Goal: Task Accomplishment & Management: Use online tool/utility

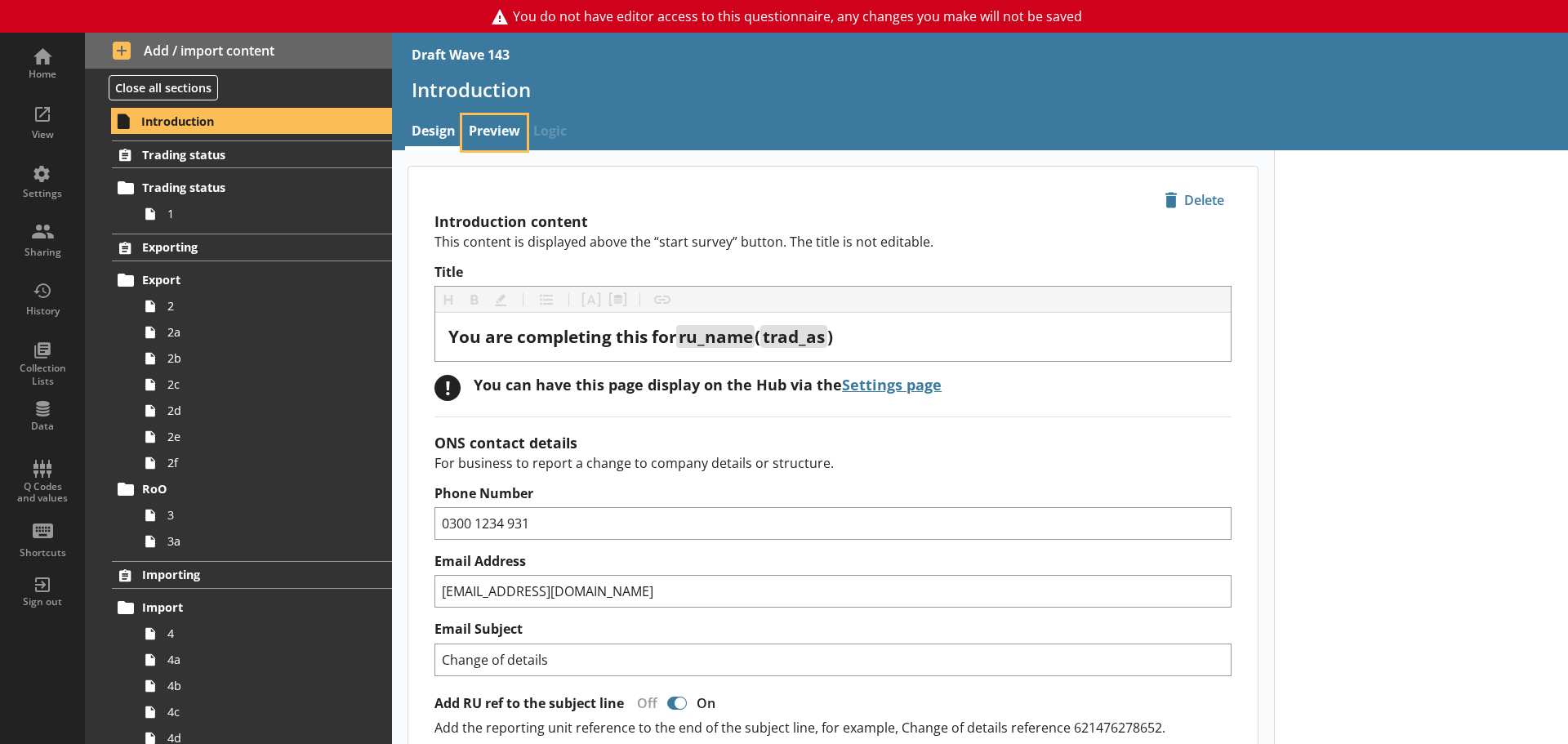
click at [489, 135] on link "Preview" at bounding box center [495, 132] width 65 height 35
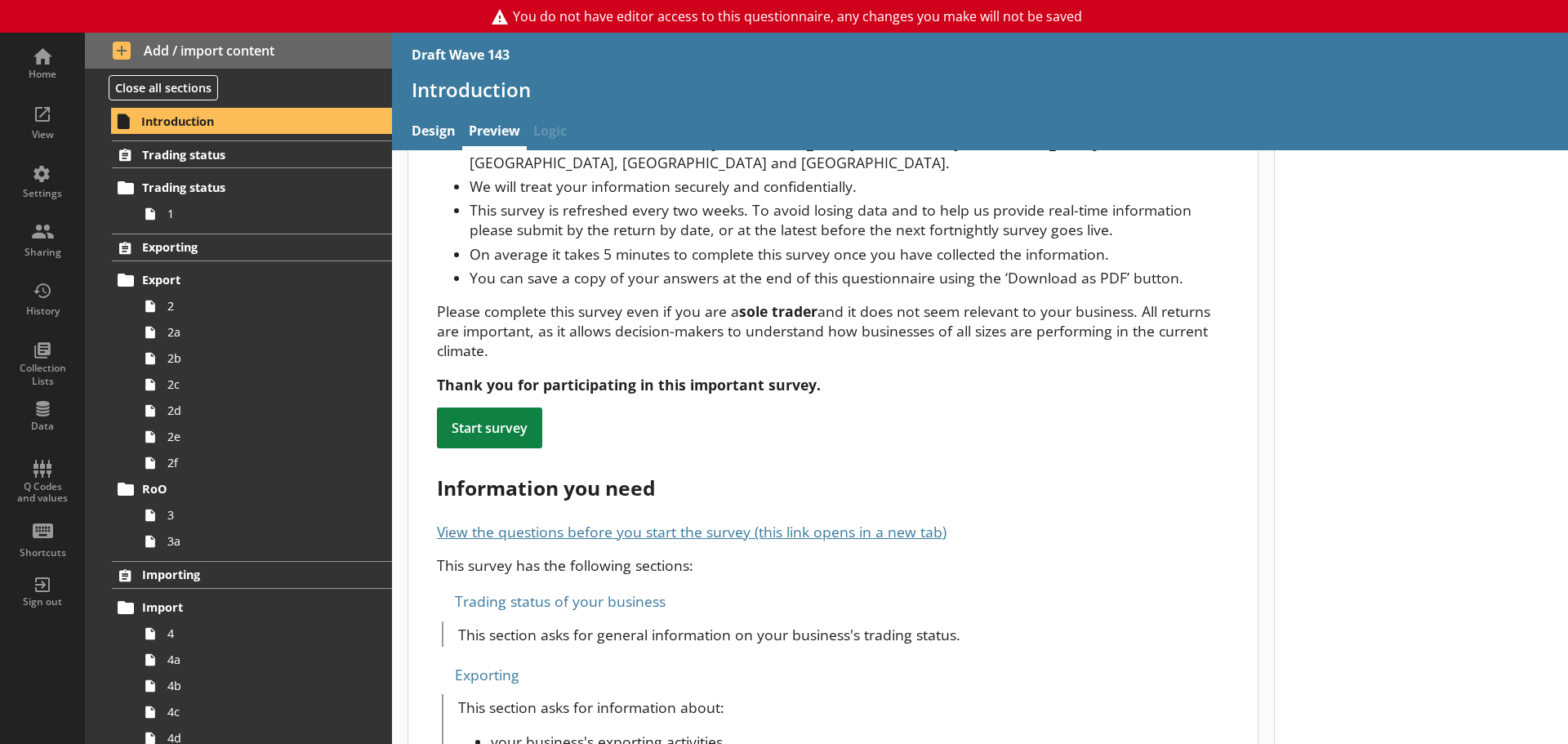
scroll to position [82, 0]
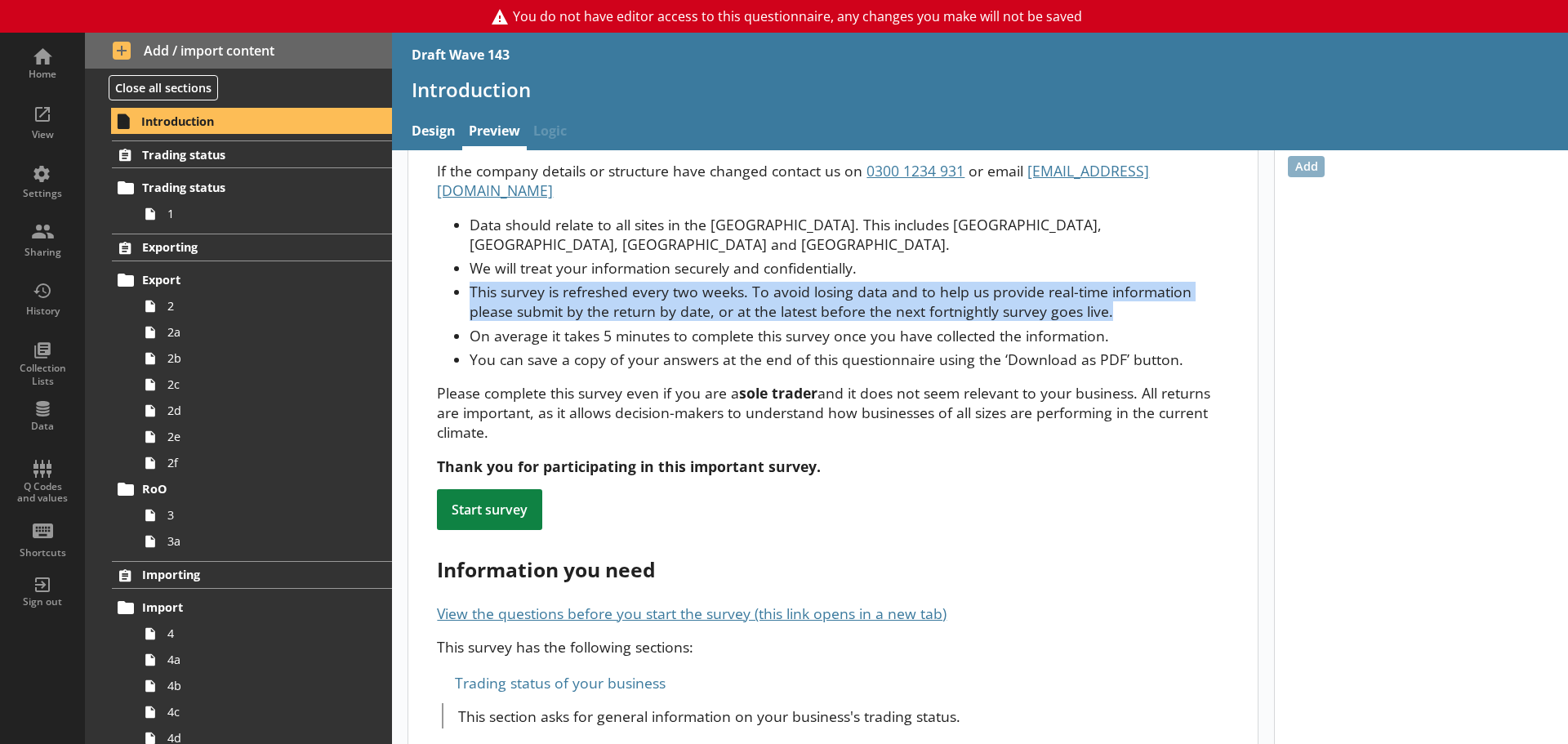
drag, startPoint x: 467, startPoint y: 250, endPoint x: 1127, endPoint y: 273, distance: 660.4
click at [1127, 273] on ul "Data should relate to all sites in the [GEOGRAPHIC_DATA]. This includes [GEOGRA…" at bounding box center [832, 292] width 791 height 154
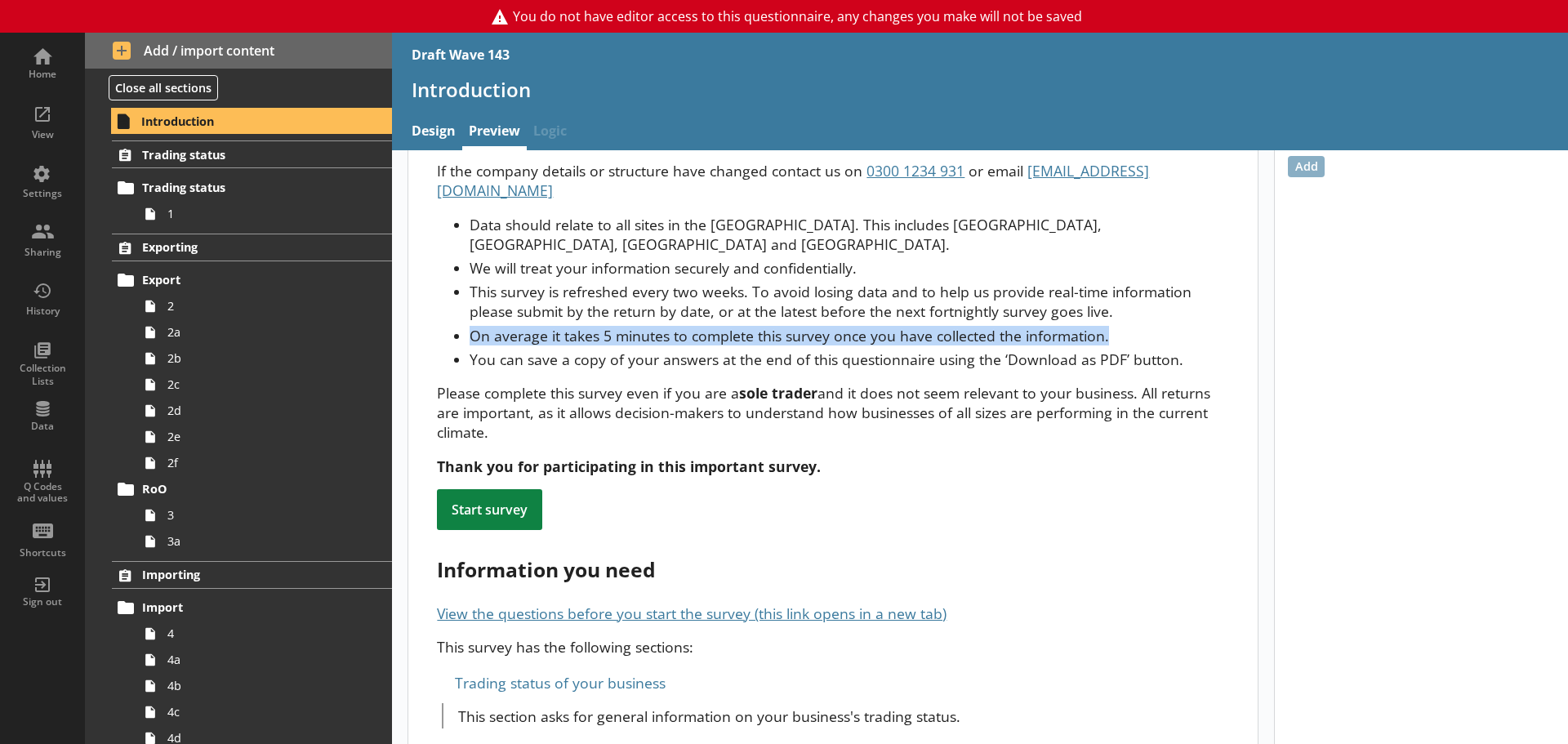
drag, startPoint x: 469, startPoint y: 296, endPoint x: 1118, endPoint y: 296, distance: 649.0
click at [1118, 325] on li "On average it takes 5 minutes to complete this survey once you have collected t…" at bounding box center [848, 335] width 759 height 20
drag, startPoint x: 435, startPoint y: 352, endPoint x: 1201, endPoint y: 394, distance: 767.2
click at [604, 395] on p "Please complete this survey even if you are a sole trader and it does not seem …" at bounding box center [832, 412] width 791 height 59
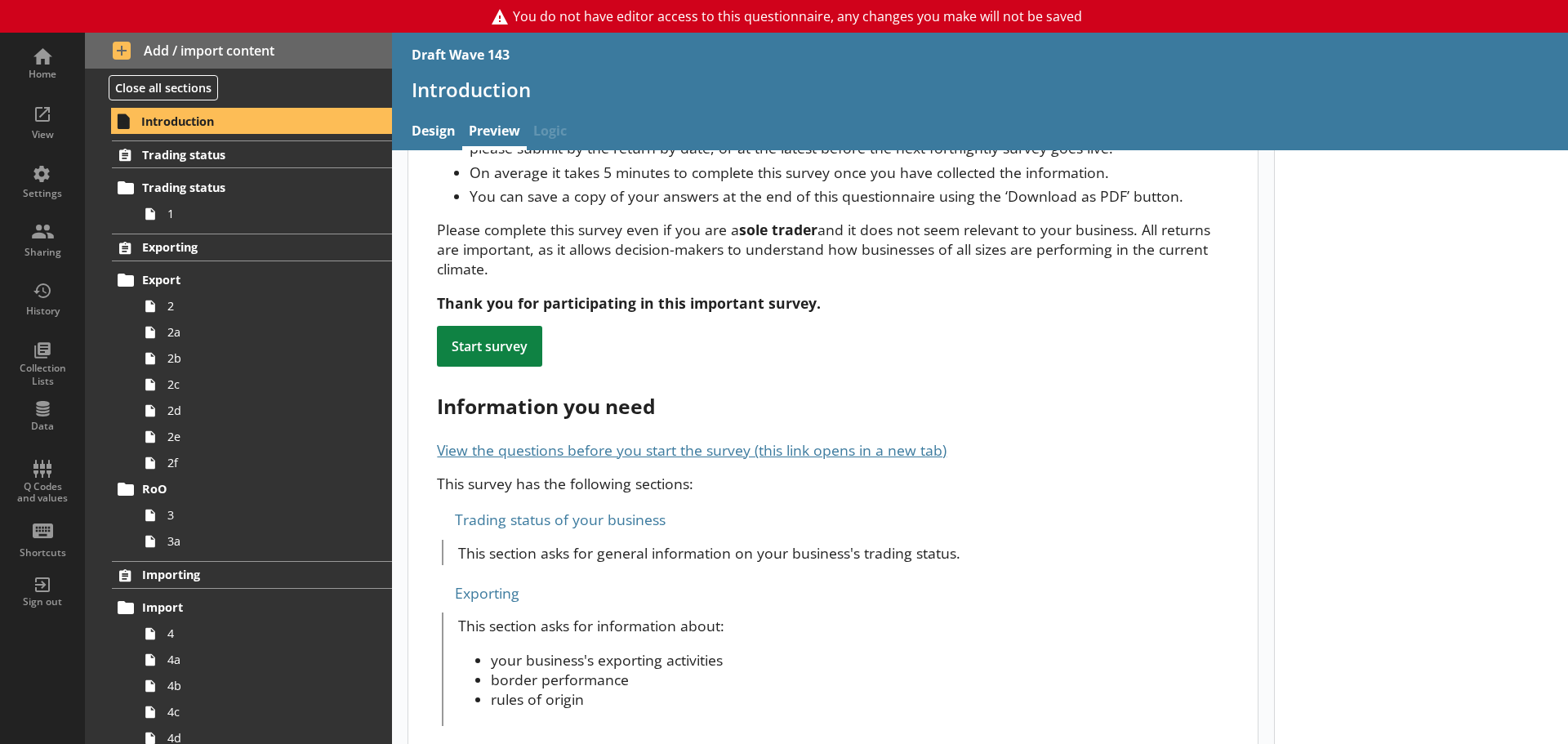
scroll to position [326, 0]
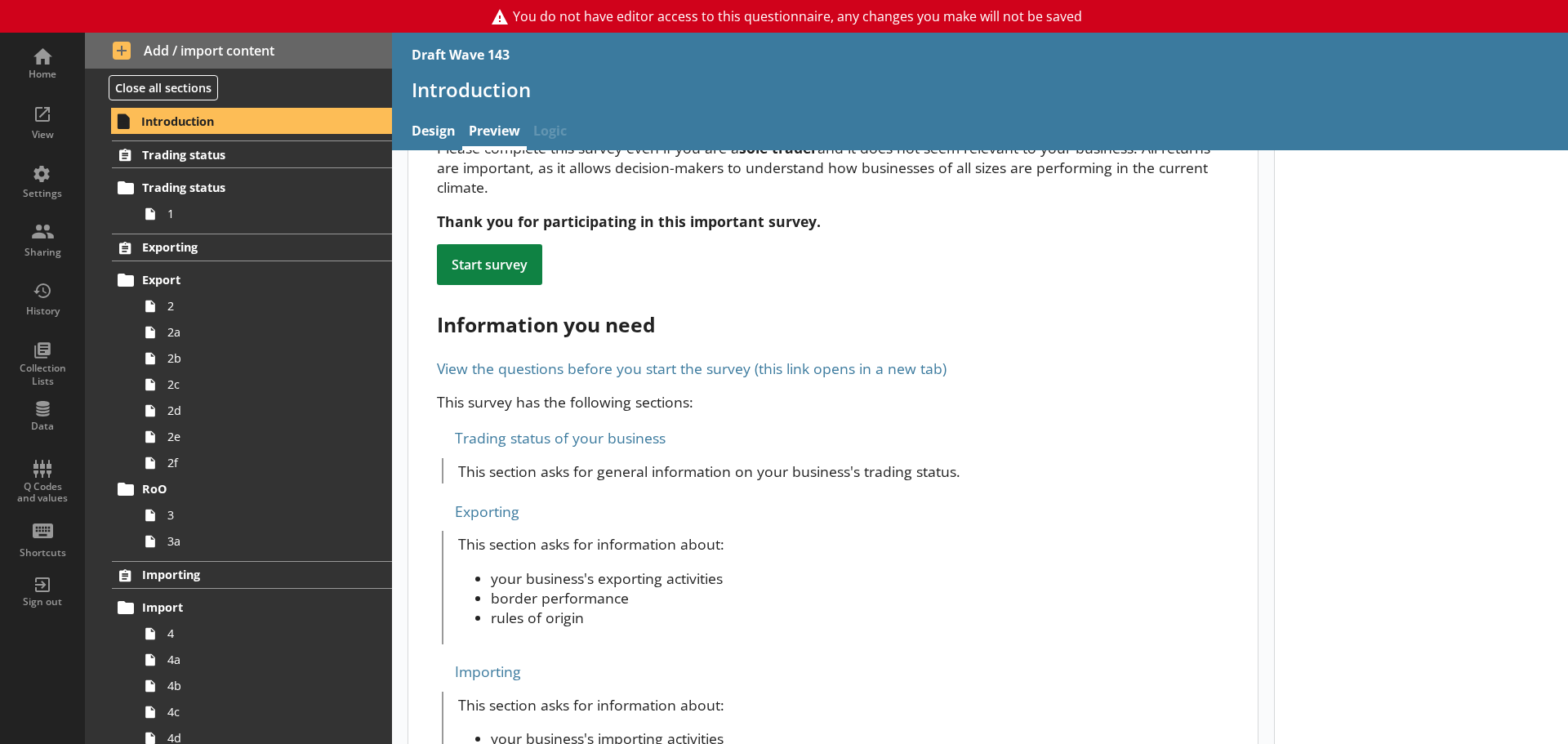
click at [489, 359] on link "View the questions before you start the survey (this link opens in a new tab)" at bounding box center [691, 368] width 509 height 20
click at [556, 359] on link "View the questions before you start the survey (this link opens in a new tab)" at bounding box center [691, 368] width 509 height 20
click at [736, 359] on link "View the questions before you start the survey (this link opens in a new tab)" at bounding box center [691, 368] width 509 height 20
click at [541, 359] on link "View the questions before you start the survey (this link opens in a new tab)" at bounding box center [691, 368] width 509 height 20
click at [443, 424] on div "Trading status of your business" at bounding box center [832, 437] width 791 height 26
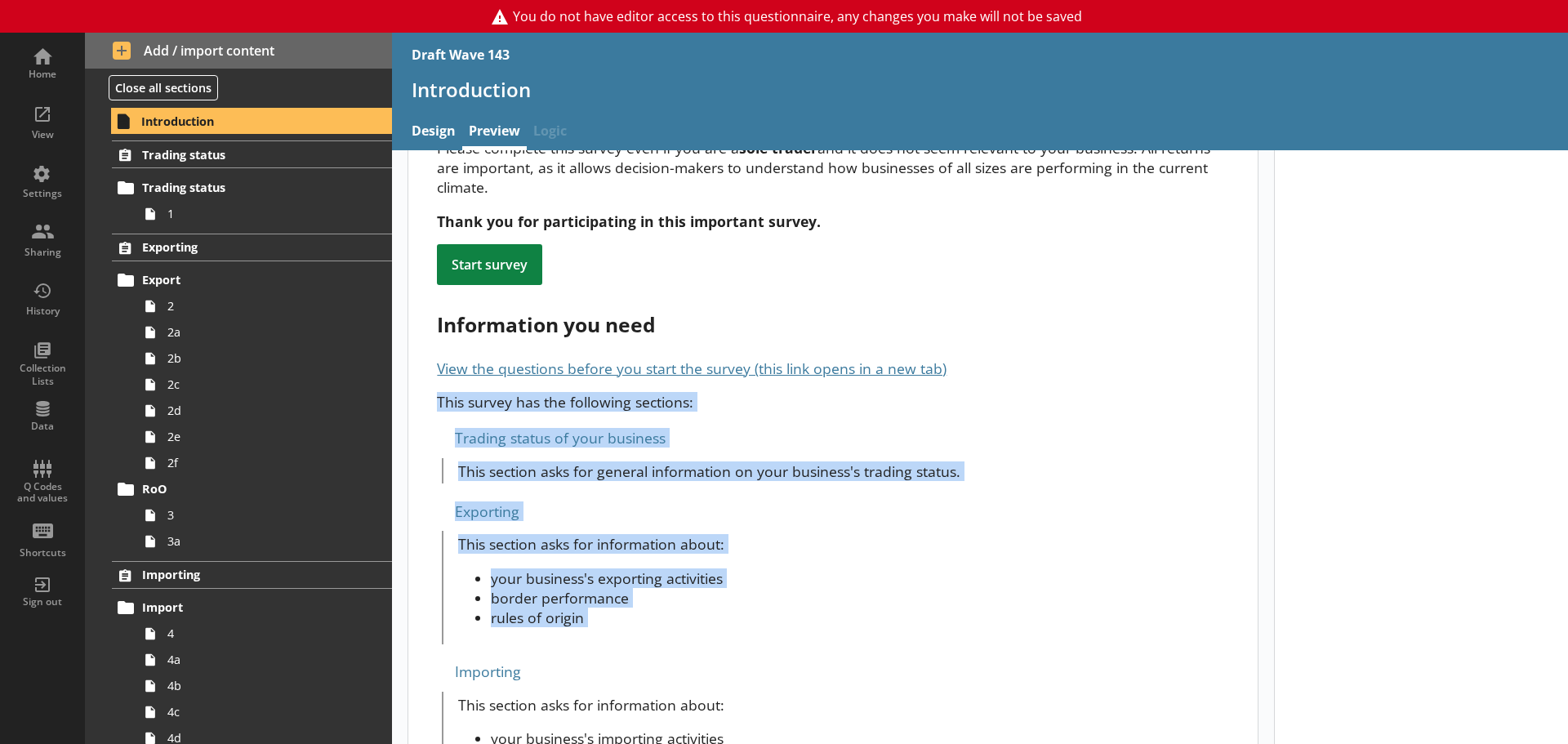
drag, startPoint x: 434, startPoint y: 359, endPoint x: 722, endPoint y: 620, distance: 388.7
click at [722, 620] on div "You are completing this for ru_name ( trad_as ) If the company details or struc…" at bounding box center [833, 732] width 849 height 1784
click at [843, 607] on li "rules of origin" at bounding box center [861, 617] width 739 height 20
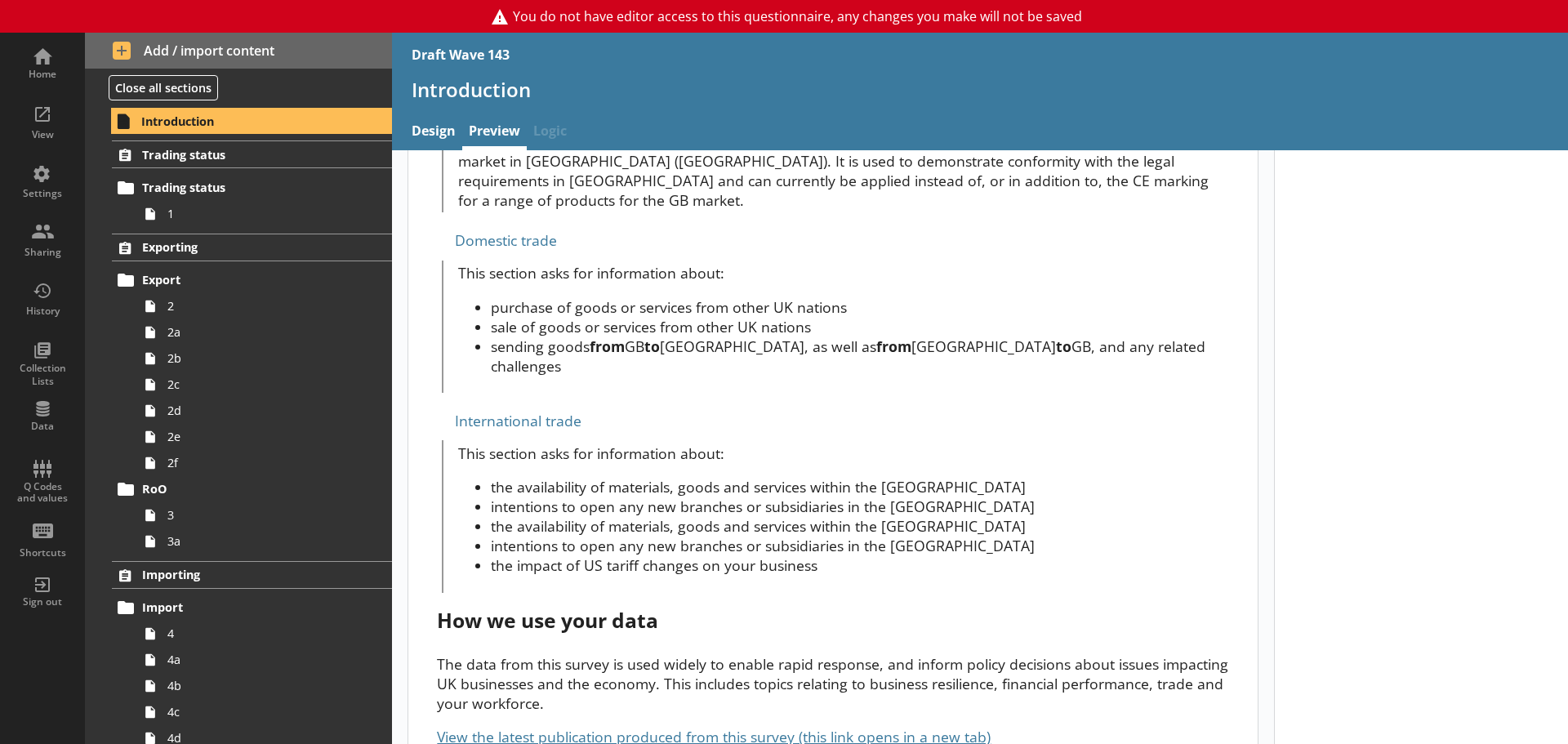
scroll to position [1166, 0]
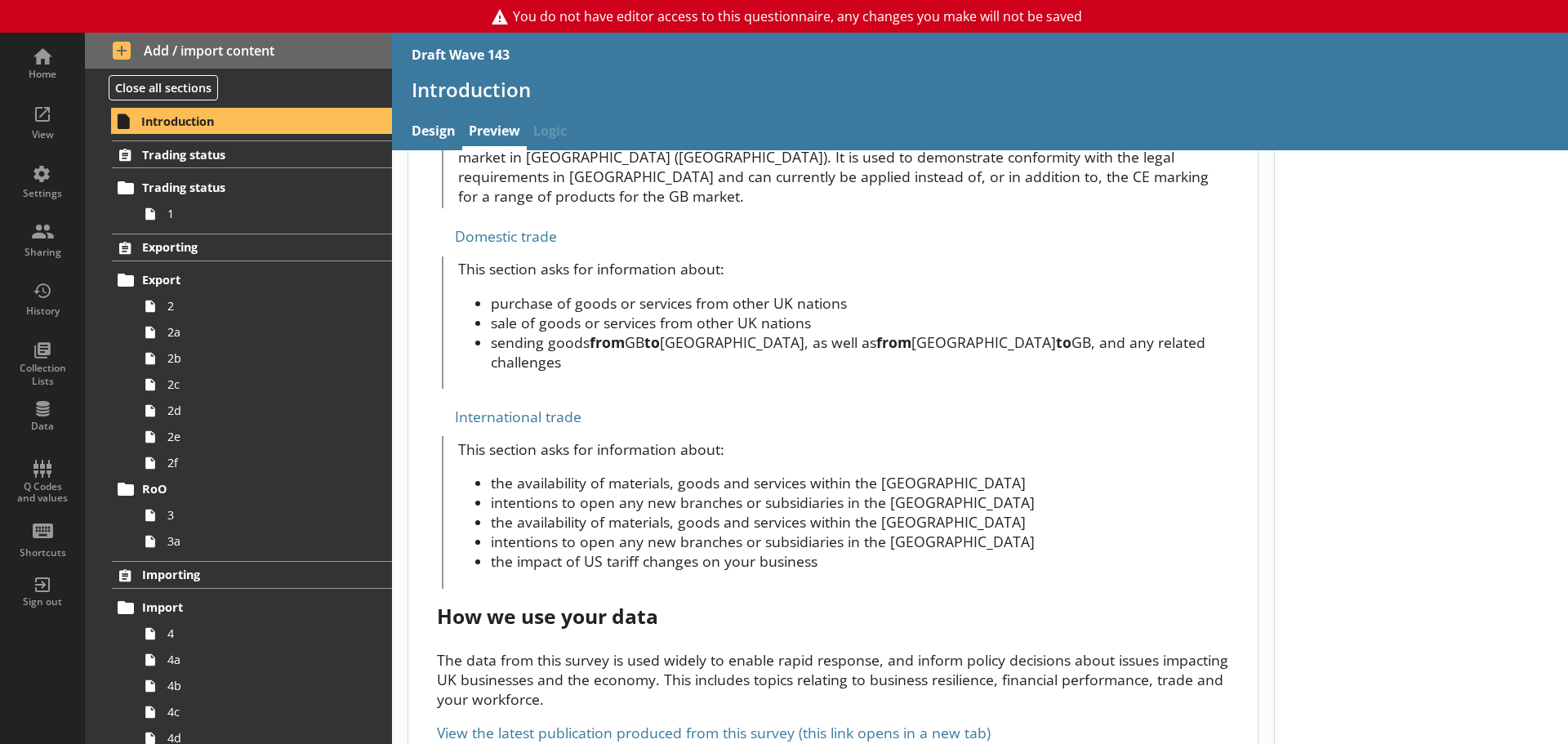
click at [537, 645] on link "View the latest publication produced from this survey (this link opens in a new…" at bounding box center [714, 732] width 554 height 20
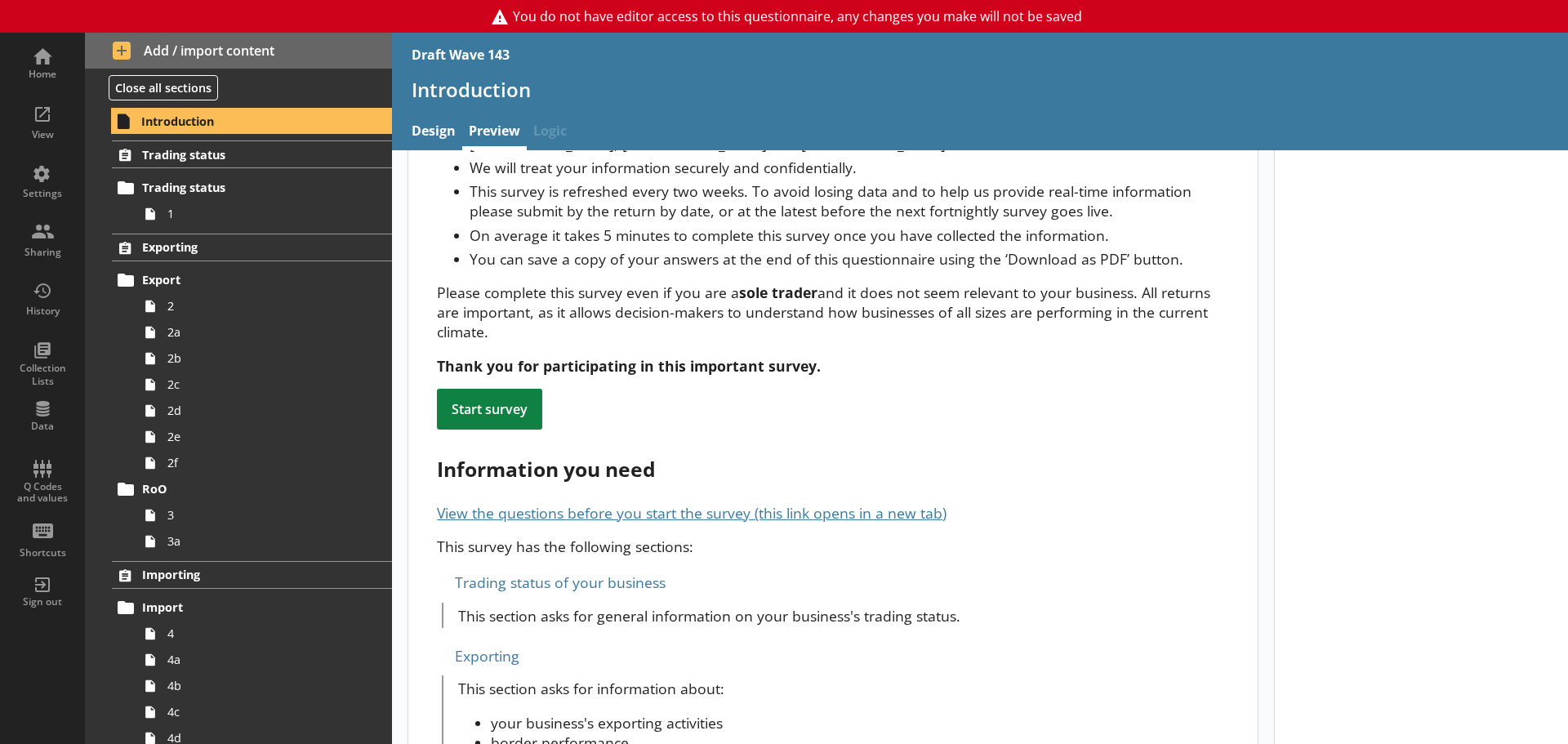
scroll to position [183, 0]
click at [199, 147] on span "Trading status" at bounding box center [242, 154] width 201 height 15
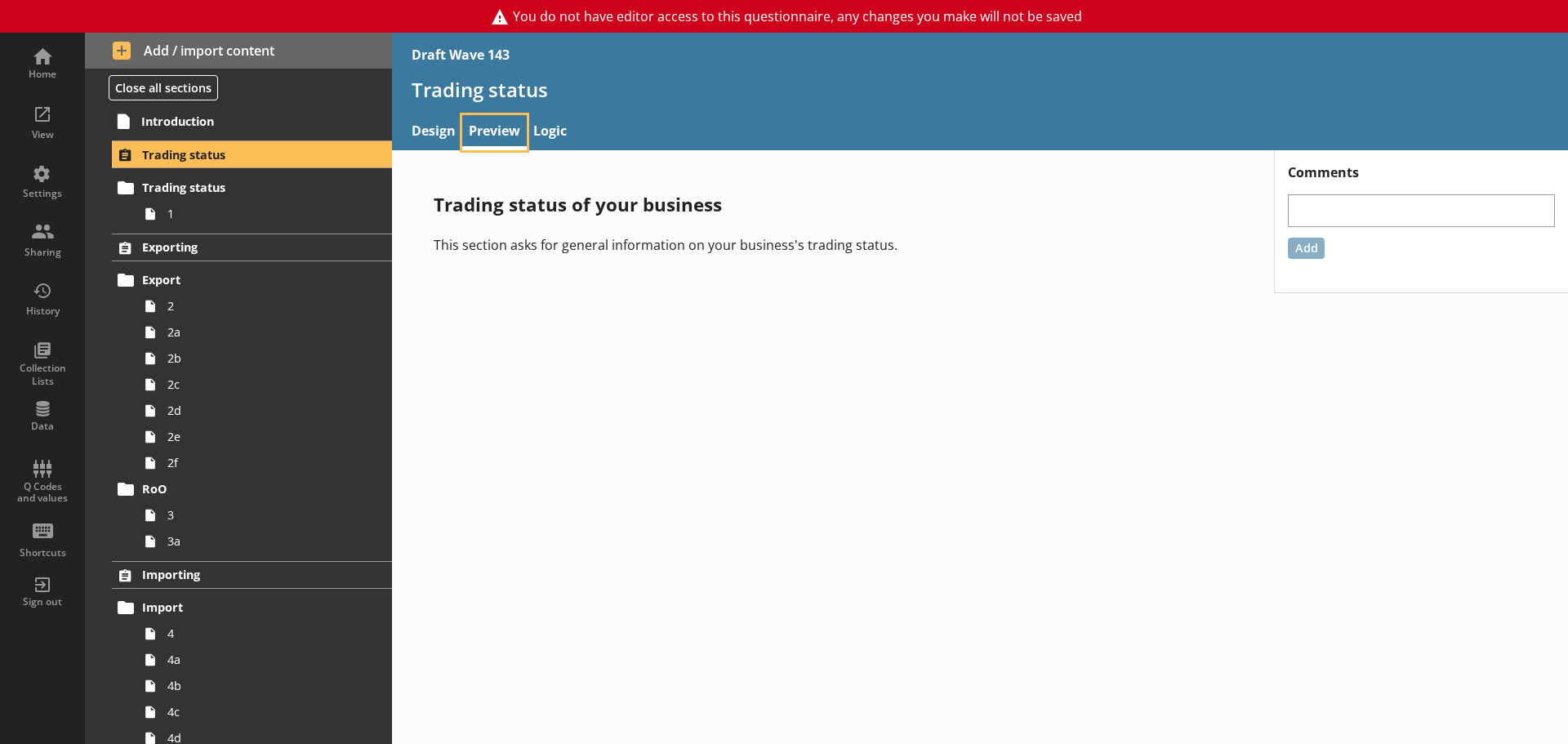
click at [505, 129] on link "Preview" at bounding box center [495, 132] width 65 height 35
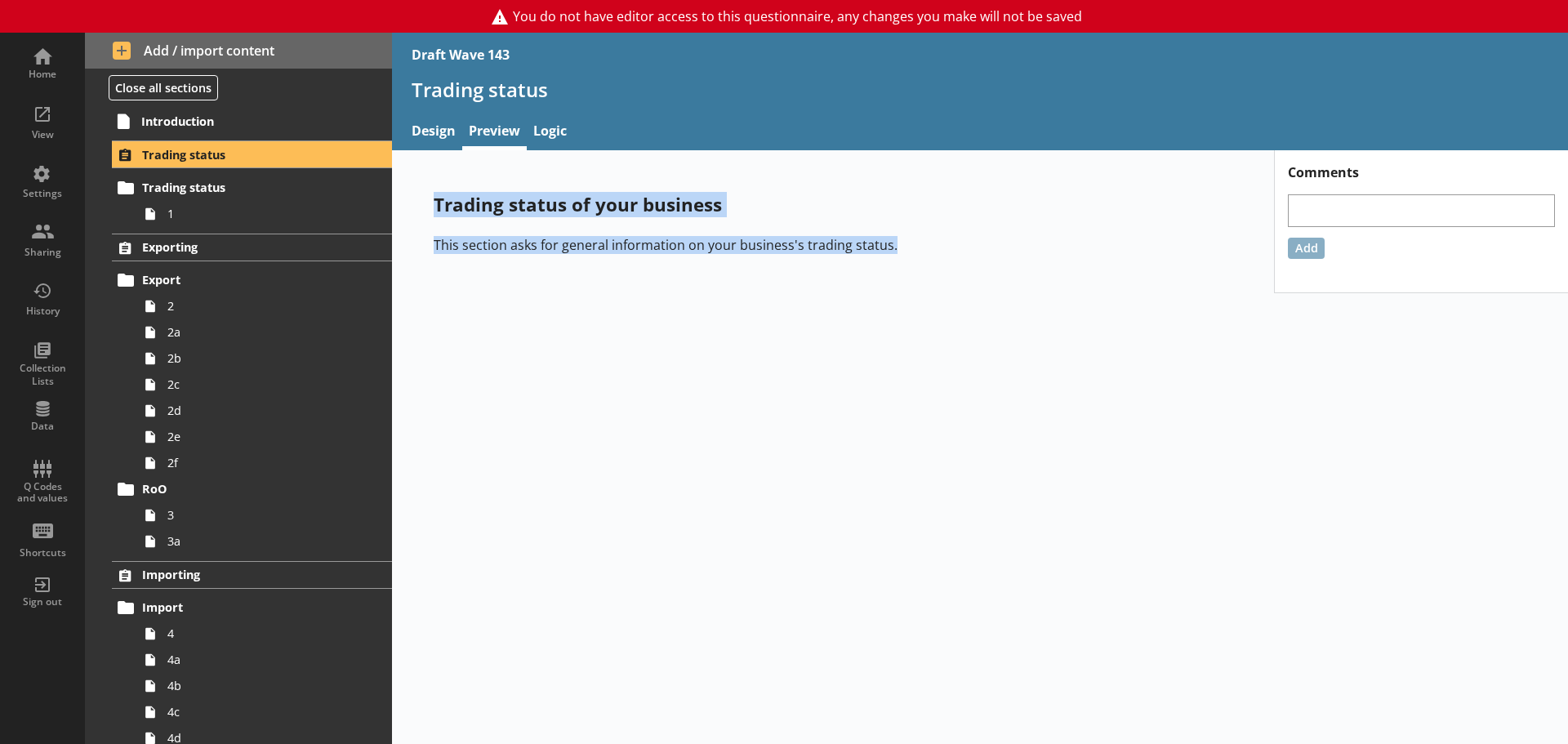
drag, startPoint x: 435, startPoint y: 205, endPoint x: 909, endPoint y: 249, distance: 476.0
click at [909, 249] on div "Trading status of your business This section asks for general information on yo…" at bounding box center [833, 222] width 851 height 113
click at [424, 126] on link "Design" at bounding box center [434, 132] width 57 height 35
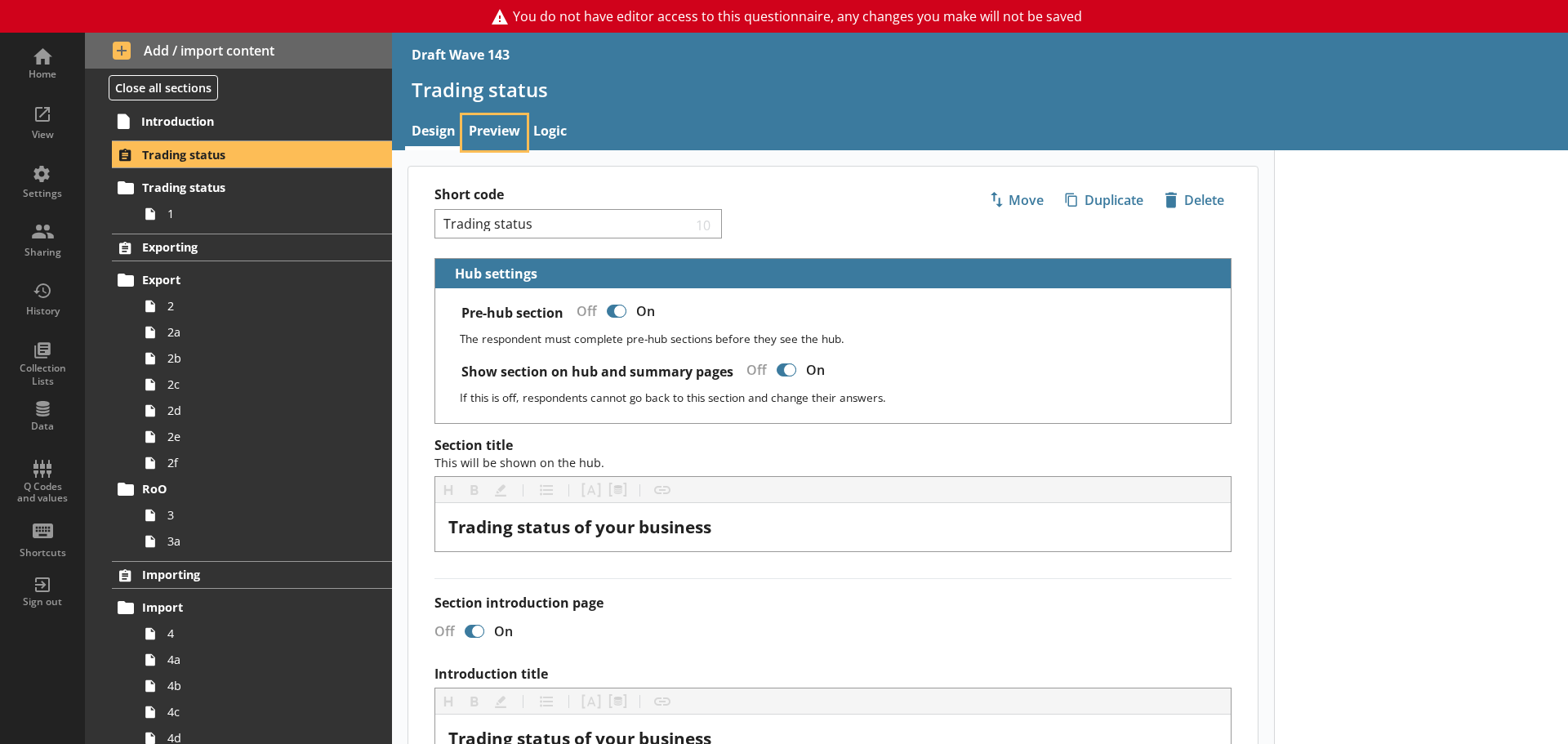
click at [514, 132] on link "Preview" at bounding box center [495, 132] width 65 height 35
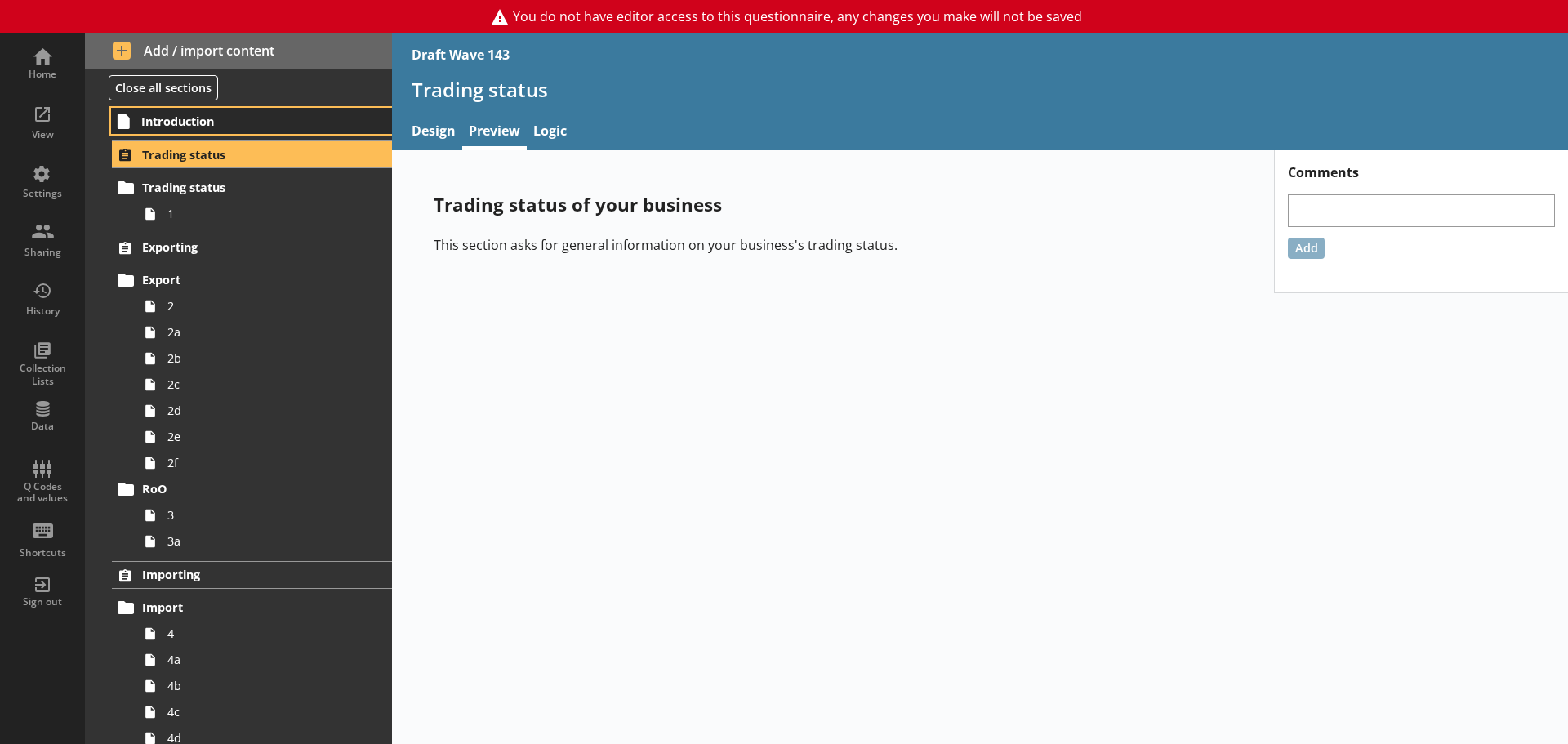
click at [150, 127] on span "Introduction" at bounding box center [242, 121] width 202 height 15
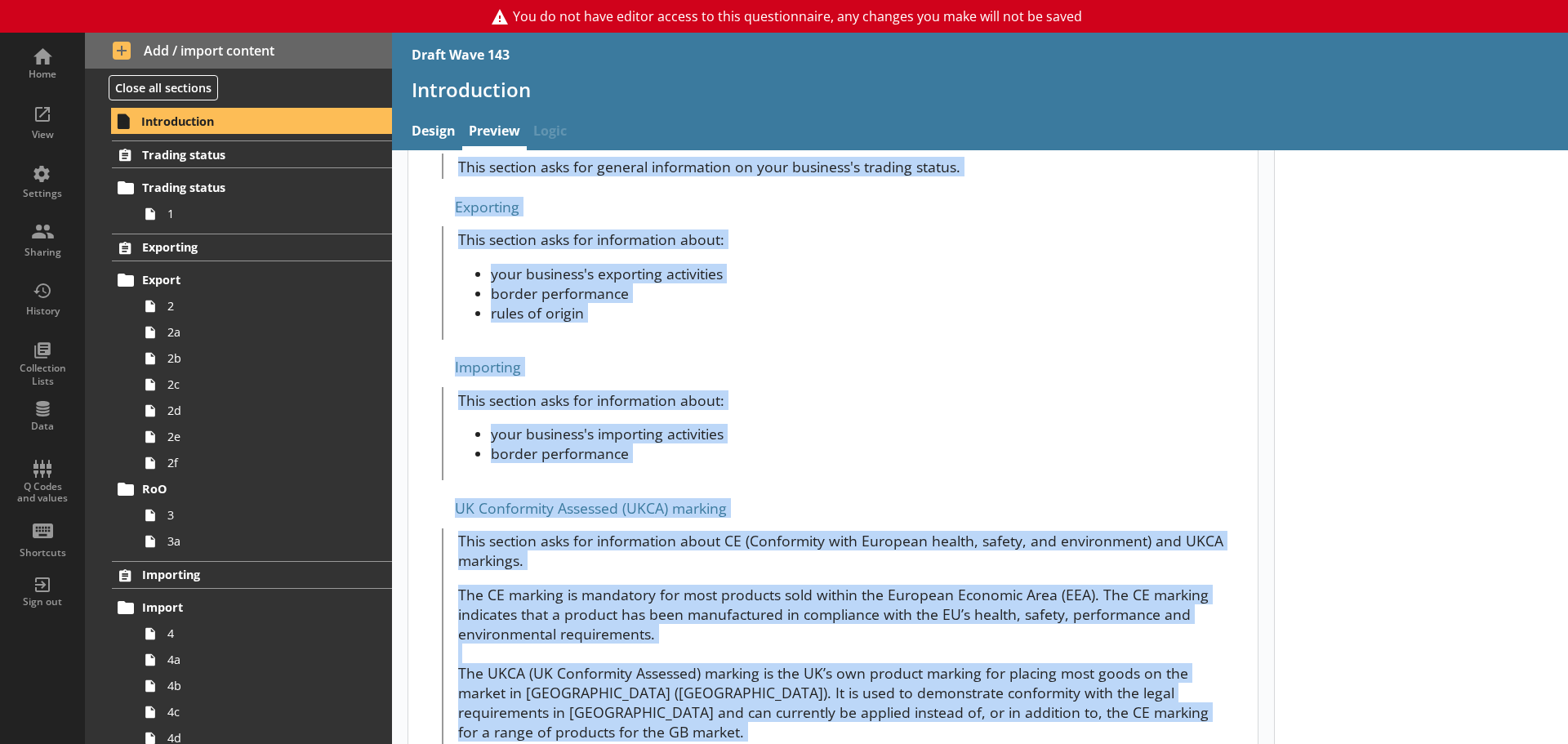
scroll to position [1162, 0]
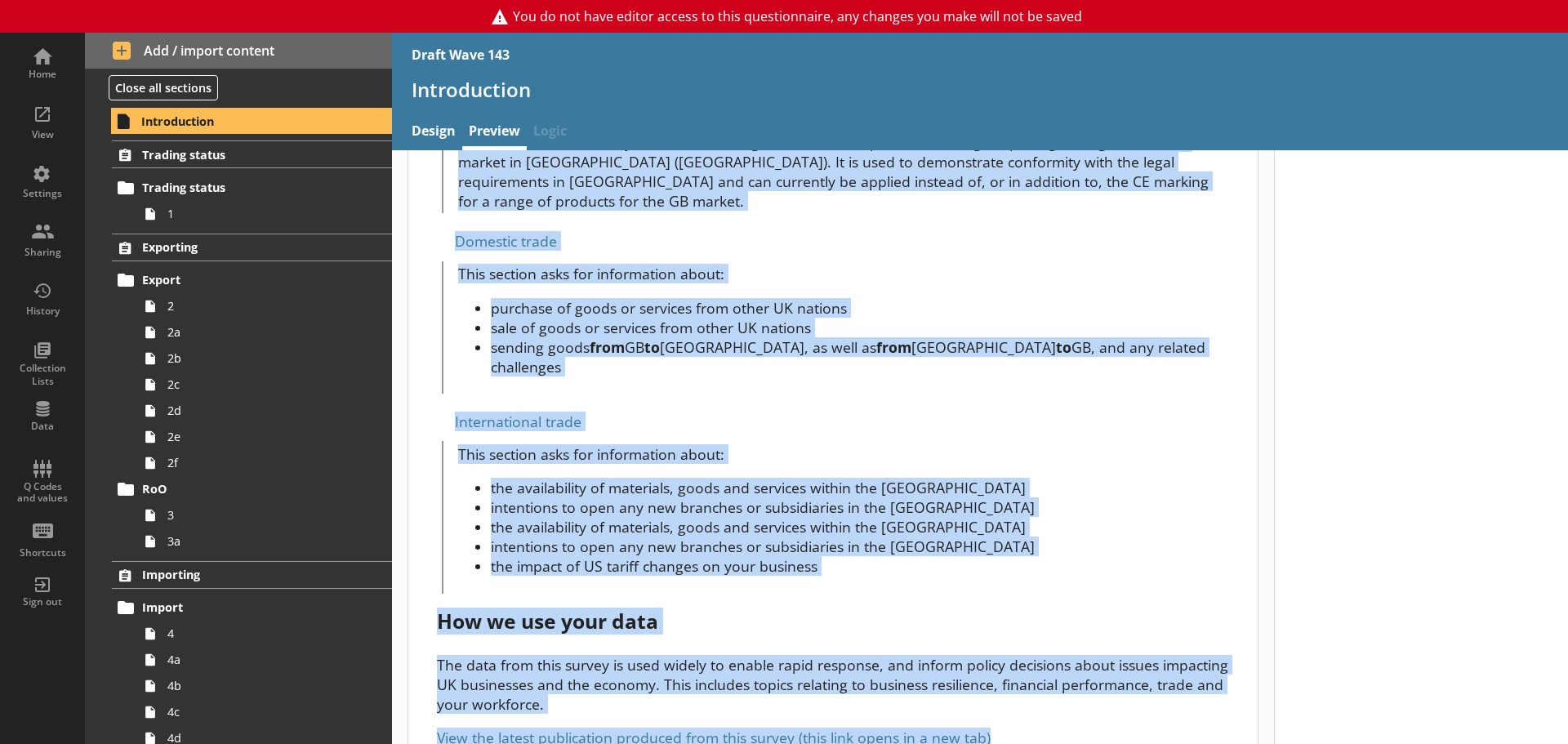
drag, startPoint x: 437, startPoint y: 206, endPoint x: 1069, endPoint y: 691, distance: 796.6
drag, startPoint x: 727, startPoint y: 401, endPoint x: 609, endPoint y: 463, distance: 133.3
copy div "Lor ips dolorsitam cons adi el_sedd ( eius_te ) In utl etdolor magnaal en admin…"
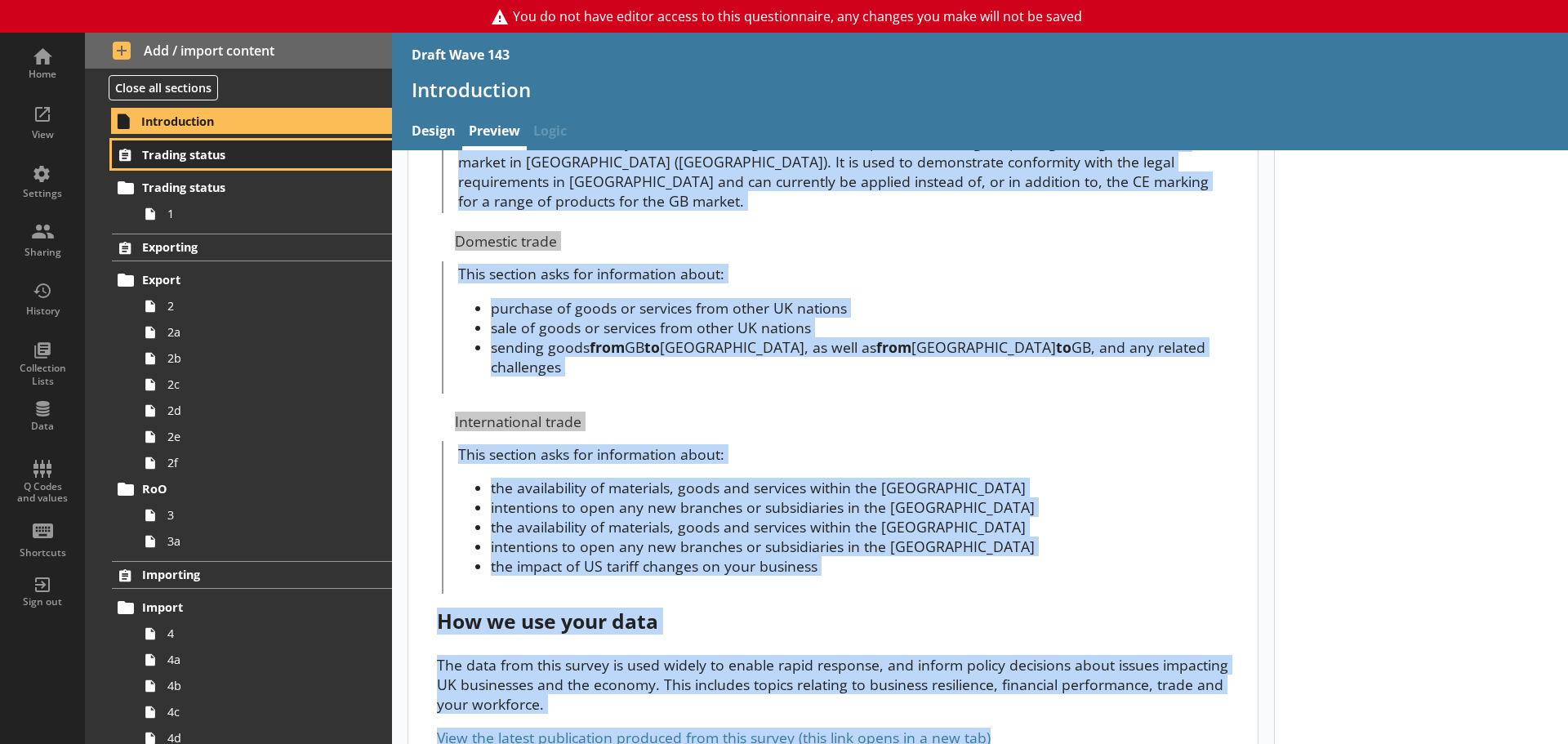
click at [252, 156] on span "Trading status" at bounding box center [242, 154] width 201 height 15
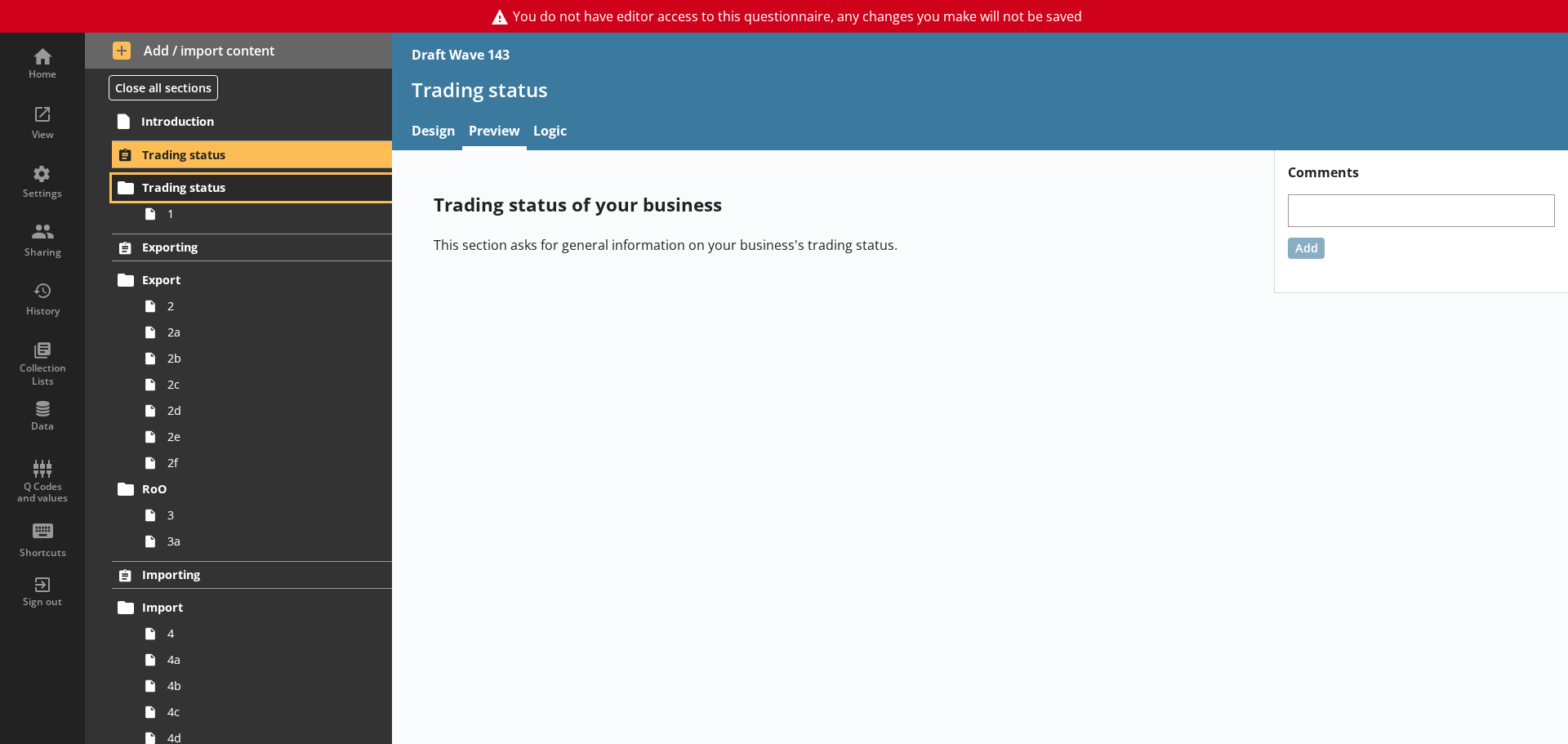
click at [196, 195] on span "Trading status" at bounding box center [242, 187] width 201 height 15
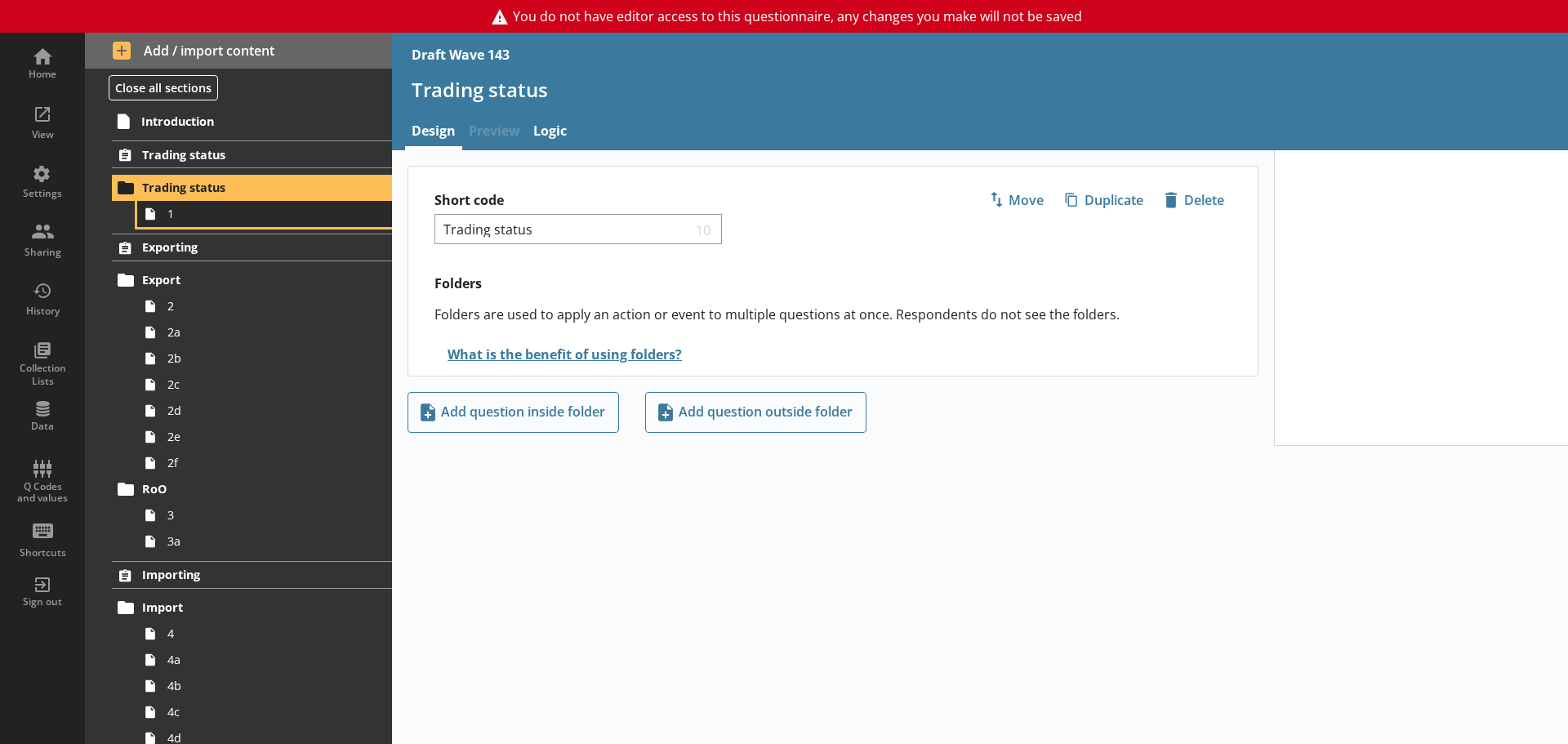
click at [206, 222] on link "1" at bounding box center [265, 213] width 255 height 26
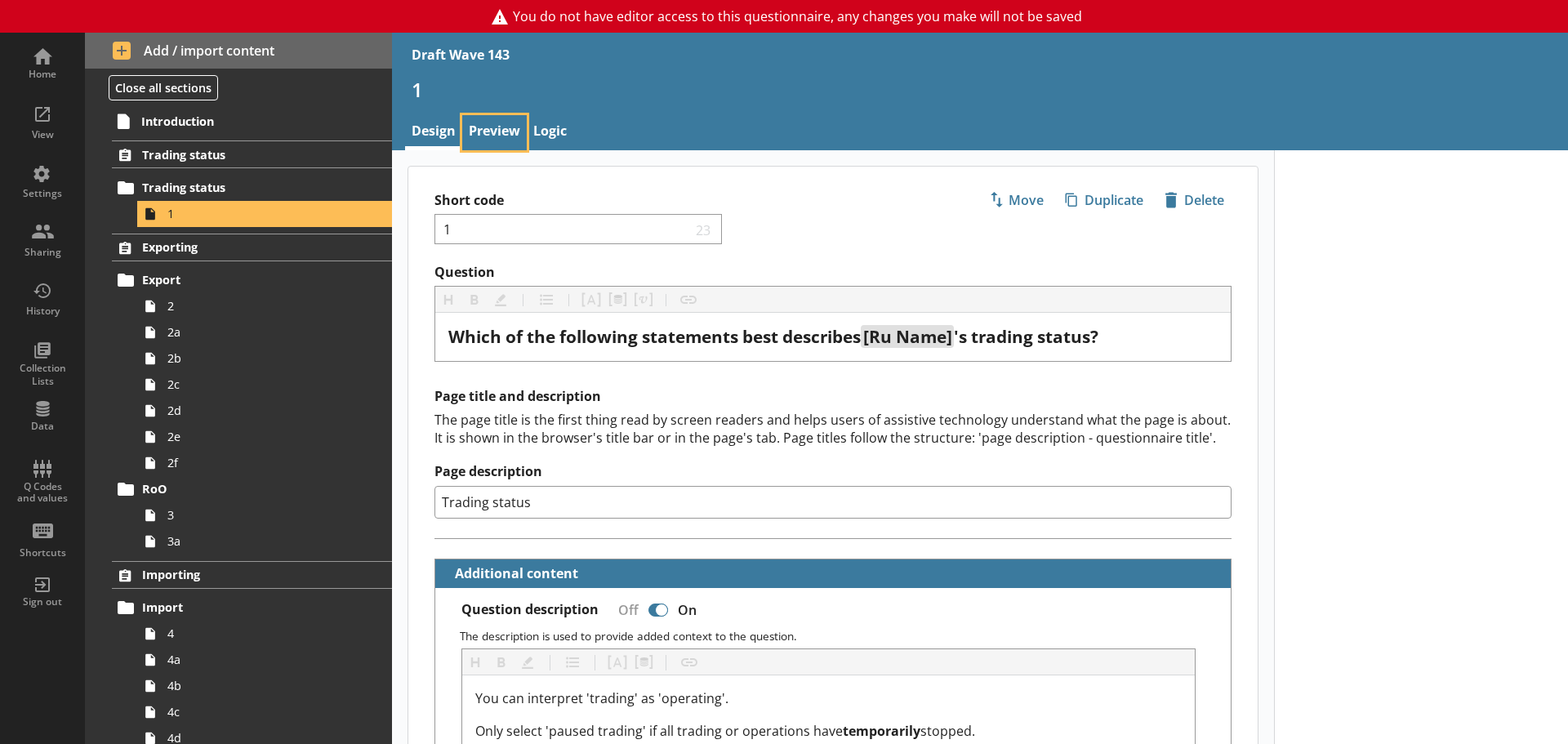
click at [506, 124] on link "Preview" at bounding box center [495, 132] width 65 height 35
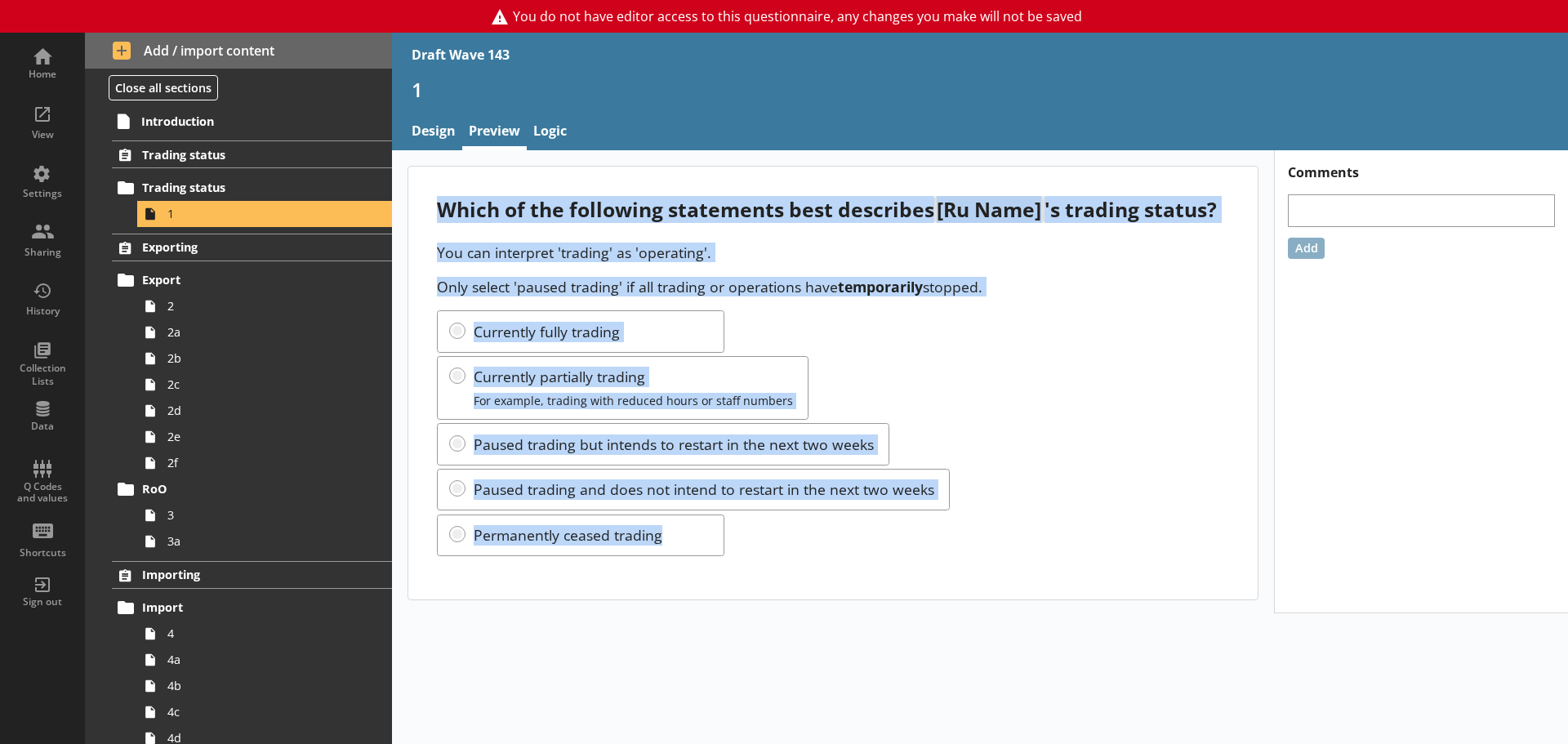
drag, startPoint x: 440, startPoint y: 209, endPoint x: 973, endPoint y: 555, distance: 635.5
click at [973, 555] on div "Which of the following statements best describes [Ru Name] 's trading status? Y…" at bounding box center [833, 382] width 849 height 432
copy div "Which of the following statements best describes [Ru Name] 's trading status? Y…"
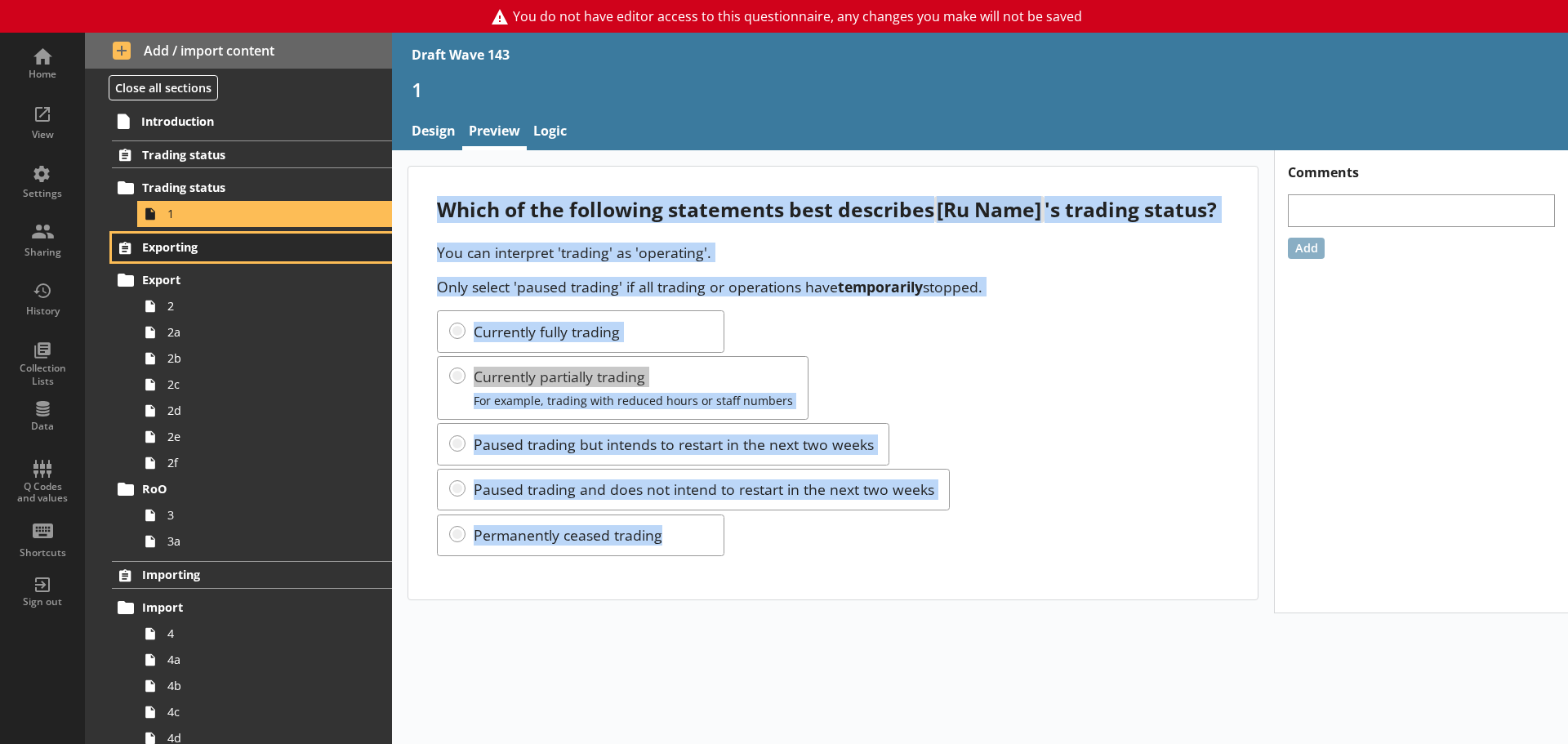
click at [300, 243] on span "Exporting" at bounding box center [242, 246] width 201 height 15
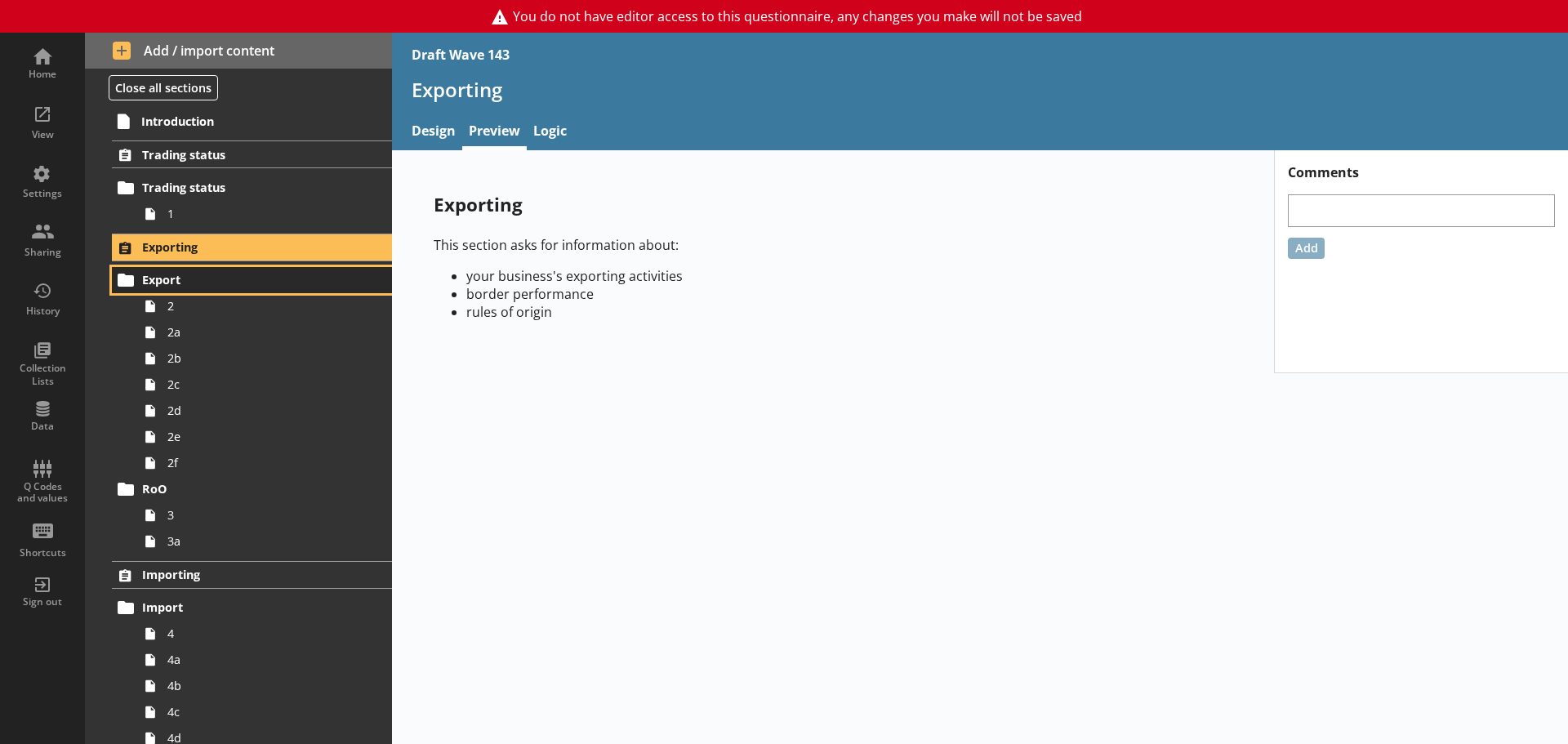
click at [167, 277] on span "Export" at bounding box center [242, 280] width 201 height 15
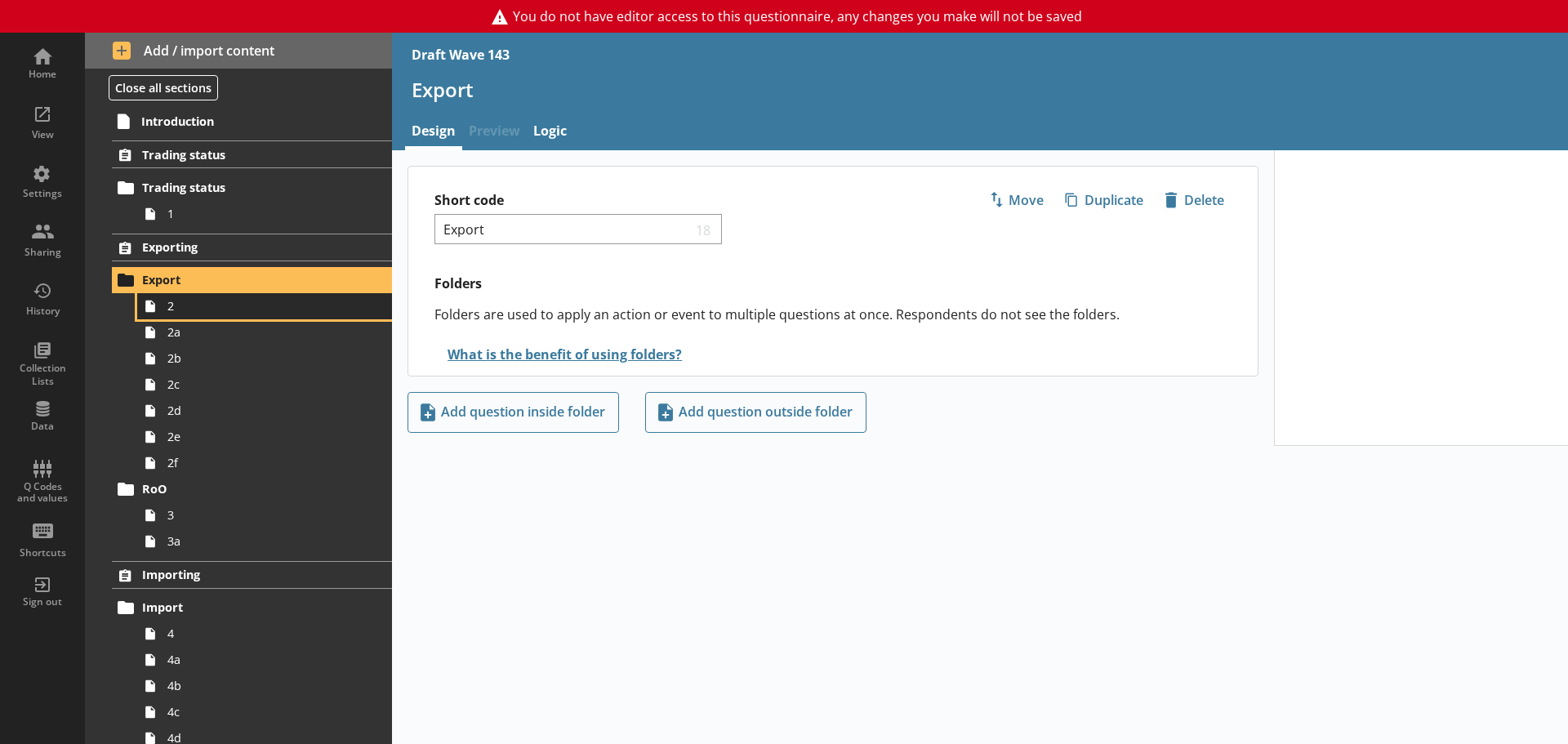
click at [184, 307] on span "2" at bounding box center [258, 305] width 182 height 15
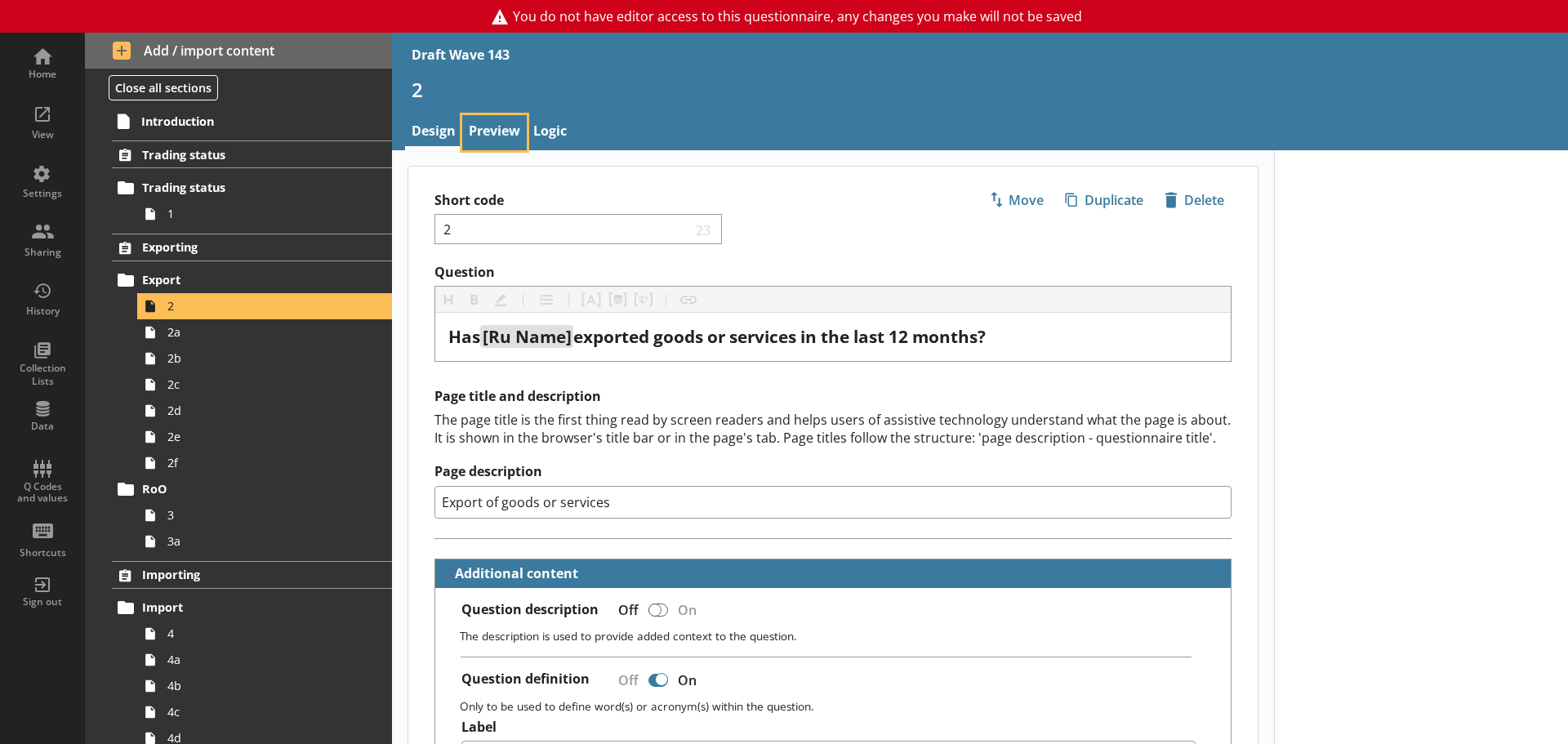
click at [515, 129] on link "Preview" at bounding box center [495, 132] width 65 height 35
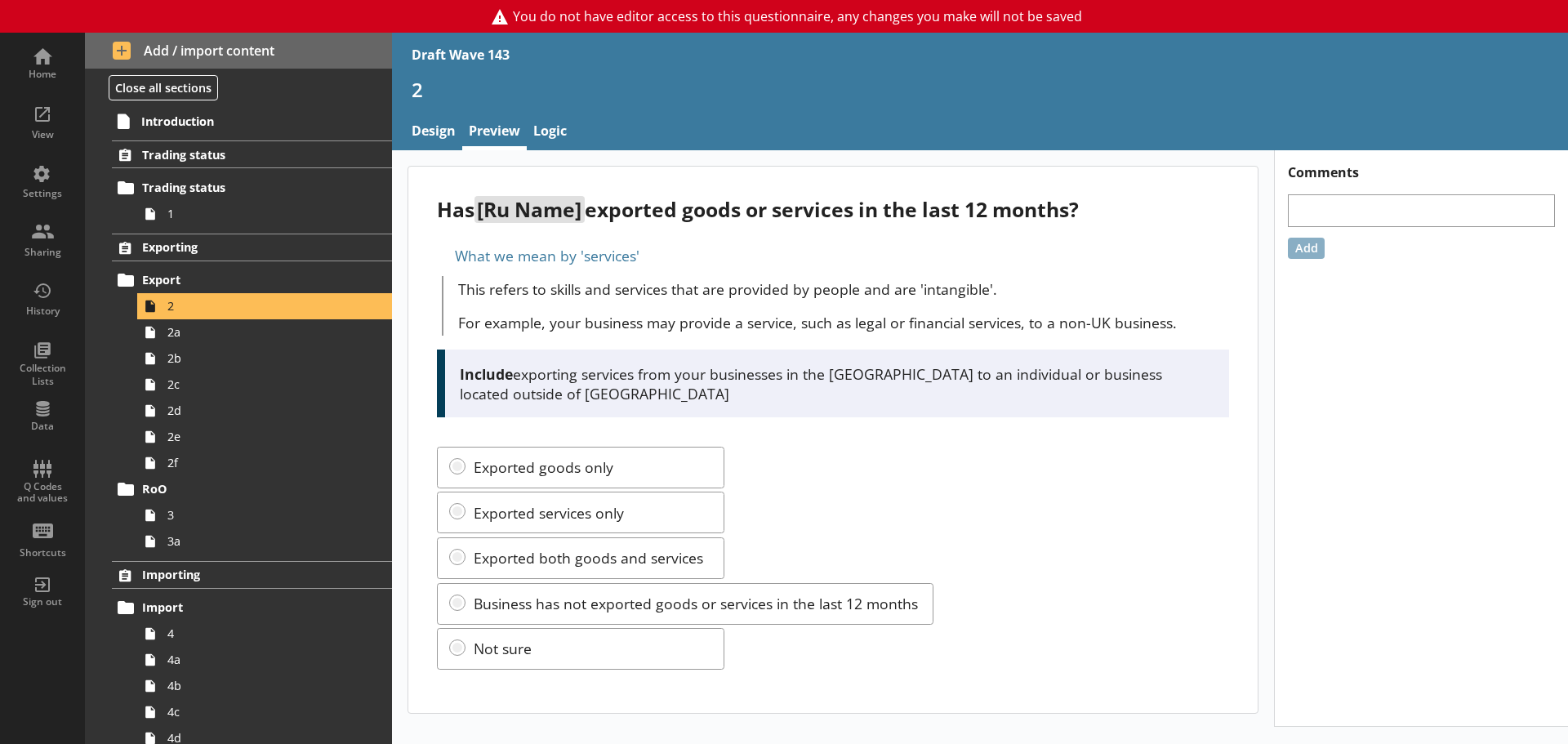
click at [439, 253] on div "What we mean by 'services'" at bounding box center [832, 255] width 791 height 26
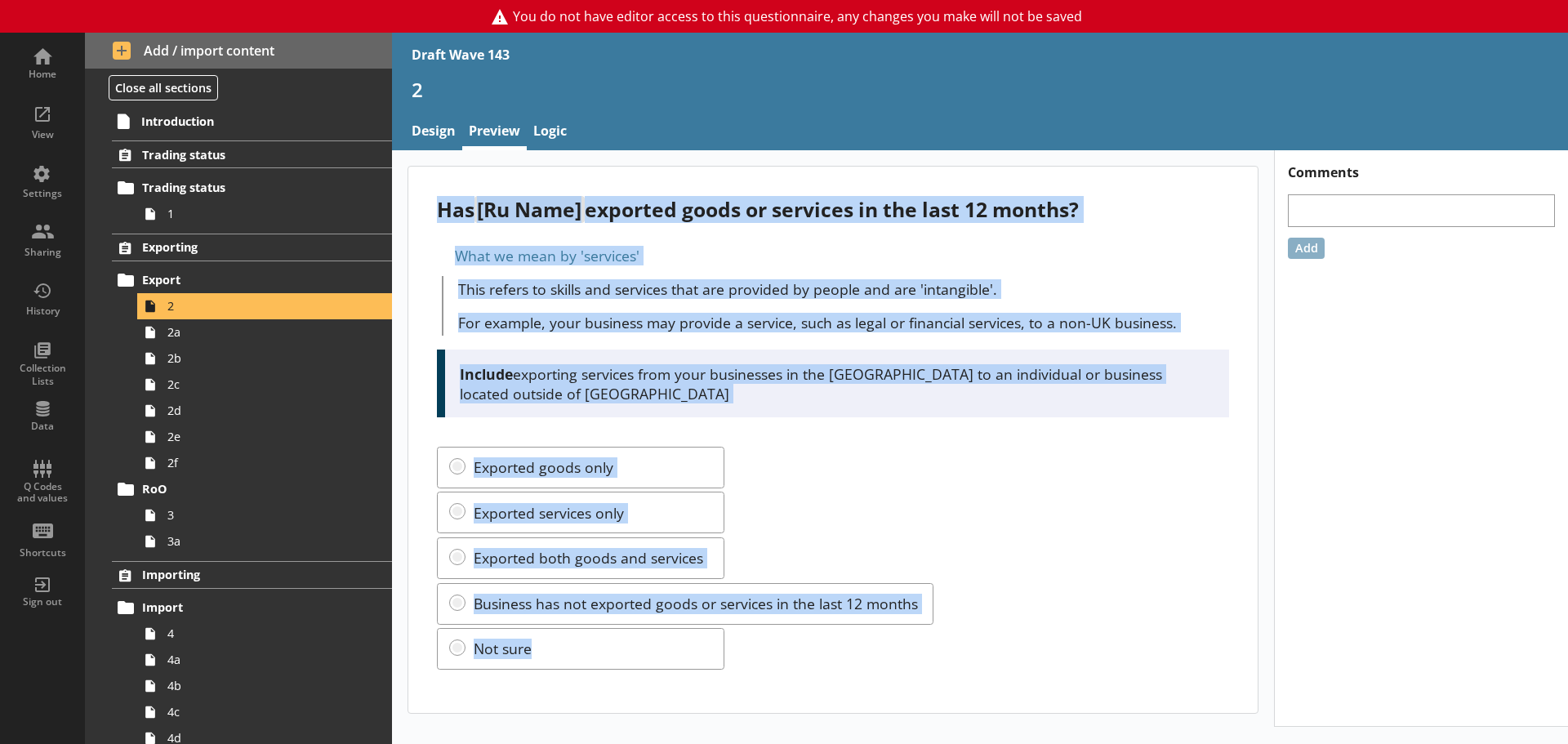
drag, startPoint x: 434, startPoint y: 206, endPoint x: 663, endPoint y: 623, distance: 475.7
click at [663, 623] on div "Has [Ru Name] exported goods or services in the last 12 months? What we mean by…" at bounding box center [833, 440] width 849 height 546
copy div "Has [Ru Name] exported goods or services in the last 12 months? What we mean by…"
click at [775, 254] on div "What we mean by 'services'" at bounding box center [832, 255] width 791 height 26
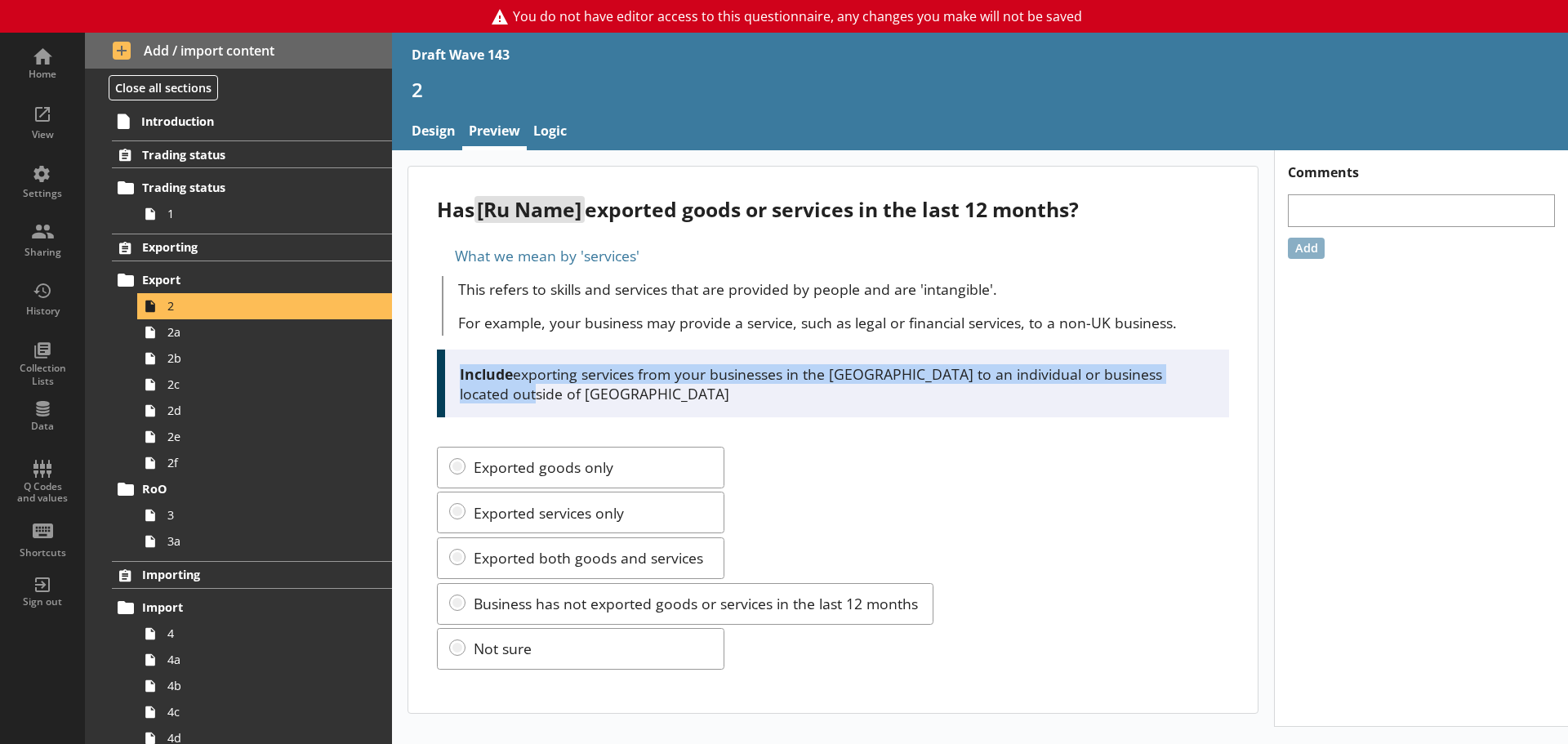
drag, startPoint x: 453, startPoint y: 369, endPoint x: 1216, endPoint y: 373, distance: 763.0
click at [1216, 373] on div "Include exporting services from your businesses in the [GEOGRAPHIC_DATA] to an …" at bounding box center [832, 382] width 791 height 68
copy p "Include exporting services from your businesses in the [GEOGRAPHIC_DATA] to an …"
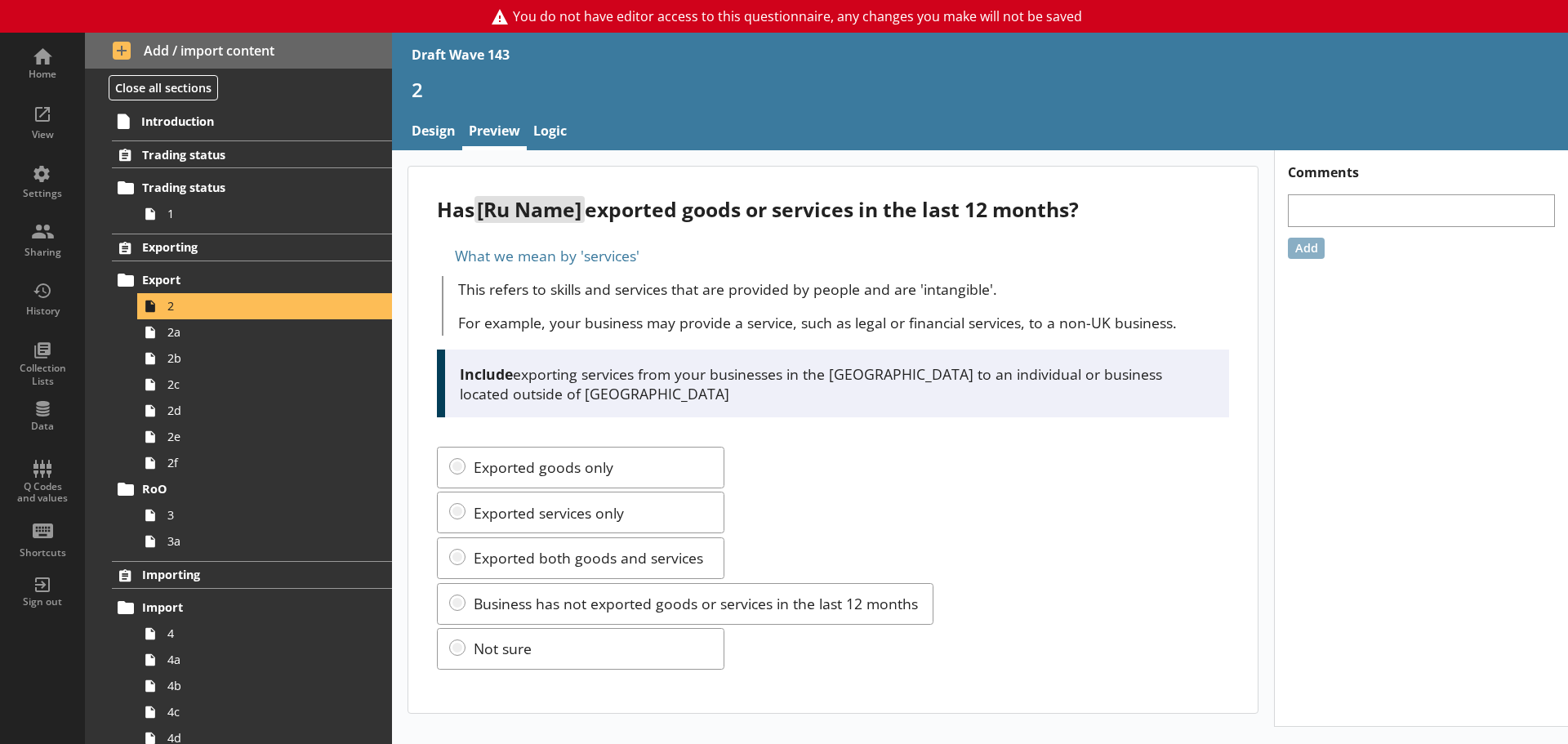
click at [686, 413] on div "Has [Ru Name] exported goods or services in the last 12 months? What we mean by…" at bounding box center [833, 440] width 849 height 546
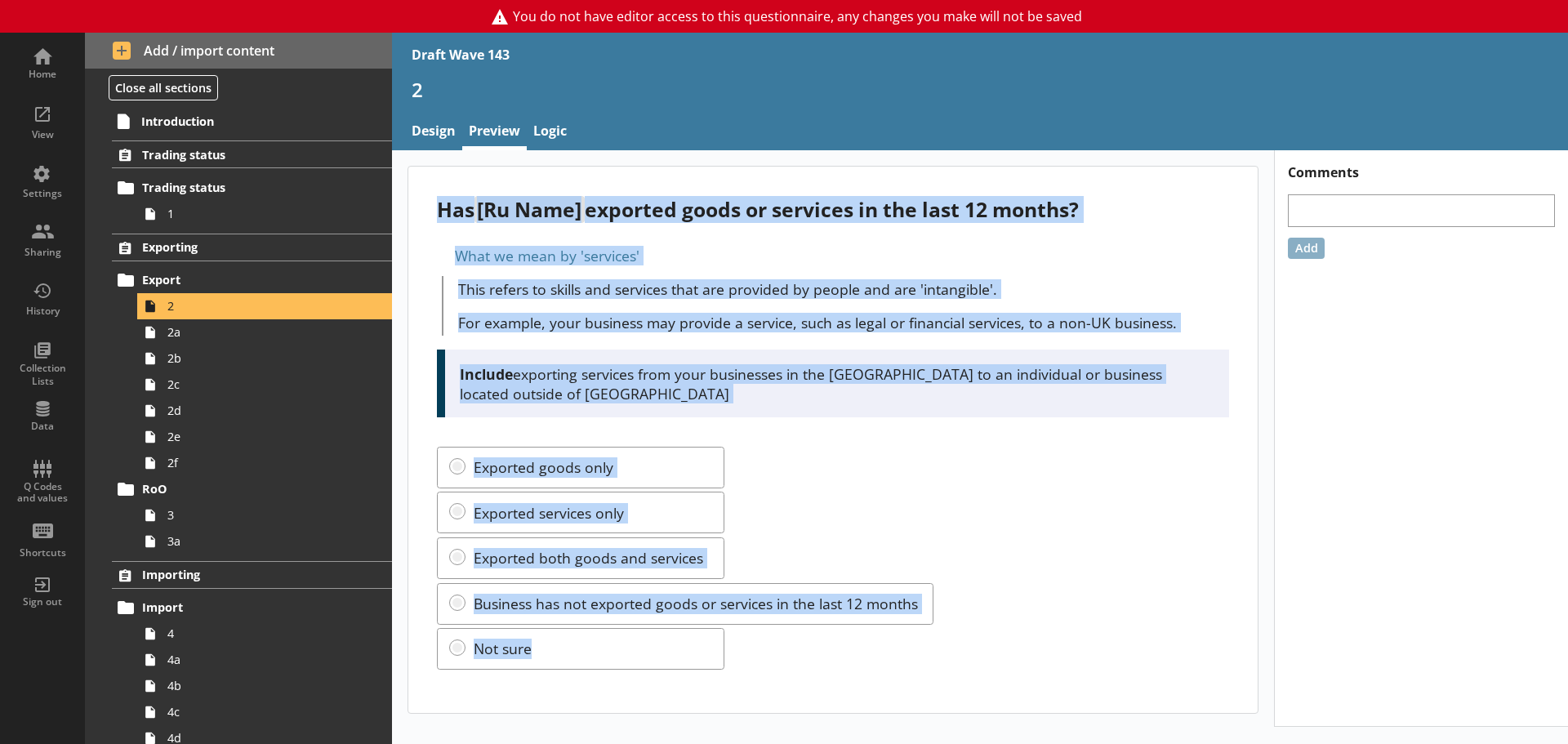
drag, startPoint x: 545, startPoint y: 624, endPoint x: 438, endPoint y: 209, distance: 428.6
click at [438, 209] on div "Has [Ru Name] exported goods or services in the last 12 months? What we mean by…" at bounding box center [833, 440] width 849 height 546
copy div "Has [Ru Name] exported goods or services in the last 12 months? What we mean by…"
click at [210, 335] on span "2a" at bounding box center [258, 332] width 182 height 15
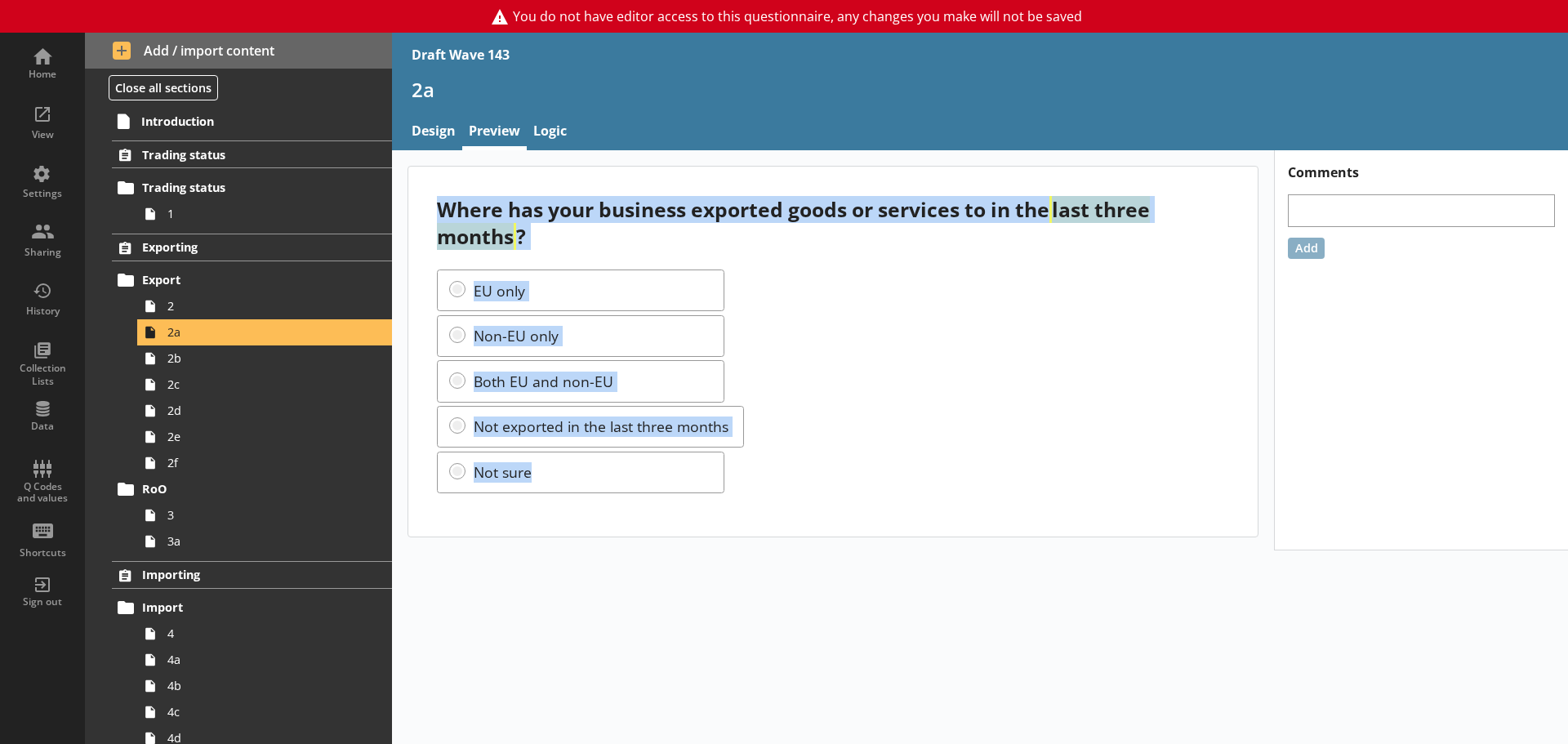
drag, startPoint x: 440, startPoint y: 209, endPoint x: 591, endPoint y: 466, distance: 298.1
click at [591, 466] on div "Where has your business exported goods or services to in the last three months …" at bounding box center [833, 351] width 849 height 369
copy div "Where has your business exported goods or services to in the last three months …"
click at [834, 239] on div "Where has your business exported goods or services to in the last three months ?" at bounding box center [832, 223] width 791 height 54
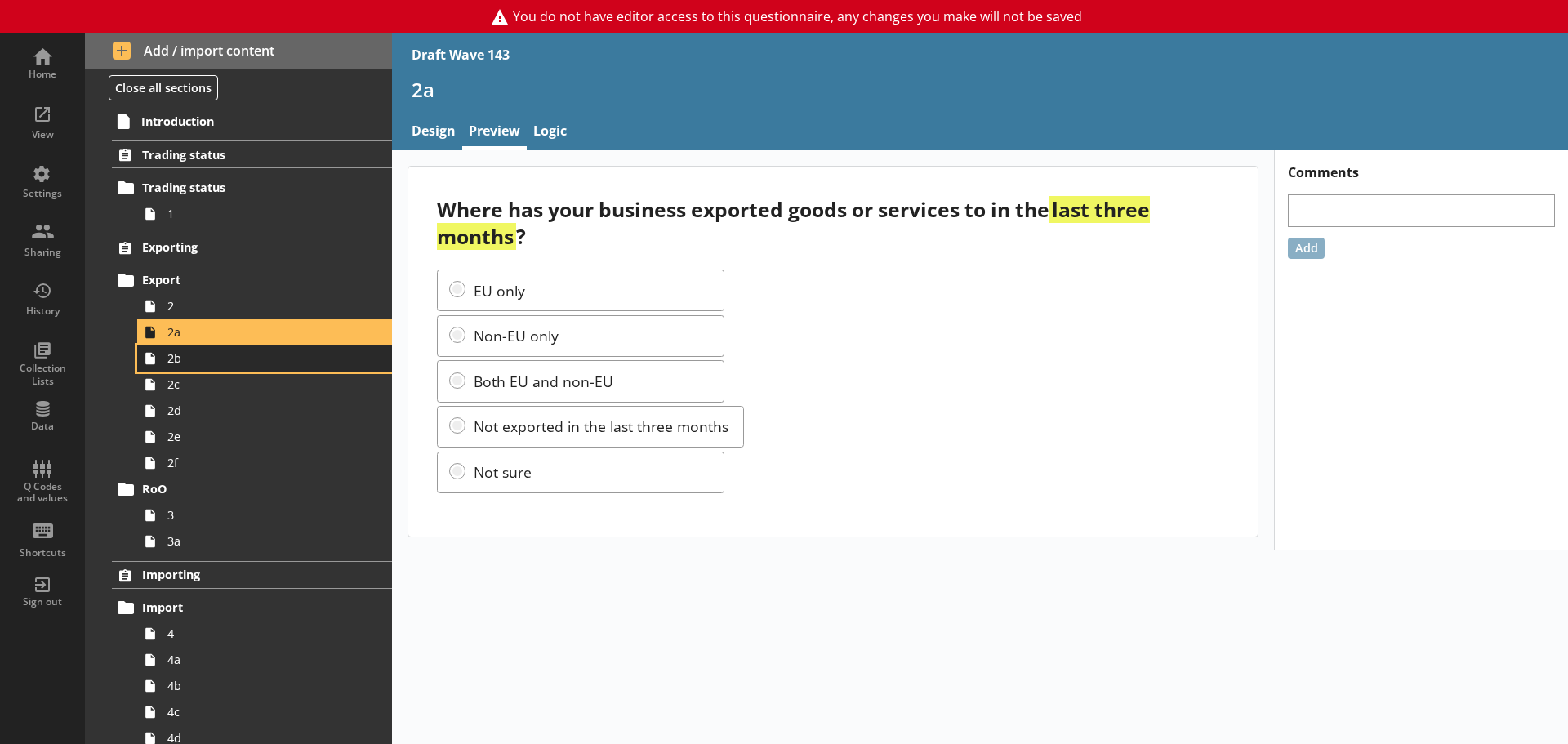
click at [185, 365] on span "2b" at bounding box center [258, 358] width 182 height 15
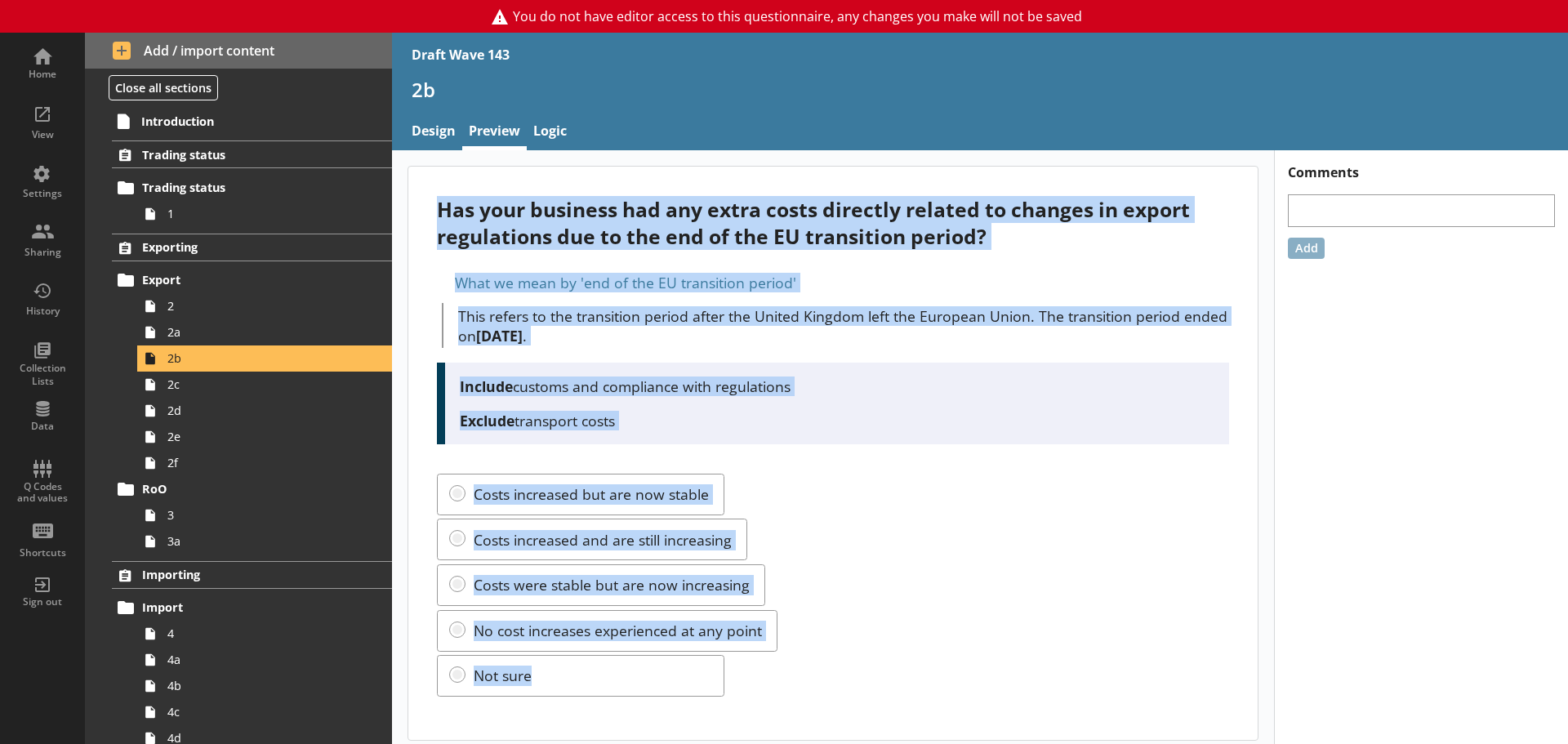
drag, startPoint x: 437, startPoint y: 206, endPoint x: 642, endPoint y: 678, distance: 514.6
click at [642, 645] on div "Has your business had any extra costs directly related to changes in export reg…" at bounding box center [833, 453] width 849 height 573
copy div "Has your business had any extra costs directly related to changes in export reg…"
click at [1036, 242] on div "Has your business had any extra costs directly related to changes in export reg…" at bounding box center [832, 223] width 791 height 54
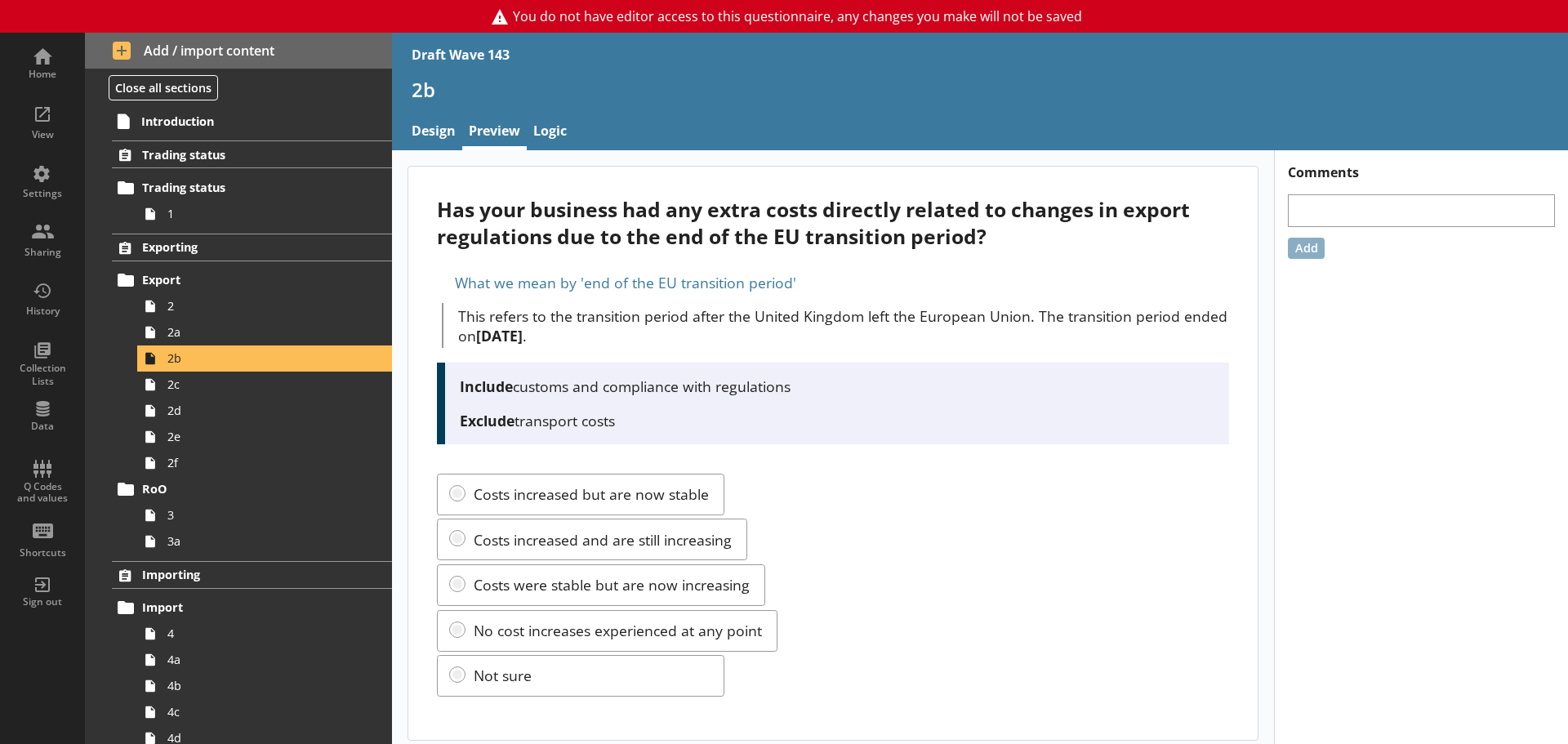
click at [644, 383] on p "Include customs and compliance with regulations" at bounding box center [837, 385] width 755 height 20
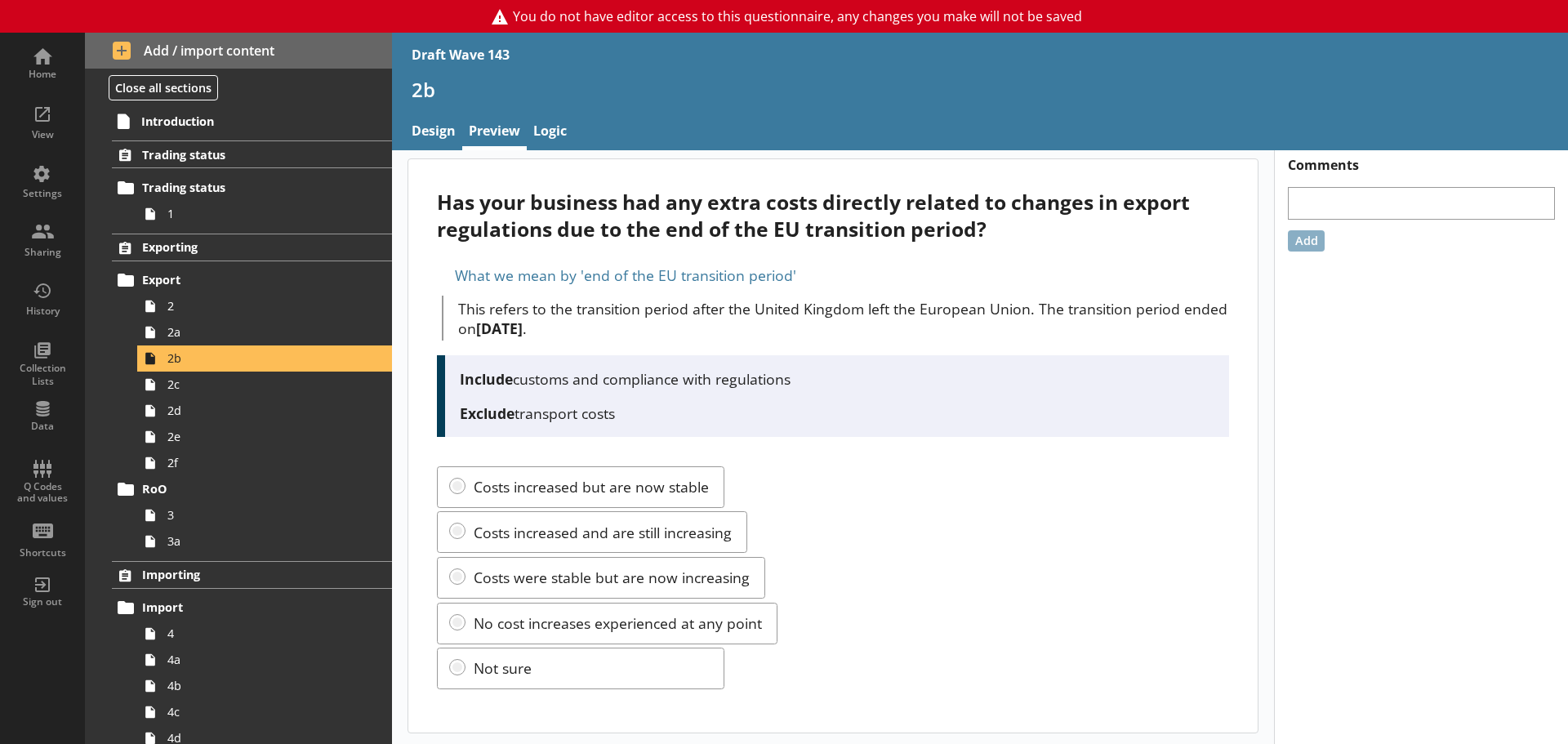
scroll to position [10, 0]
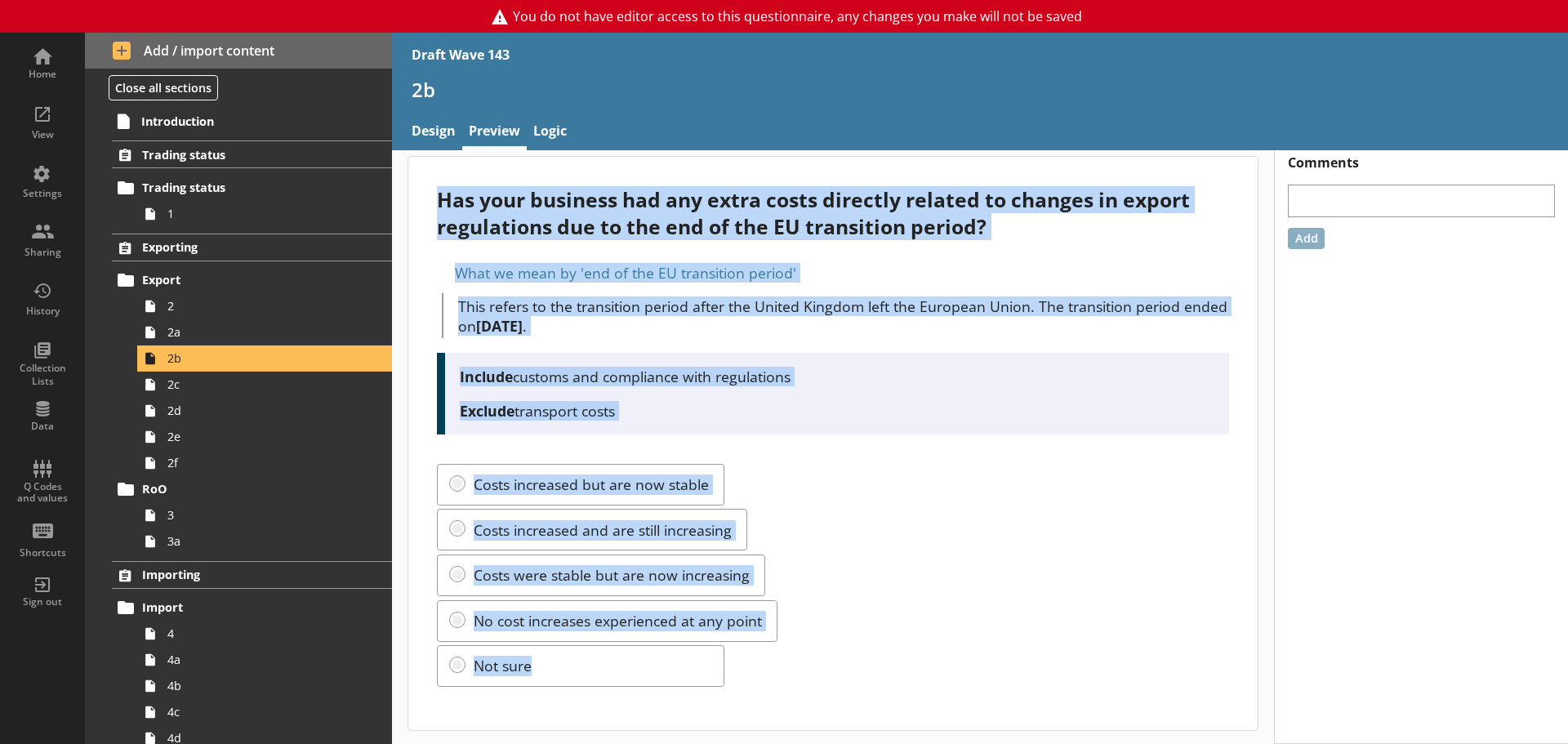
drag, startPoint x: 444, startPoint y: 208, endPoint x: 658, endPoint y: 679, distance: 517.3
click at [658, 645] on div "Has your business had any extra costs directly related to changes in export reg…" at bounding box center [833, 443] width 849 height 573
copy div "Has your business had any extra costs directly related to changes in export reg…"
click at [898, 367] on p "Include customs and compliance with regulations" at bounding box center [837, 376] width 755 height 20
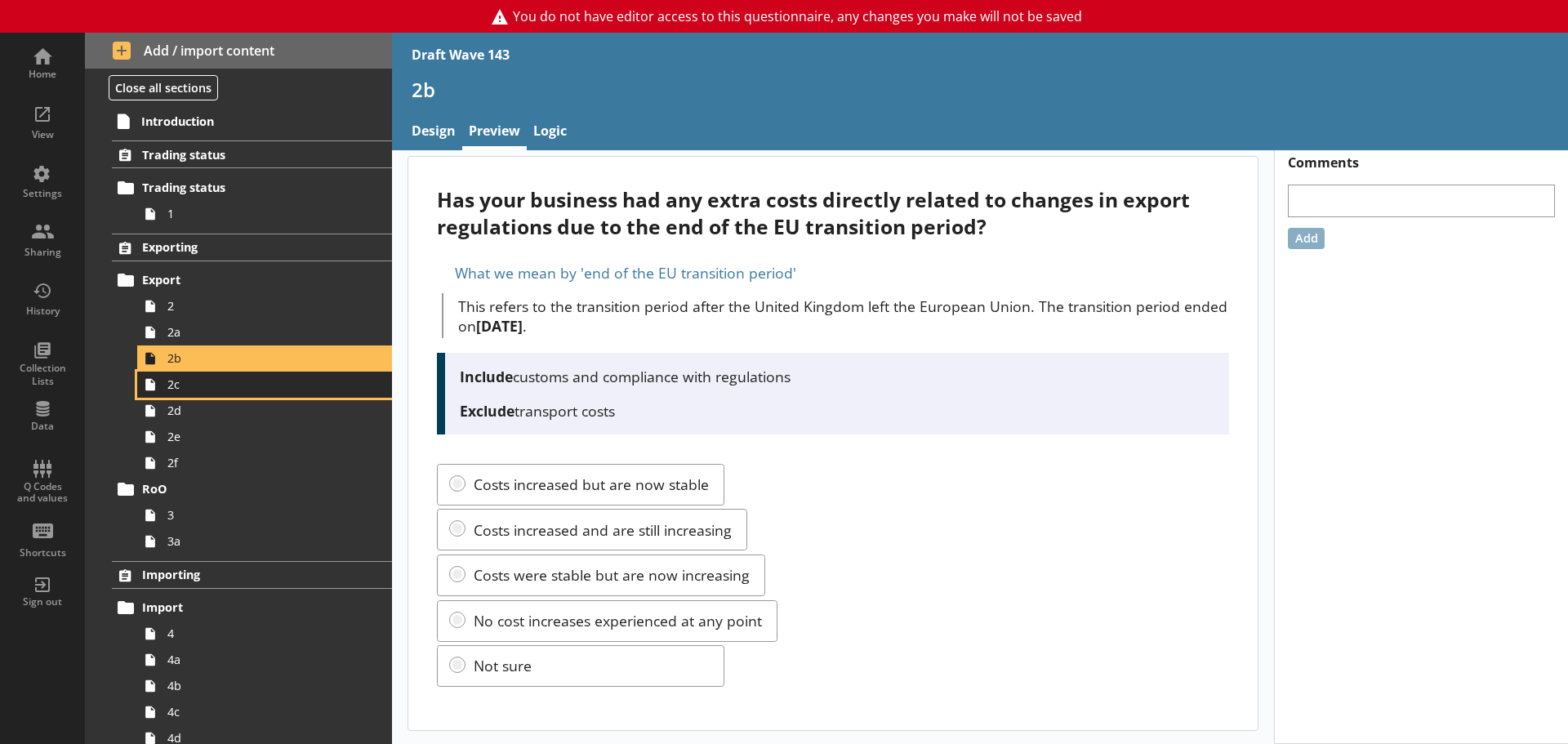
click at [227, 389] on span "2c" at bounding box center [258, 383] width 182 height 15
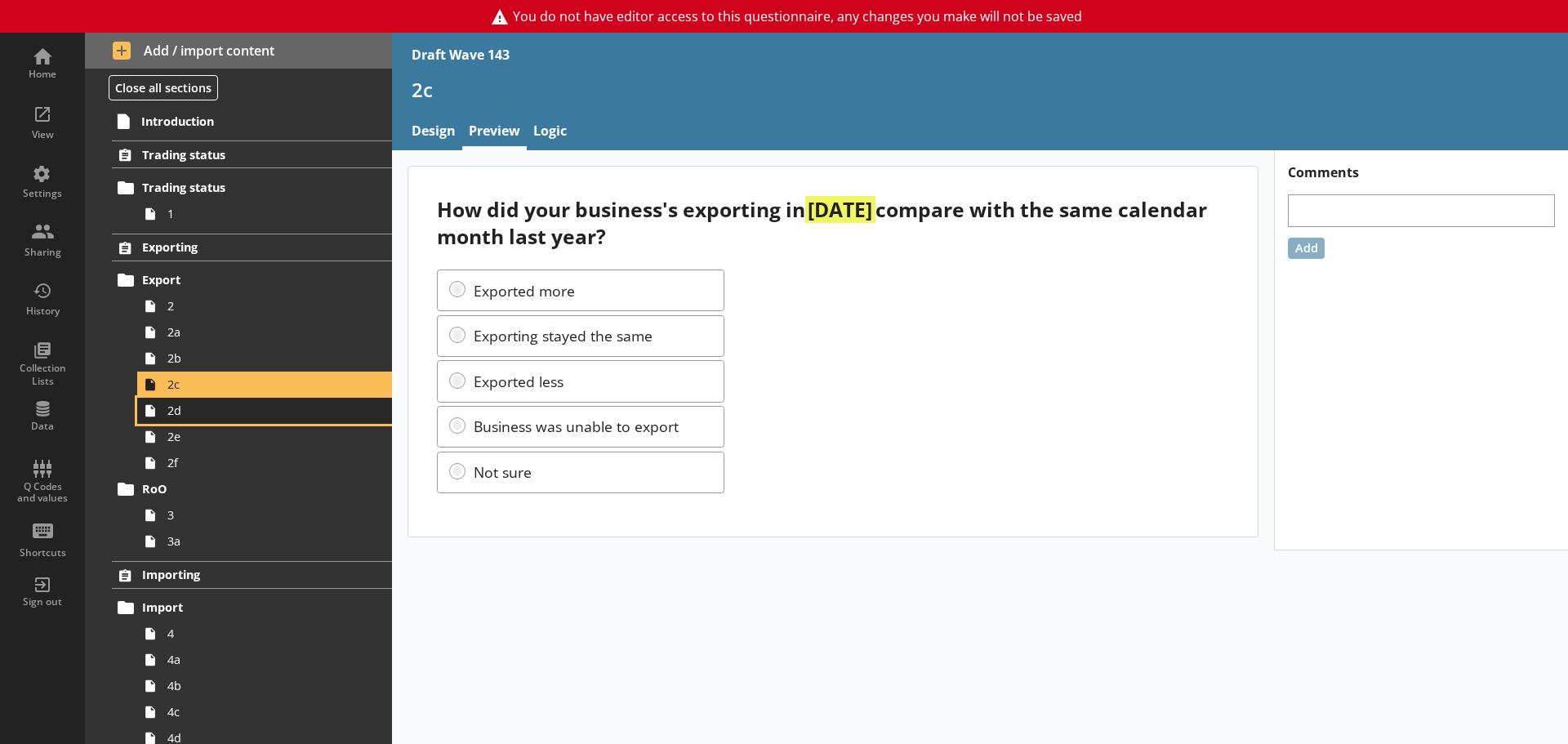
click at [228, 417] on span "2d" at bounding box center [258, 410] width 182 height 15
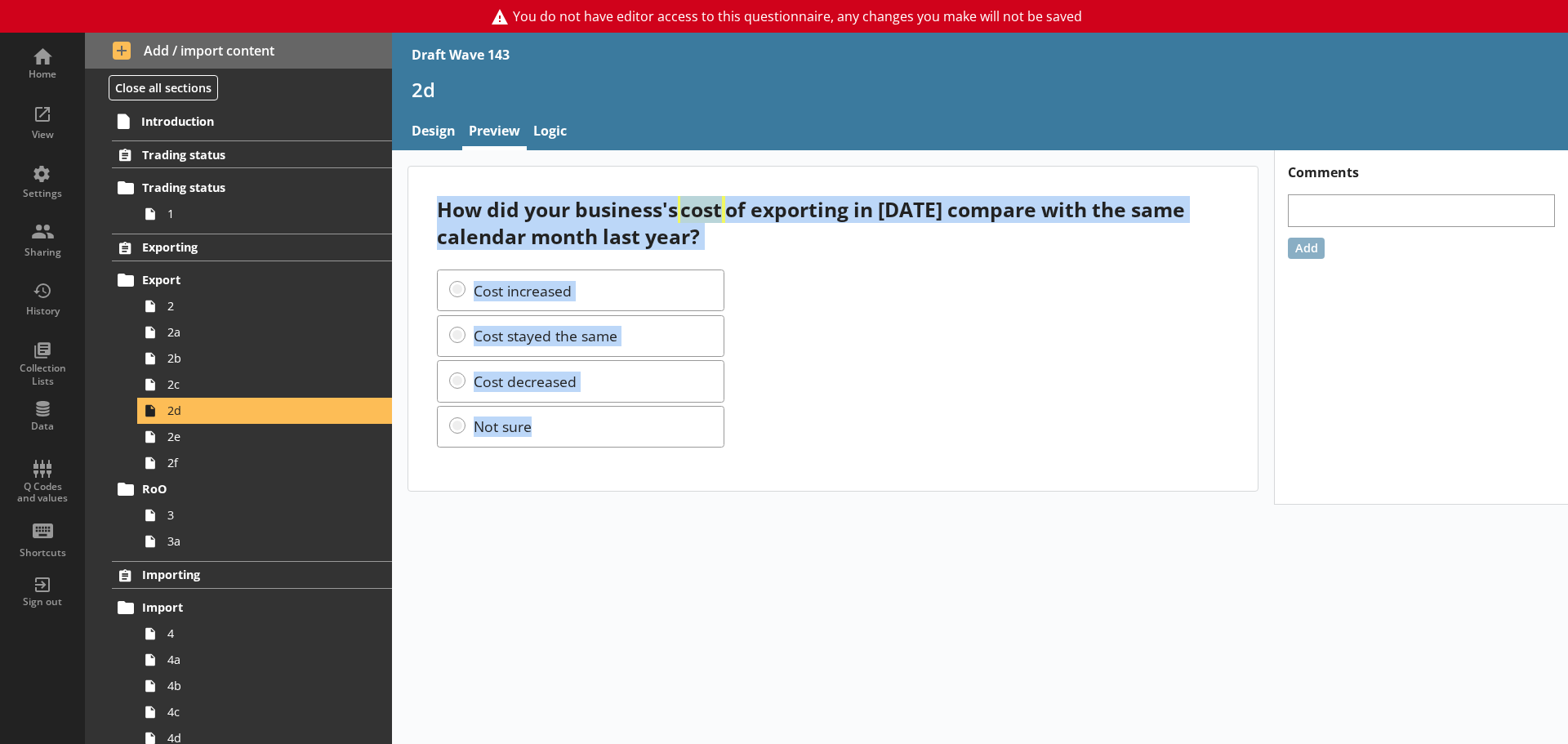
drag, startPoint x: 438, startPoint y: 212, endPoint x: 738, endPoint y: 422, distance: 366.2
click at [738, 422] on div "How did your business's cost of exporting in [DATE] compare with the same calen…" at bounding box center [833, 328] width 849 height 324
copy div "How did your business's cost of exporting in [DATE] compare with the same calen…"
click at [787, 304] on div "Cost increased Cost stayed the same Cost decreased Not sure" at bounding box center [832, 358] width 791 height 178
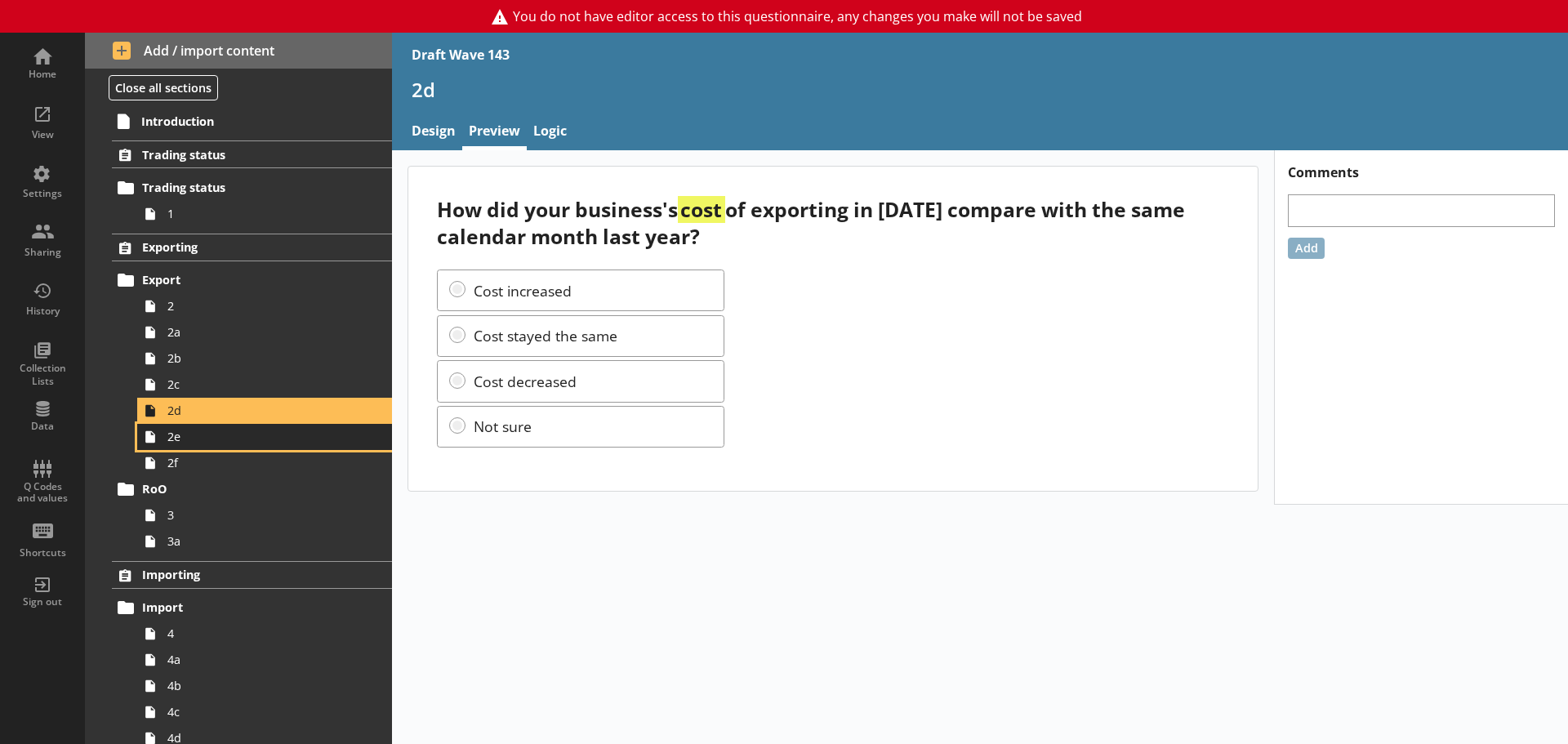
click at [195, 444] on span "2e" at bounding box center [258, 436] width 182 height 15
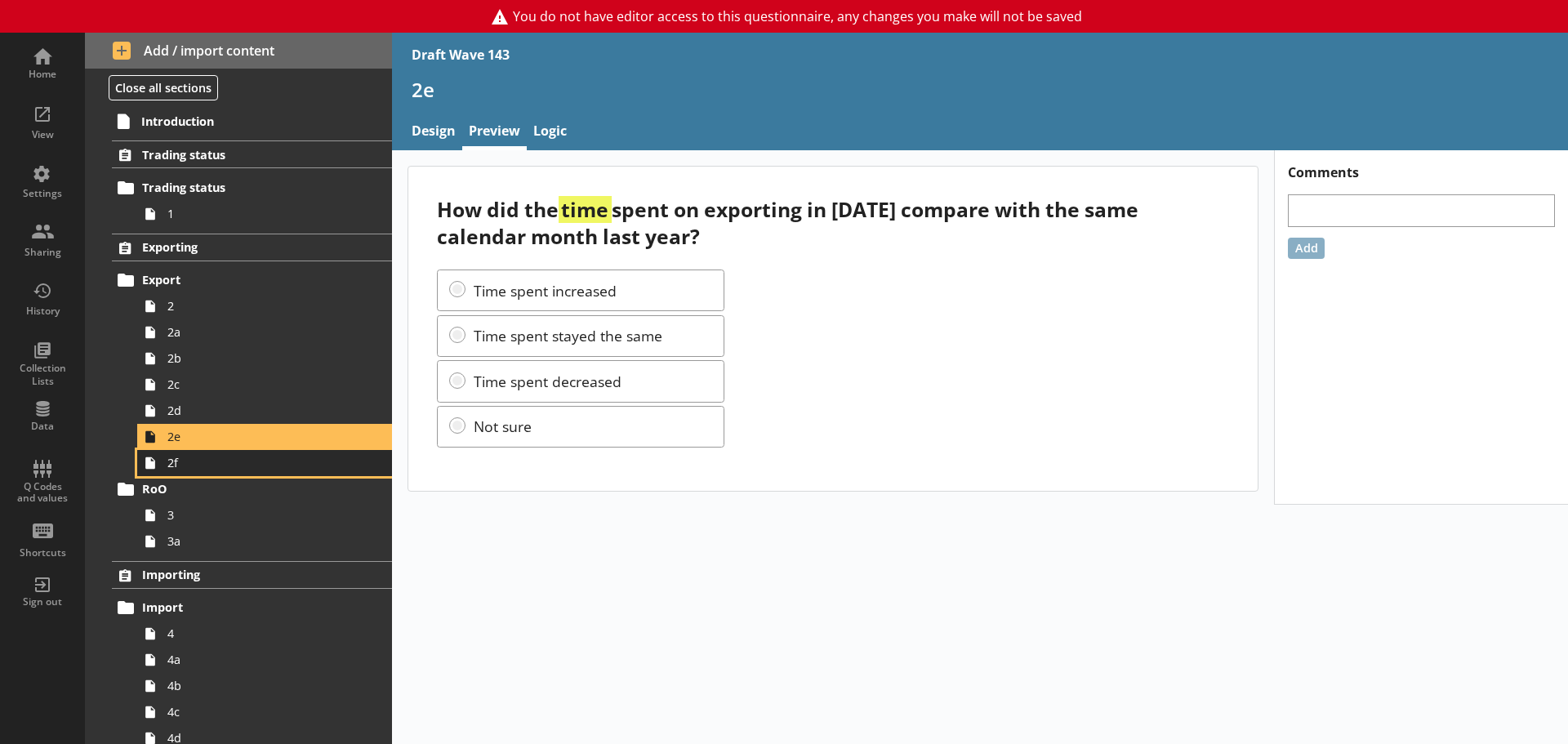
click at [187, 453] on link "2f" at bounding box center [265, 462] width 255 height 26
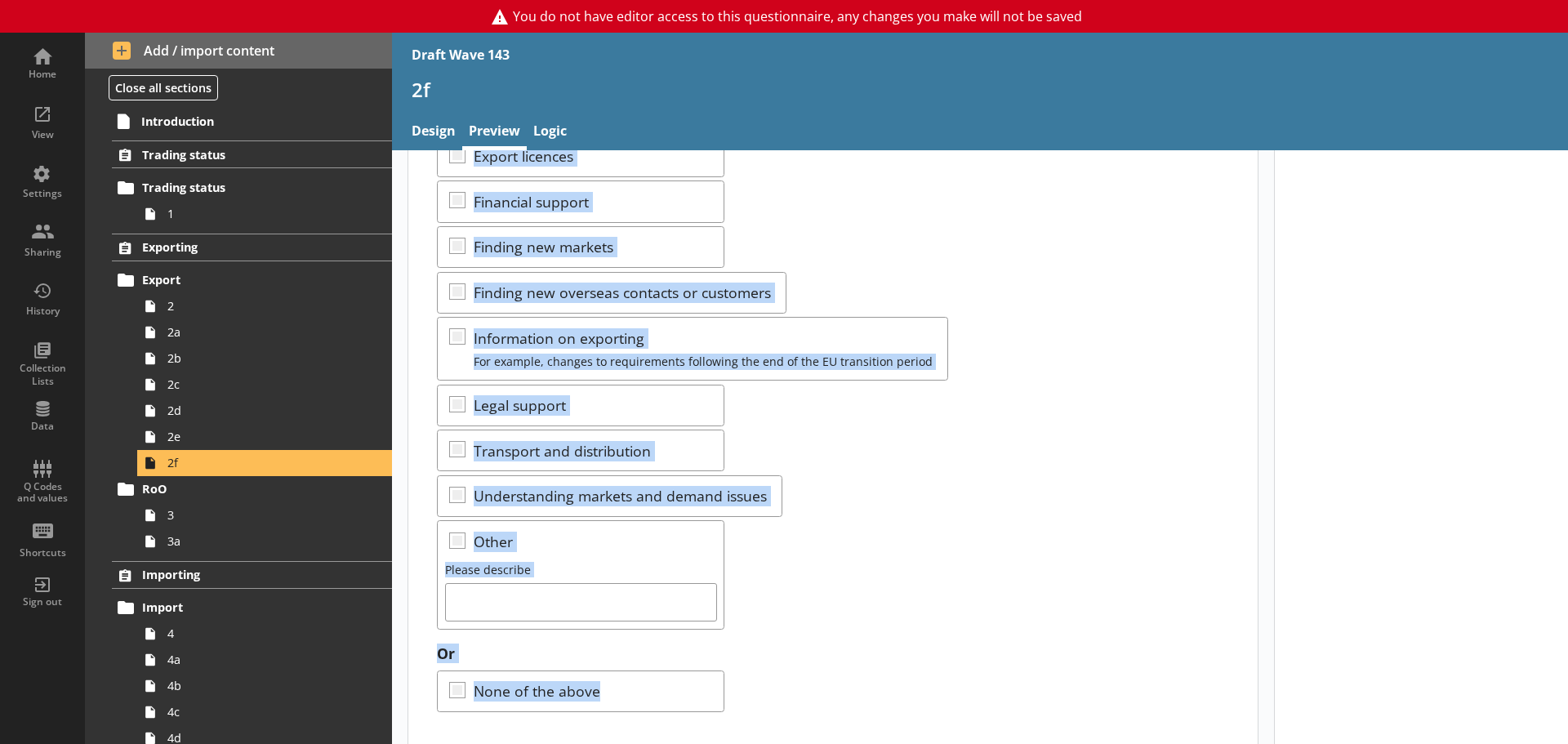
scroll to position [232, 0]
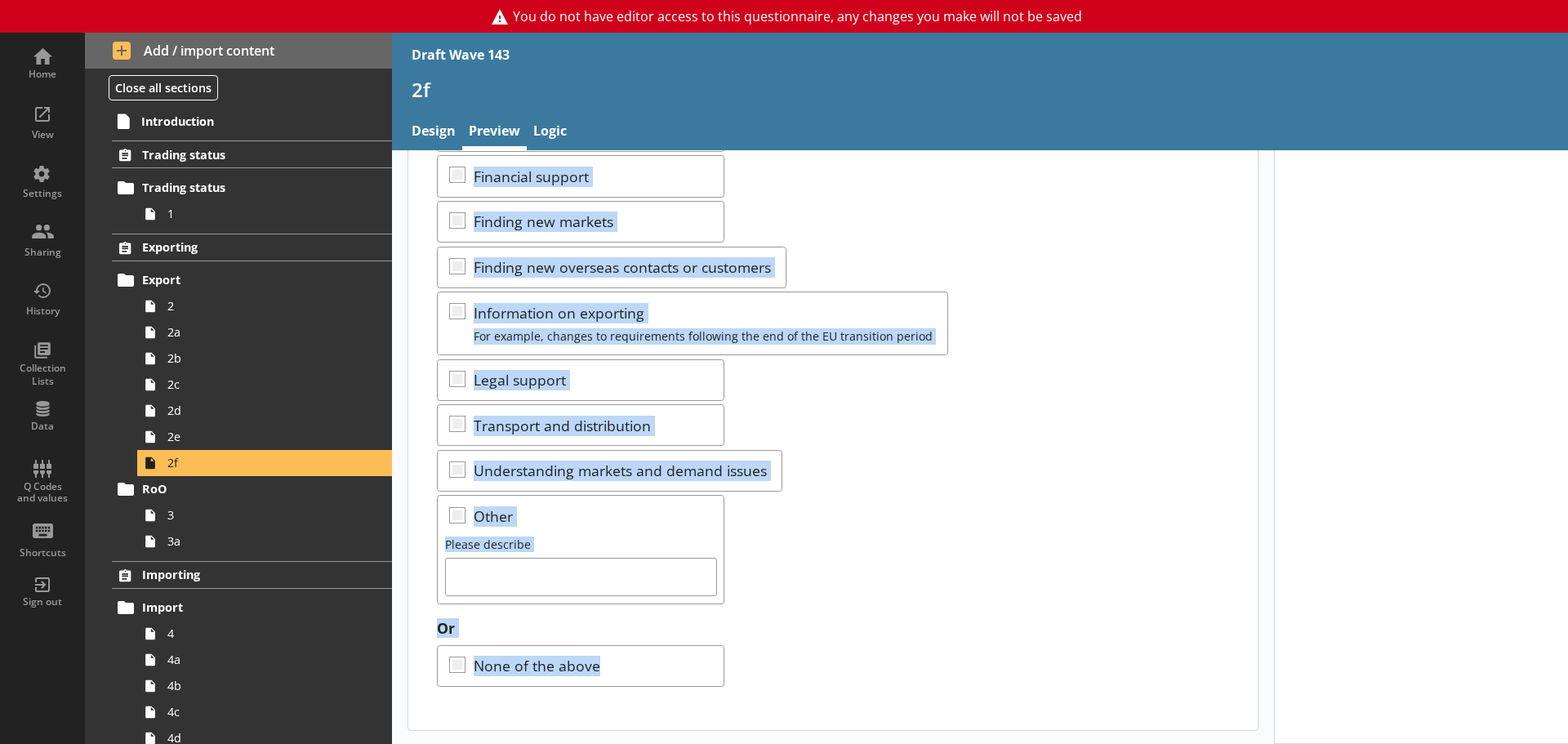
drag, startPoint x: 437, startPoint y: 204, endPoint x: 703, endPoint y: 782, distance: 636.3
click at [703, 645] on html "You do not have editor access to this questionnaire, any changes you make will …" at bounding box center [784, 372] width 1568 height 744
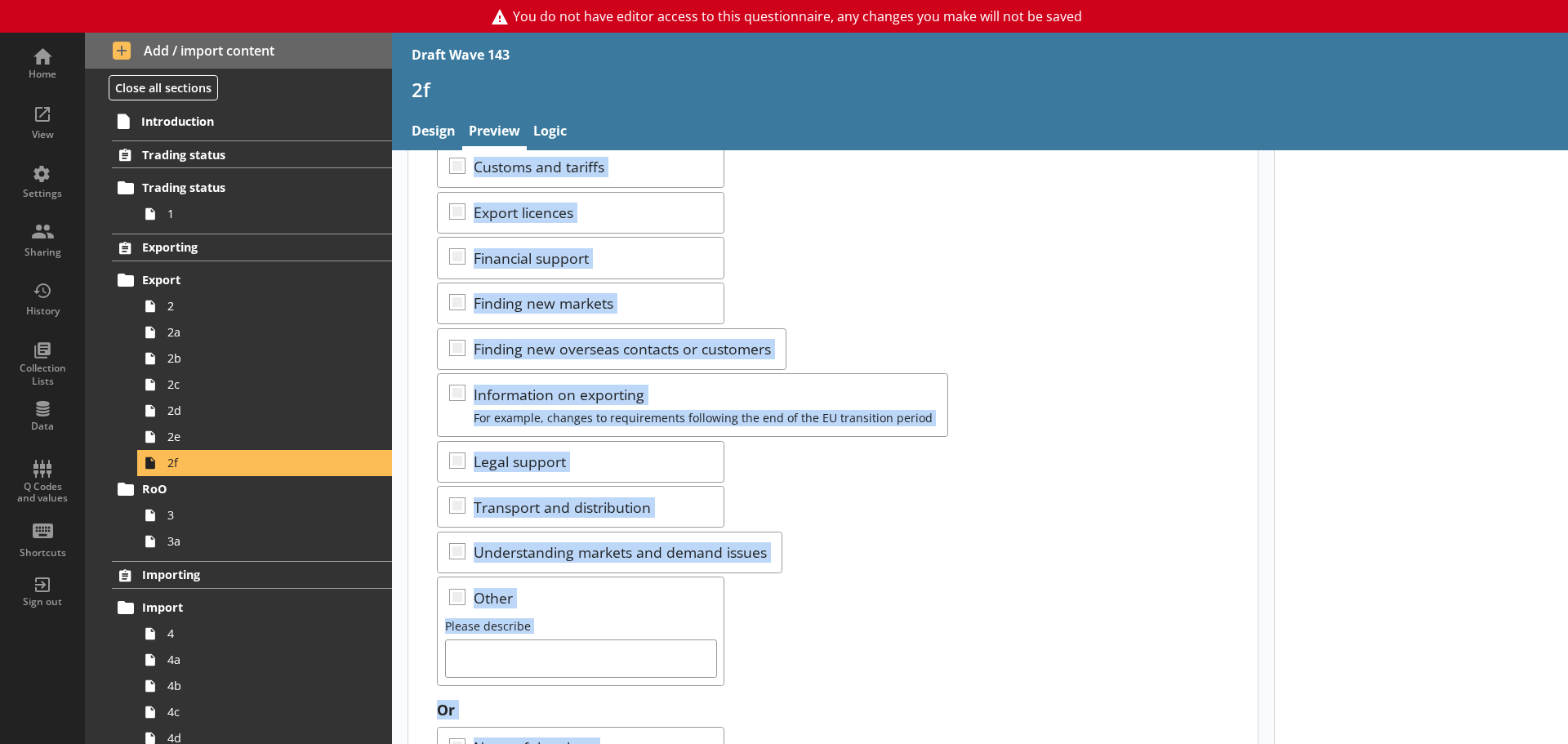
scroll to position [0, 0]
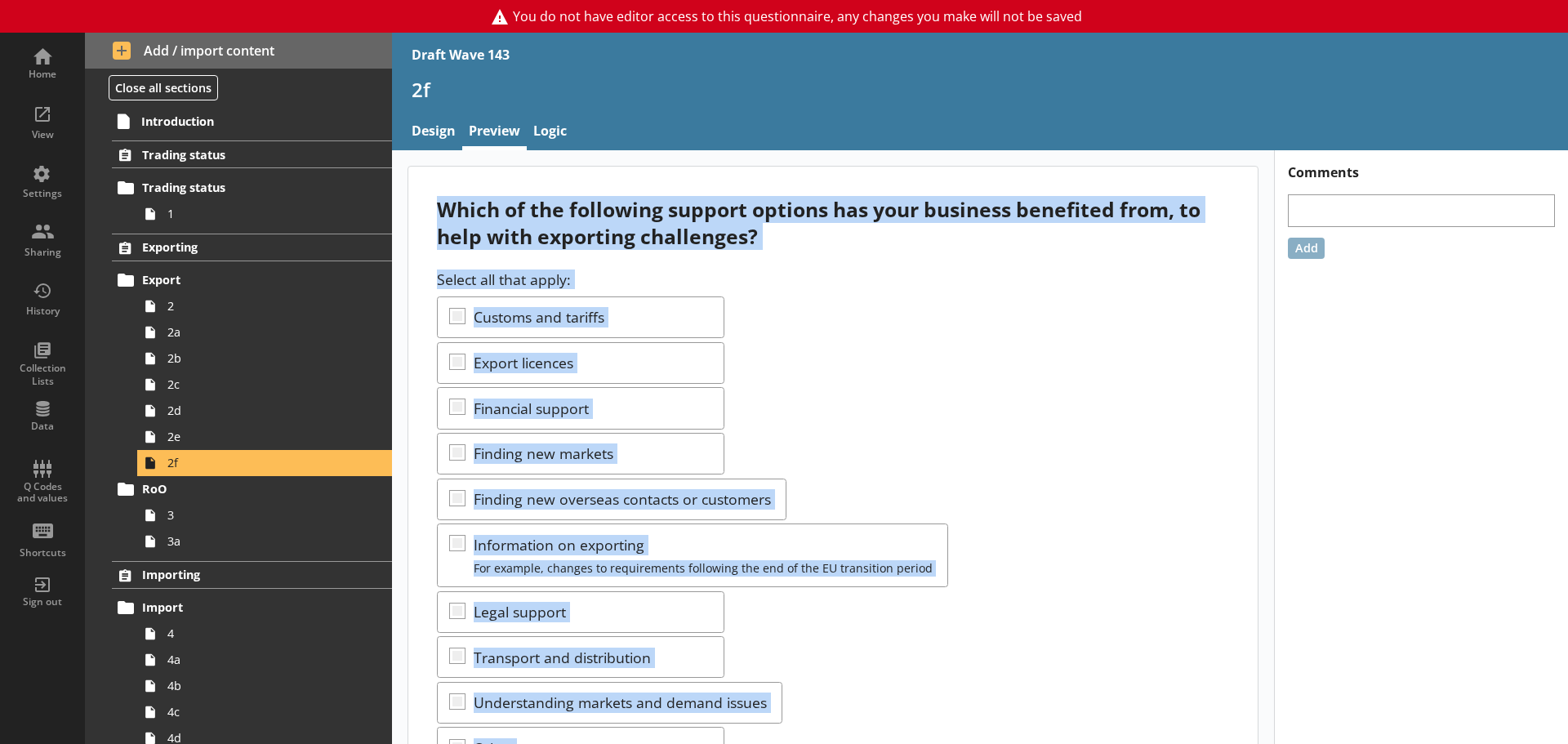
drag, startPoint x: 894, startPoint y: 351, endPoint x: 871, endPoint y: 337, distance: 26.9
click at [893, 351] on div "Select all that apply: Customs and tariffs Export licences Financial support Fi…" at bounding box center [832, 552] width 791 height 566
click at [676, 275] on div "Select all that apply: Customs and tariffs Export licences Financial support Fi…" at bounding box center [832, 552] width 791 height 566
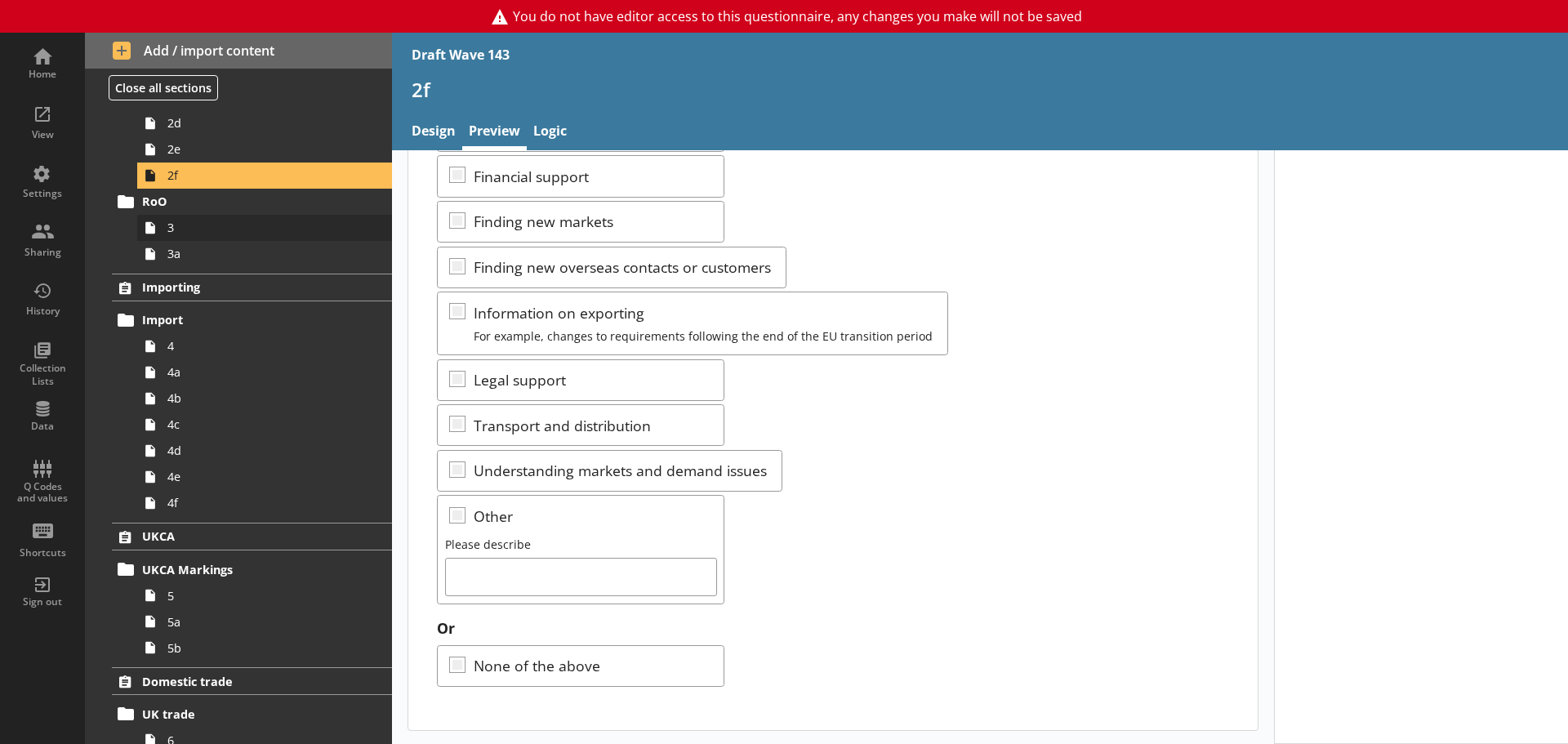
scroll to position [326, 0]
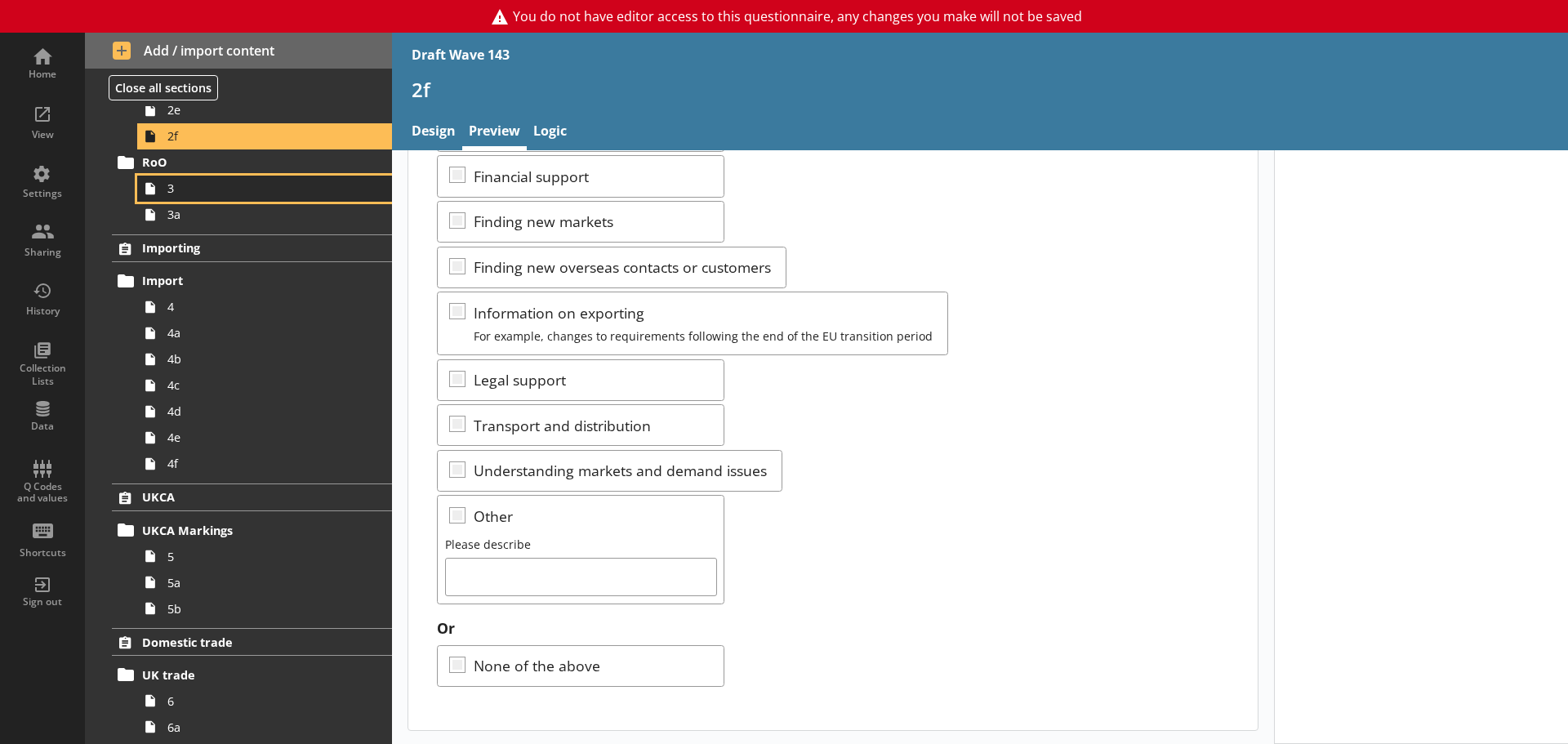
click at [180, 188] on span "3" at bounding box center [258, 188] width 182 height 15
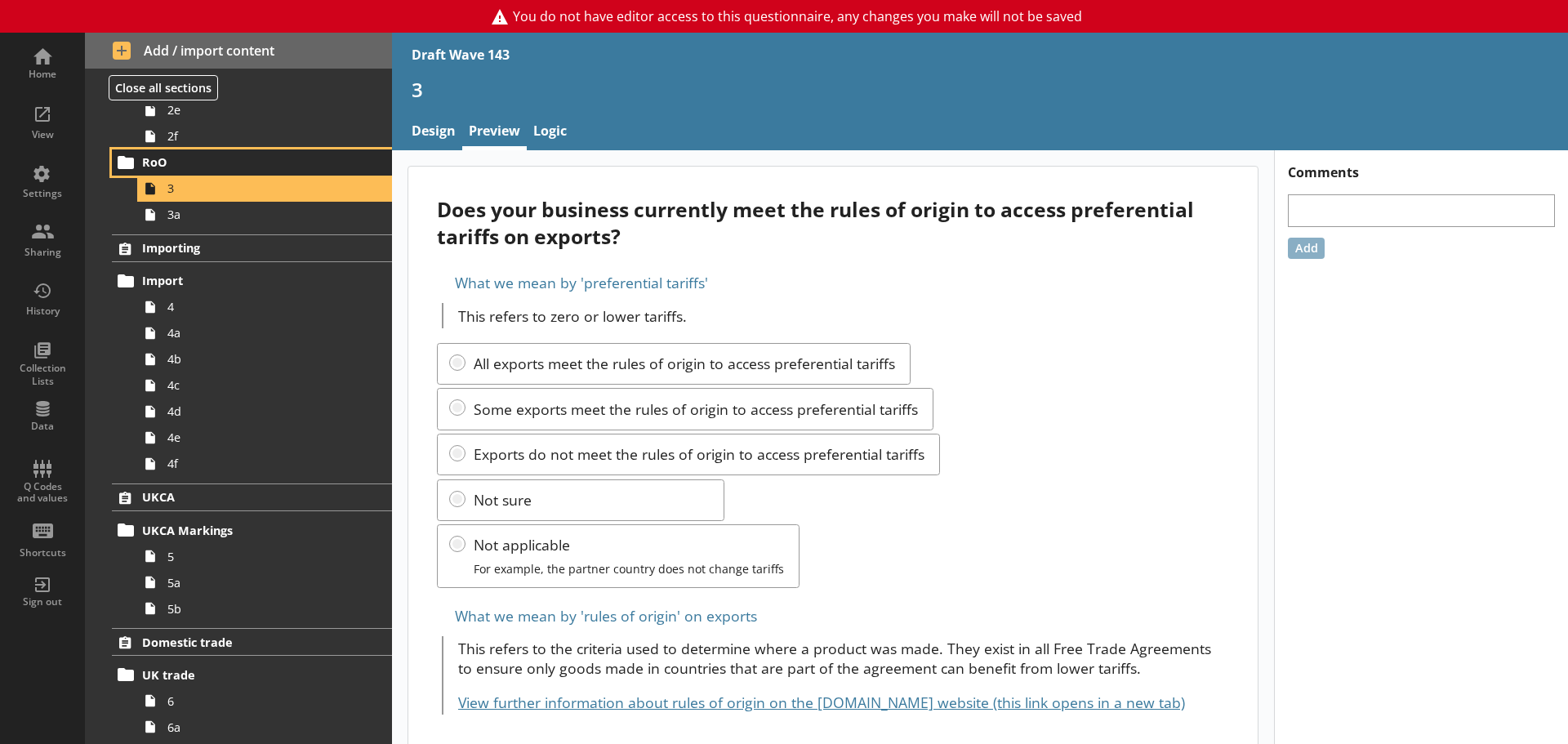
click at [167, 164] on span "RoO" at bounding box center [242, 162] width 201 height 15
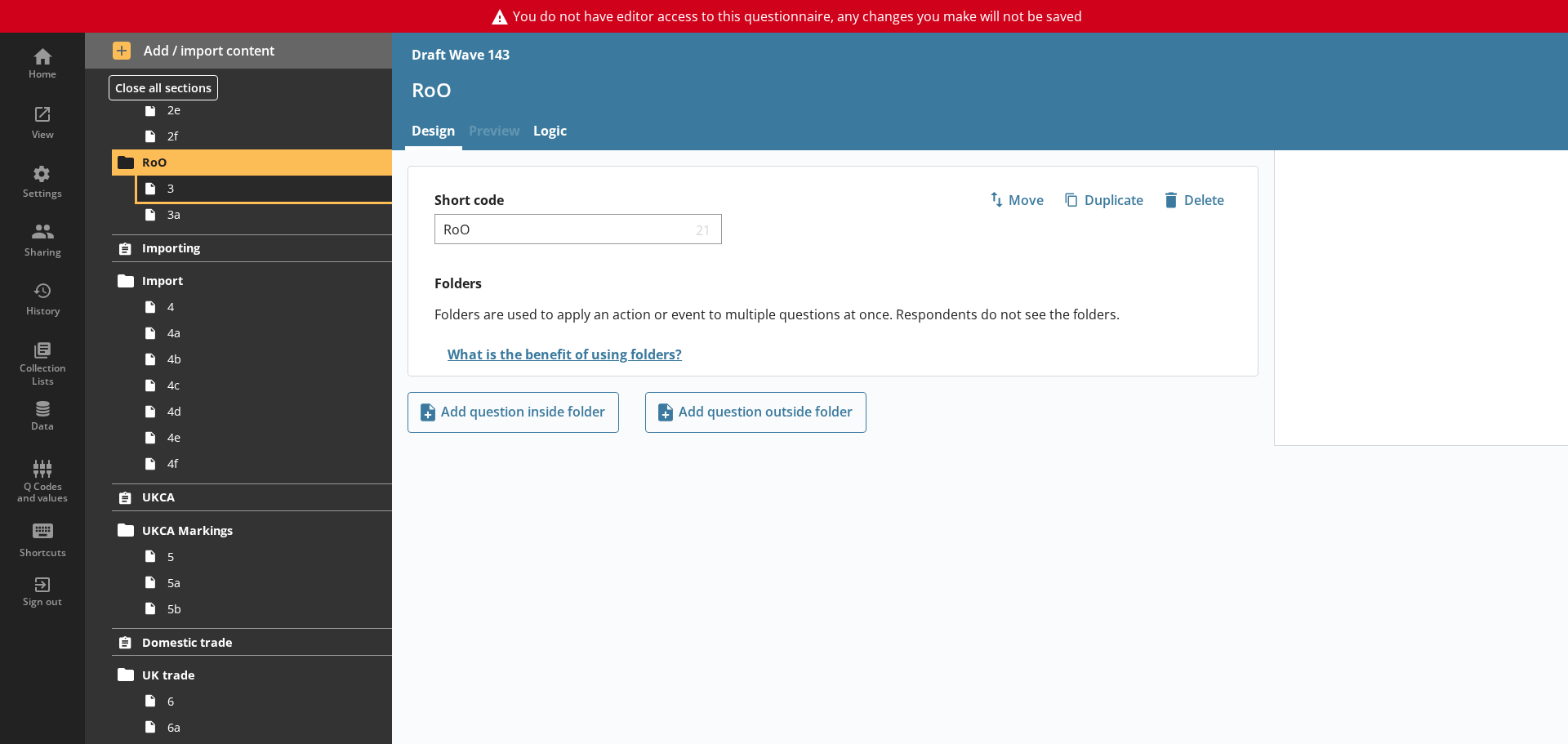
click at [219, 186] on span "3" at bounding box center [258, 188] width 182 height 15
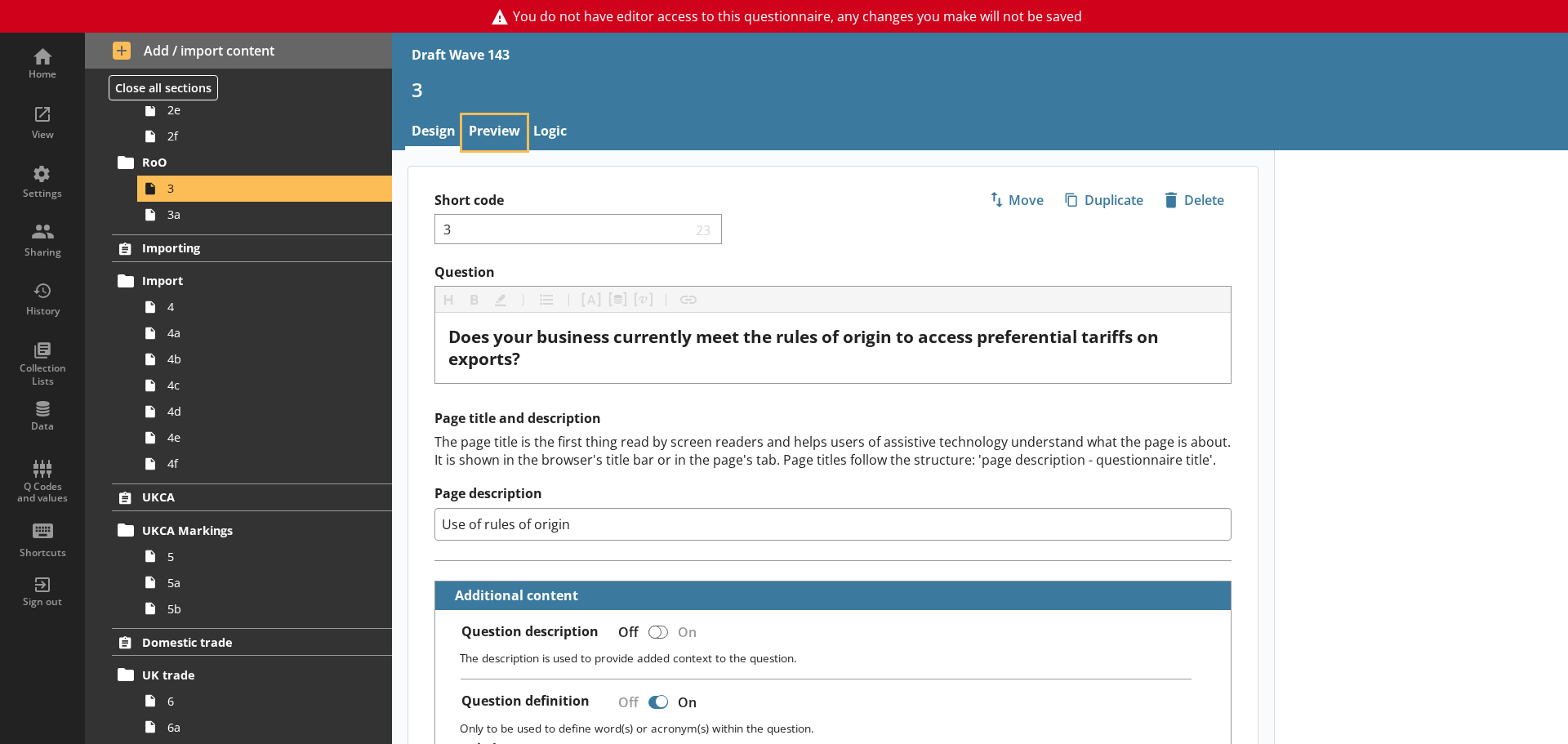
click at [514, 120] on link "Preview" at bounding box center [495, 132] width 65 height 35
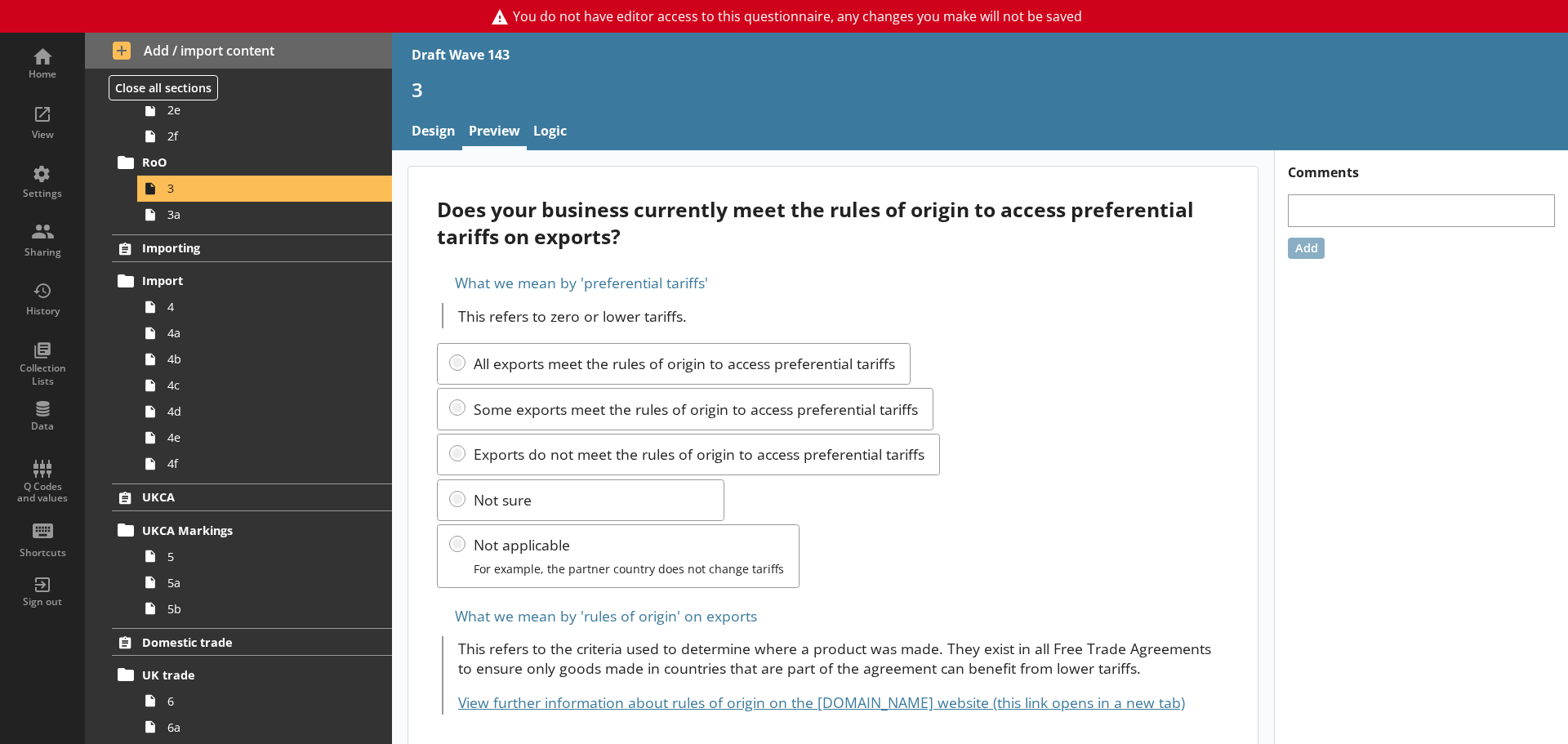
scroll to position [28, 0]
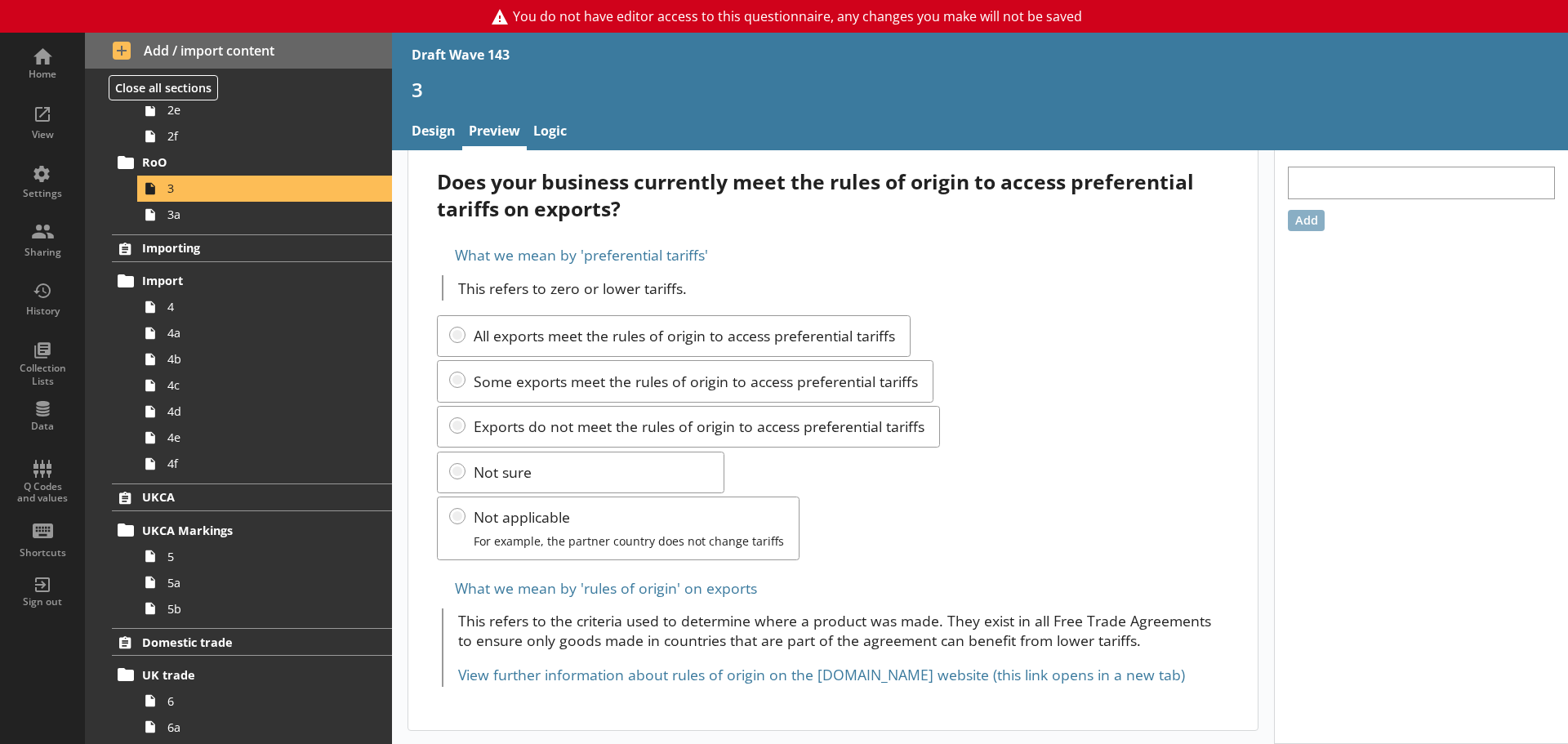
click at [725, 645] on link "View further information about rules of origin on the [DOMAIN_NAME] website (th…" at bounding box center [822, 674] width 727 height 20
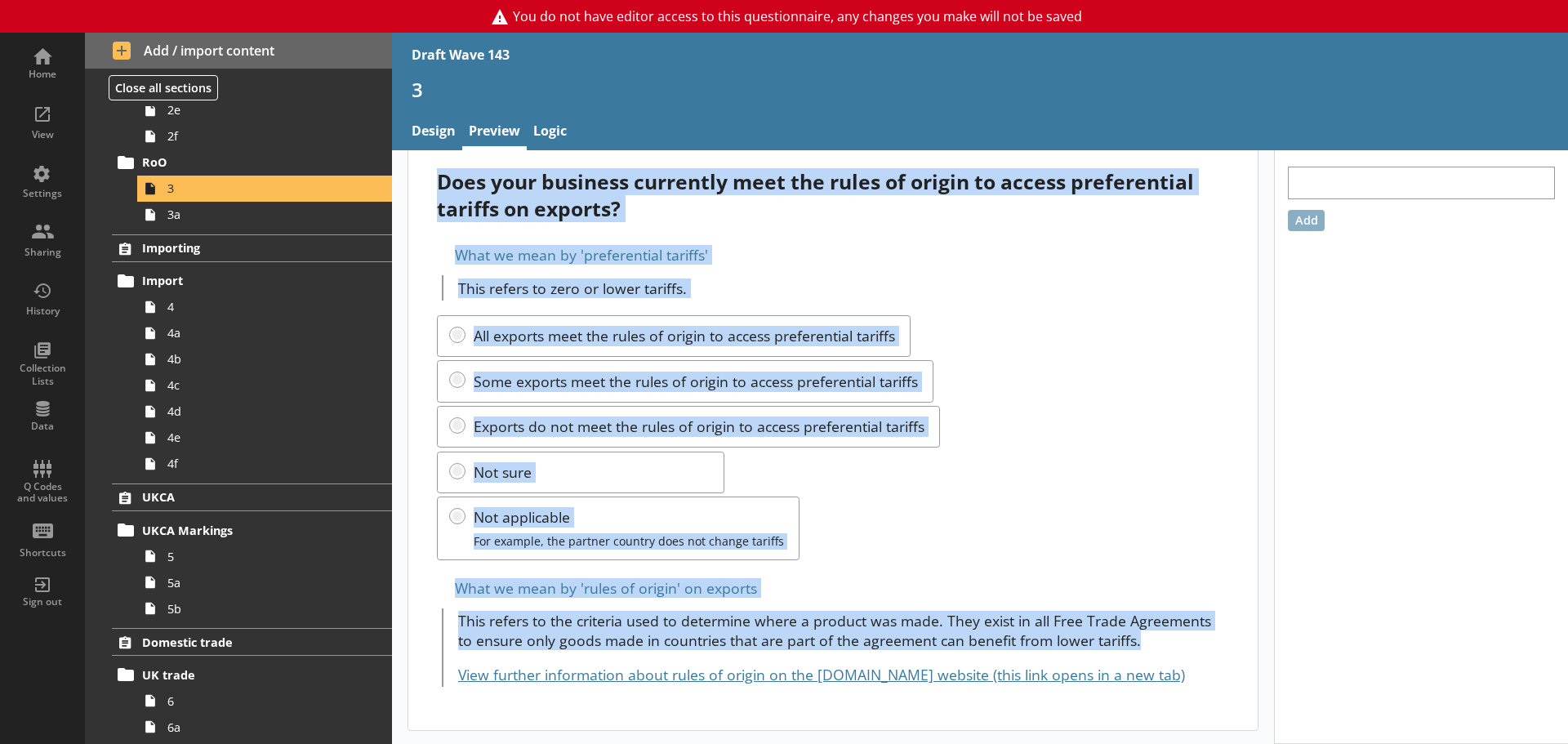
drag, startPoint x: 435, startPoint y: 174, endPoint x: 1167, endPoint y: 644, distance: 869.9
click at [1167, 644] on div "Does your business currently meet the rules of origin to access preferential ta…" at bounding box center [833, 434] width 849 height 591
copy div "Does your business currently meet the rules of origin to access preferential ta…"
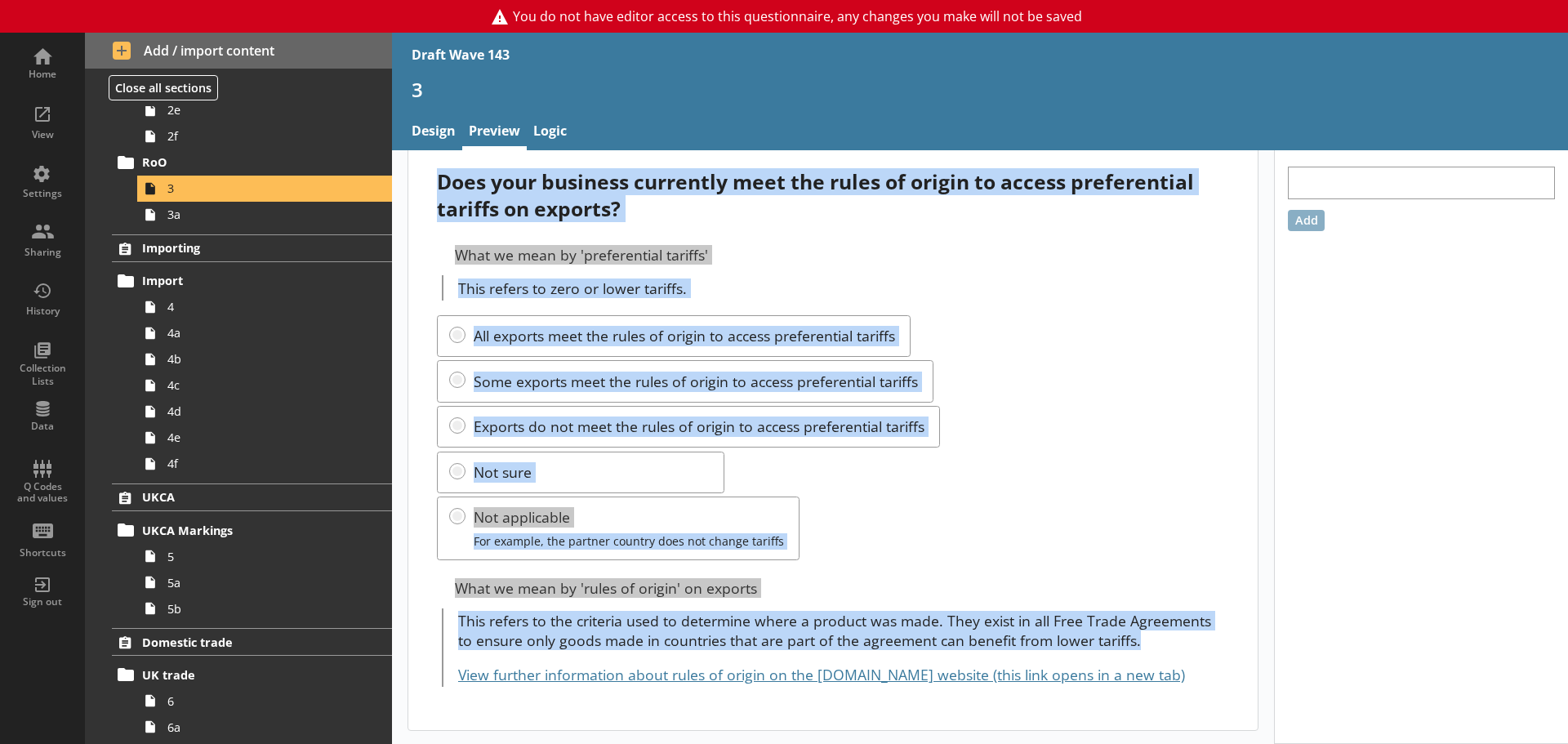
click at [1064, 337] on div "All exports meet the rules of origin to access preferential tariffs Some export…" at bounding box center [832, 438] width 791 height 245
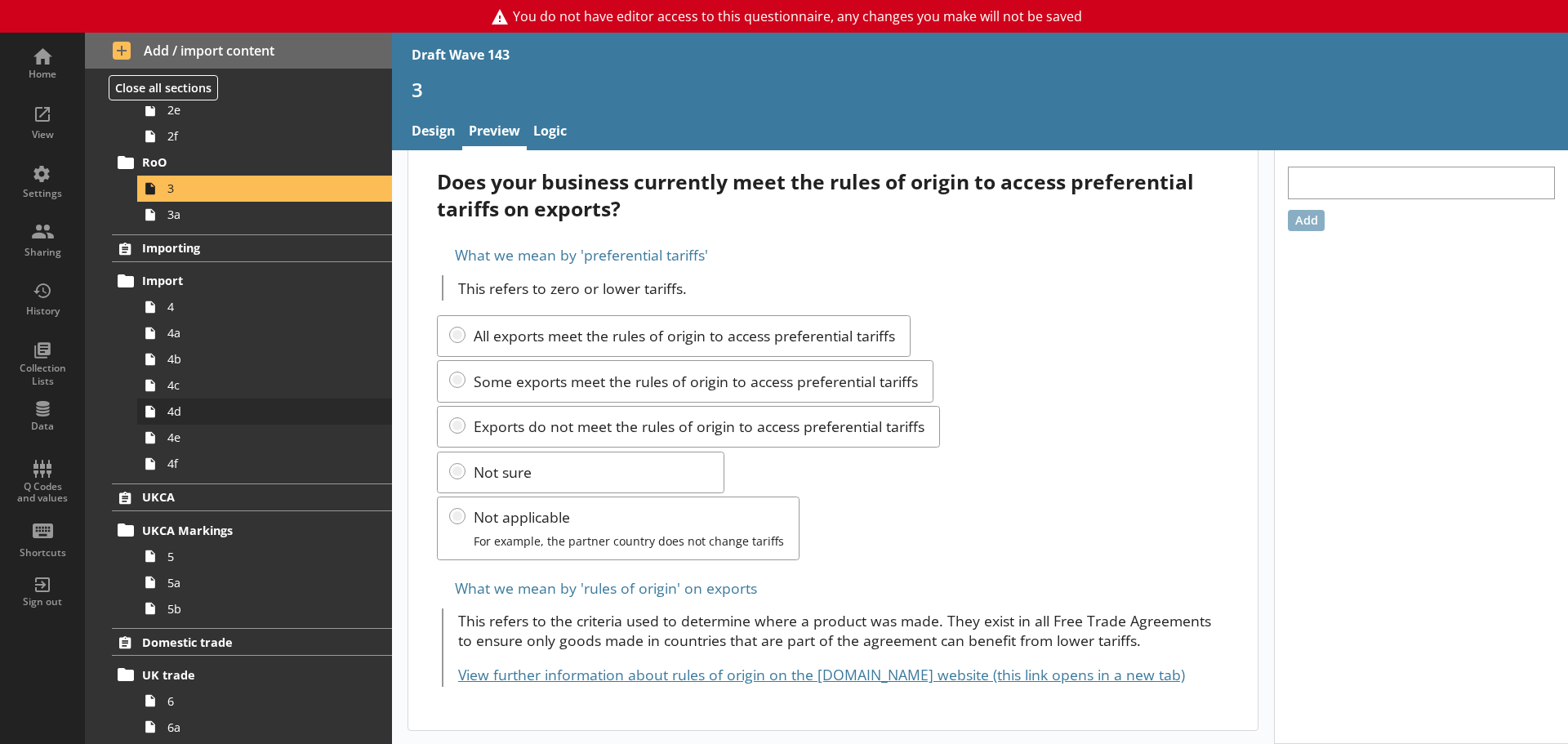
scroll to position [408, 0]
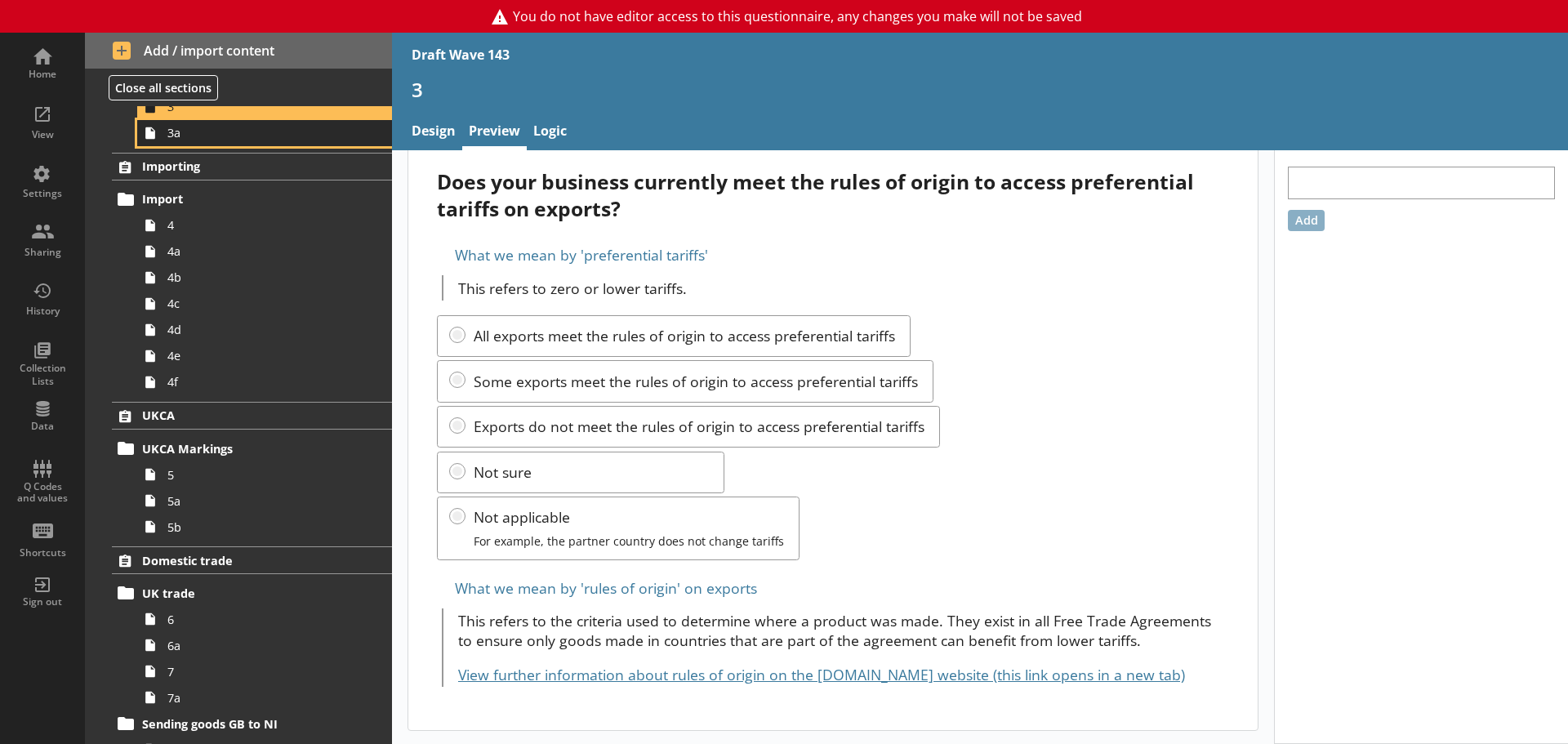
click at [172, 129] on span "3a" at bounding box center [258, 132] width 182 height 15
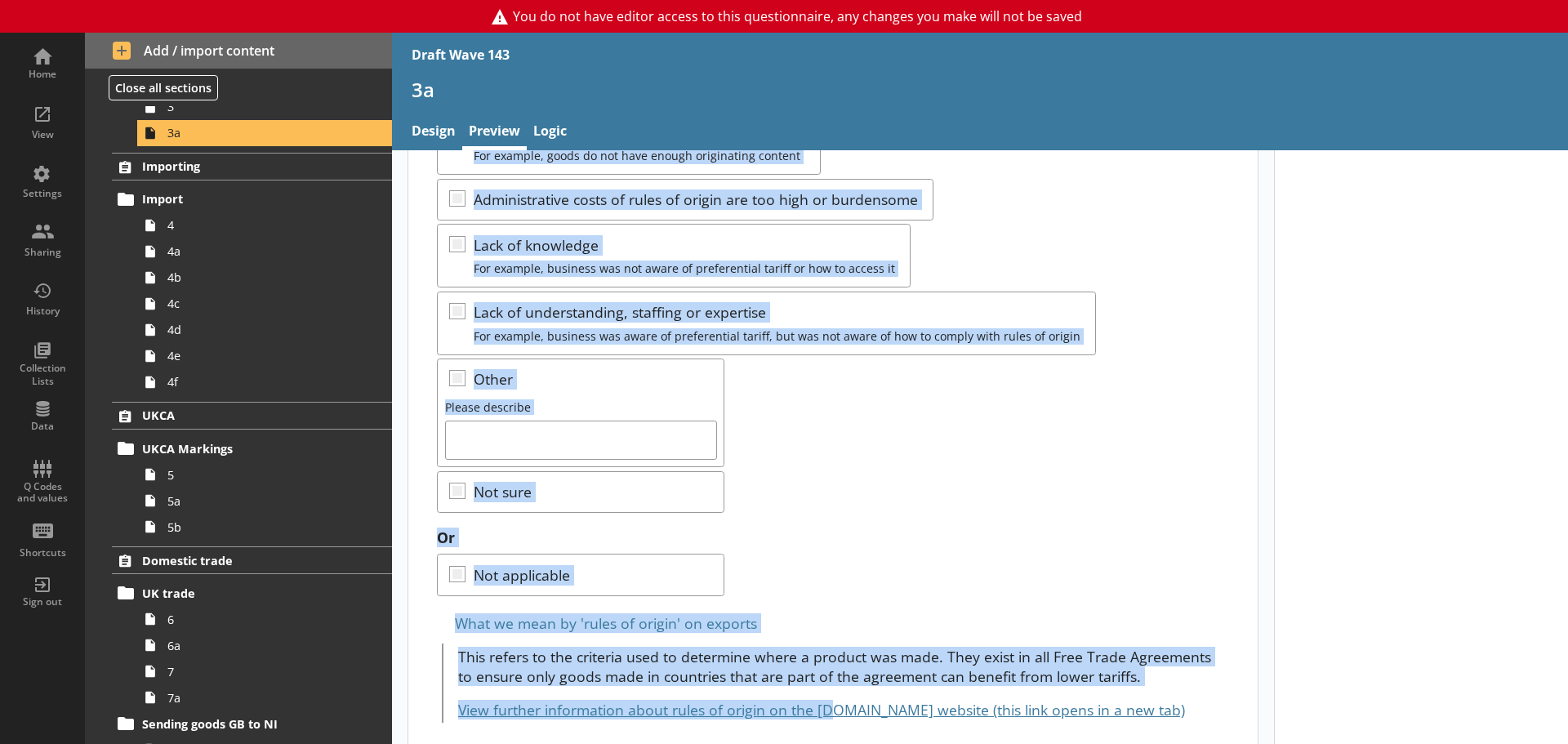
scroll to position [293, 0]
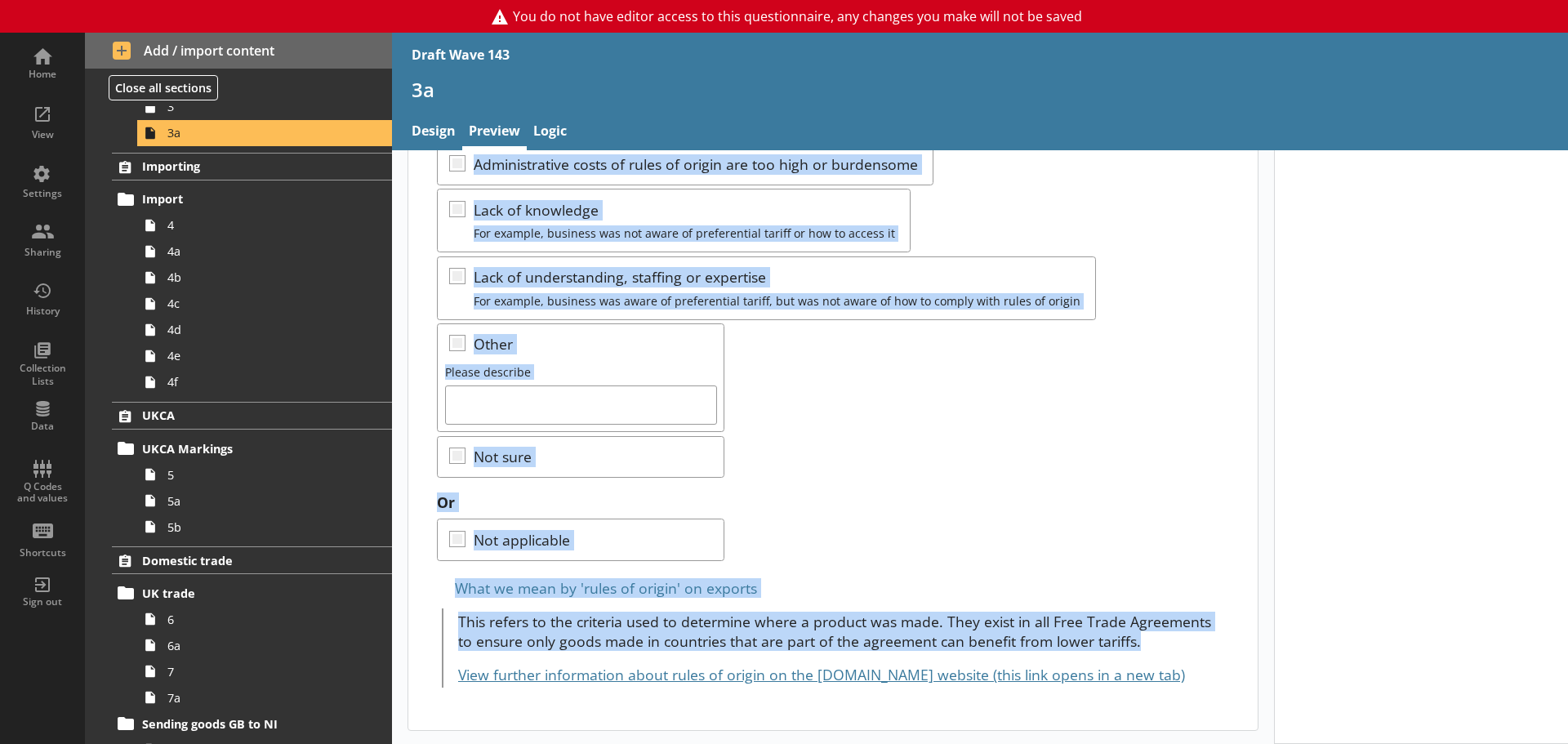
drag, startPoint x: 451, startPoint y: 200, endPoint x: 1182, endPoint y: 641, distance: 853.7
click at [1182, 641] on div "Why does your business not currently meet the rules of origin to access prefere…" at bounding box center [833, 302] width 849 height 856
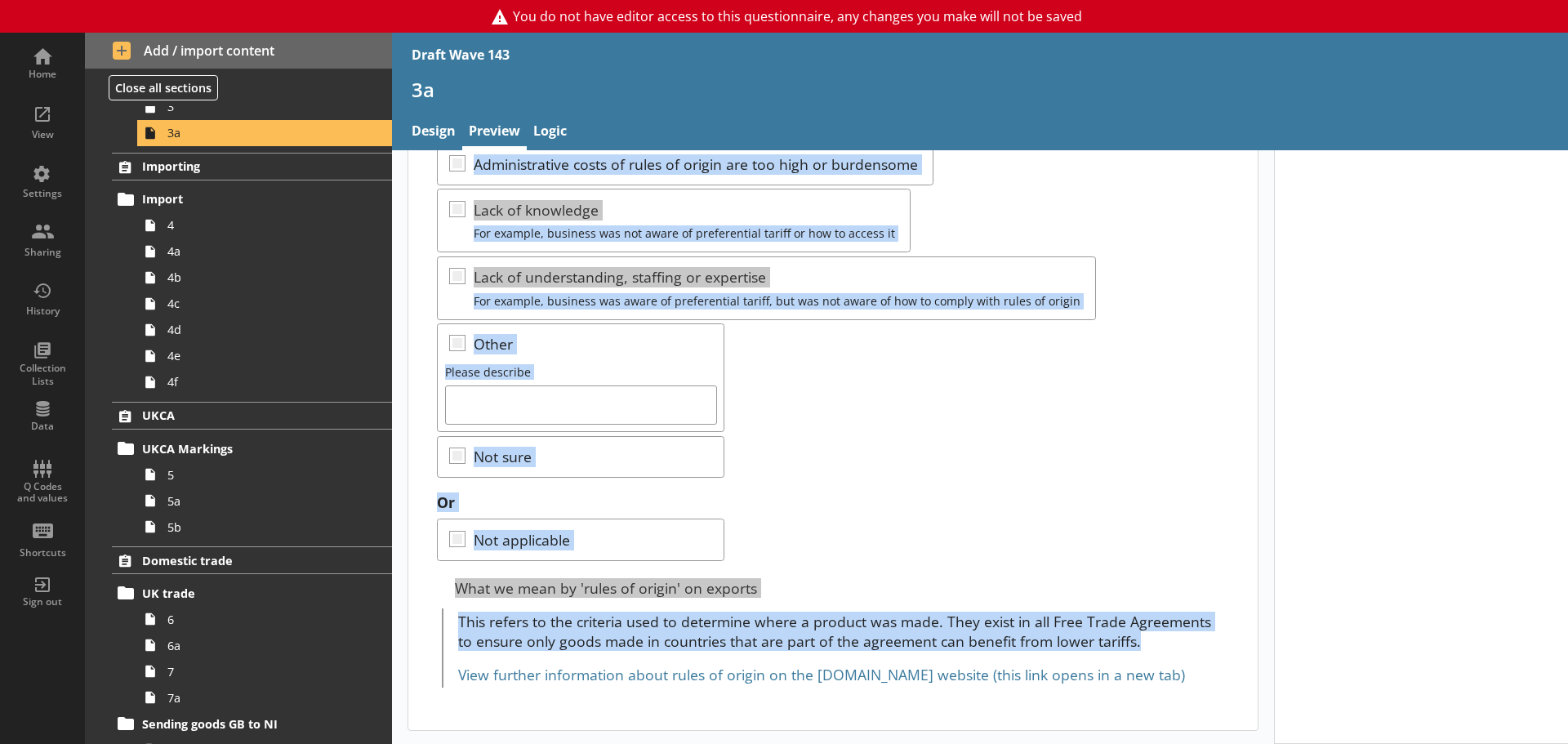
click at [669, 645] on link "View further information about rules of origin on the [DOMAIN_NAME] website (th…" at bounding box center [822, 674] width 727 height 20
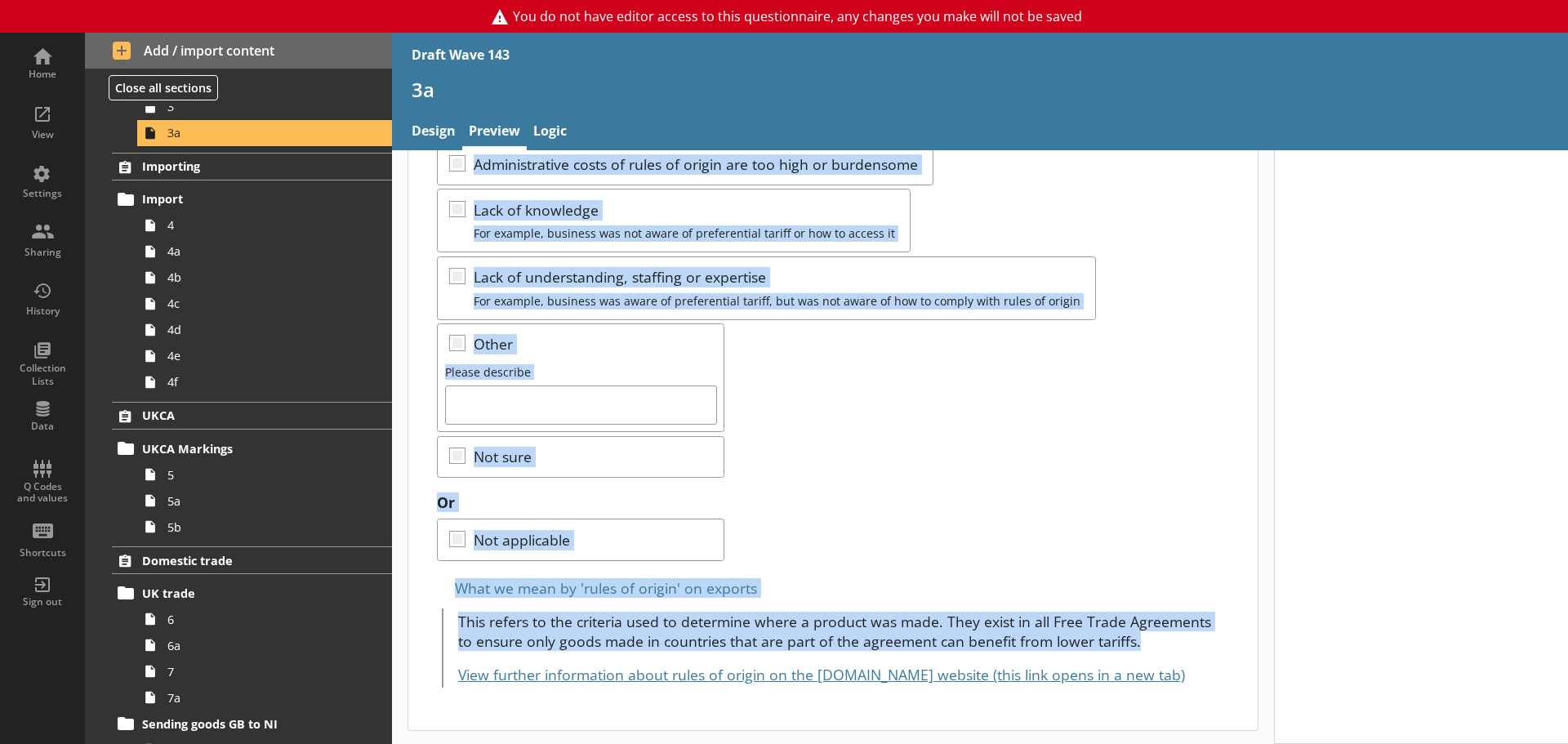
click at [886, 502] on div "Or Not applicable" at bounding box center [832, 526] width 791 height 69
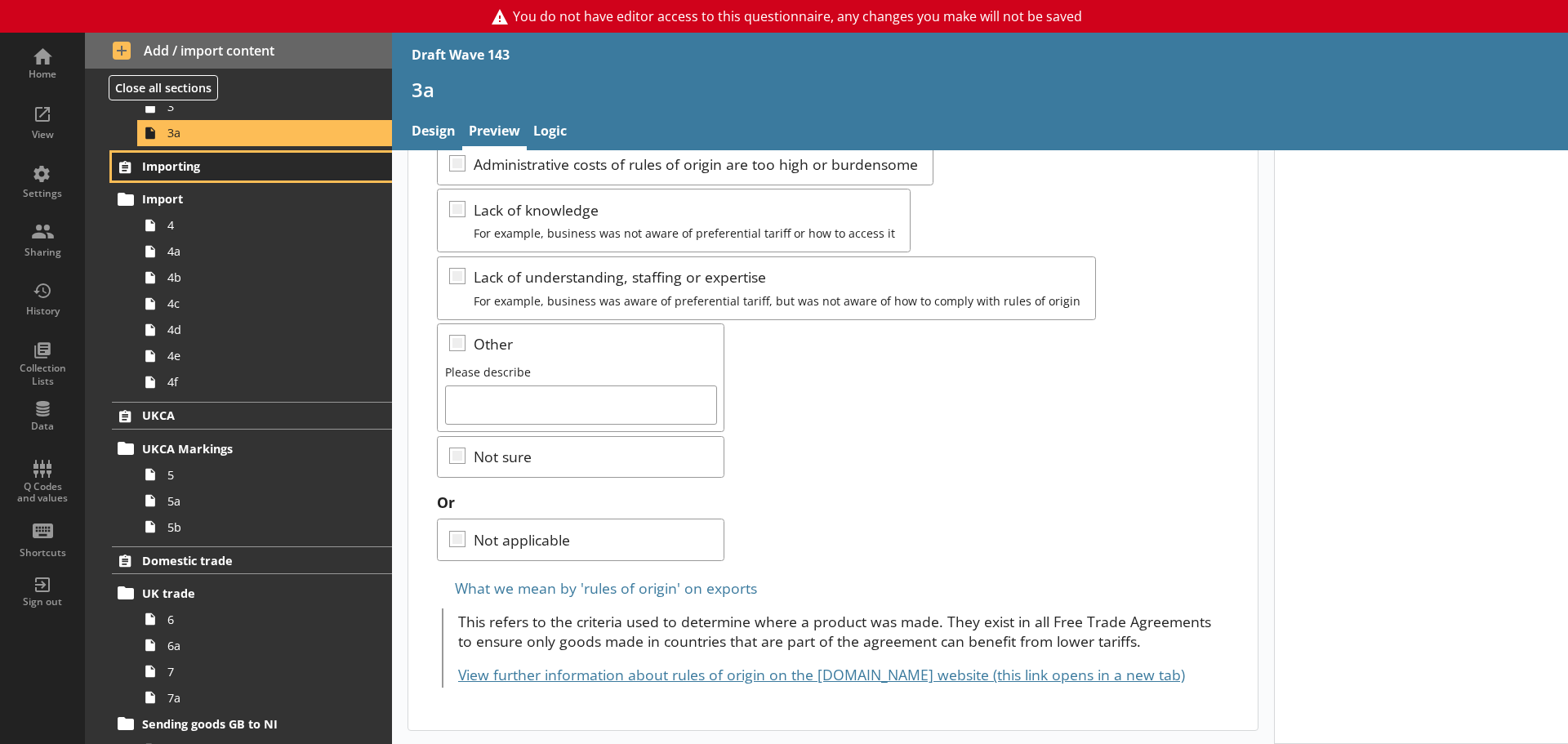
click at [205, 166] on span "Importing" at bounding box center [242, 166] width 201 height 15
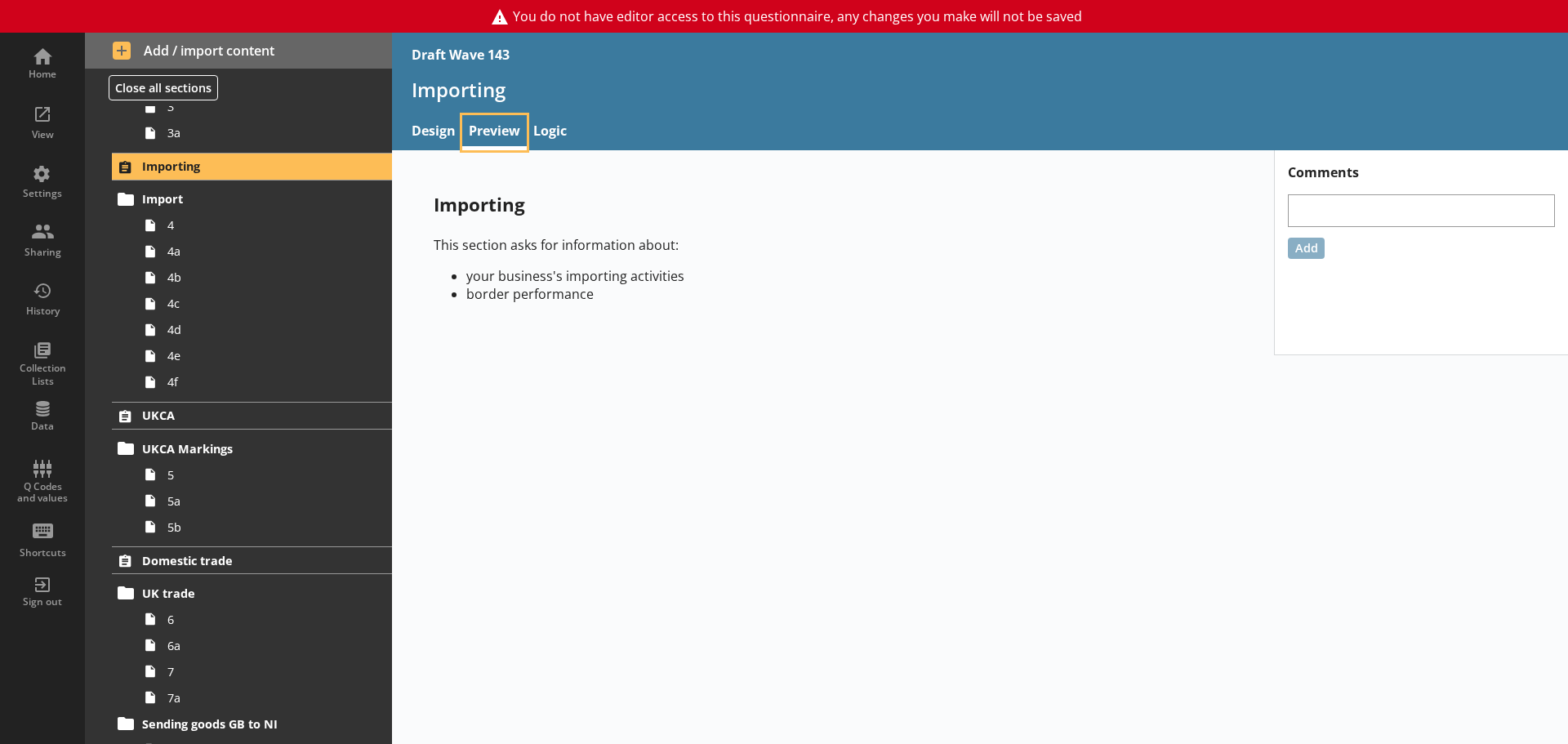
click at [494, 134] on link "Preview" at bounding box center [495, 132] width 65 height 35
click at [557, 198] on p "Importing" at bounding box center [833, 205] width 799 height 26
click at [175, 189] on link "Import" at bounding box center [252, 199] width 280 height 26
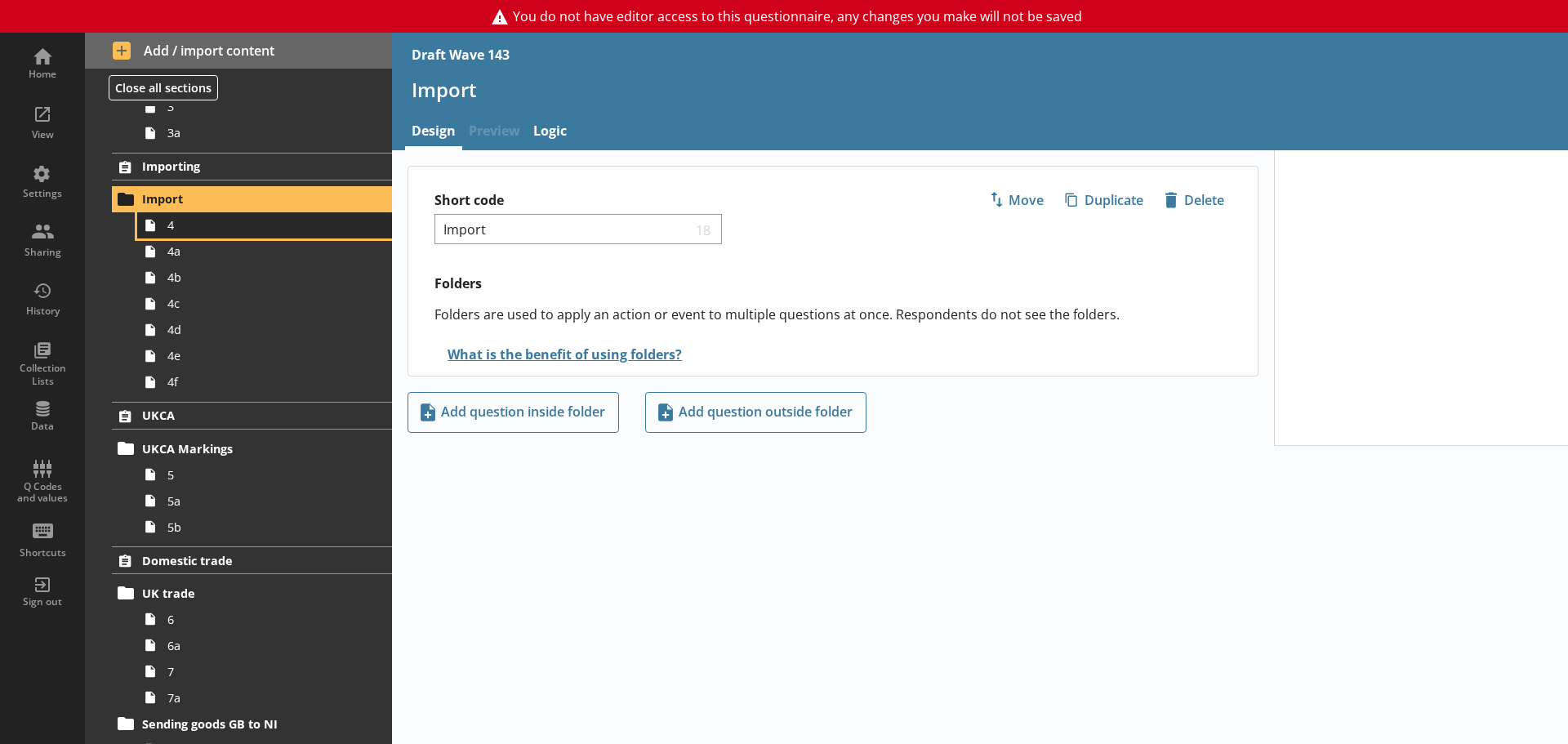
click at [188, 233] on link "4" at bounding box center [265, 225] width 255 height 26
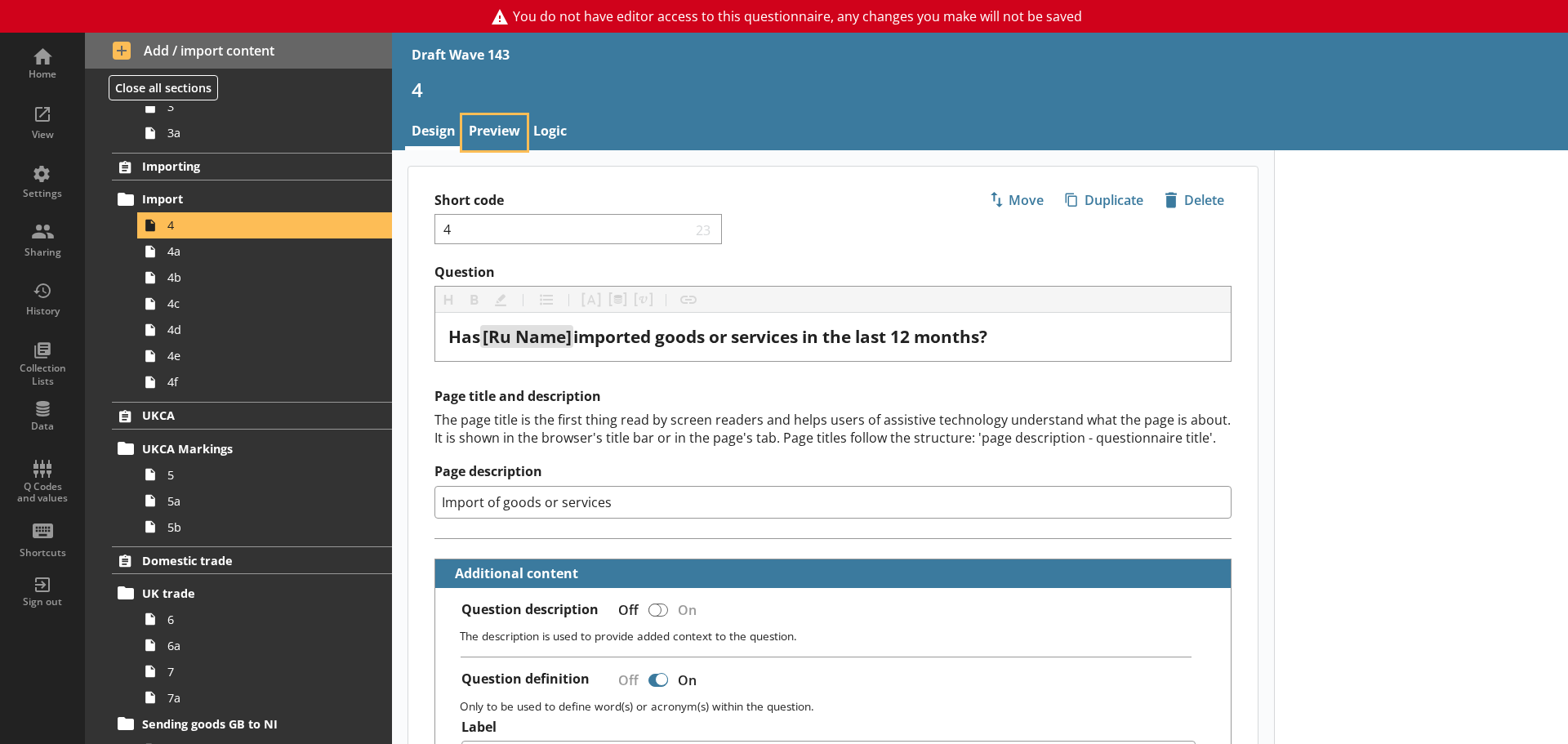
click at [503, 126] on link "Preview" at bounding box center [495, 132] width 65 height 35
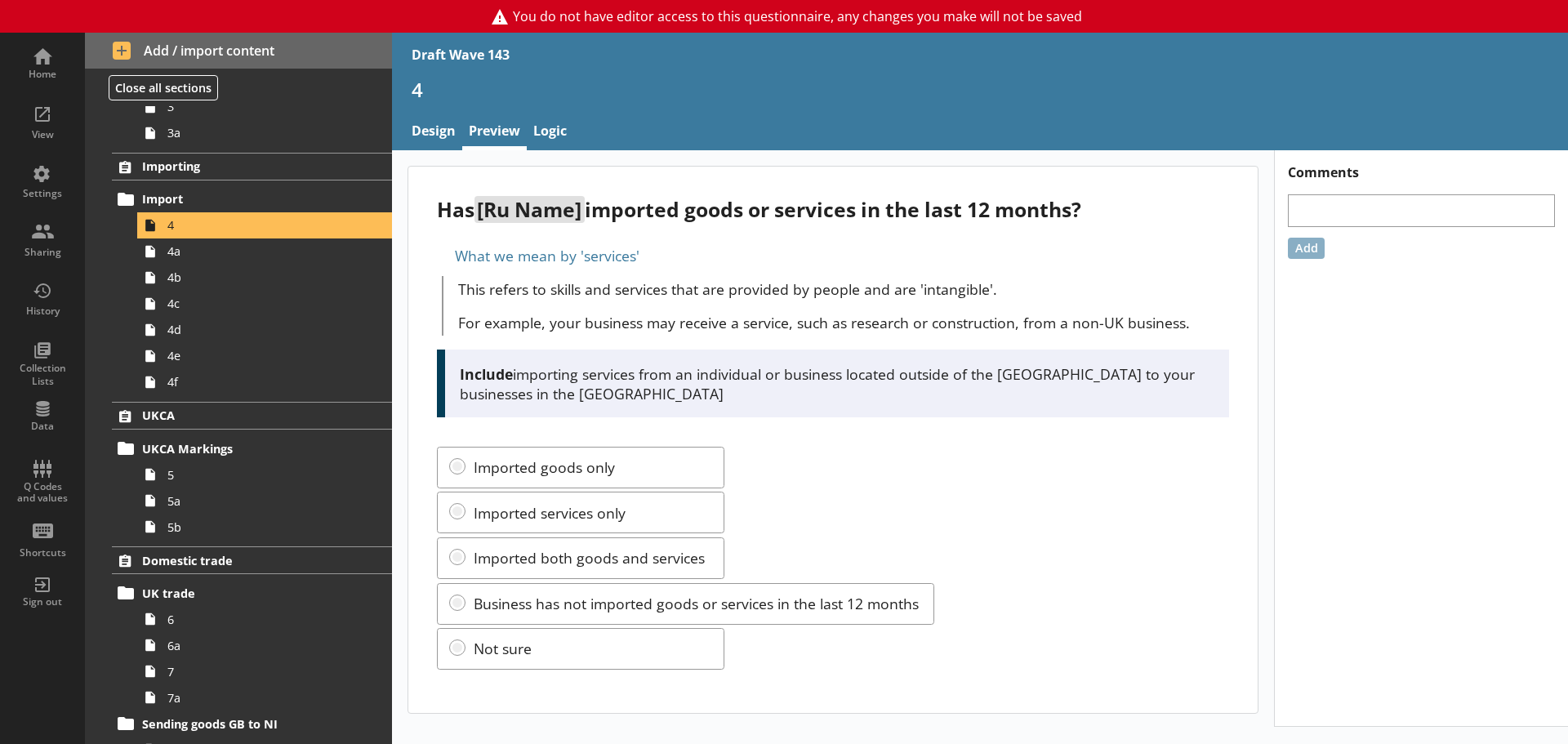
click at [874, 221] on div "Has [Ru Name] imported goods or services in the last 12 months?" at bounding box center [832, 209] width 791 height 27
click at [422, 345] on div "Has [Ru Name] imported goods or services in the last 12 months? What we mean by…" at bounding box center [833, 440] width 849 height 546
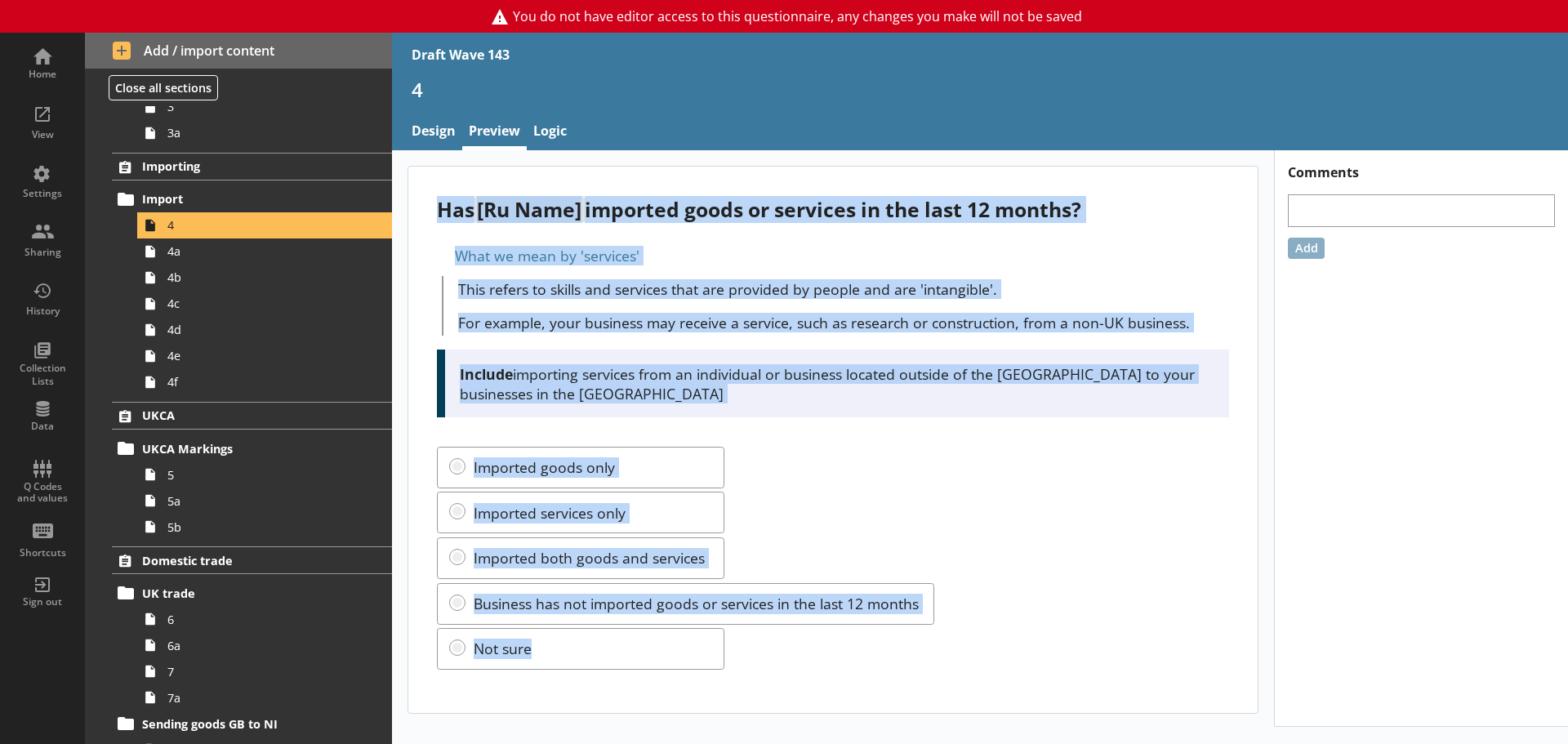
drag, startPoint x: 436, startPoint y: 208, endPoint x: 737, endPoint y: 622, distance: 511.9
click at [737, 622] on div "Has [Ru Name] imported goods or services in the last 12 months? What we mean by…" at bounding box center [833, 440] width 849 height 546
click at [190, 250] on span "4a" at bounding box center [258, 251] width 182 height 15
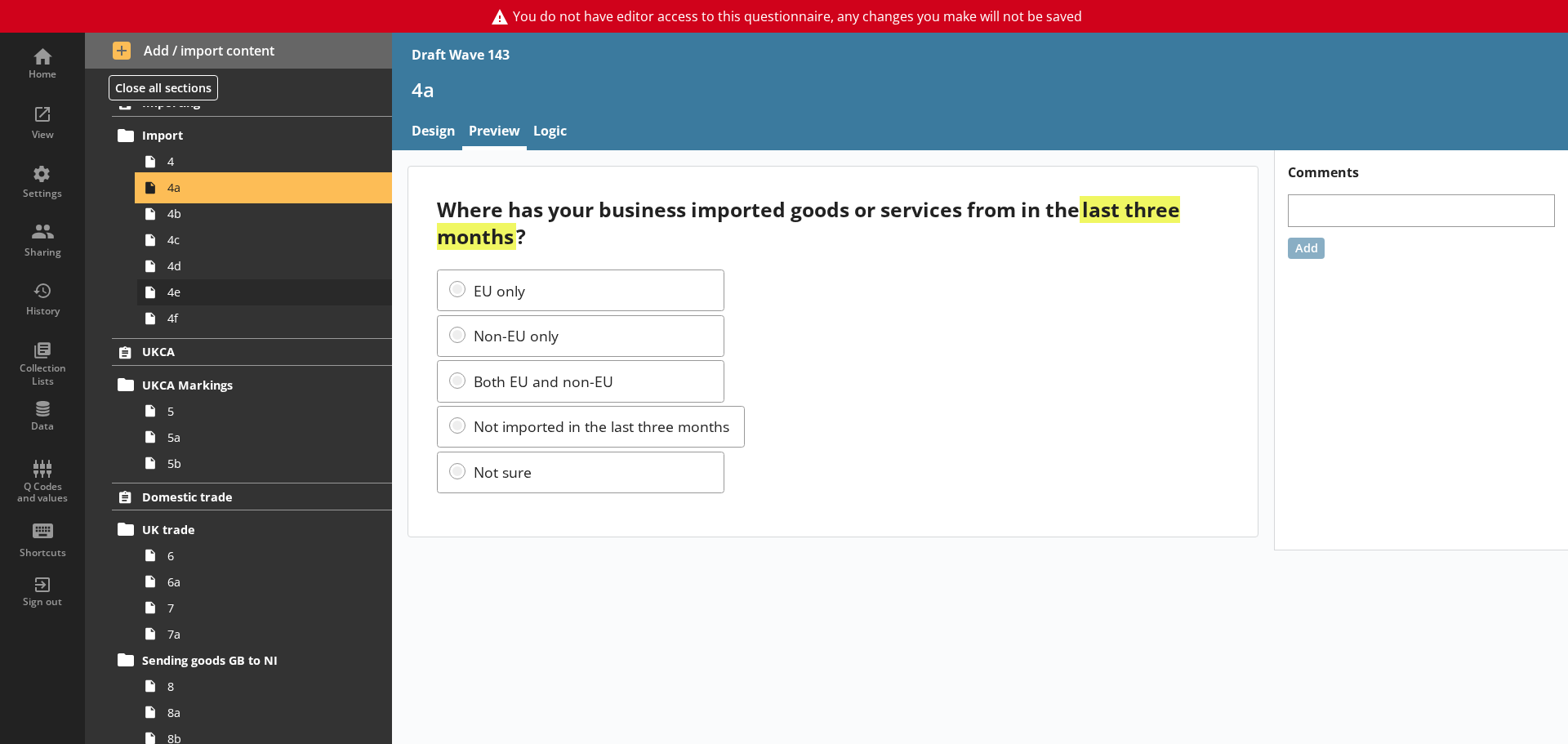
scroll to position [490, 0]
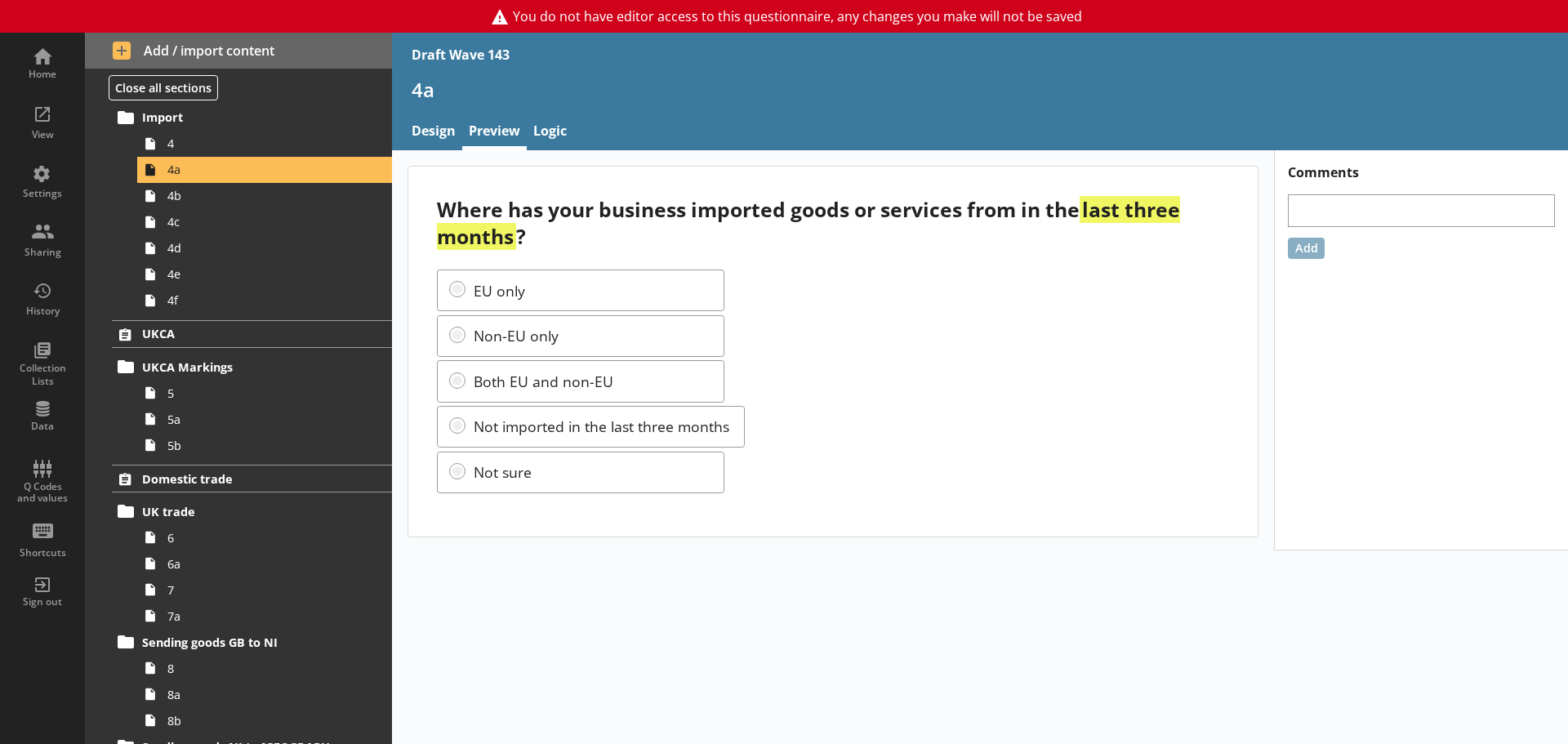
click at [601, 220] on div "Where has your business imported goods or services from in the last three month…" at bounding box center [832, 223] width 791 height 54
click at [193, 191] on span "4b" at bounding box center [258, 195] width 182 height 15
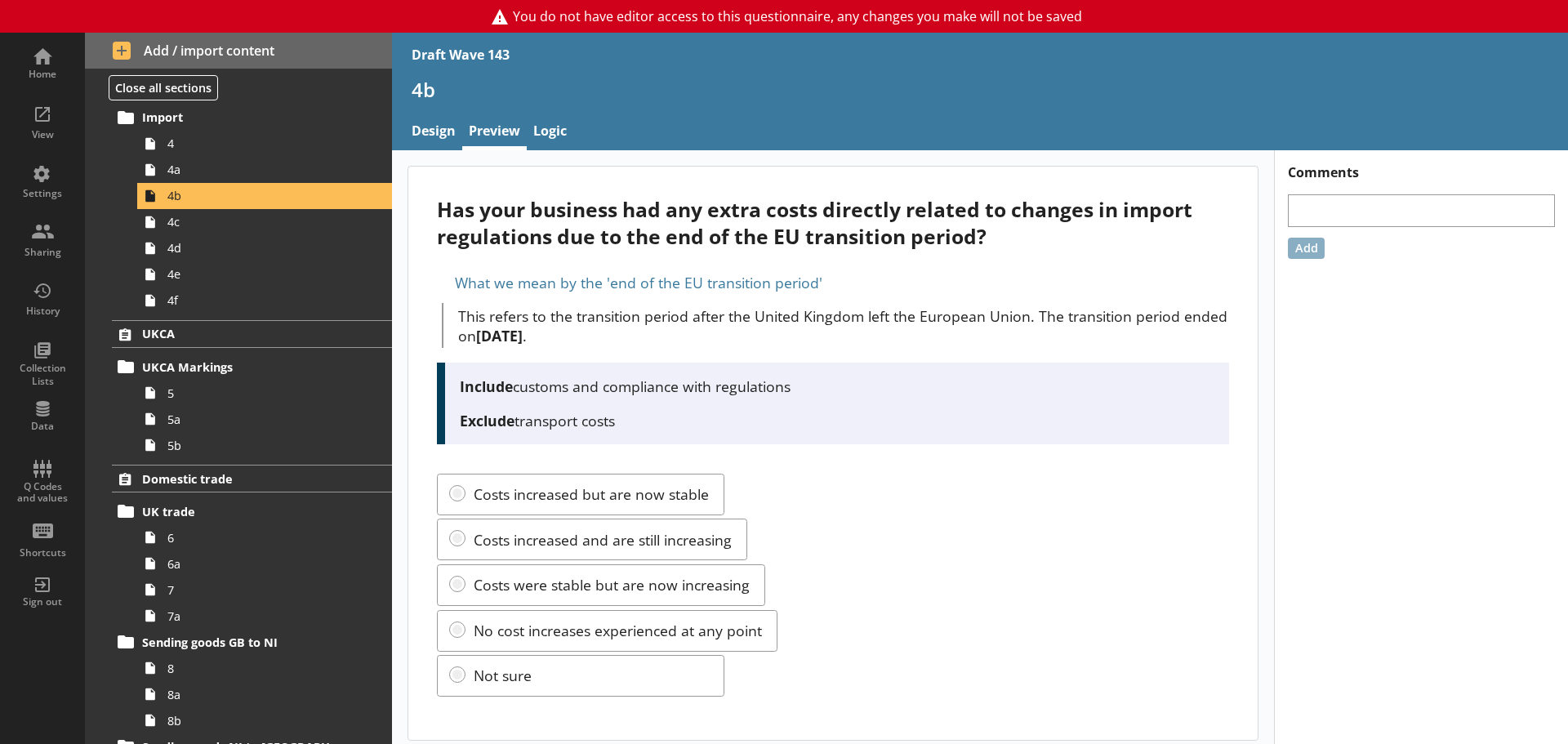
click at [525, 225] on div "Has your business had any extra costs directly related to changes in import reg…" at bounding box center [832, 223] width 791 height 54
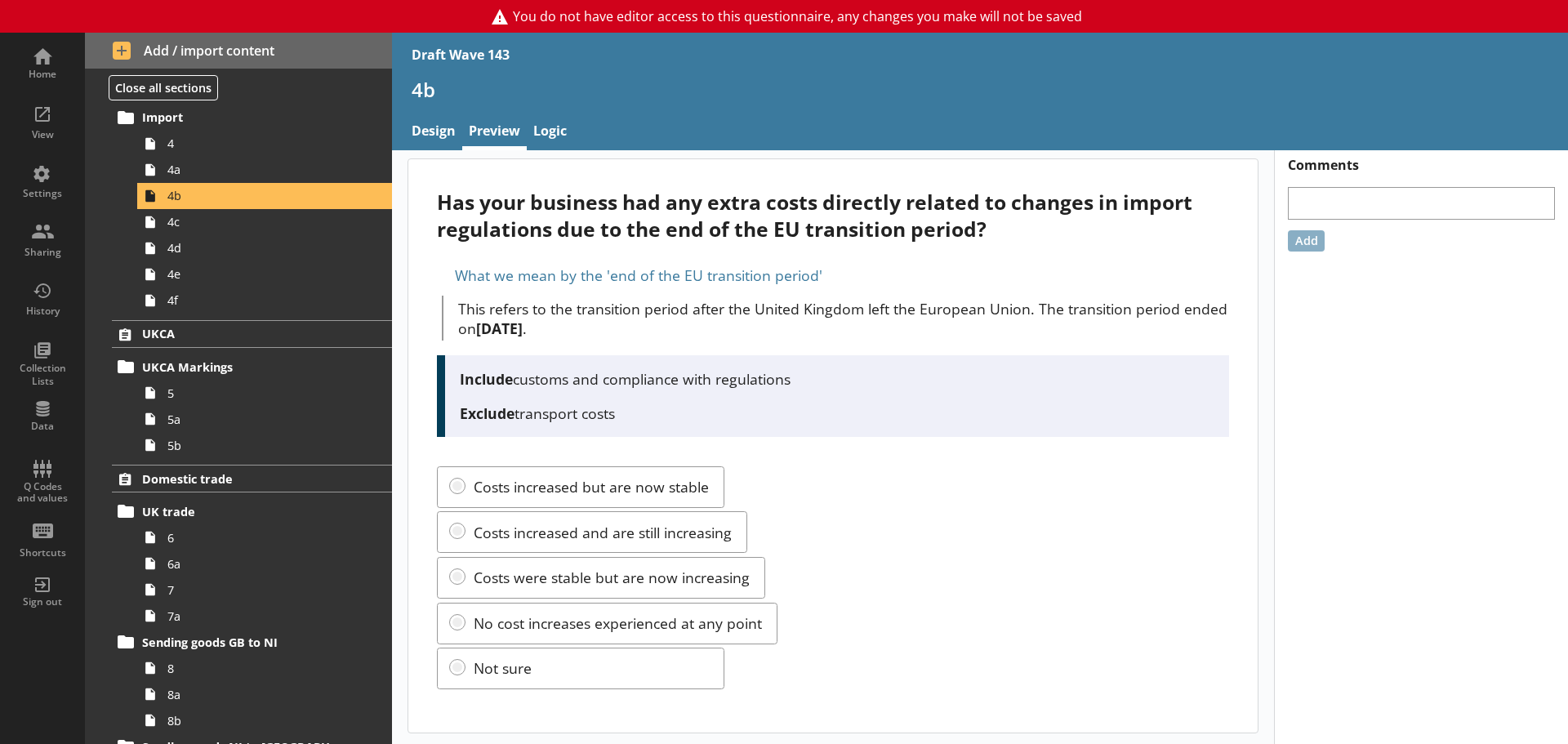
scroll to position [10, 0]
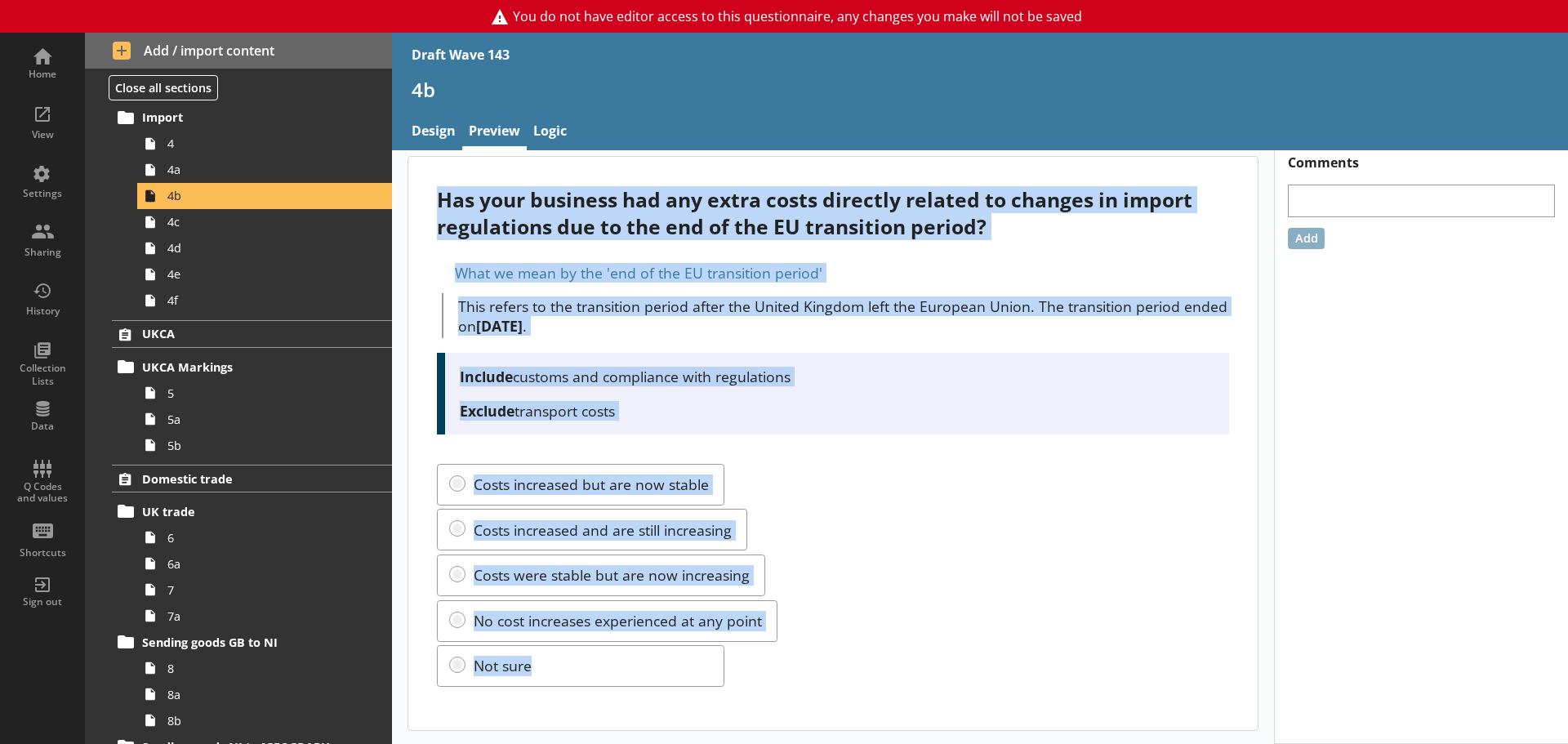
drag, startPoint x: 434, startPoint y: 197, endPoint x: 911, endPoint y: 712, distance: 702.0
click at [911, 645] on div "Has your business had any extra costs directly related to changes in import reg…" at bounding box center [833, 443] width 849 height 573
click at [901, 496] on div "Costs increased but are now stable Costs increased and are still increasing Cos…" at bounding box center [832, 575] width 791 height 224
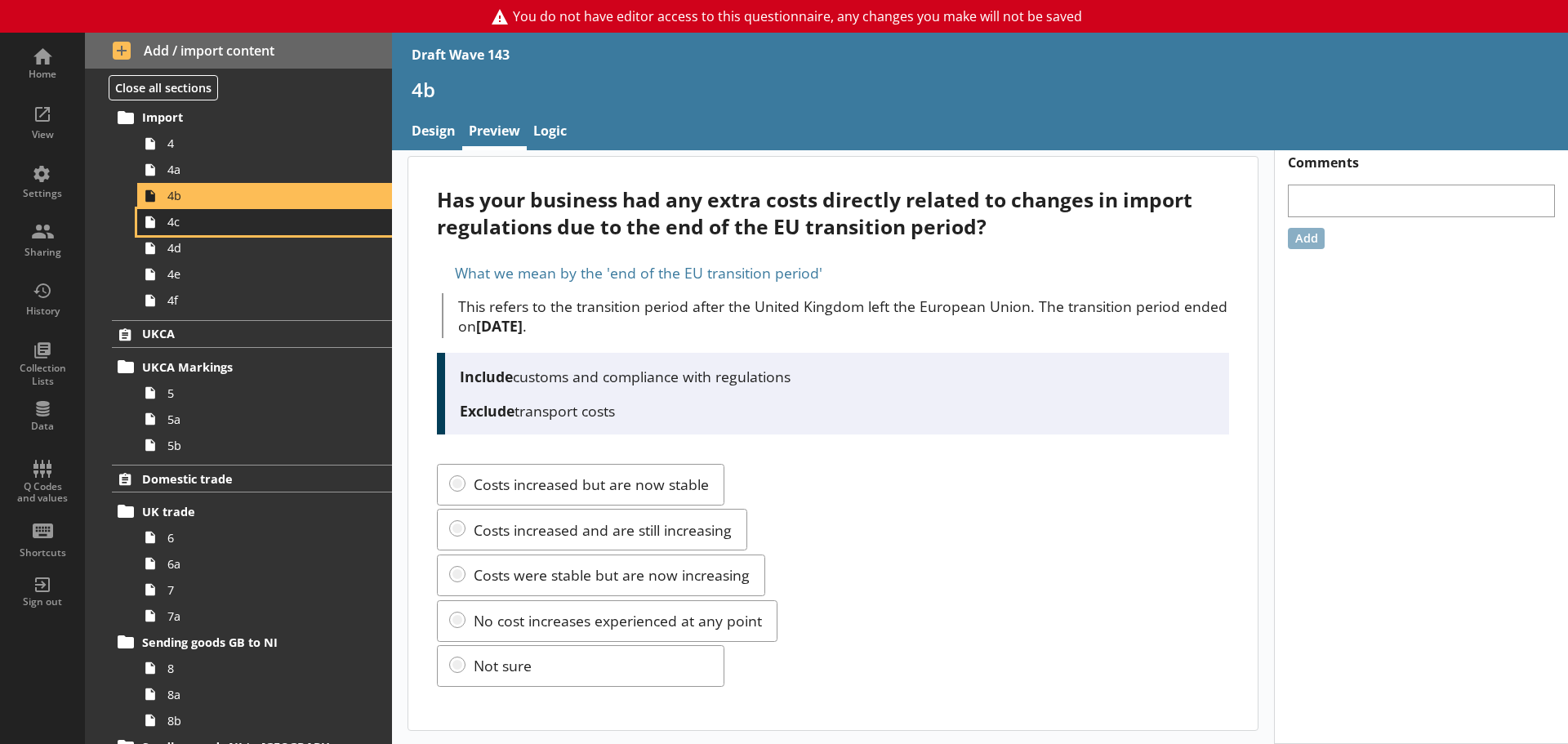
click at [197, 220] on span "4c" at bounding box center [258, 222] width 182 height 15
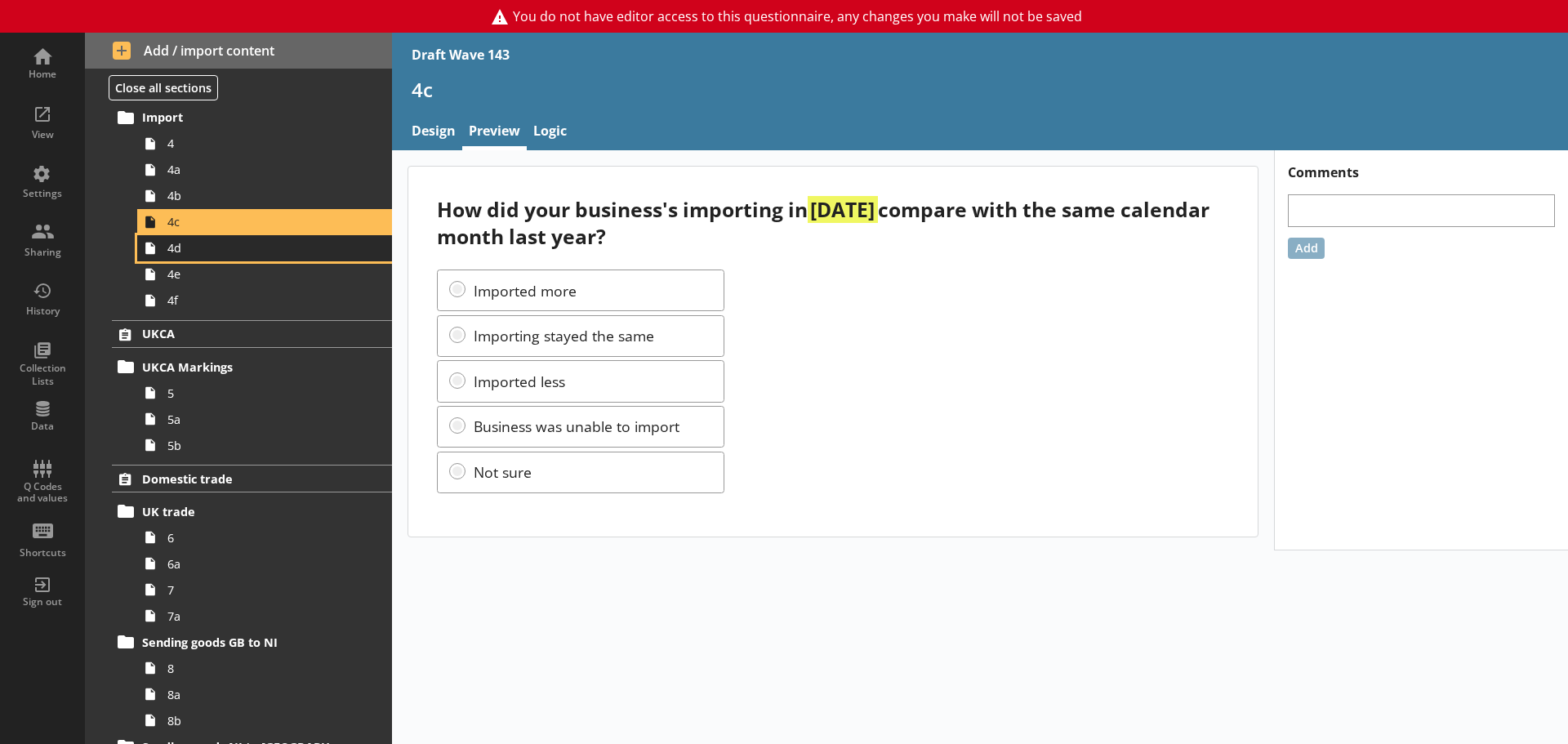
click at [208, 249] on span "4d" at bounding box center [258, 247] width 182 height 15
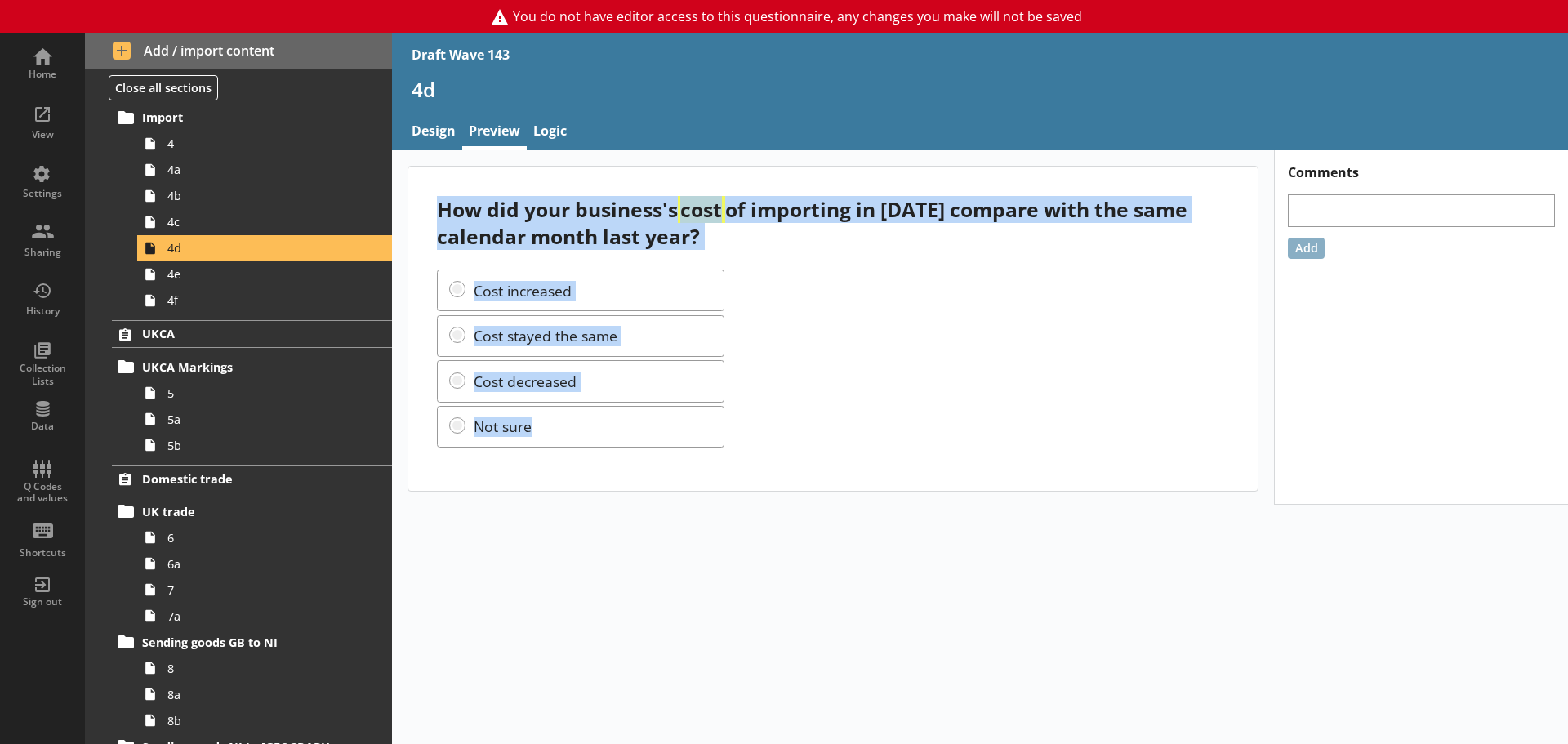
drag, startPoint x: 445, startPoint y: 214, endPoint x: 604, endPoint y: 422, distance: 261.8
click at [604, 422] on div "How did your business's cost of importing in [DATE] compare with the same calen…" at bounding box center [833, 328] width 849 height 324
click at [192, 225] on span "4c" at bounding box center [258, 222] width 182 height 15
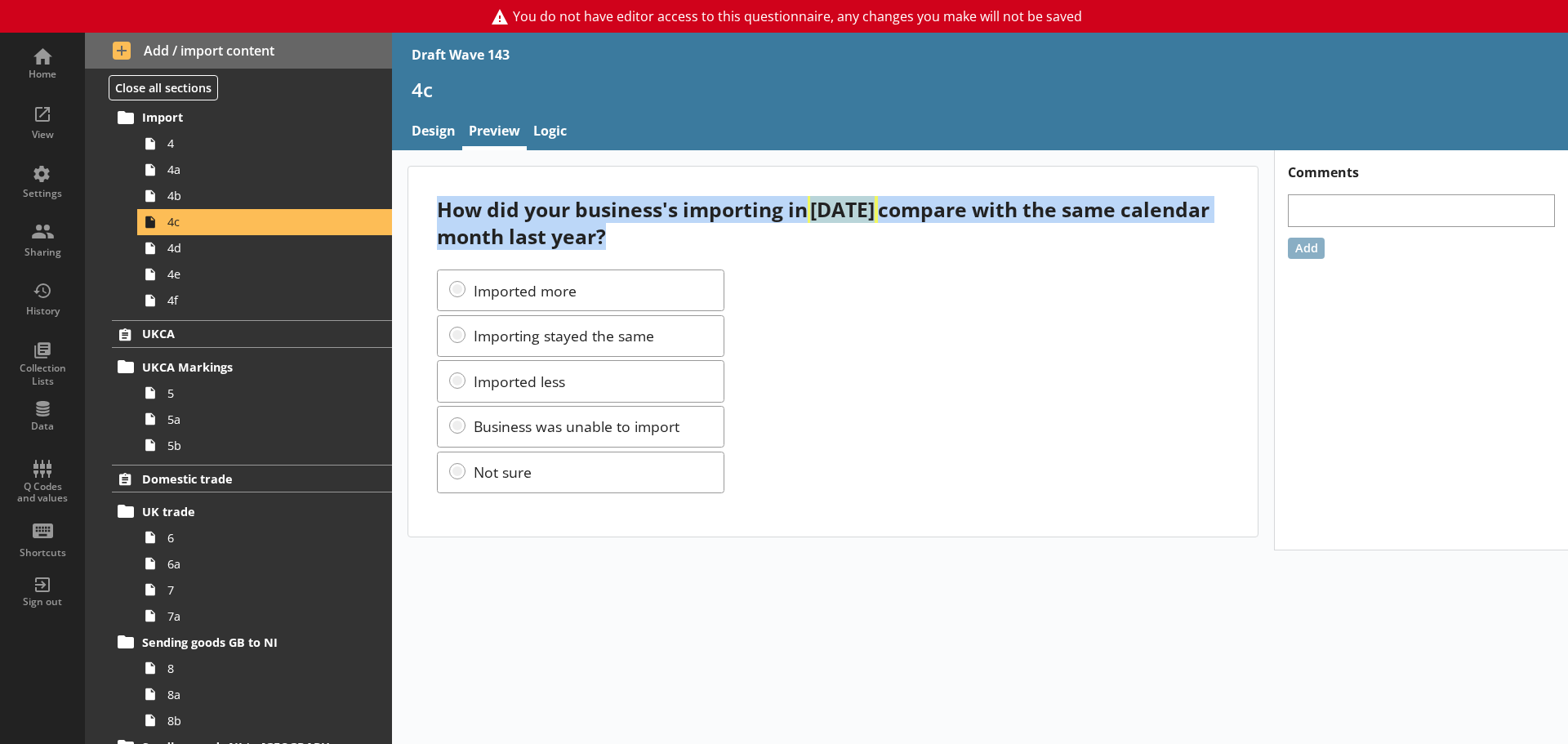
click at [445, 209] on div "How did your business's importing in [DATE] compare with the same calendar mont…" at bounding box center [832, 223] width 791 height 54
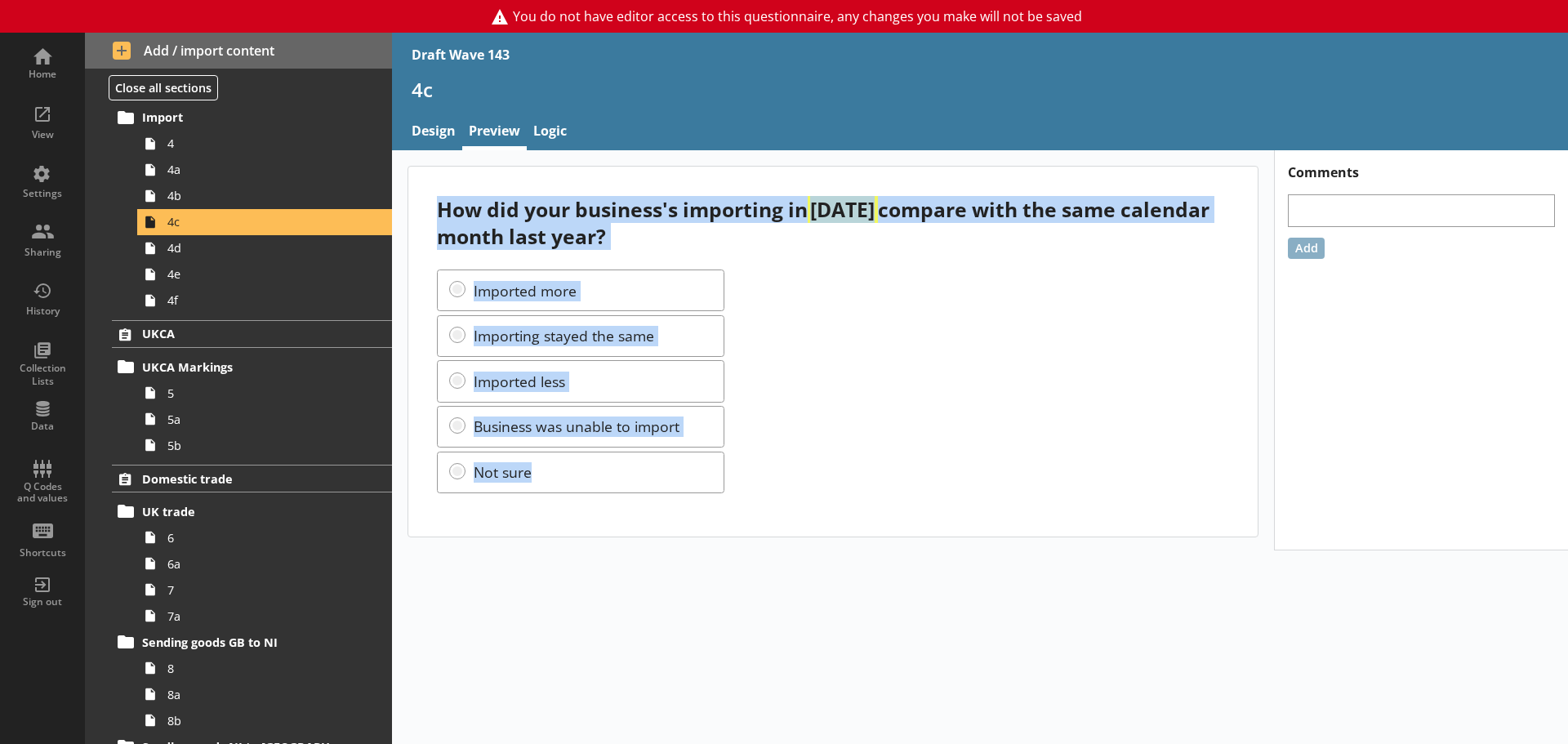
drag, startPoint x: 438, startPoint y: 207, endPoint x: 554, endPoint y: 464, distance: 282.0
click at [554, 464] on div "How did your business's importing in [DATE] compare with the same calendar mont…" at bounding box center [833, 351] width 849 height 369
click at [799, 313] on div "Imported more Importing stayed the same Imported less Business was unable to im…" at bounding box center [832, 381] width 791 height 224
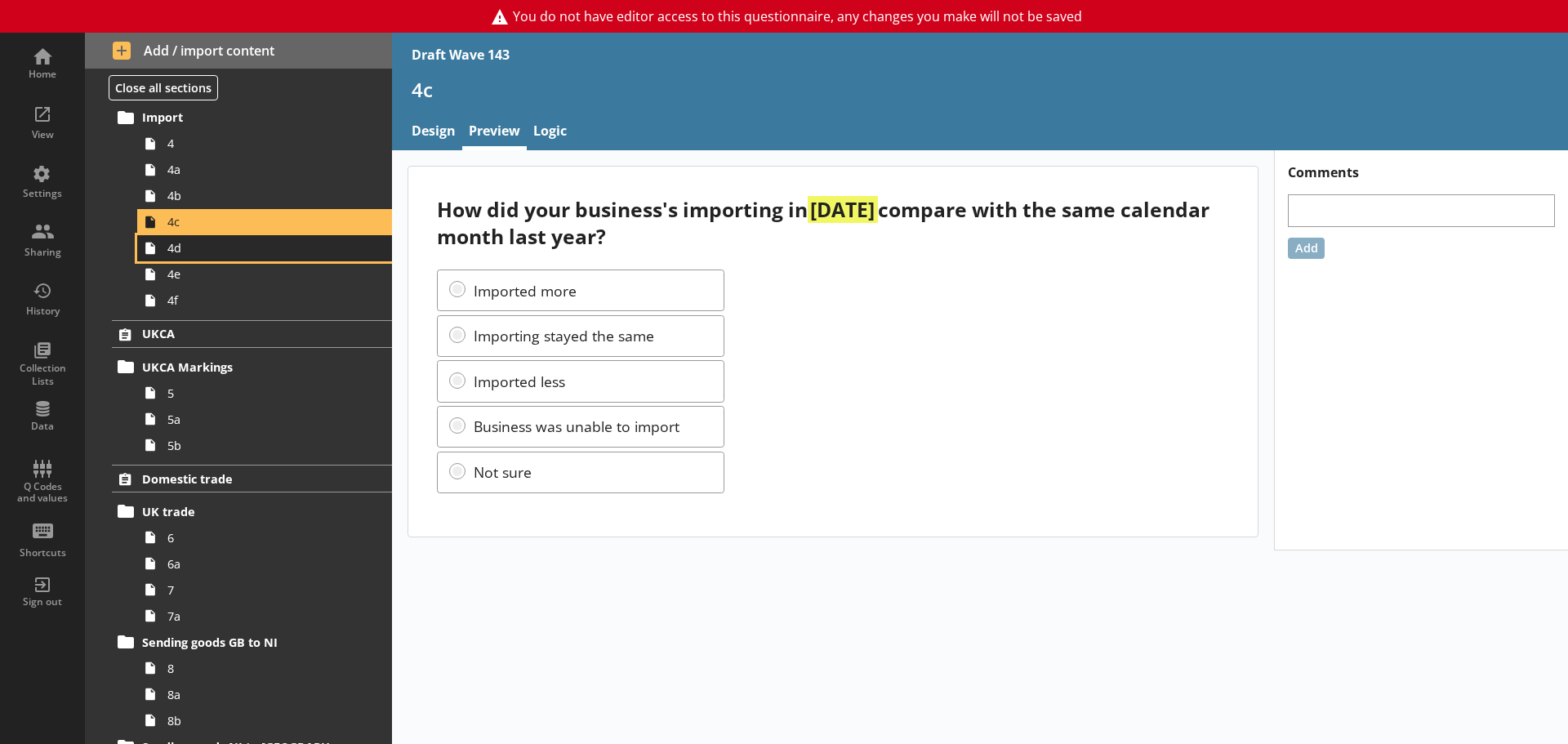
click at [178, 259] on link "4d" at bounding box center [265, 247] width 255 height 26
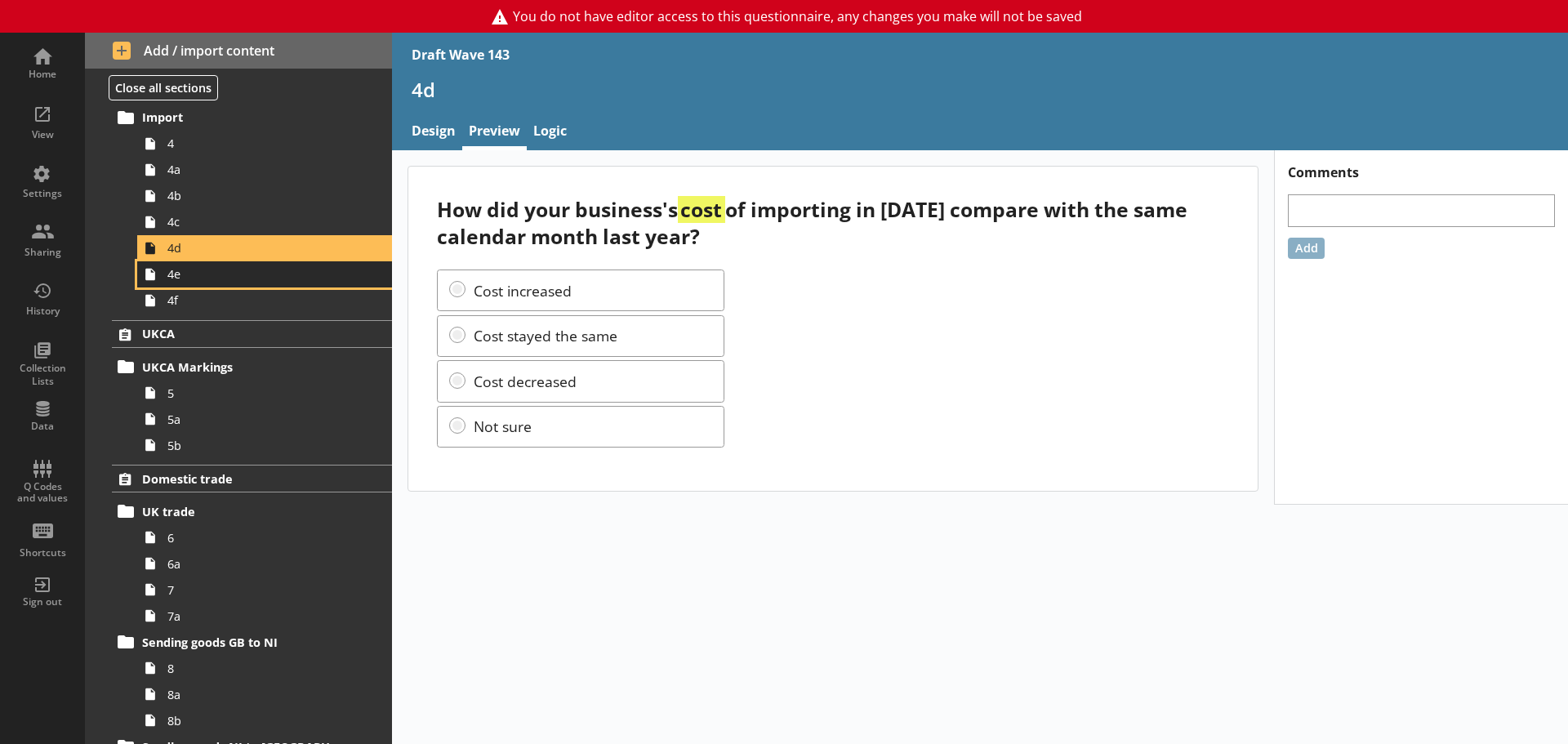
click at [188, 276] on span "4e" at bounding box center [258, 274] width 182 height 15
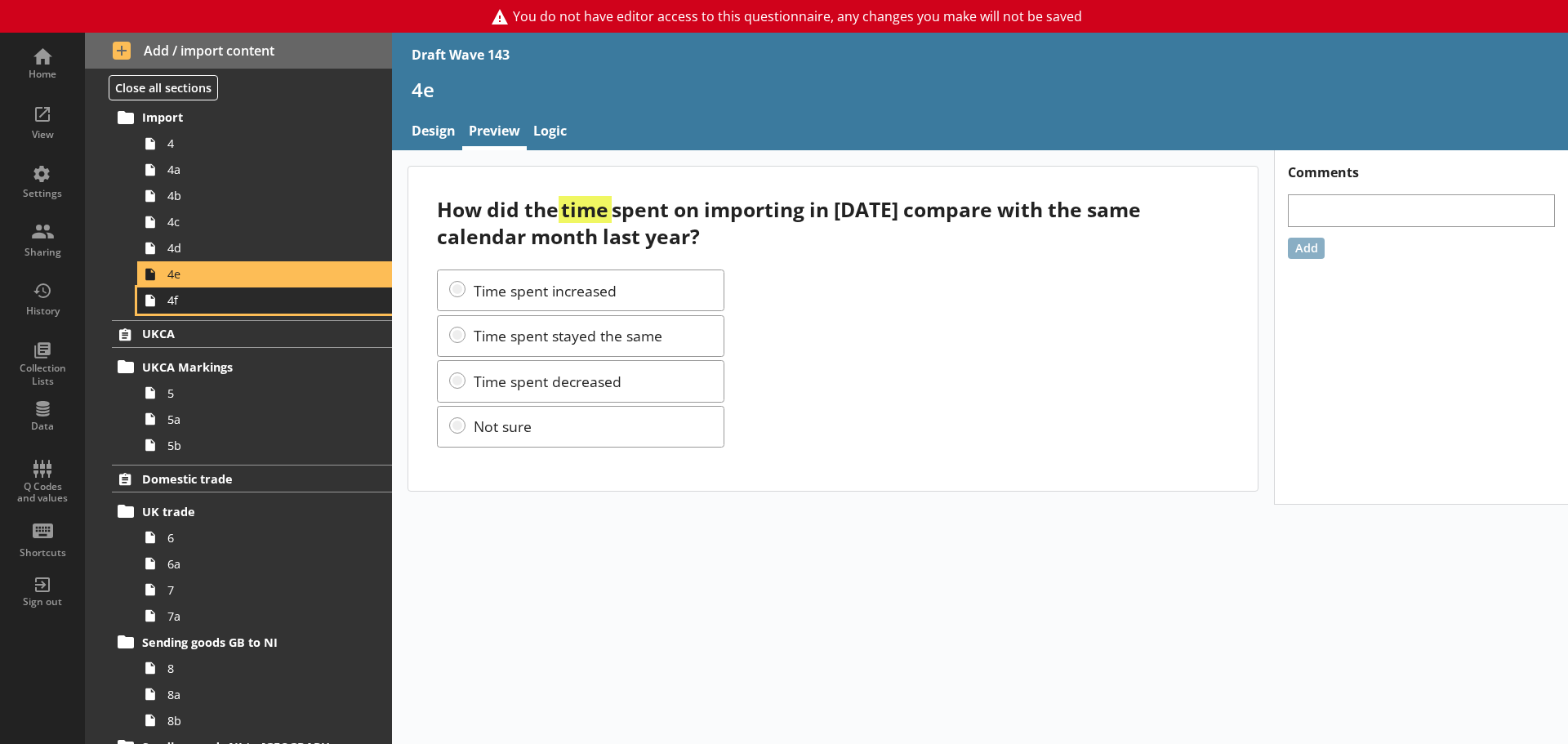
click at [227, 302] on span "4f" at bounding box center [258, 300] width 182 height 15
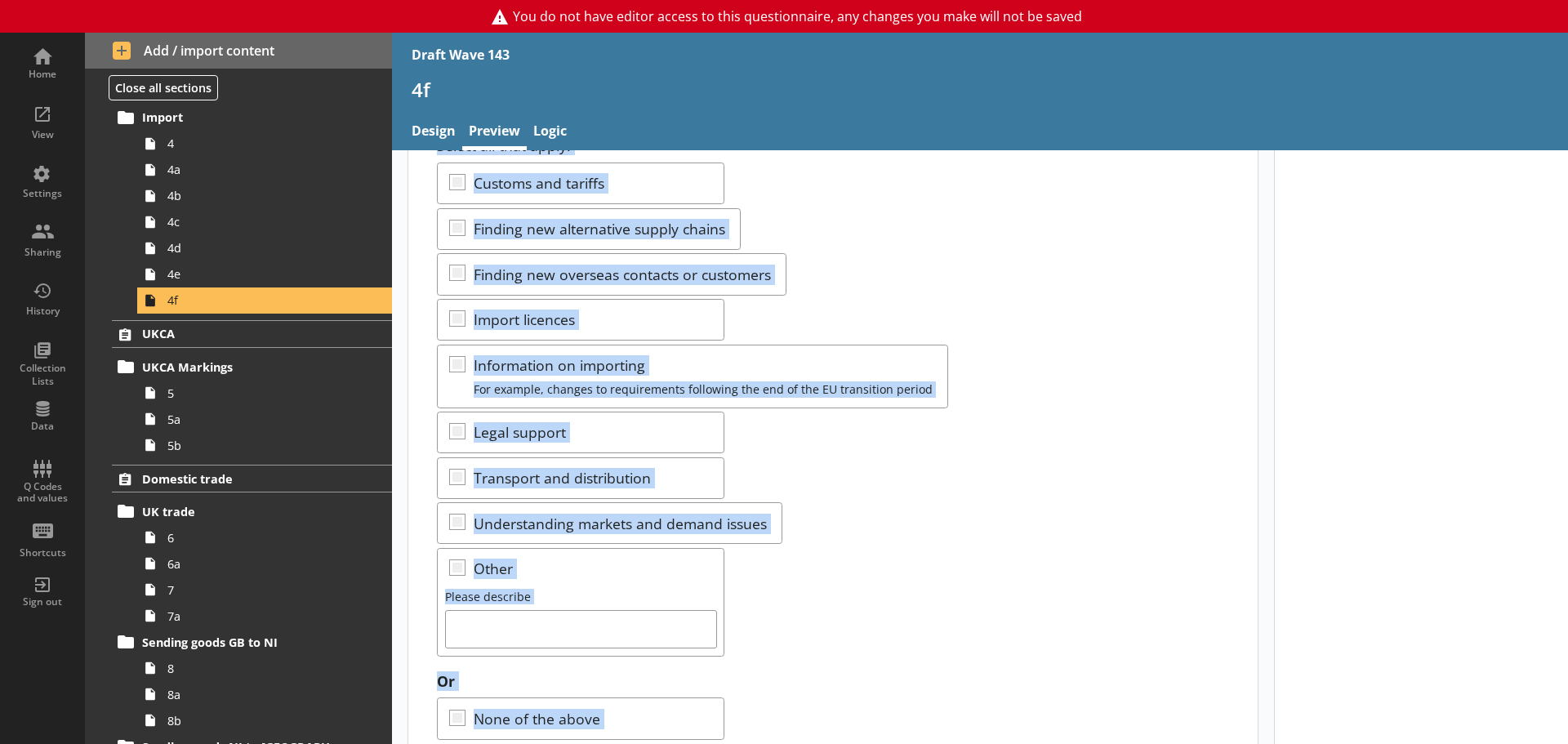
scroll to position [186, 0]
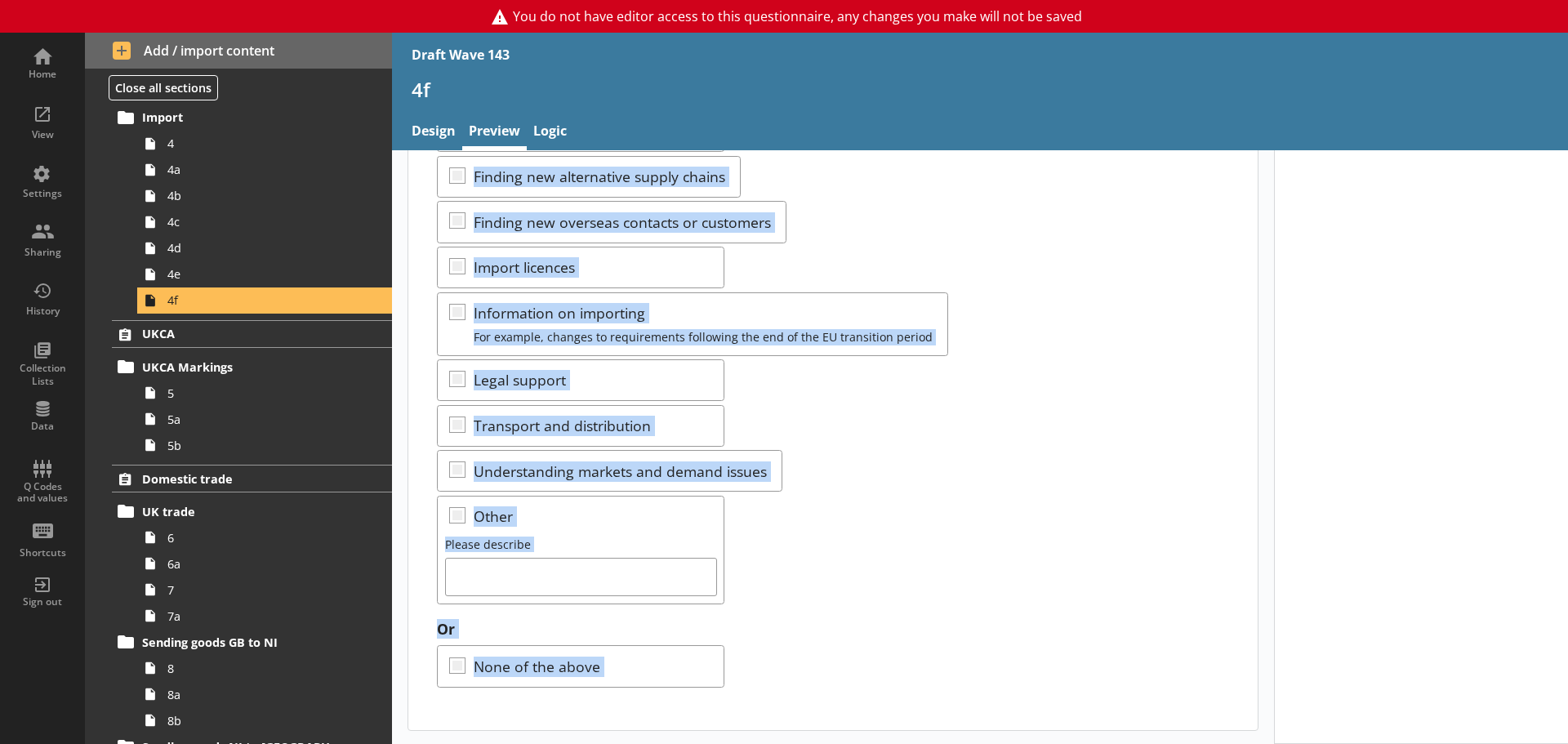
drag, startPoint x: 439, startPoint y: 206, endPoint x: 773, endPoint y: 736, distance: 626.5
click at [773, 645] on body "You do not have editor access to this questionnaire, any changes you make will …" at bounding box center [784, 372] width 1568 height 744
click at [909, 538] on div "Select all that apply: Customs and tariffs Finding new alternative supply chain…" at bounding box center [832, 343] width 791 height 520
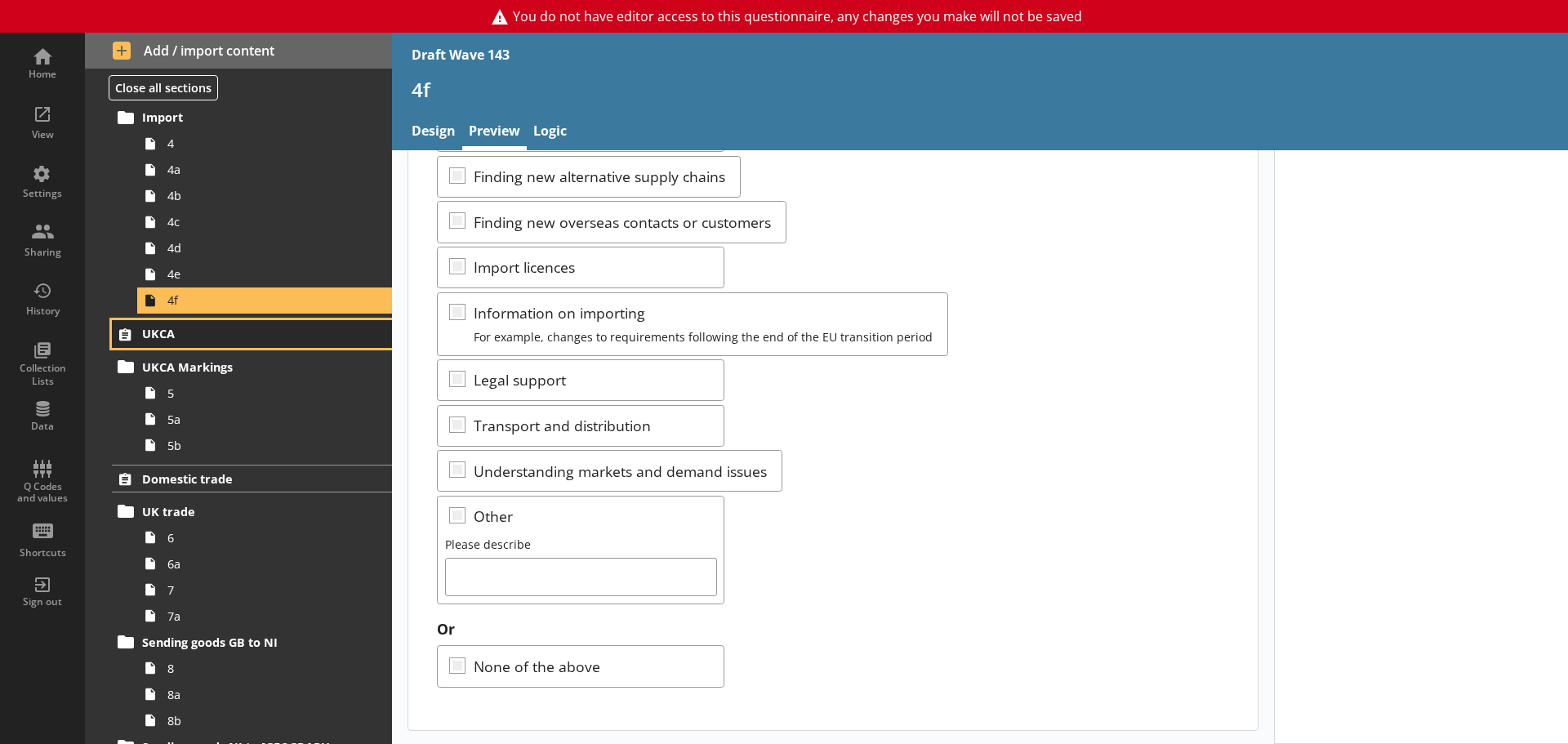
click at [170, 340] on span "UKCA" at bounding box center [242, 333] width 201 height 15
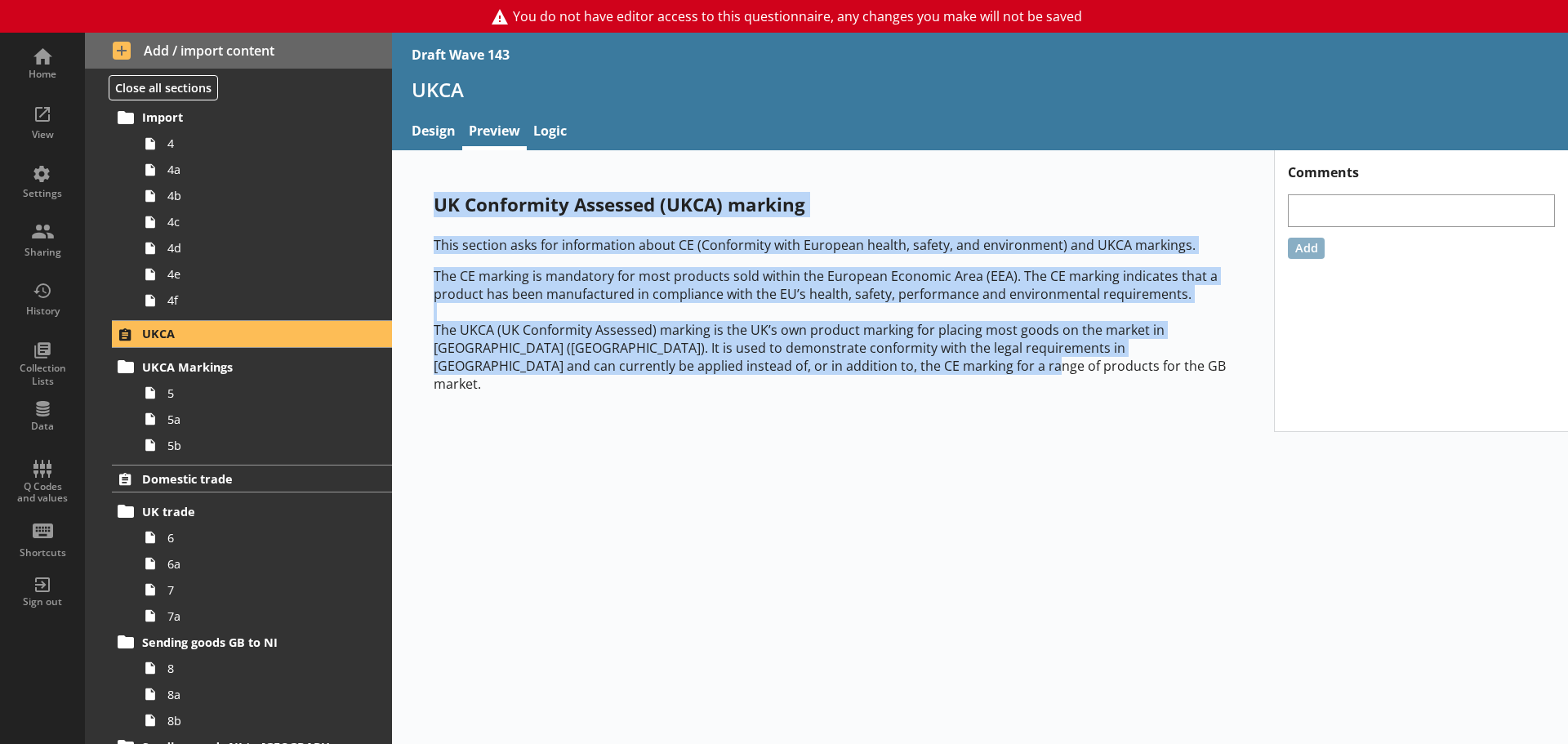
drag, startPoint x: 433, startPoint y: 203, endPoint x: 899, endPoint y: 376, distance: 497.1
click at [899, 376] on div "UK Conformity Assessed (UKCA) marking This section asks for information about C…" at bounding box center [833, 291] width 851 height 252
click at [773, 470] on div "UK Conformity Assessed (UKCA) marking This section asks for information about C…" at bounding box center [980, 447] width 1176 height 594
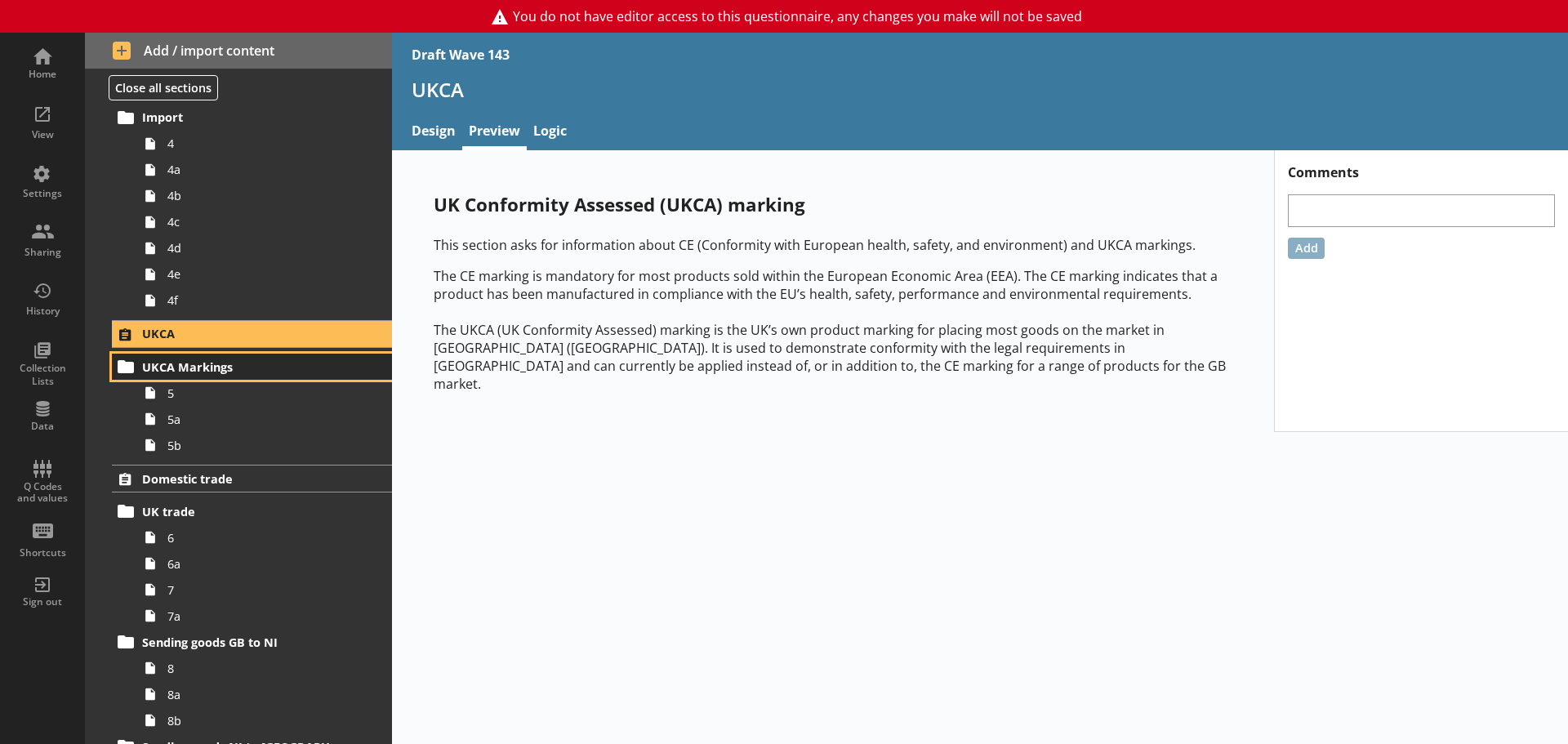
click at [183, 374] on span "UKCA Markings" at bounding box center [242, 366] width 201 height 15
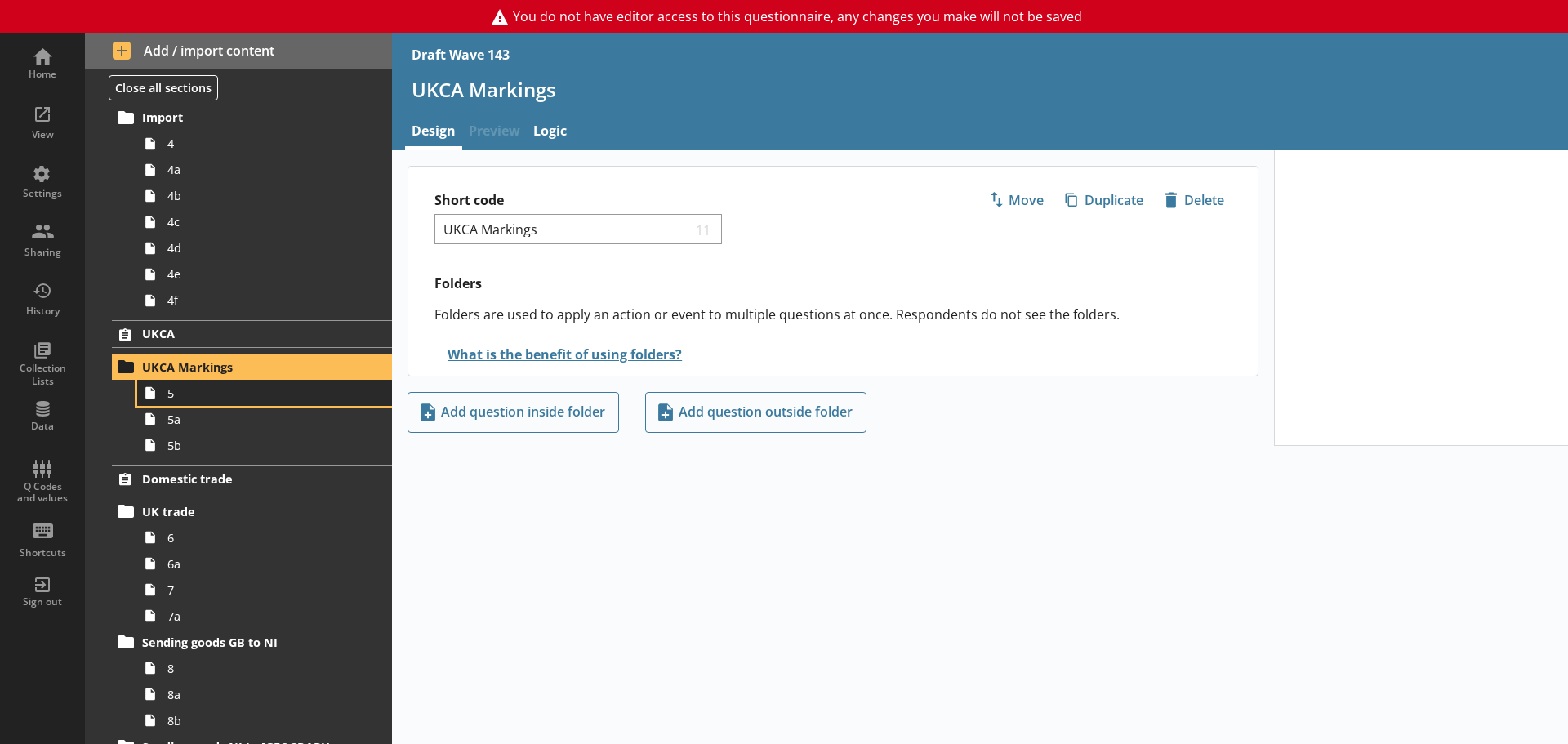
click at [182, 395] on span "5" at bounding box center [258, 393] width 182 height 15
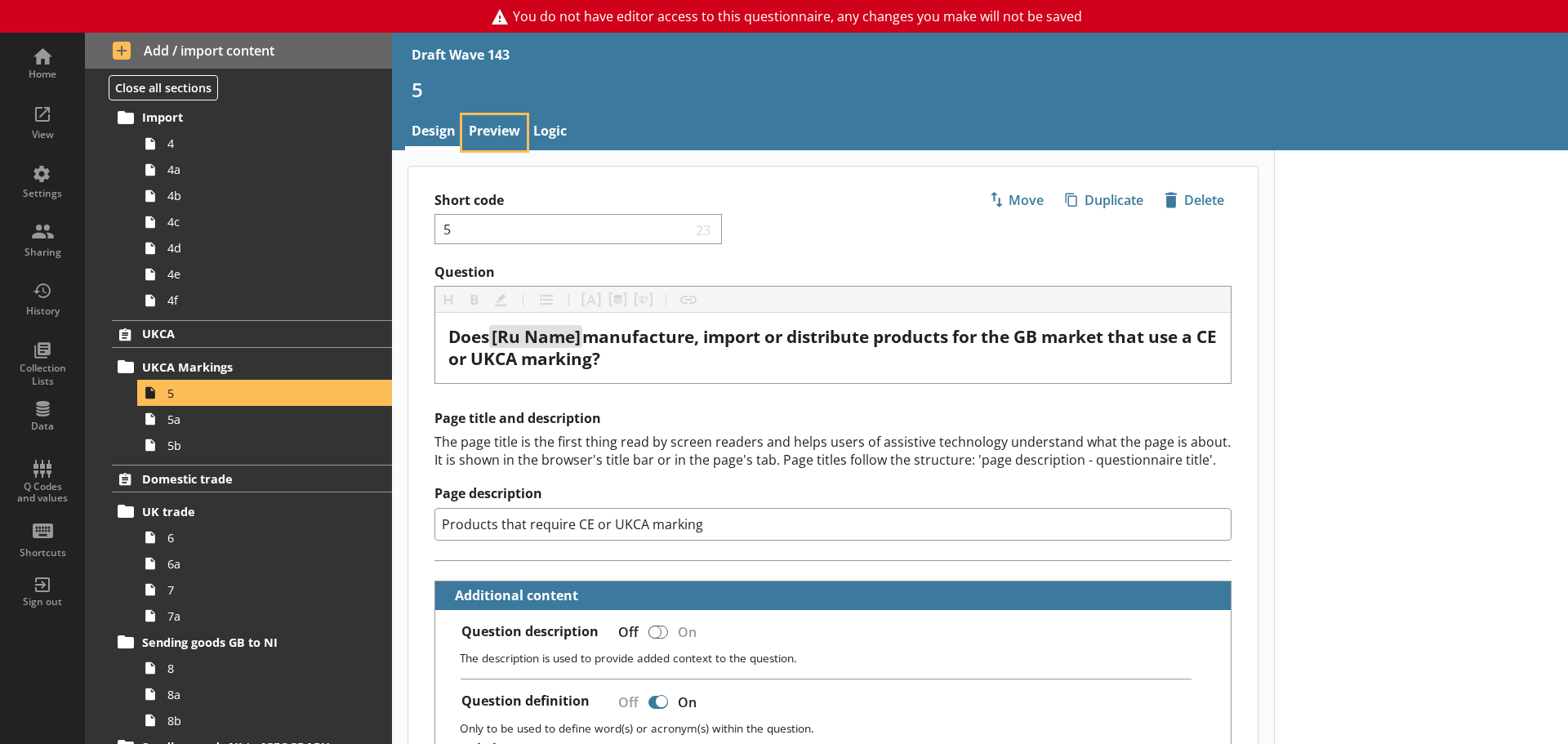
click at [496, 124] on link "Preview" at bounding box center [495, 132] width 65 height 35
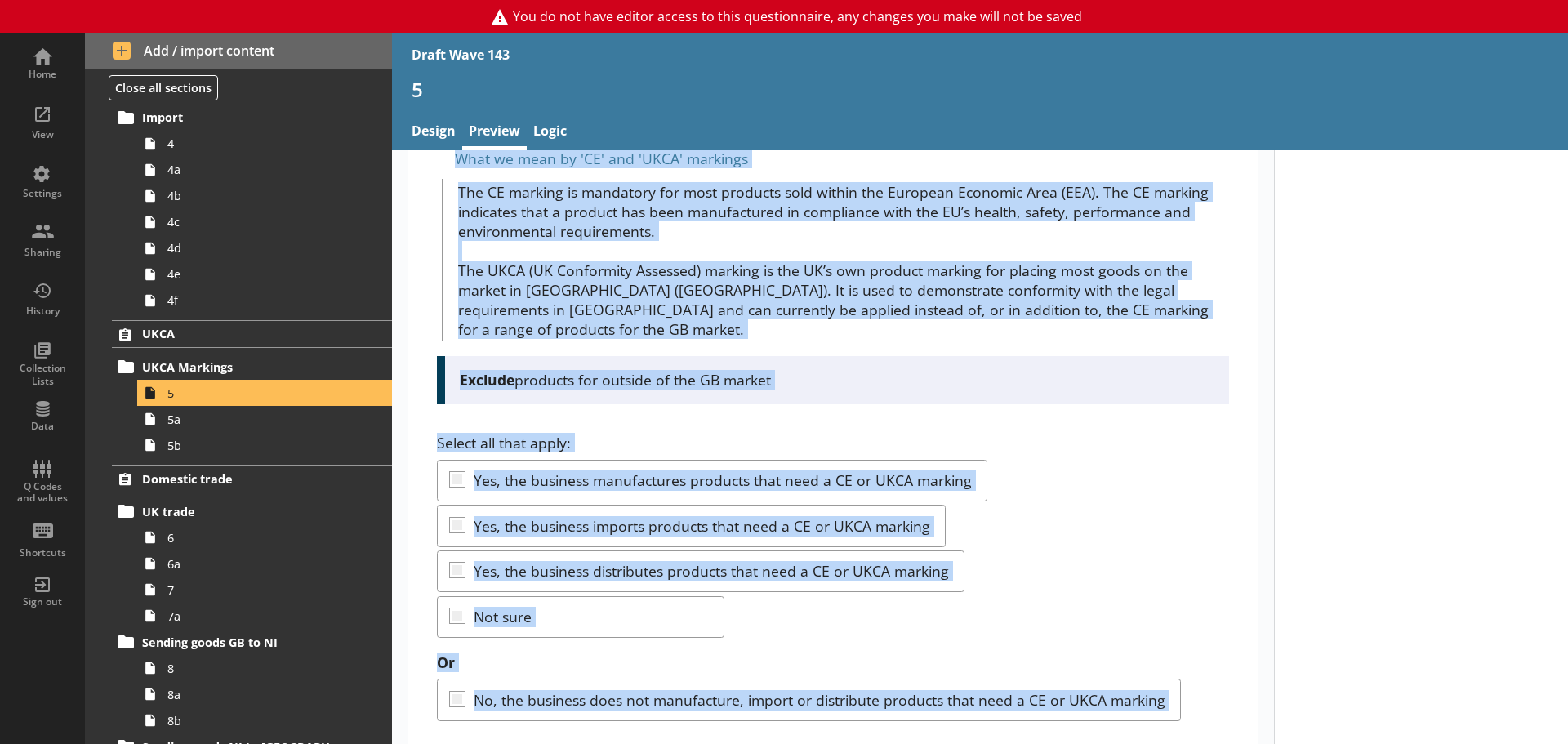
scroll to position [138, 0]
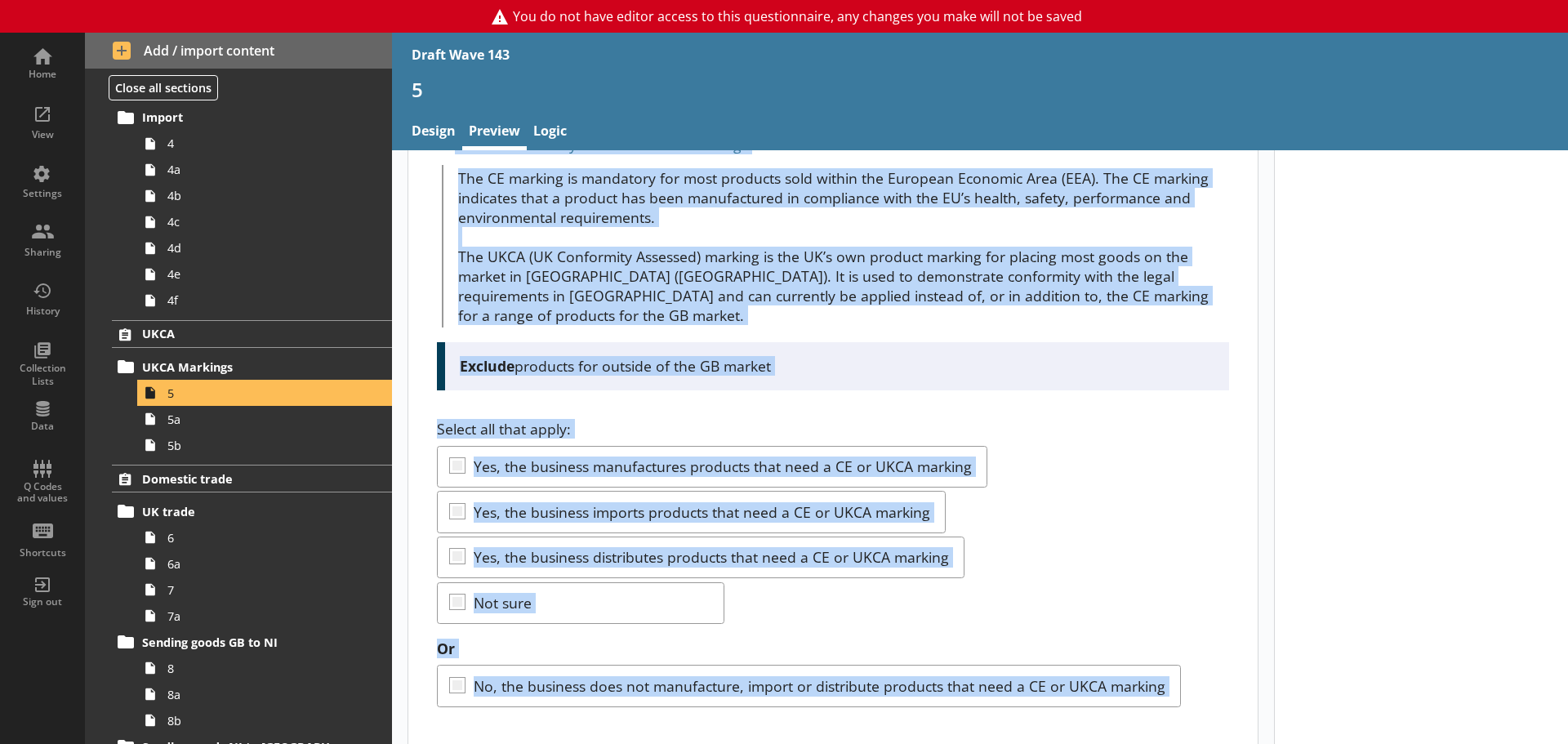
drag, startPoint x: 436, startPoint y: 211, endPoint x: 725, endPoint y: 728, distance: 592.3
click at [725, 645] on body "You do not have editor access to this questionnaire, any changes you make will …" at bounding box center [784, 372] width 1568 height 744
click at [837, 396] on div "Does [Ru Name] manufacture, import or distribute products for the GB market tha…" at bounding box center [833, 389] width 849 height 721
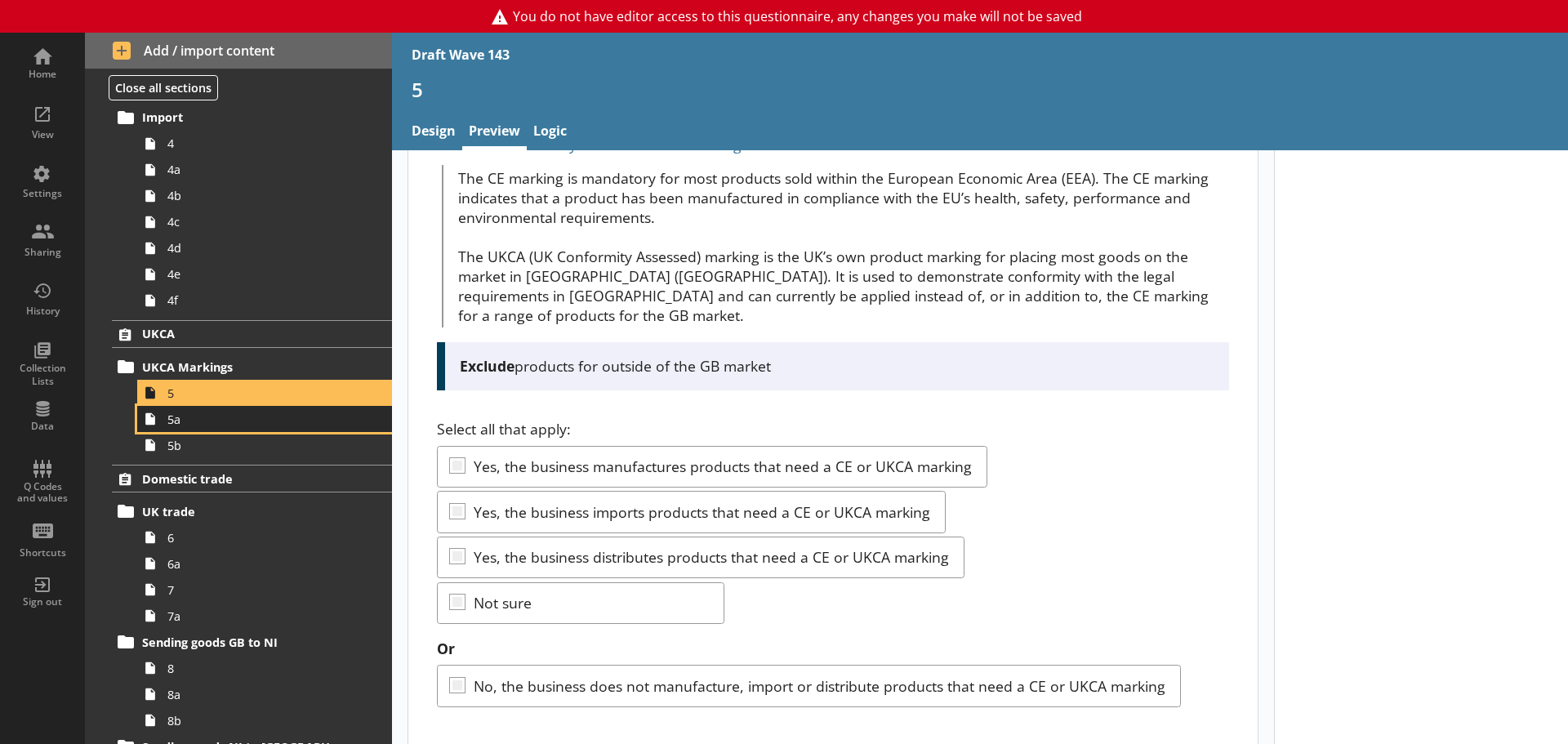
click at [148, 422] on icon at bounding box center [150, 419] width 10 height 12
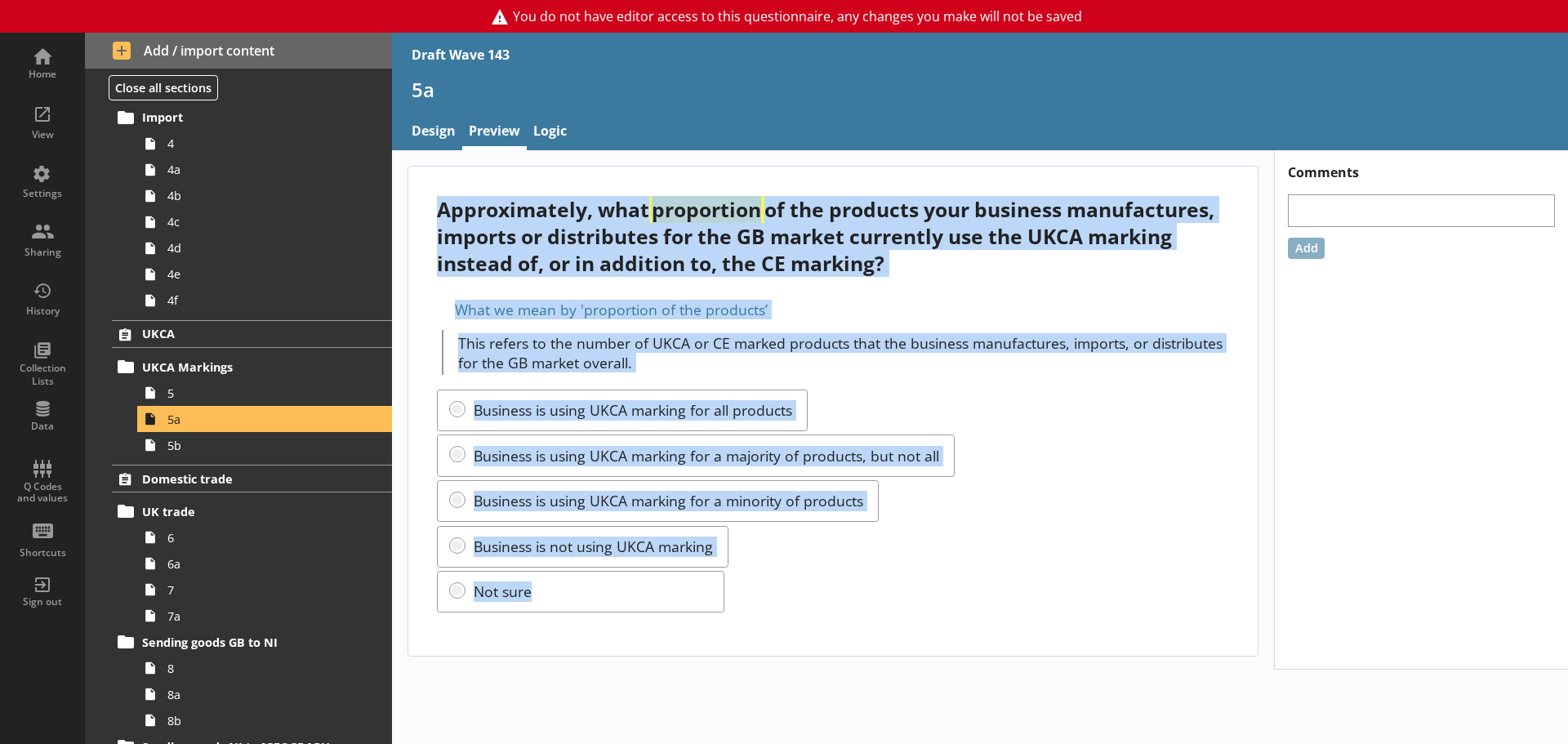
drag, startPoint x: 572, startPoint y: 579, endPoint x: 410, endPoint y: 198, distance: 414.0
click at [410, 198] on div "Approximately, what proportion of the products your business manufactures, impo…" at bounding box center [833, 411] width 849 height 489
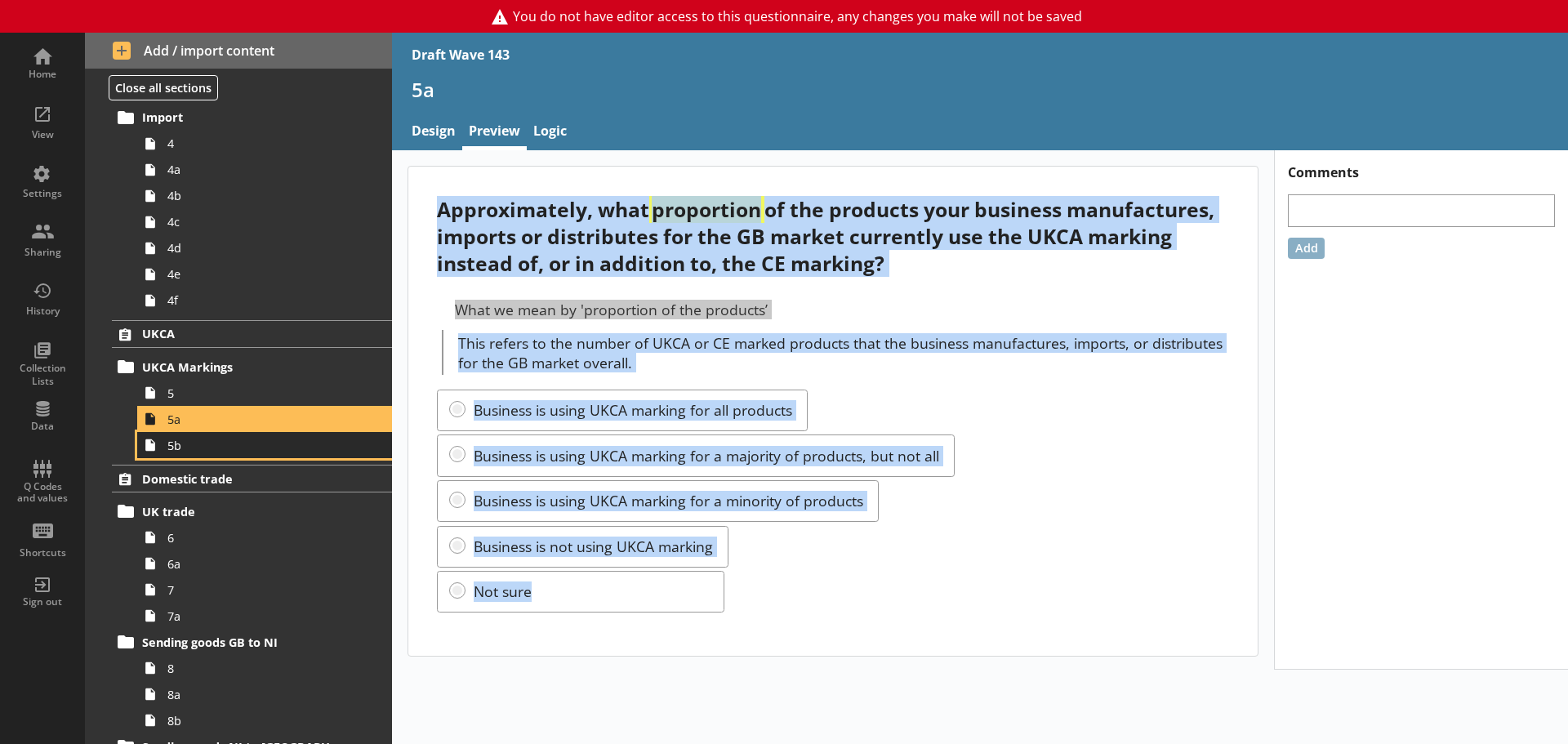
click at [204, 458] on link "5b" at bounding box center [265, 444] width 255 height 26
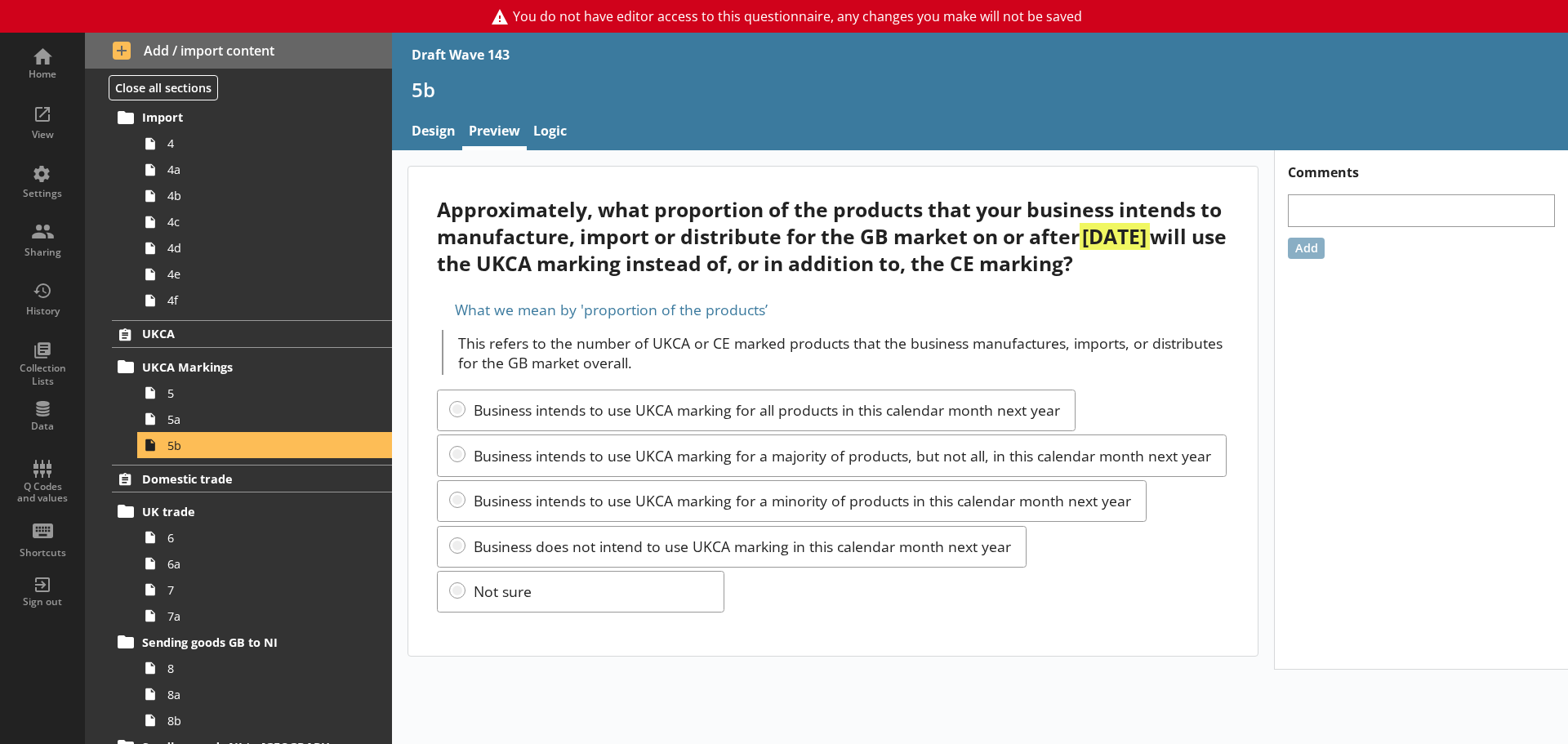
click at [541, 215] on div "Approximately, what proportion of the products that your business intends to ma…" at bounding box center [832, 236] width 791 height 81
drag, startPoint x: 437, startPoint y: 206, endPoint x: 1226, endPoint y: 267, distance: 791.4
click at [1226, 267] on div "Approximately, what proportion of the products that your business intends to ma…" at bounding box center [832, 236] width 791 height 81
click at [461, 236] on div "Approximately, what proportion of the products that your business intends to ma…" at bounding box center [832, 236] width 791 height 81
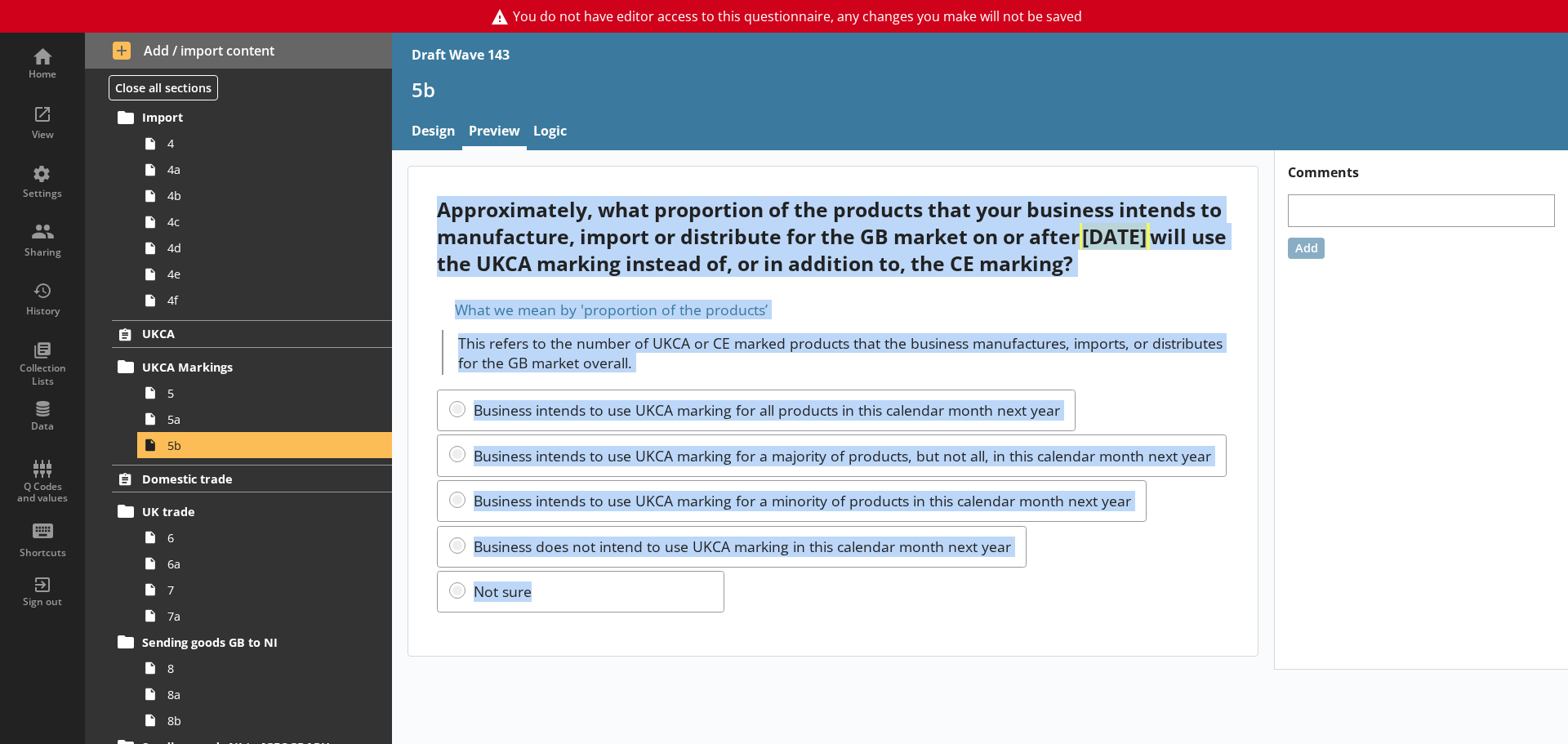
drag, startPoint x: 434, startPoint y: 204, endPoint x: 852, endPoint y: 585, distance: 565.6
click at [852, 585] on div "Approximately, what proportion of the products that your business intends to ma…" at bounding box center [833, 411] width 849 height 489
drag, startPoint x: 785, startPoint y: 636, endPoint x: 765, endPoint y: 612, distance: 31.2
click at [785, 636] on div "Approximately, what proportion of the products that your business intends to ma…" at bounding box center [833, 411] width 849 height 489
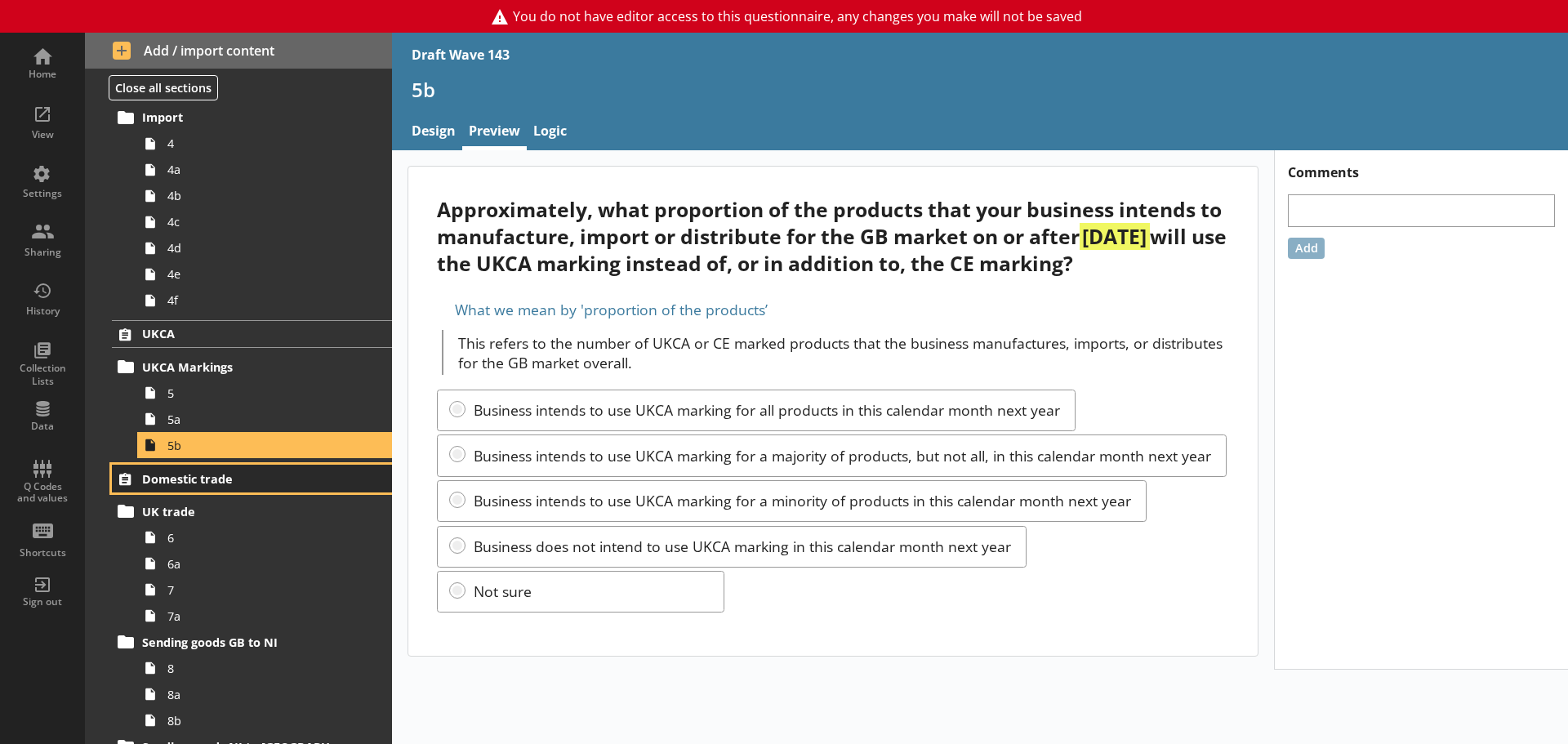
click at [223, 485] on span "Domestic trade" at bounding box center [242, 479] width 201 height 15
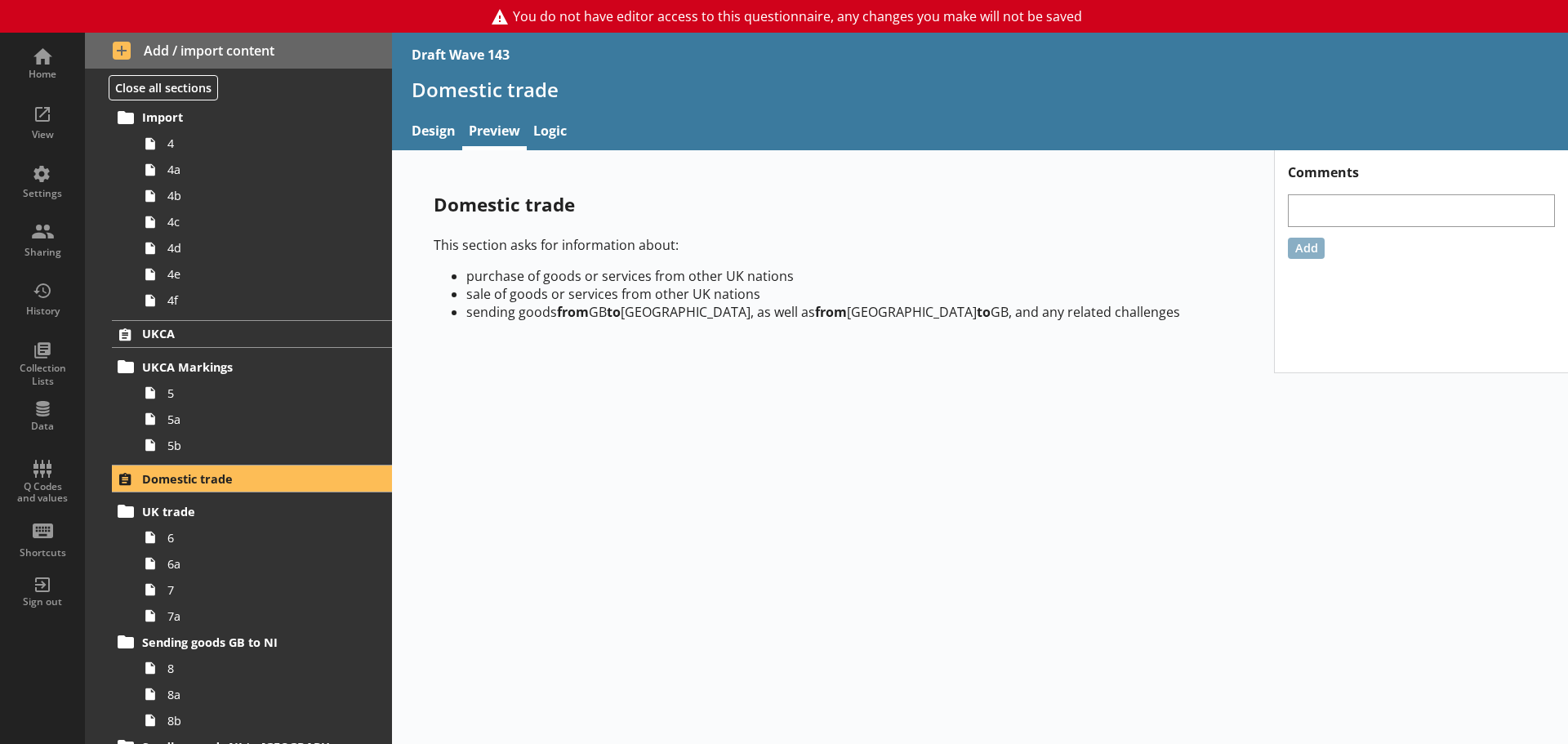
drag, startPoint x: 440, startPoint y: 204, endPoint x: 1239, endPoint y: 313, distance: 806.4
click at [1239, 313] on div "Domestic trade This section asks for information about: purchase of goods or se…" at bounding box center [833, 262] width 851 height 193
click at [594, 336] on div "Domestic trade This section asks for information about: purchase of goods or se…" at bounding box center [833, 262] width 851 height 193
click at [187, 519] on span "UK trade" at bounding box center [242, 511] width 201 height 15
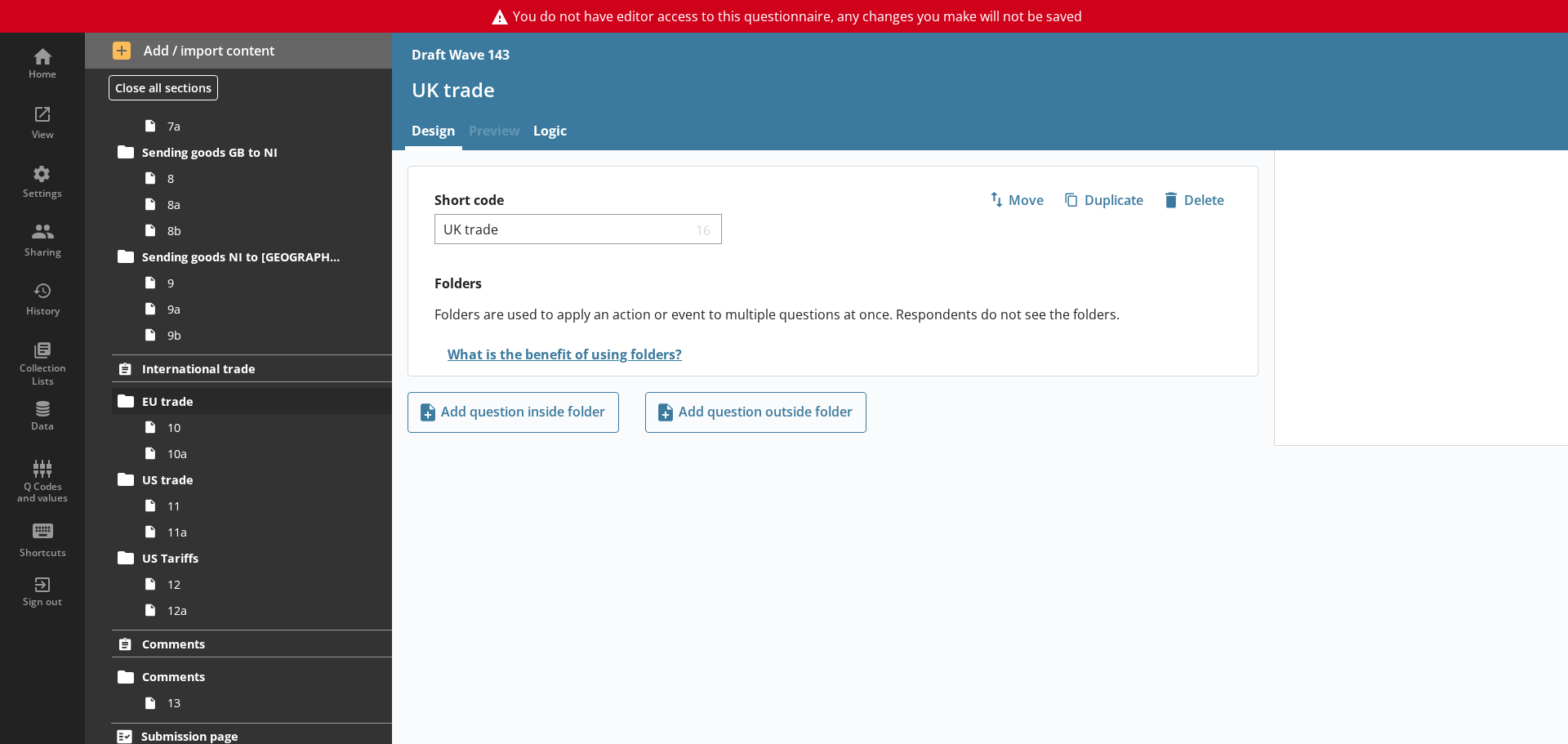
scroll to position [898, 0]
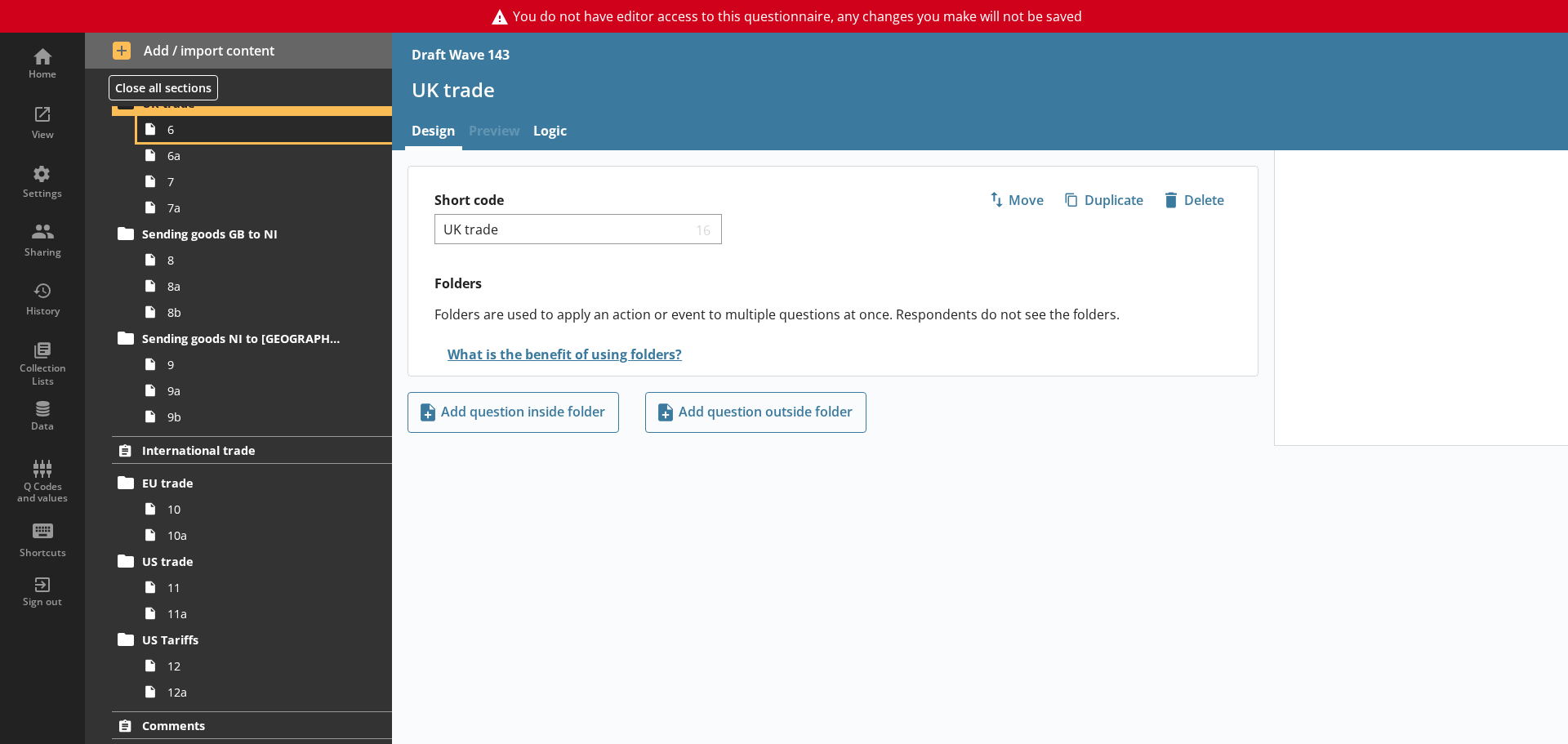
click at [185, 128] on span "6" at bounding box center [258, 129] width 182 height 15
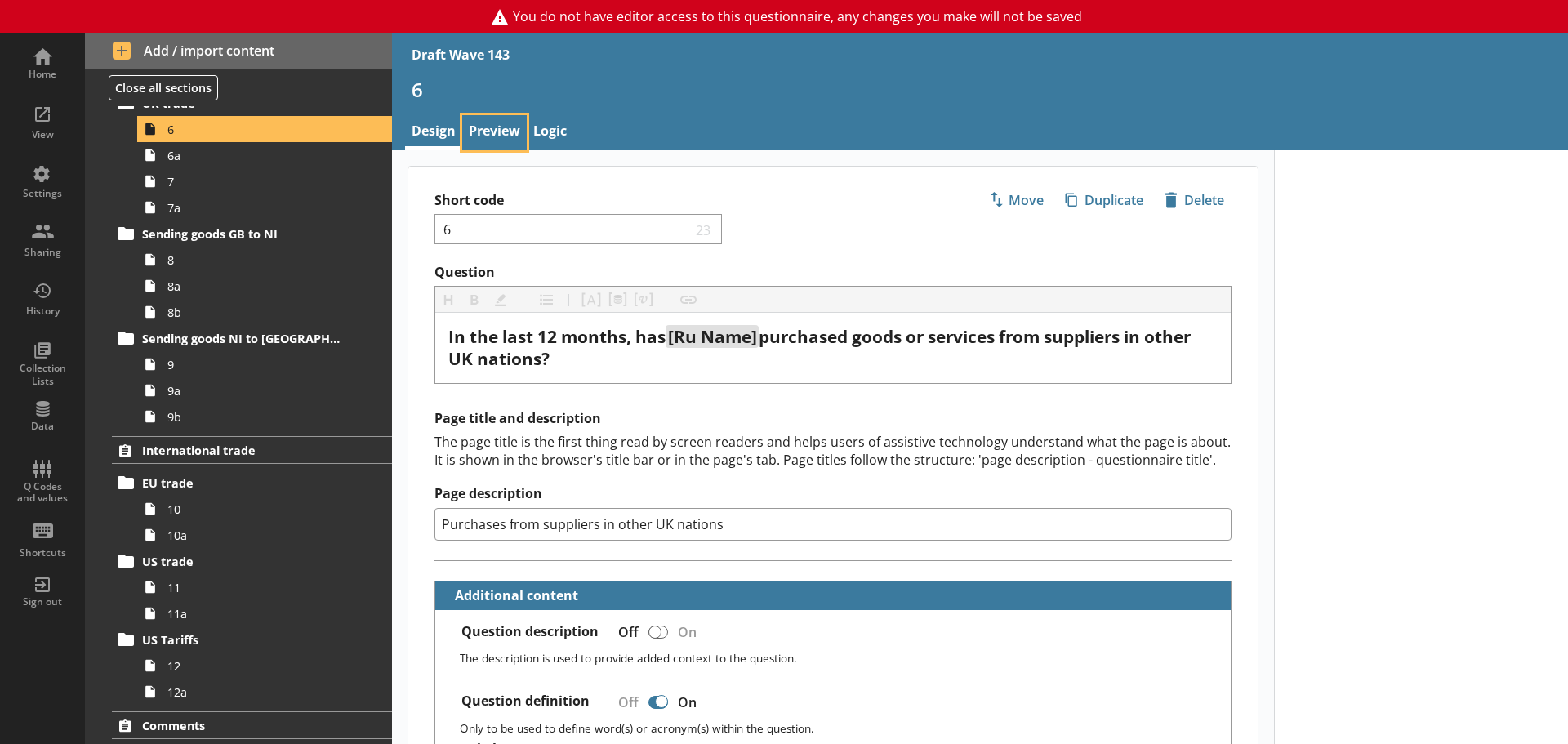
click at [503, 137] on link "Preview" at bounding box center [495, 132] width 65 height 35
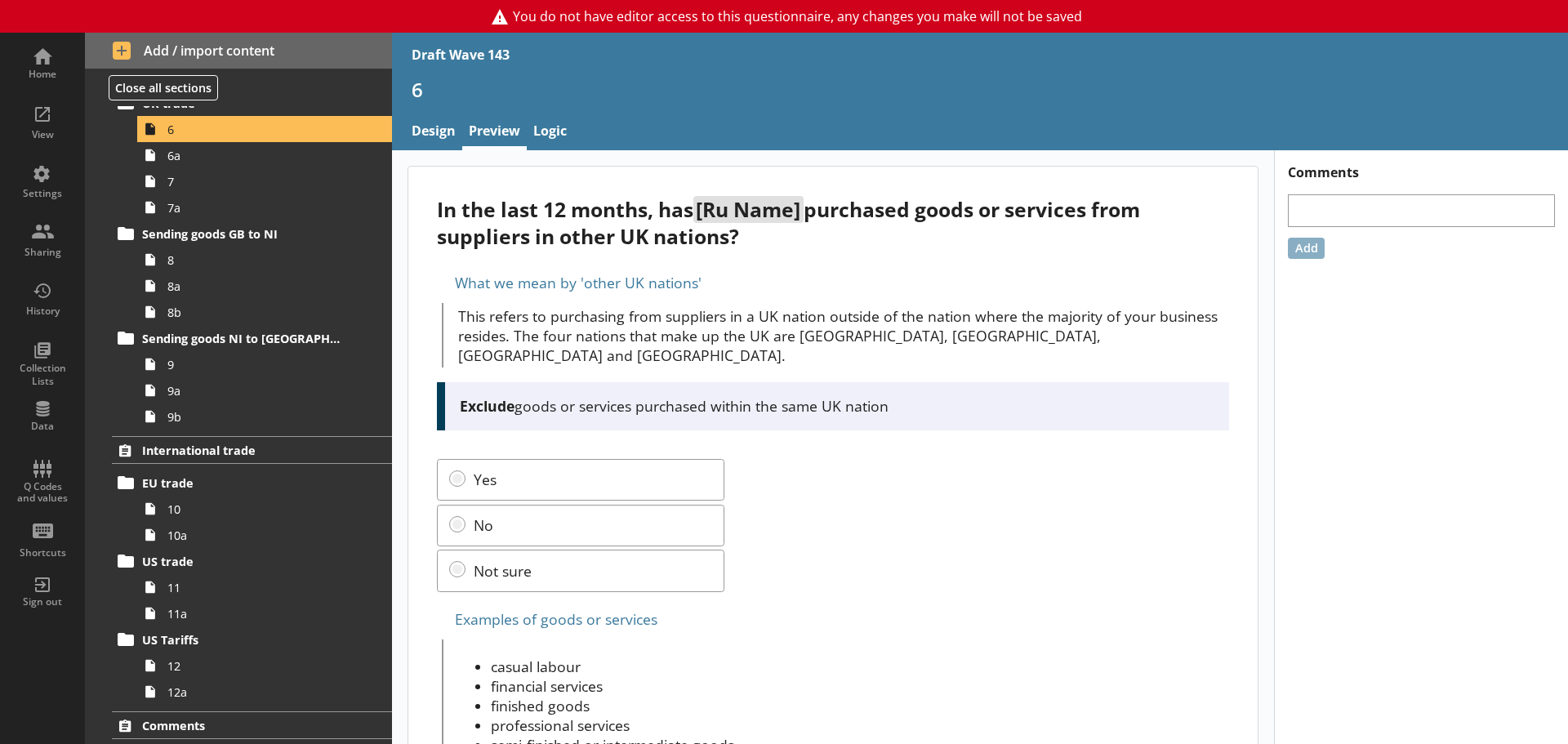
click at [493, 223] on div "In the last 12 months, has [Ru Name] purchased goods or services from suppliers…" at bounding box center [832, 223] width 791 height 54
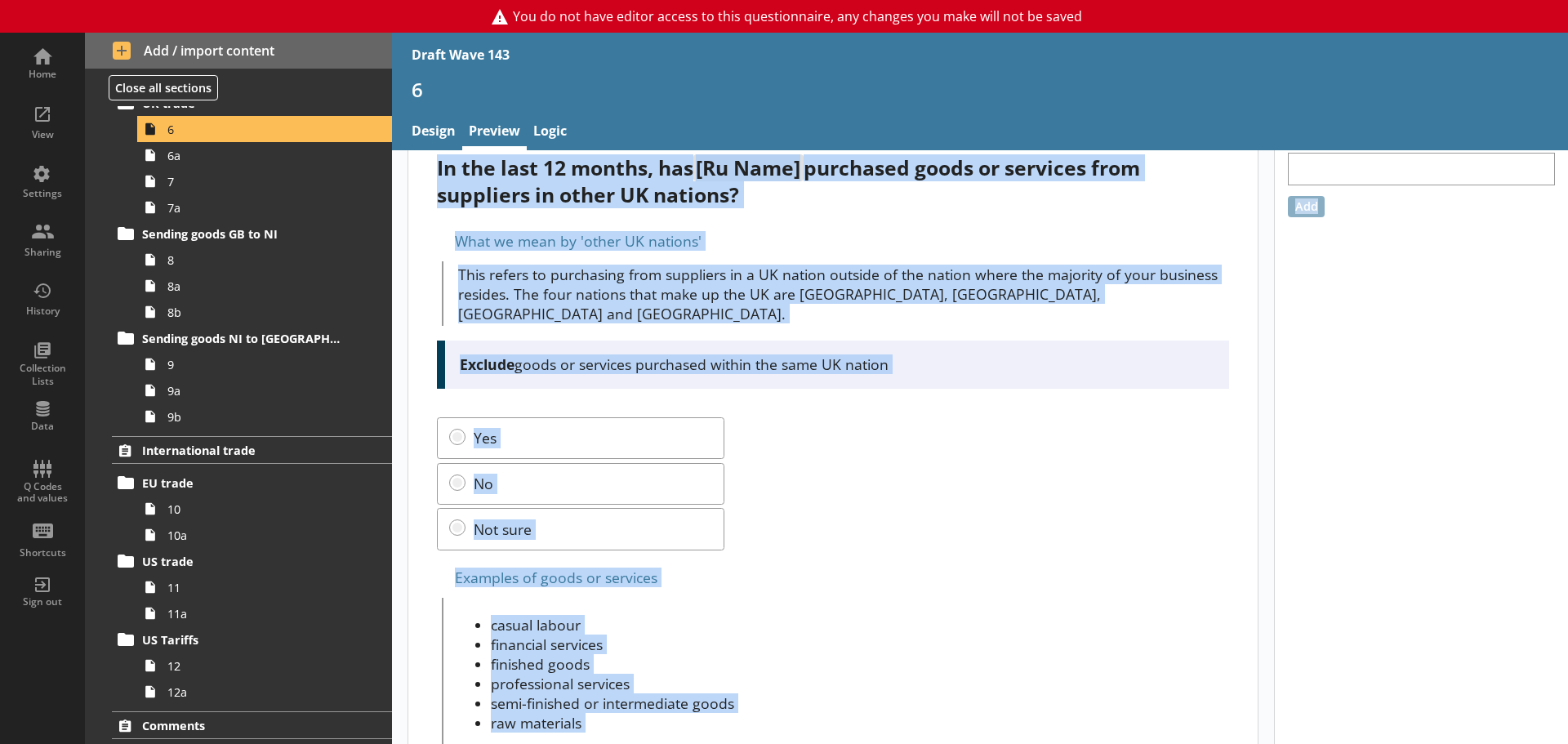
scroll to position [85, 0]
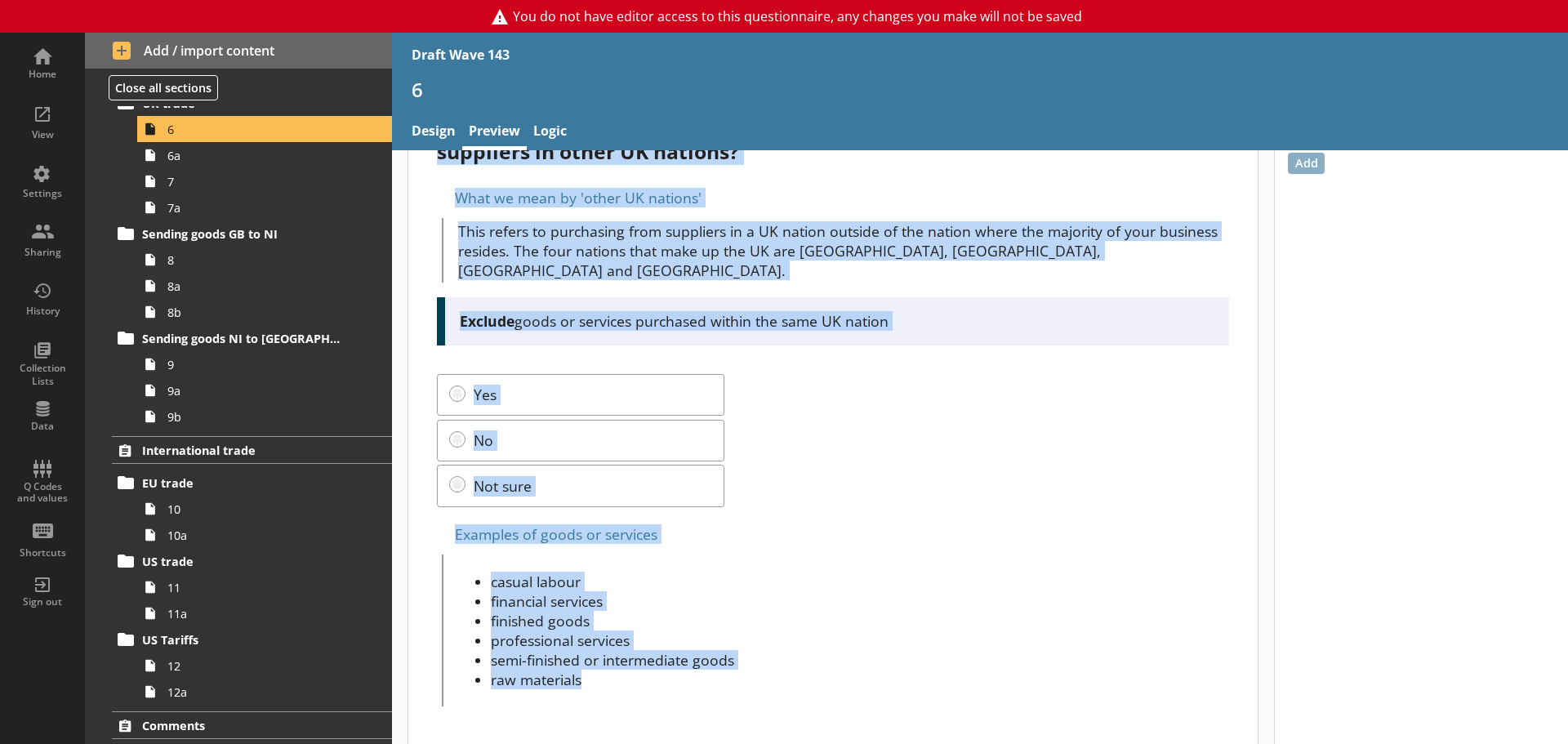
drag, startPoint x: 438, startPoint y: 205, endPoint x: 842, endPoint y: 685, distance: 627.4
click at [842, 645] on div "In the last 12 months, has [Ru Name] purchased goods or services from suppliers…" at bounding box center [833, 416] width 849 height 668
click at [942, 334] on div "In the last 12 months, has [Ru Name] purchased goods or services from suppliers…" at bounding box center [833, 416] width 849 height 668
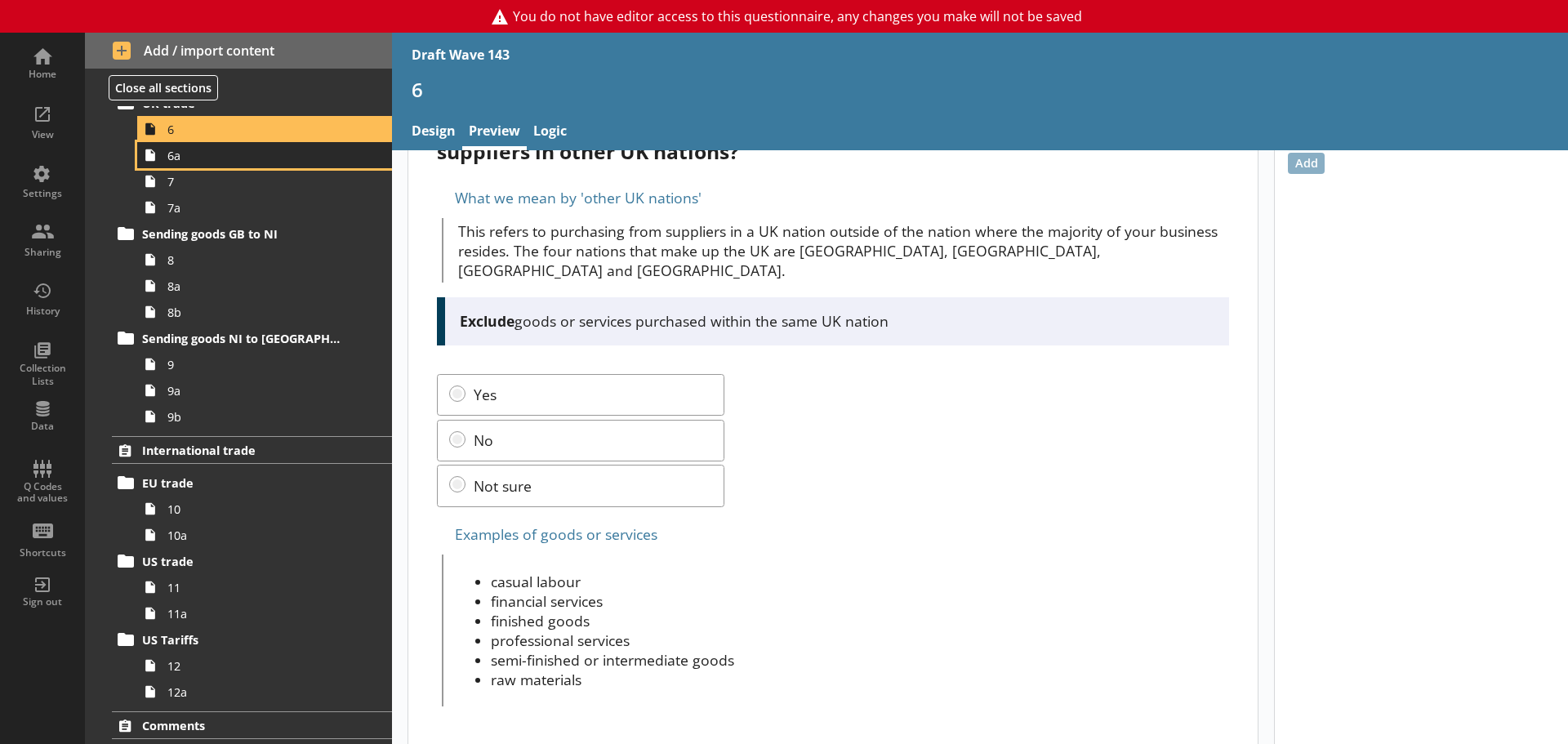
click at [190, 158] on span "6a" at bounding box center [258, 155] width 182 height 15
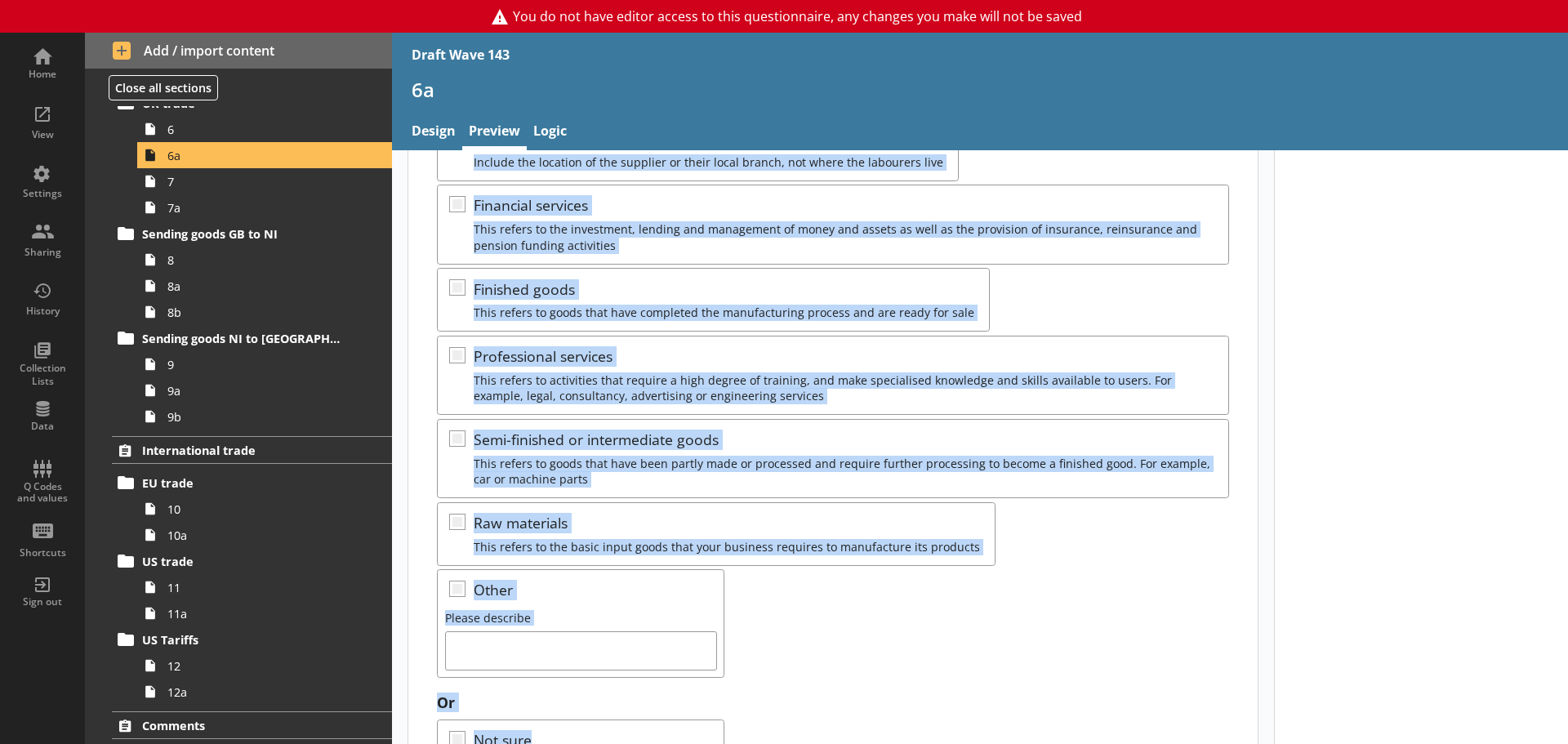
scroll to position [422, 0]
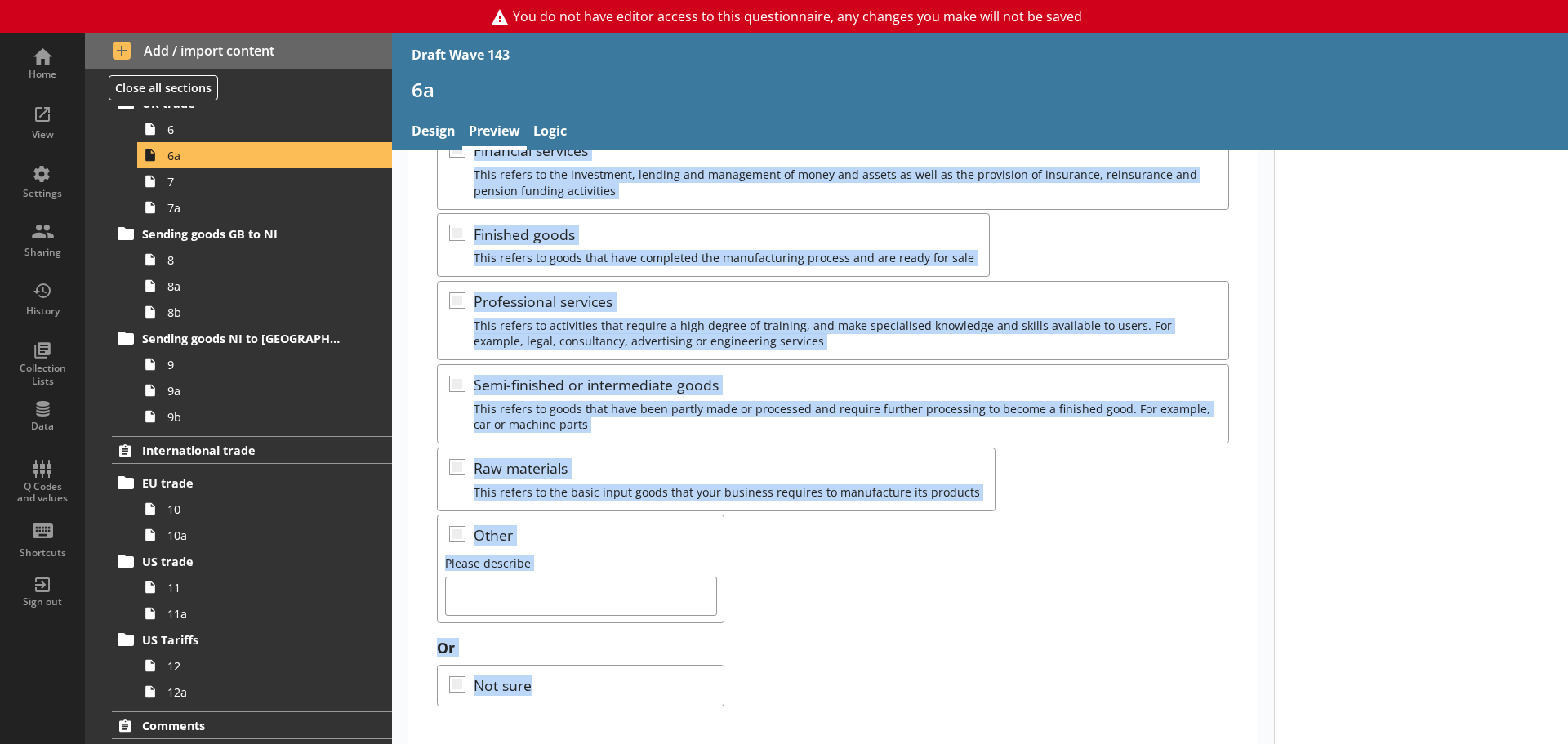
drag, startPoint x: 439, startPoint y: 208, endPoint x: 836, endPoint y: 749, distance: 671.0
click at [836, 645] on html "You do not have editor access to this questionnaire, any changes you make will …" at bounding box center [784, 372] width 1568 height 744
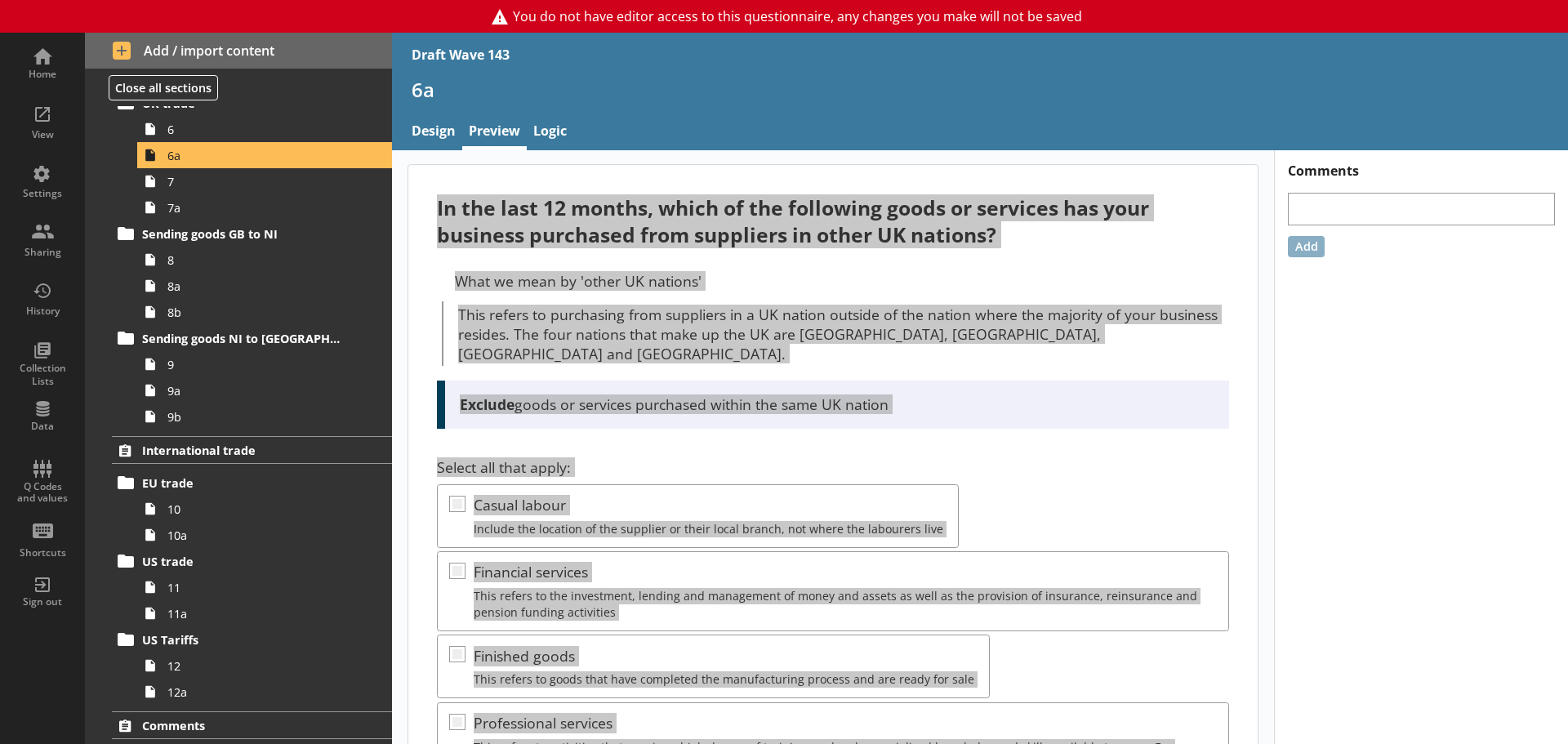
scroll to position [0, 0]
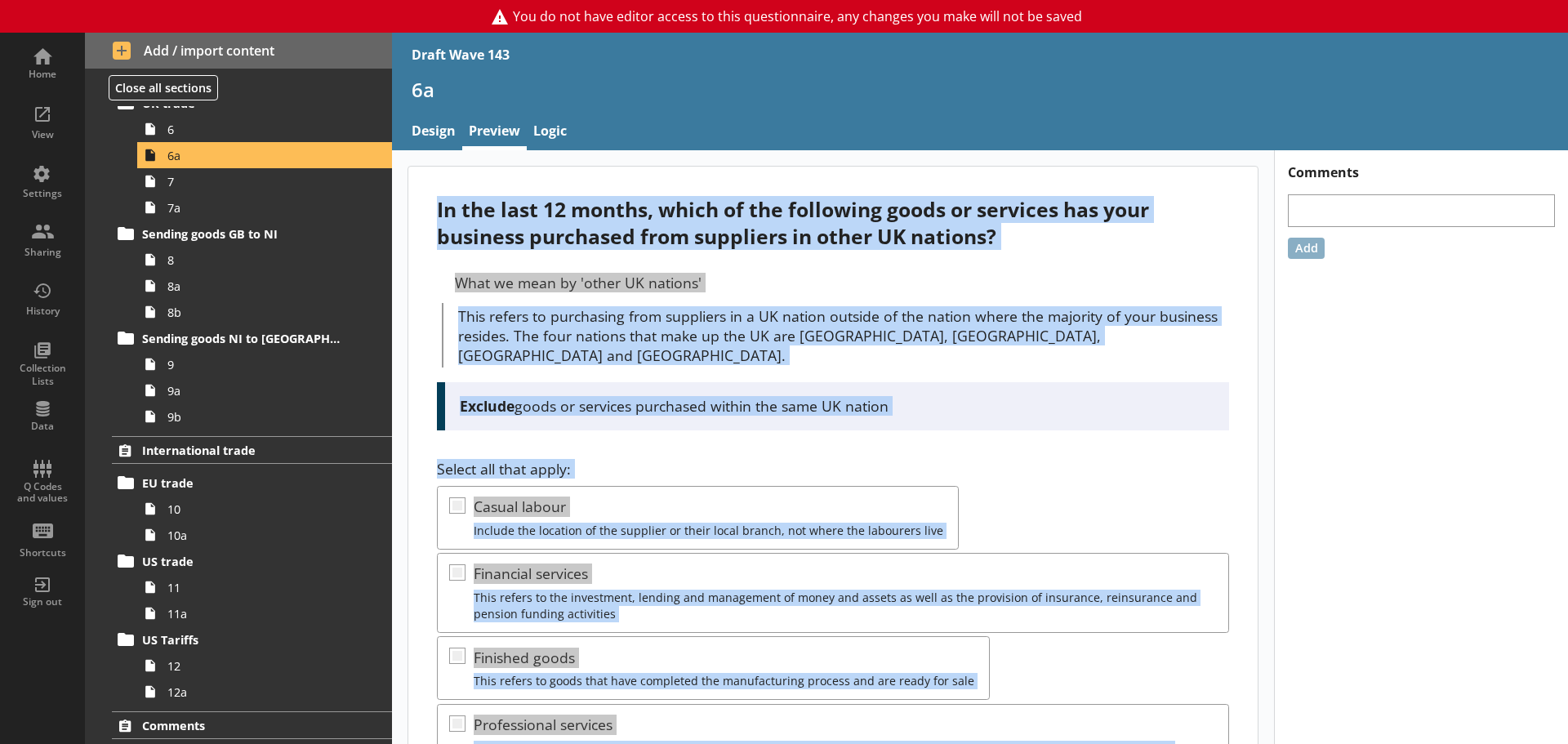
click at [638, 425] on div "In the last 12 months, which of the following goods or services has your busine…" at bounding box center [833, 669] width 849 height 1005
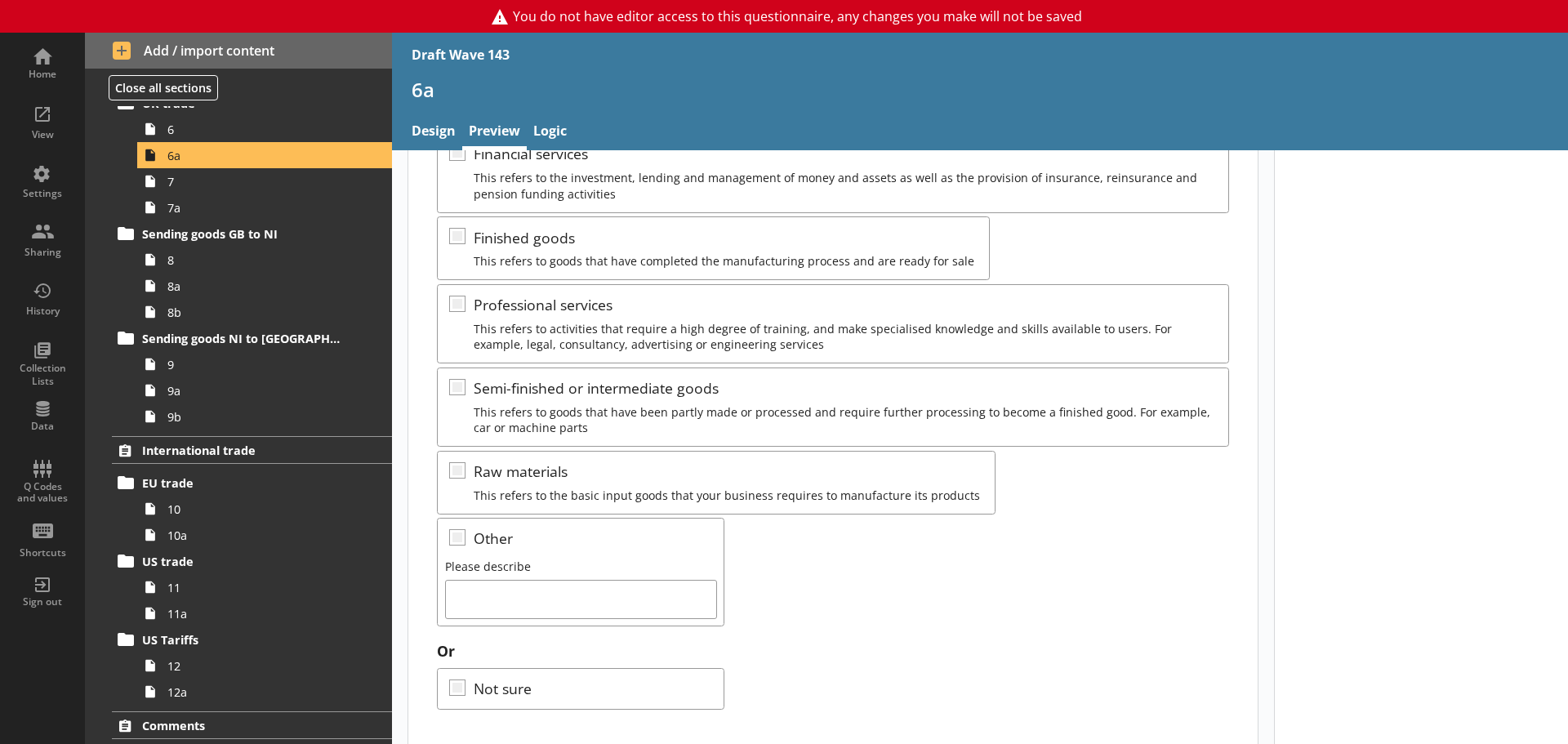
scroll to position [422, 0]
click at [185, 174] on span "7" at bounding box center [258, 182] width 182 height 15
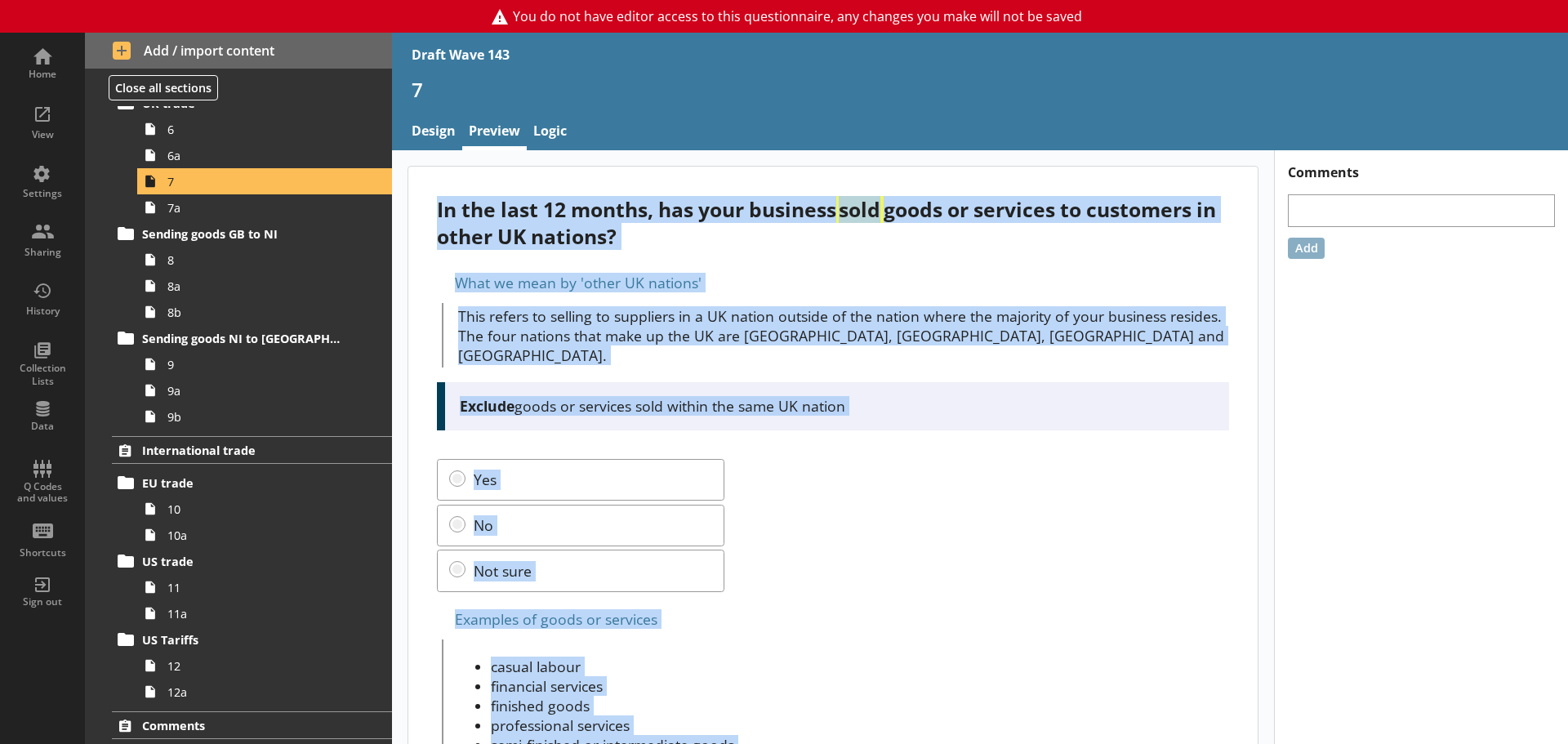
scroll to position [85, 0]
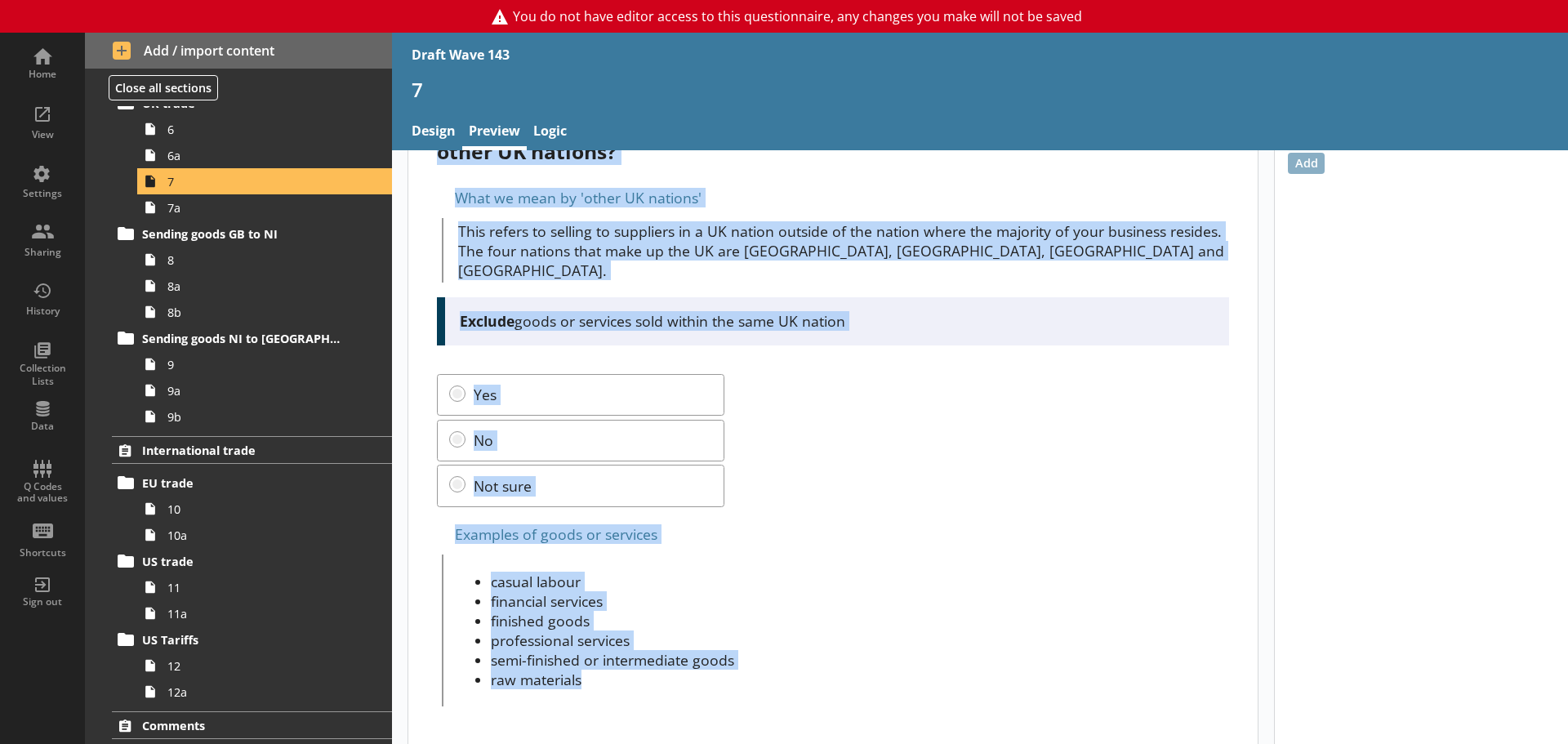
drag, startPoint x: 437, startPoint y: 210, endPoint x: 1115, endPoint y: 746, distance: 864.3
click at [1115, 645] on html "You do not have editor access to this questionnaire, any changes you make will …" at bounding box center [784, 372] width 1568 height 744
click at [690, 572] on li "casual labour" at bounding box center [861, 581] width 739 height 20
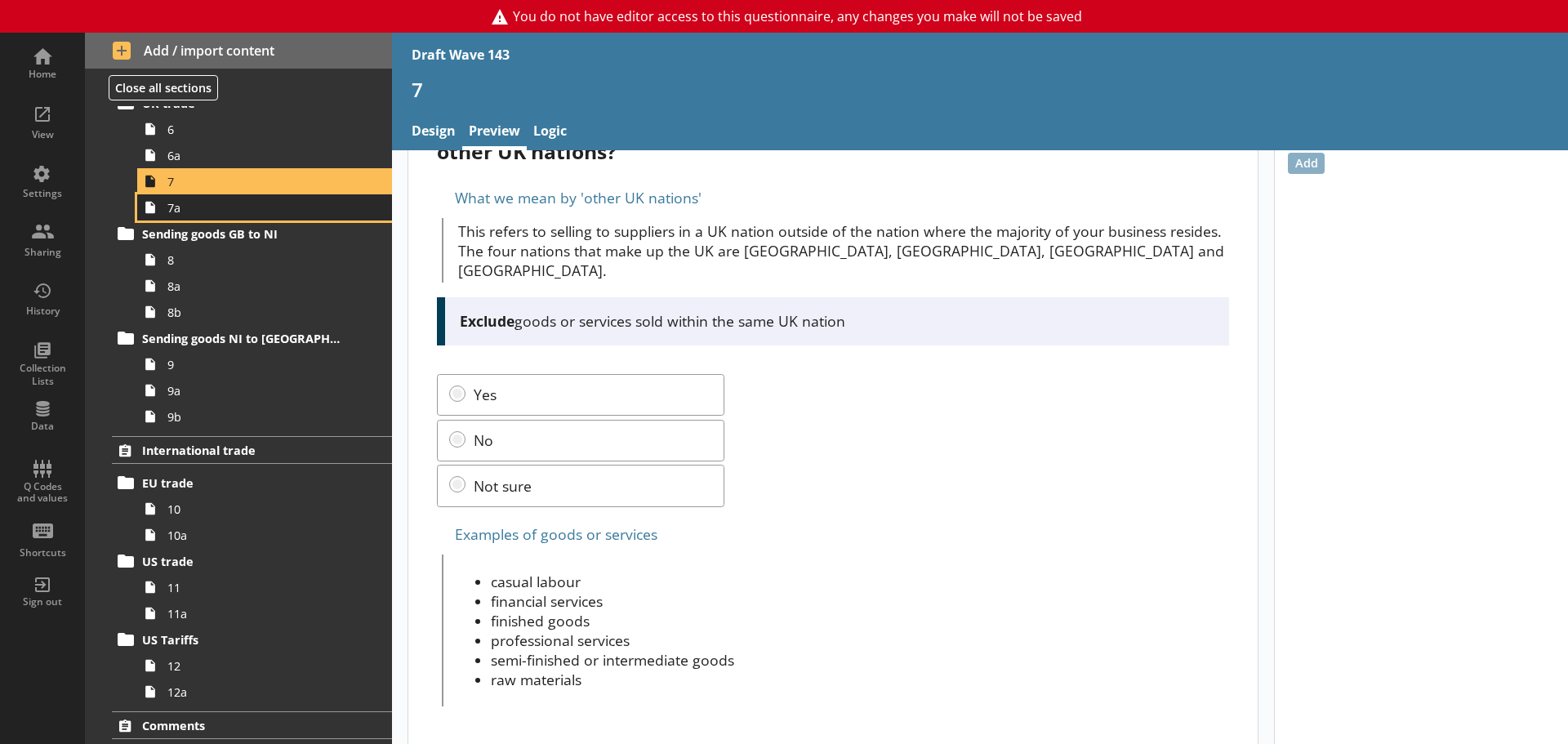
click at [184, 200] on span "7a" at bounding box center [258, 207] width 182 height 15
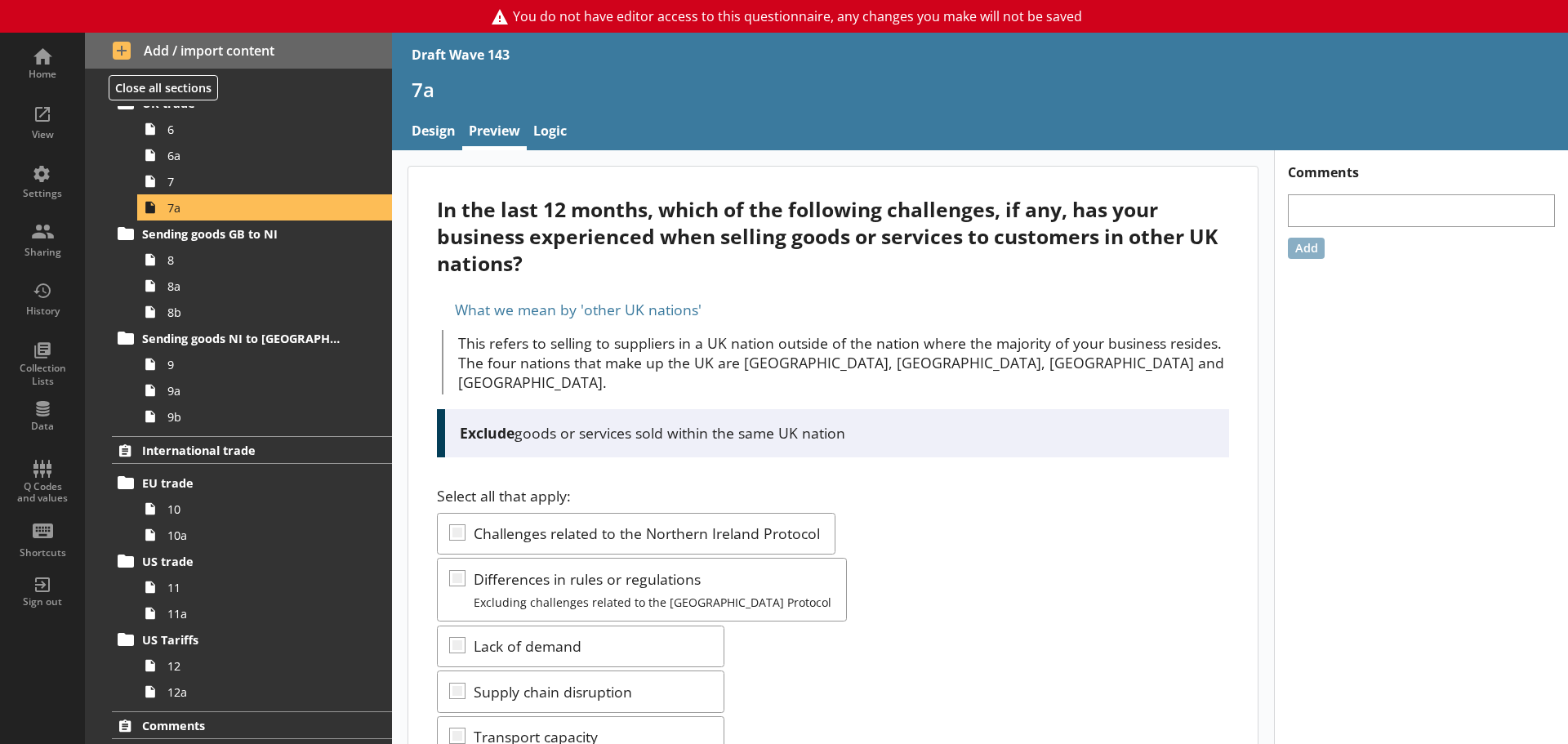
click at [490, 264] on div "In the last 12 months, which of the following challenges, if any, has your busi…" at bounding box center [832, 236] width 791 height 81
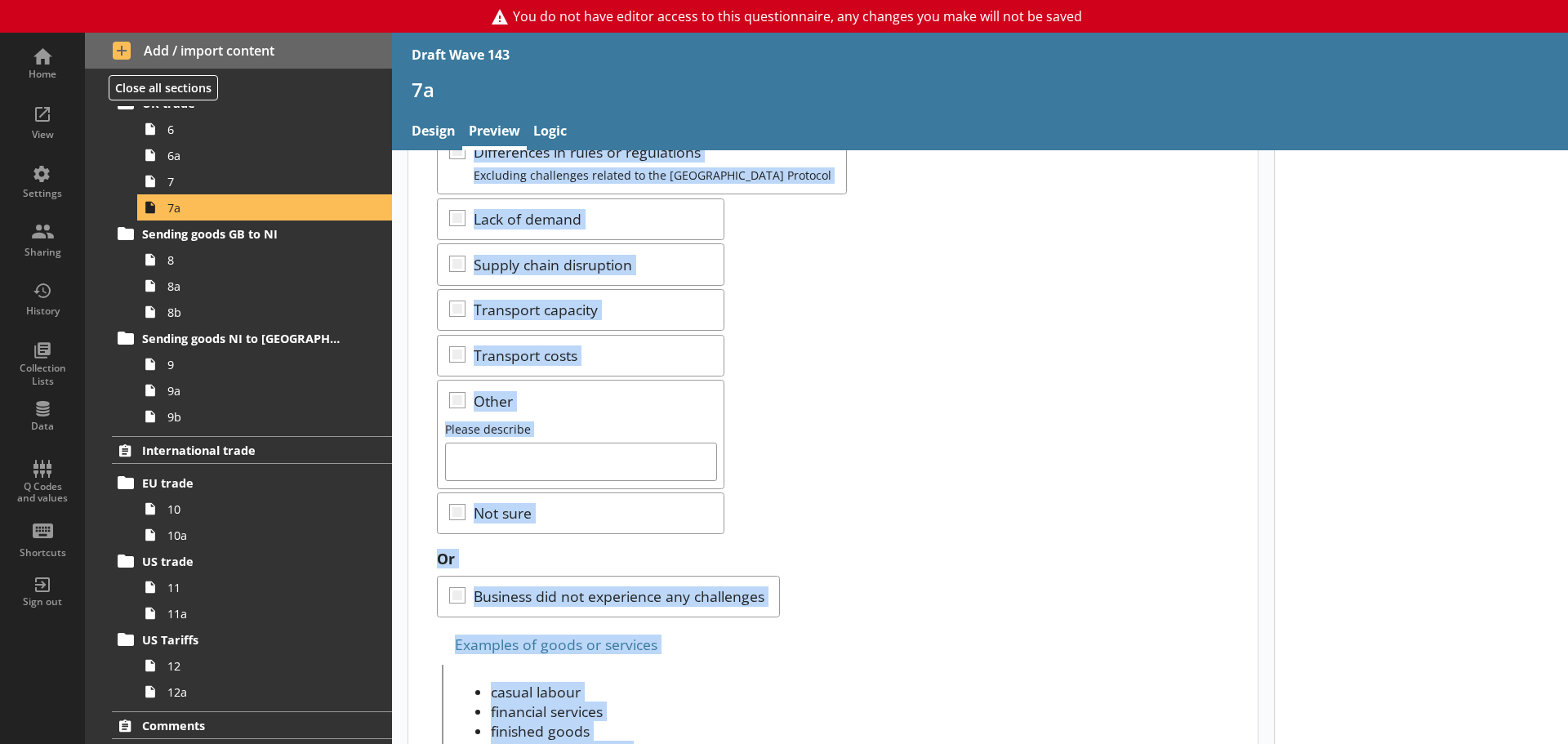
scroll to position [538, 0]
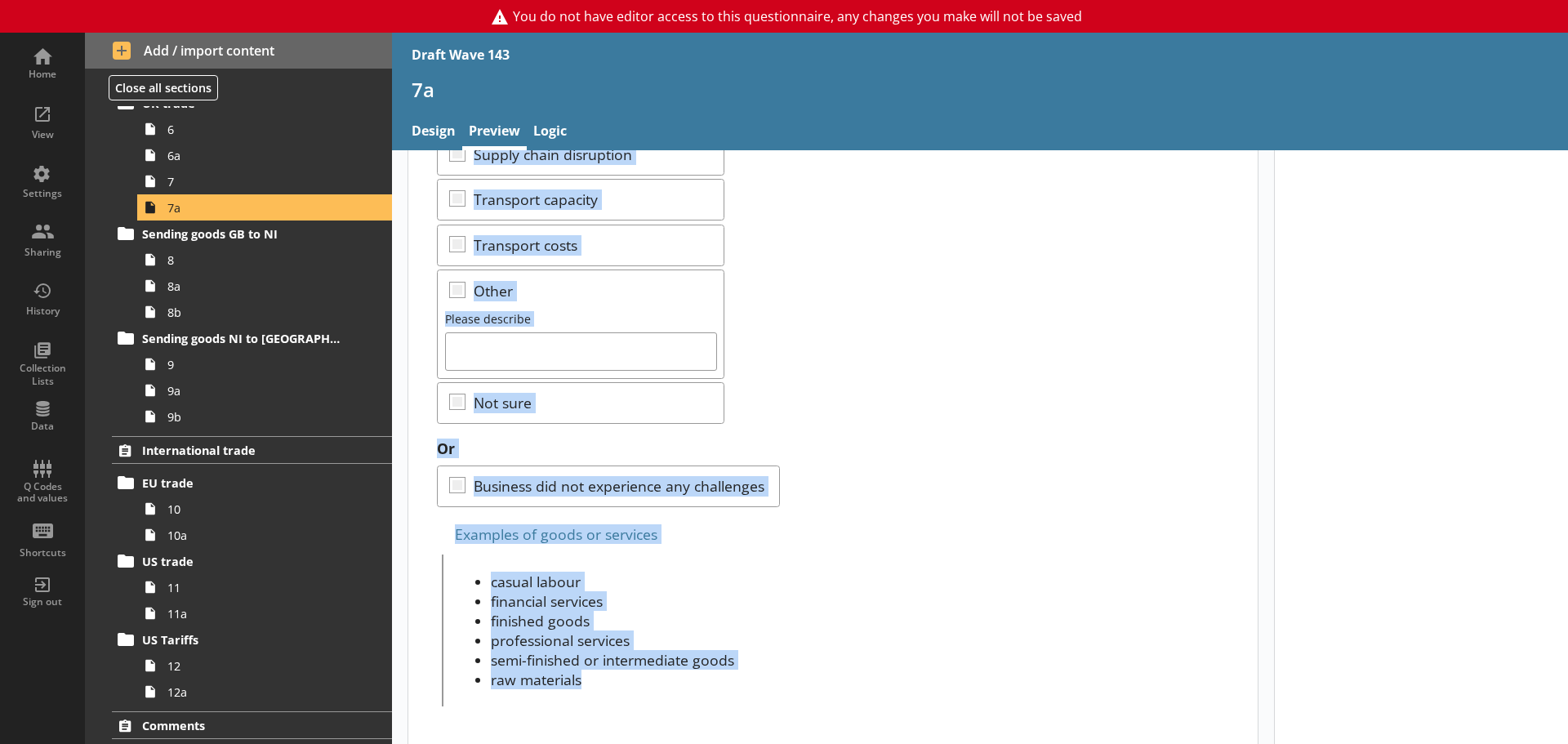
drag, startPoint x: 434, startPoint y: 227, endPoint x: 680, endPoint y: 684, distance: 519.0
click at [680, 645] on div "In the last 12 months, which of the following challenges, if any, has your busi…" at bounding box center [833, 189] width 849 height 1120
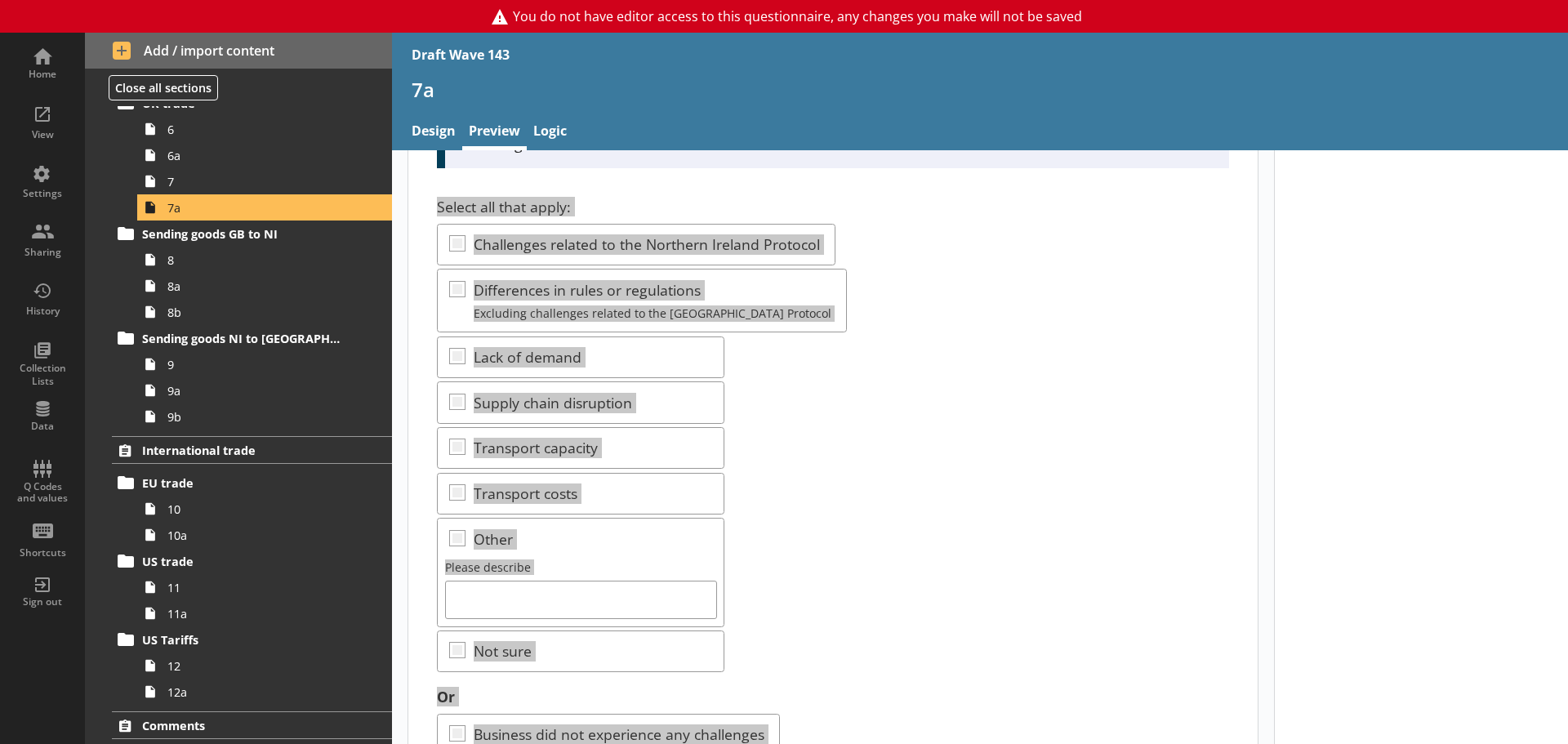
scroll to position [292, 0]
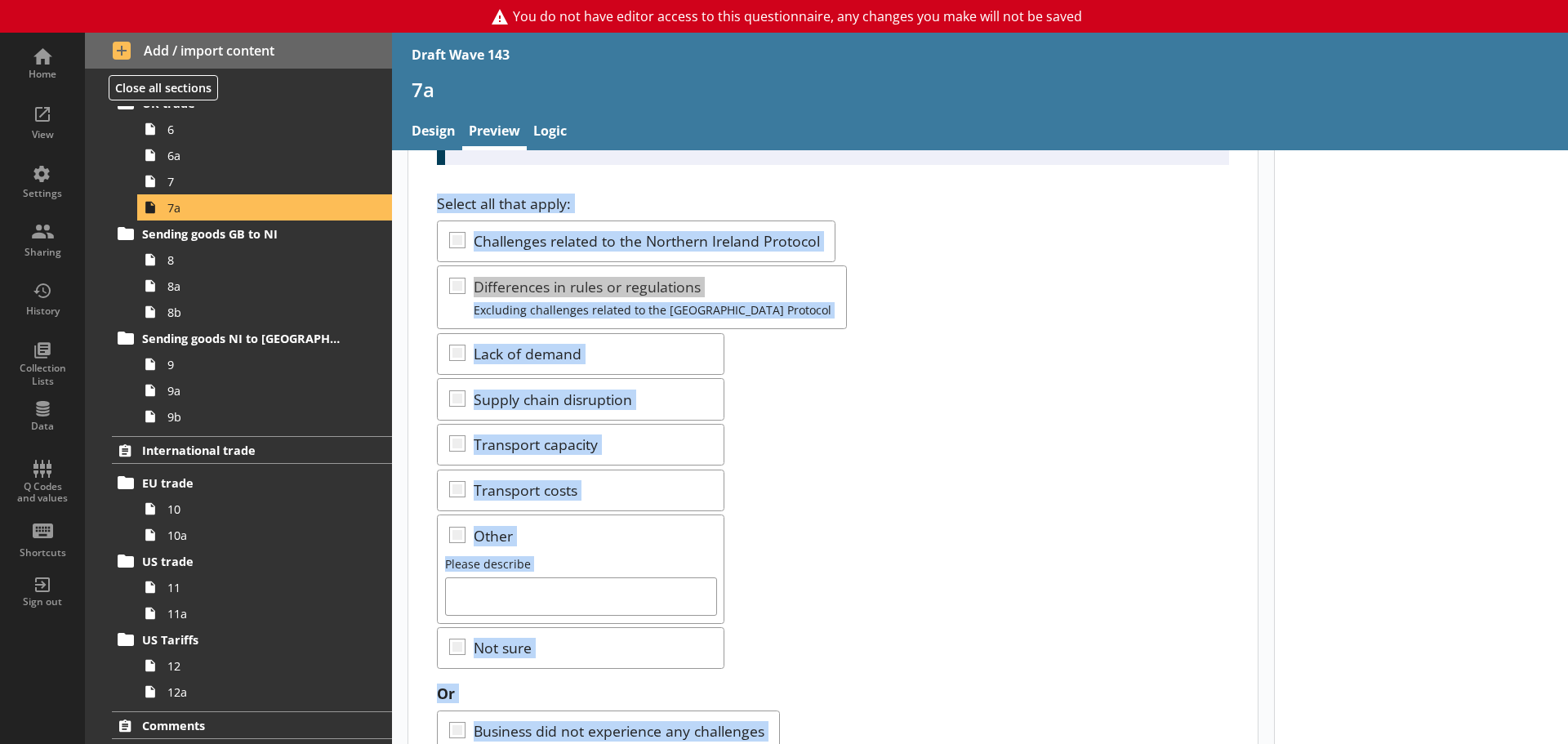
click at [815, 351] on div "Select all that apply: Challenges related to the Northern Ireland Protocol Diff…" at bounding box center [832, 430] width 791 height 475
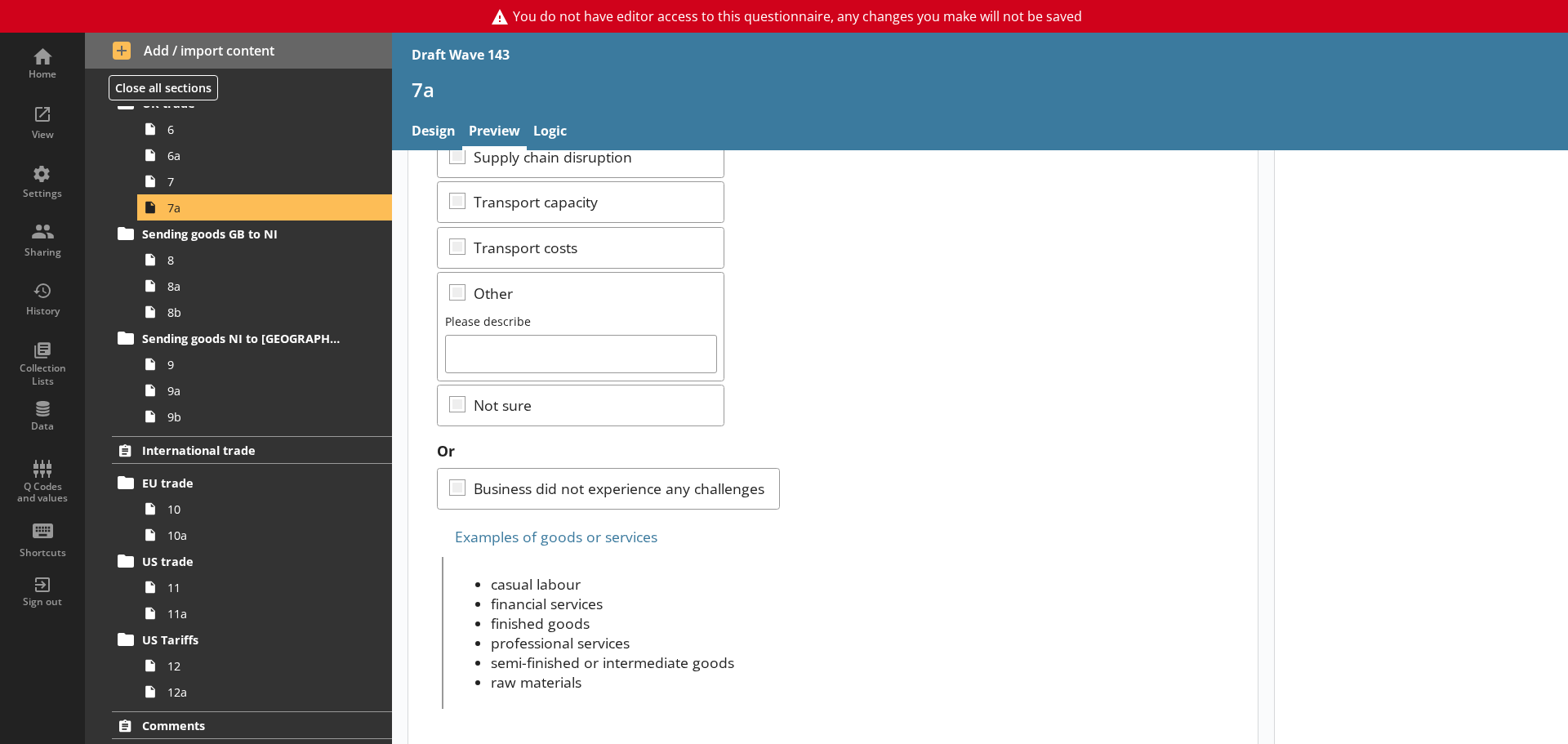
scroll to position [538, 0]
click at [248, 237] on span "Sending goods GB to NI" at bounding box center [242, 234] width 201 height 15
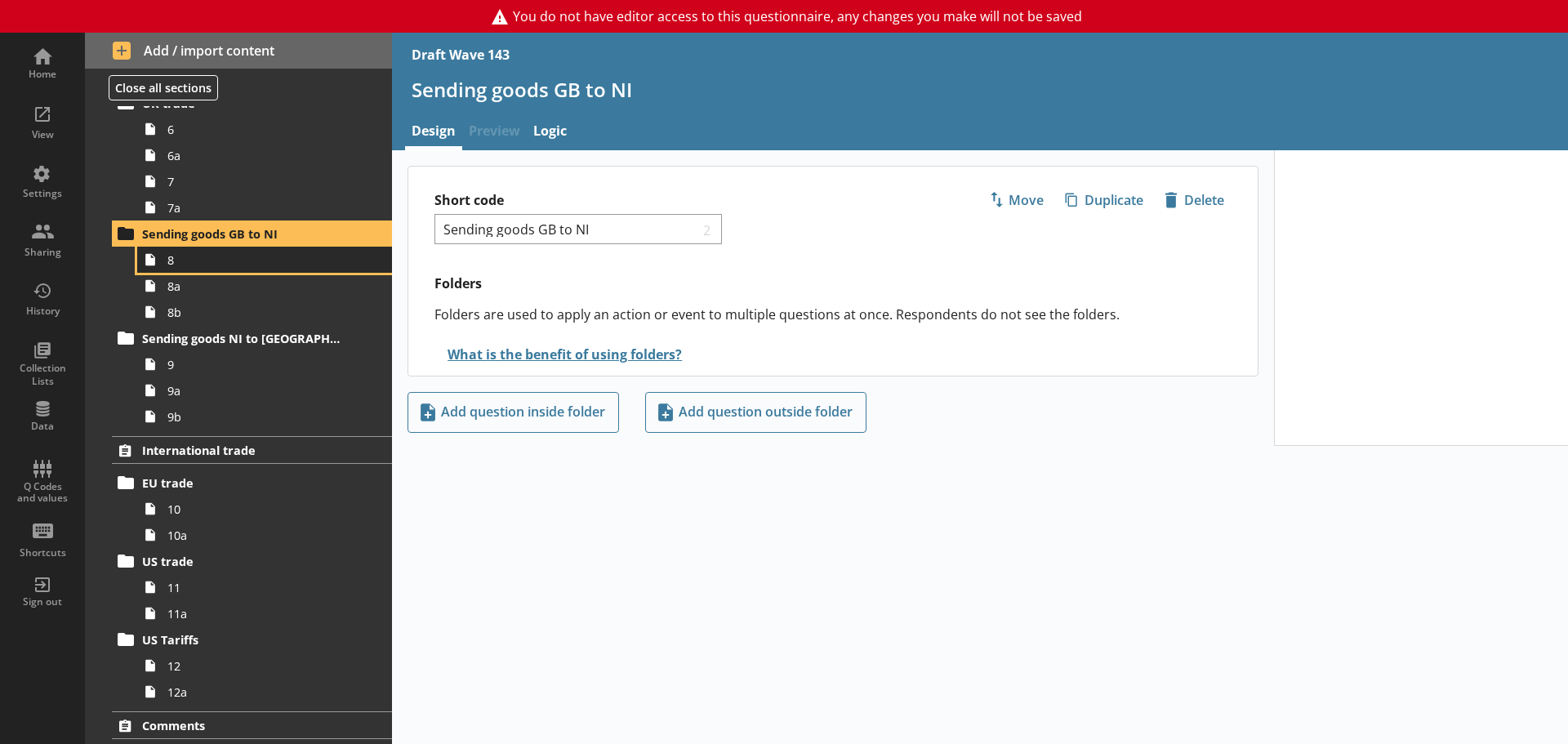
click at [197, 256] on span "8" at bounding box center [258, 260] width 182 height 15
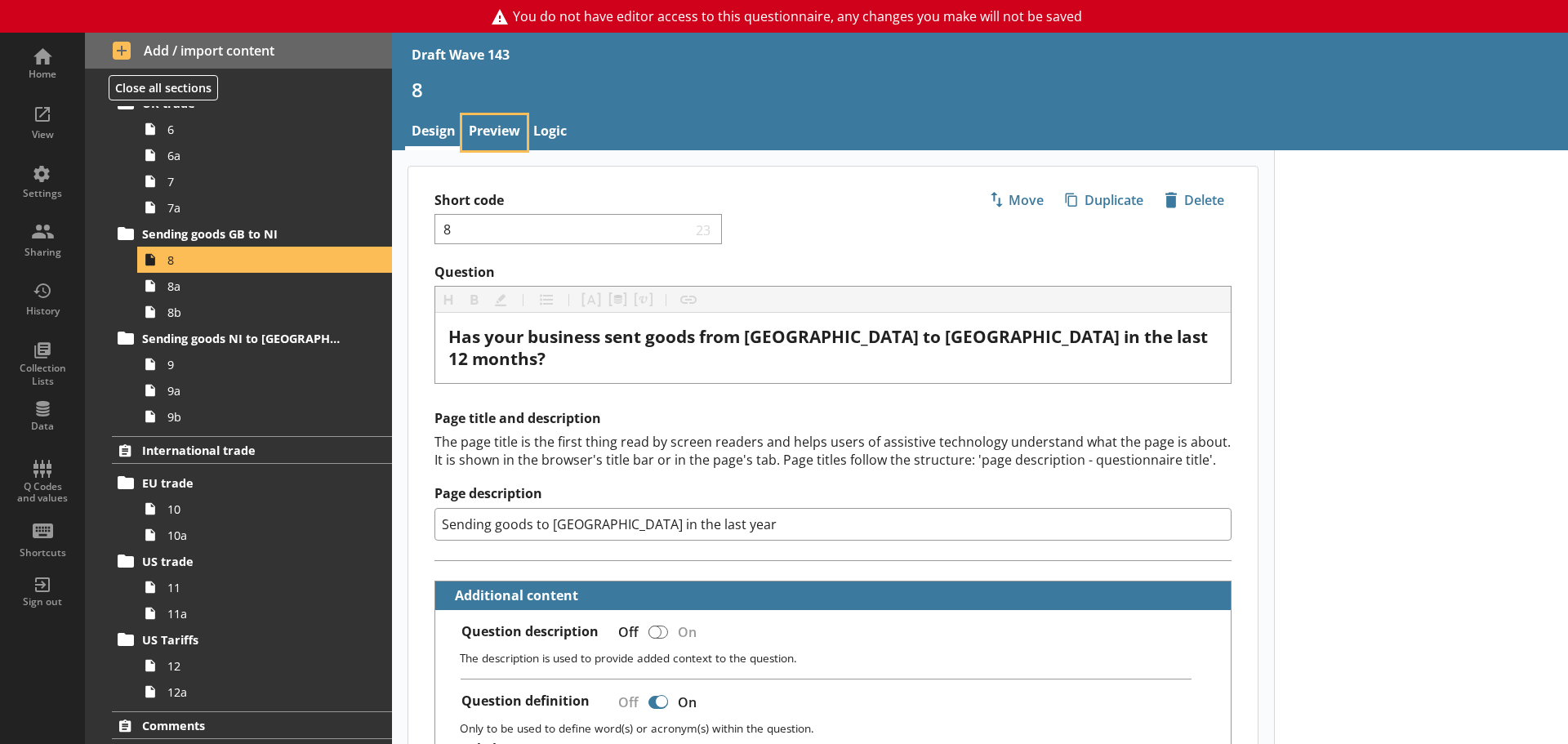
click at [499, 129] on link "Preview" at bounding box center [495, 132] width 65 height 35
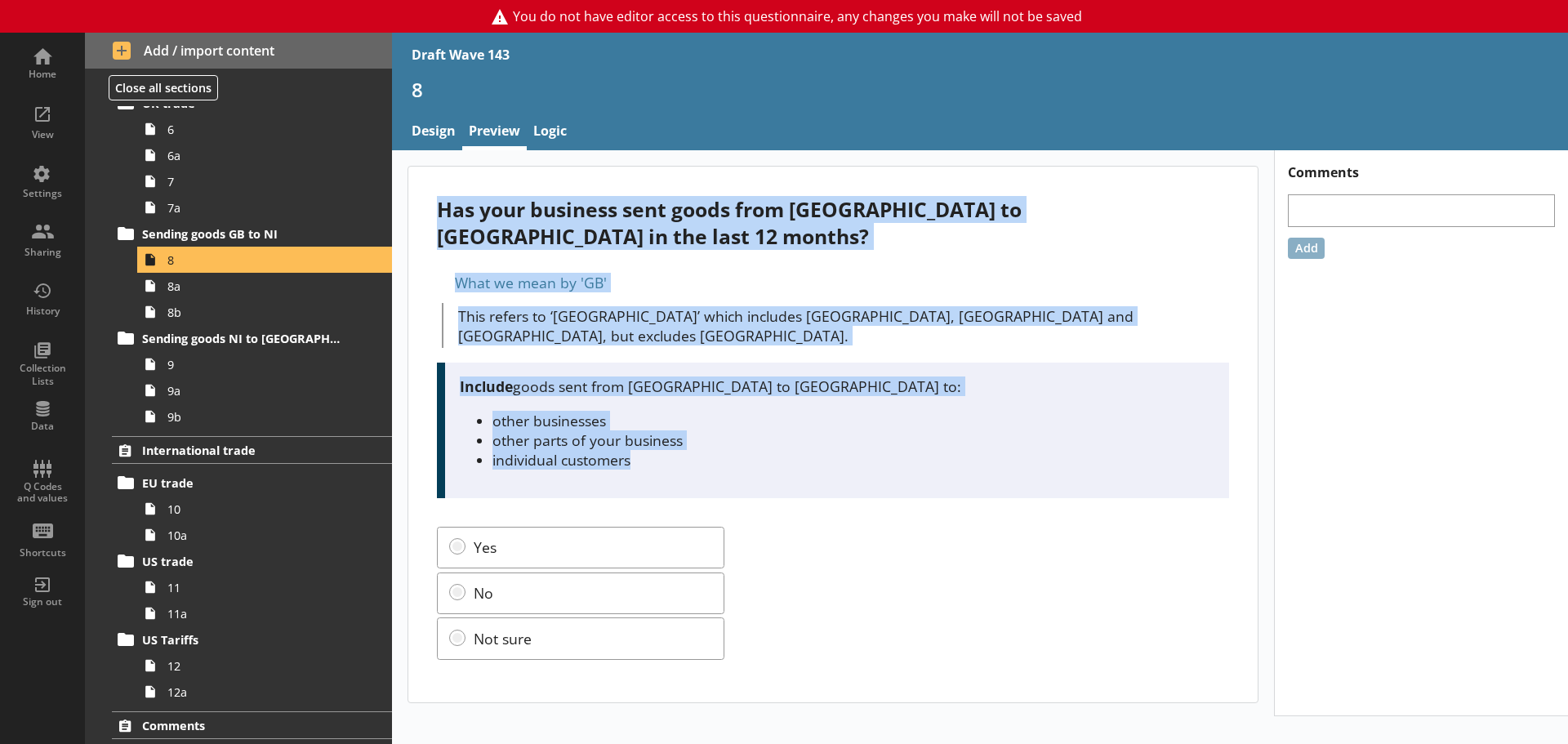
drag, startPoint x: 435, startPoint y: 209, endPoint x: 814, endPoint y: 439, distance: 443.3
click at [814, 439] on div "Has your business sent goods from [GEOGRAPHIC_DATA] to [GEOGRAPHIC_DATA] in the…" at bounding box center [833, 434] width 849 height 536
click at [184, 281] on span "8a" at bounding box center [258, 286] width 182 height 15
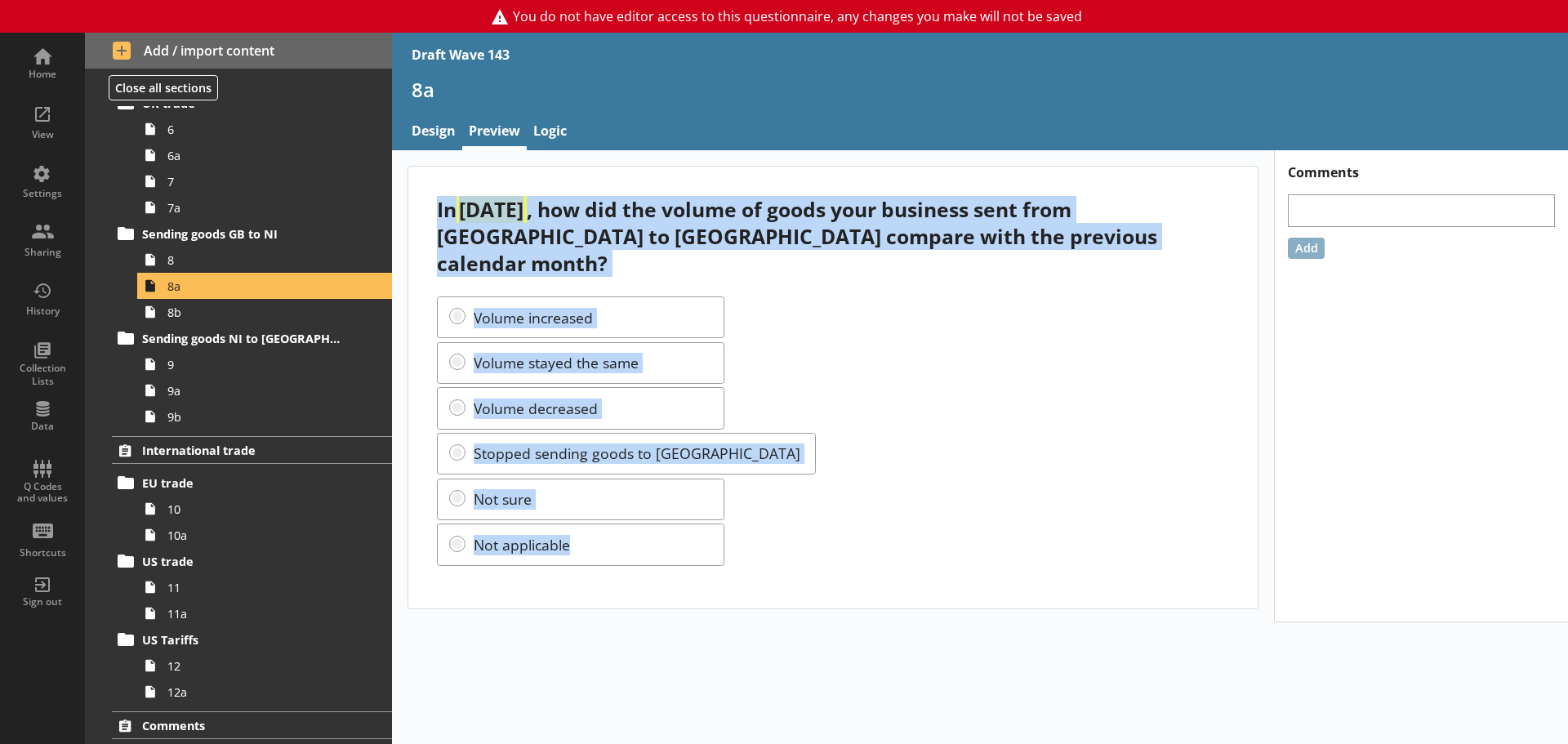
drag, startPoint x: 434, startPoint y: 209, endPoint x: 949, endPoint y: 516, distance: 599.6
click at [949, 516] on div "In [DATE] , how did the volume of goods your business sent from [GEOGRAPHIC_DAT…" at bounding box center [833, 387] width 849 height 441
click at [858, 329] on div "Volume increased Volume stayed the same Volume decreased Stopped sending goods …" at bounding box center [832, 430] width 791 height 268
drag, startPoint x: 581, startPoint y: 523, endPoint x: 417, endPoint y: 206, distance: 356.9
click at [417, 206] on div "In [DATE] , how did the volume of goods your business sent from [GEOGRAPHIC_DAT…" at bounding box center [833, 387] width 849 height 441
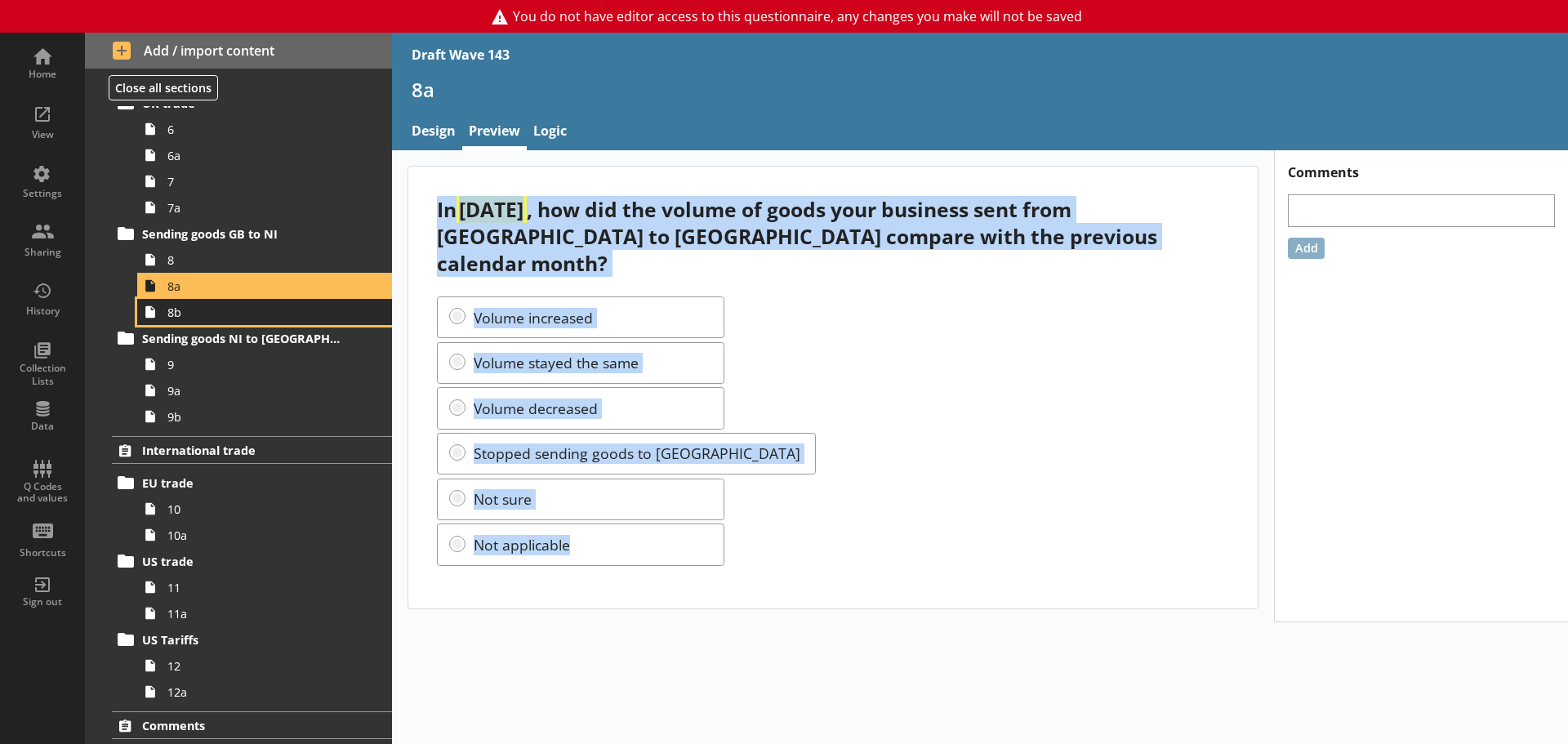
click at [195, 304] on span "8b" at bounding box center [258, 312] width 182 height 15
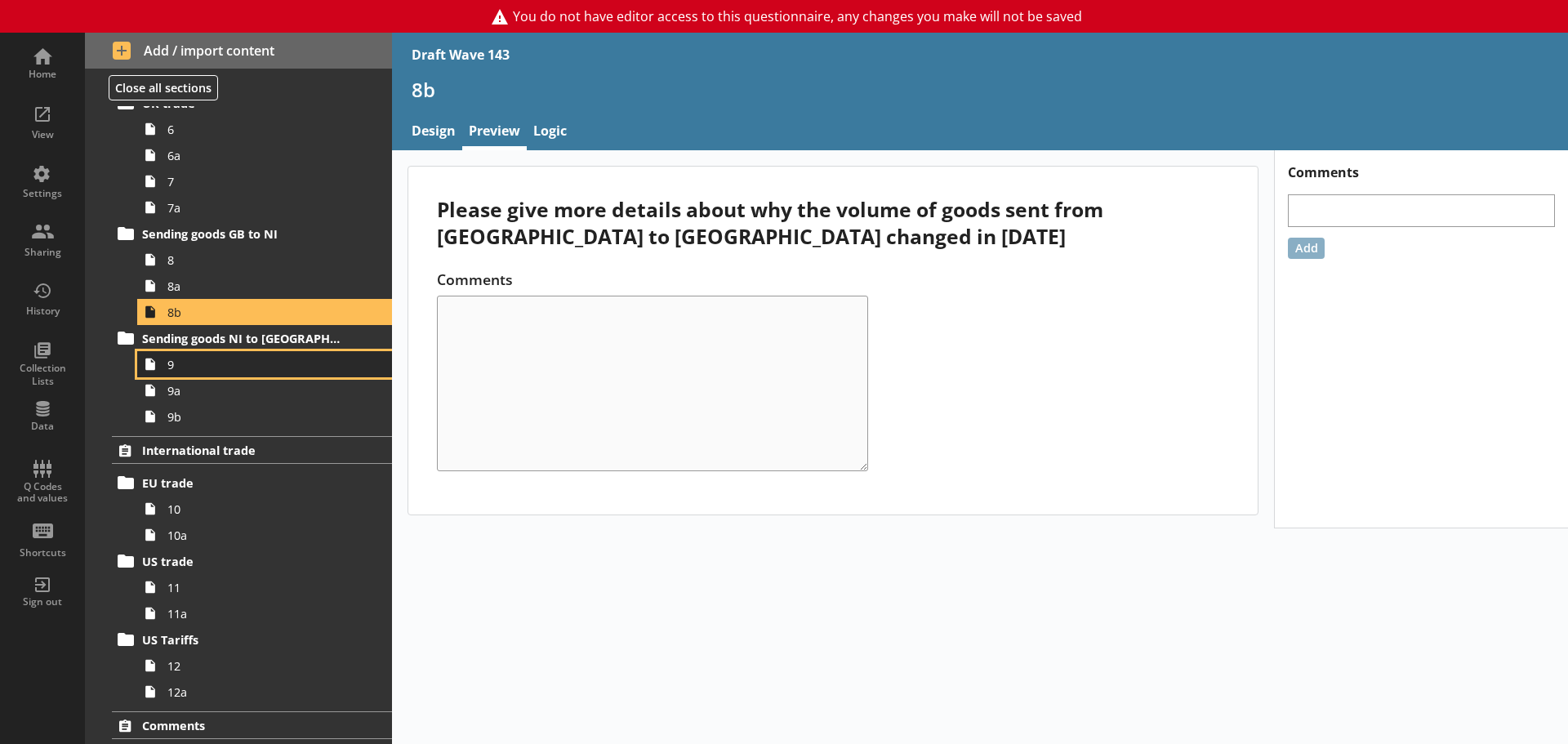
click at [208, 361] on span "9" at bounding box center [258, 364] width 182 height 15
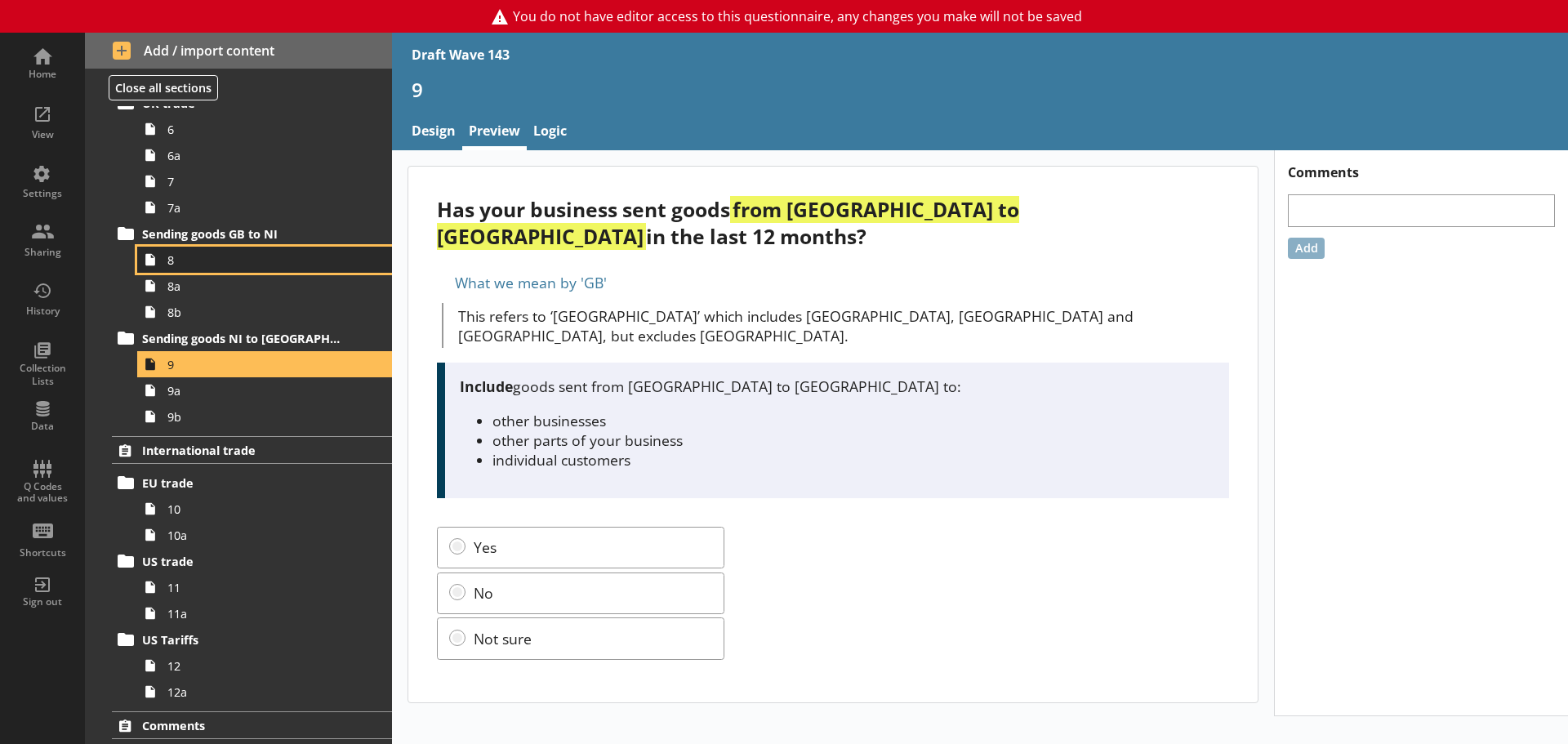
click at [187, 264] on span "8" at bounding box center [258, 260] width 182 height 15
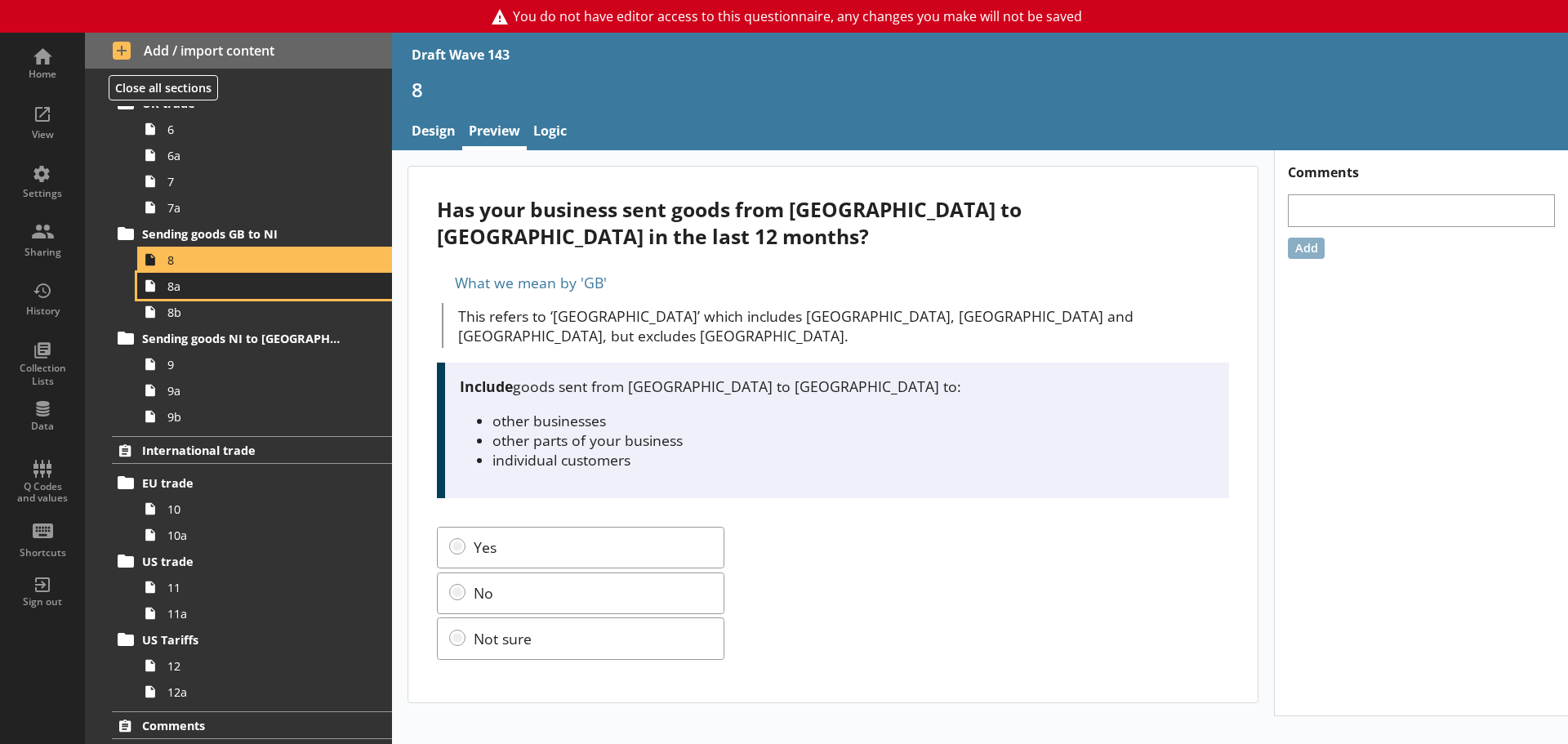
click at [190, 288] on span "8a" at bounding box center [258, 286] width 182 height 15
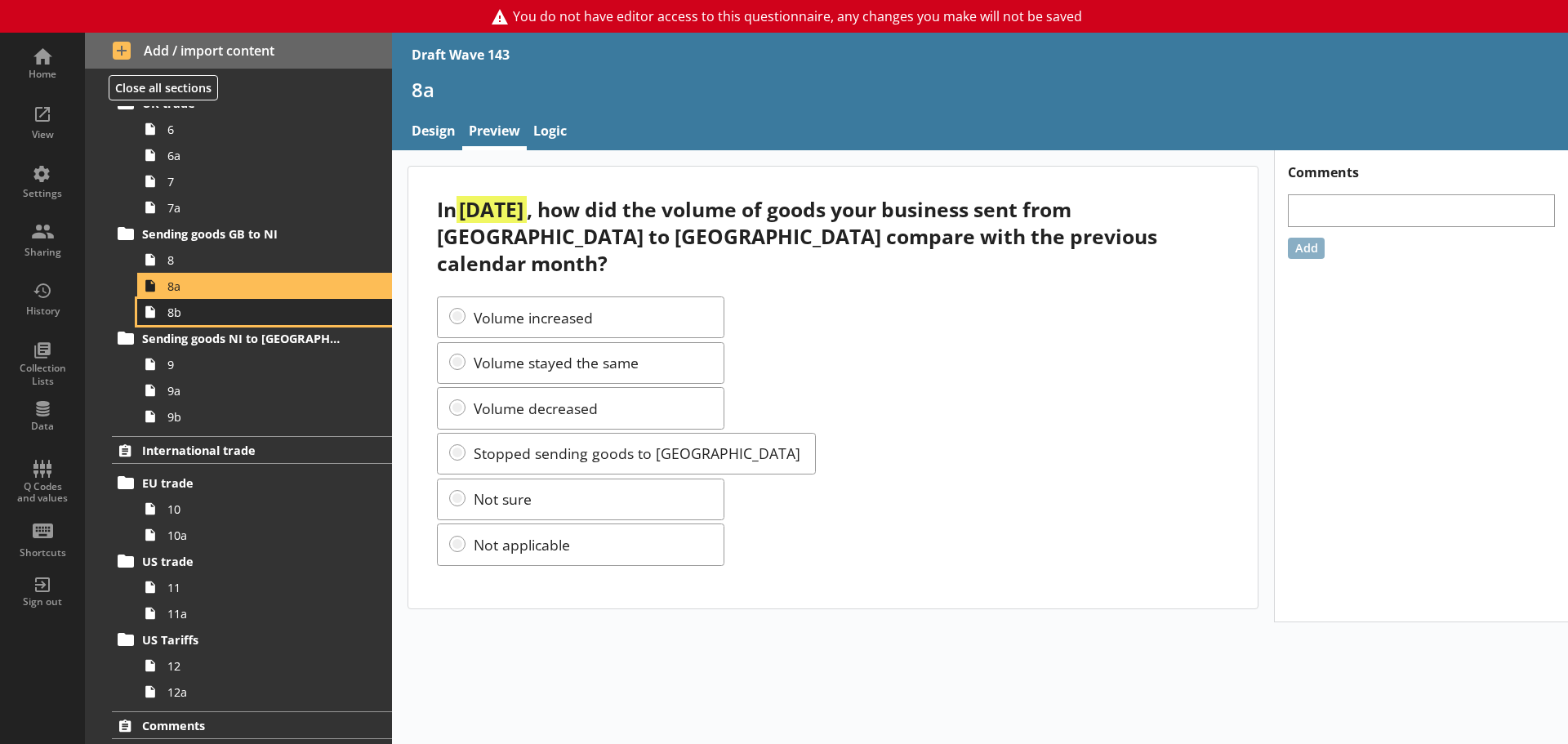
click at [186, 313] on span "8b" at bounding box center [258, 312] width 182 height 15
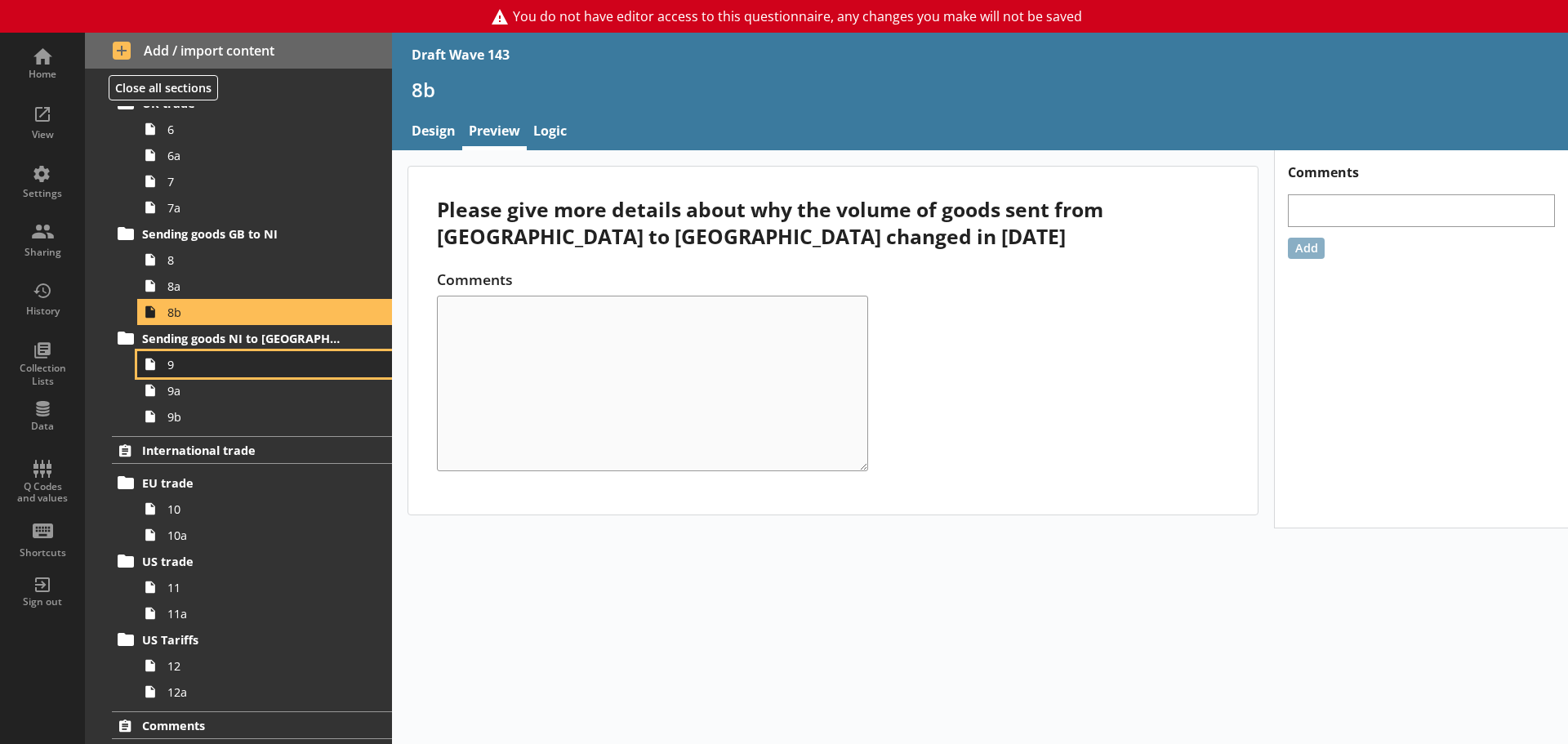
click at [197, 355] on link "9" at bounding box center [265, 363] width 255 height 26
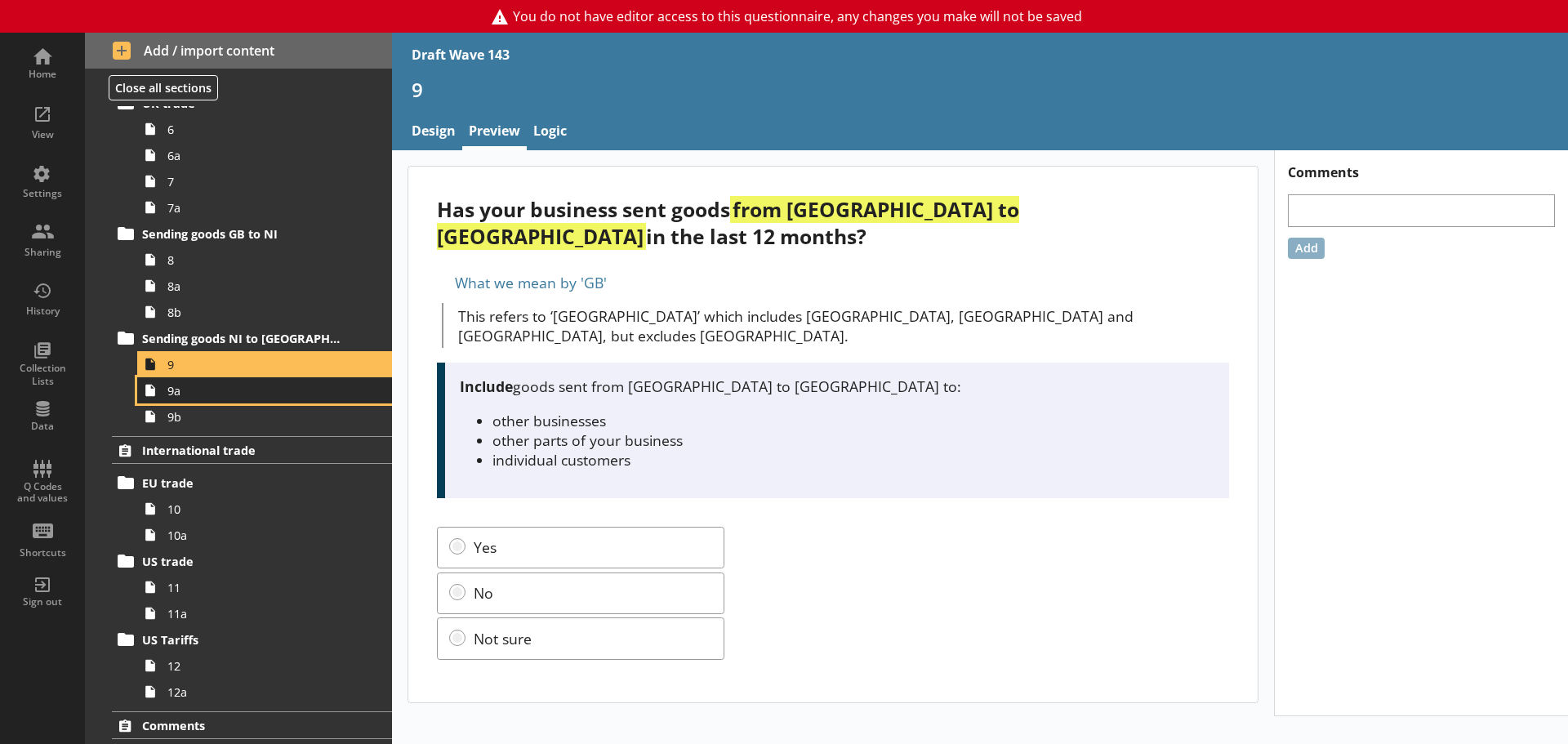
click at [188, 394] on span "9a" at bounding box center [258, 390] width 182 height 15
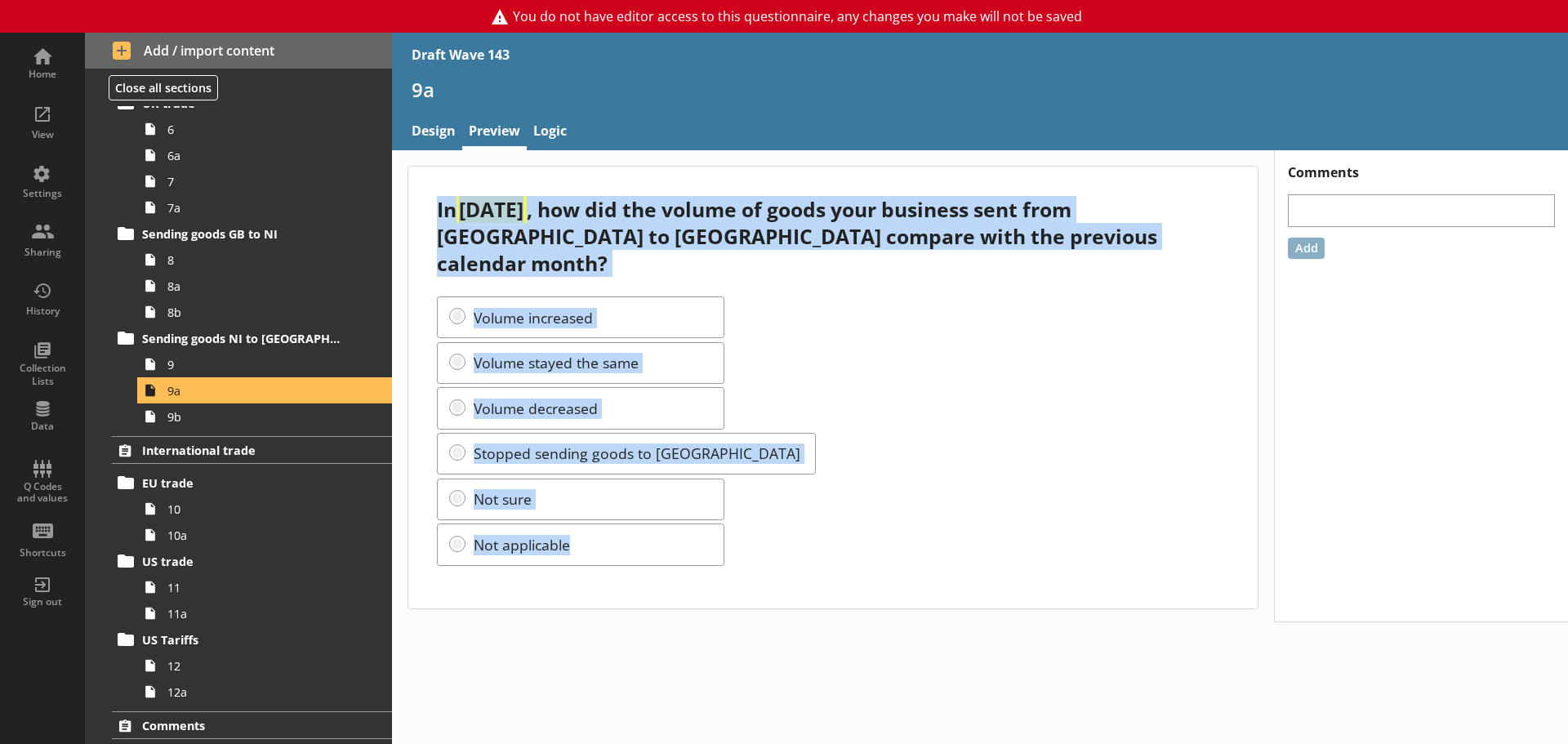
drag, startPoint x: 587, startPoint y: 515, endPoint x: 429, endPoint y: 212, distance: 341.7
click at [429, 212] on div "In [DATE] , how did the volume of goods your business sent from [GEOGRAPHIC_DAT…" at bounding box center [833, 387] width 849 height 441
click at [547, 296] on div "Volume increased Volume stayed the same Volume decreased Stopped sending goods …" at bounding box center [832, 430] width 791 height 268
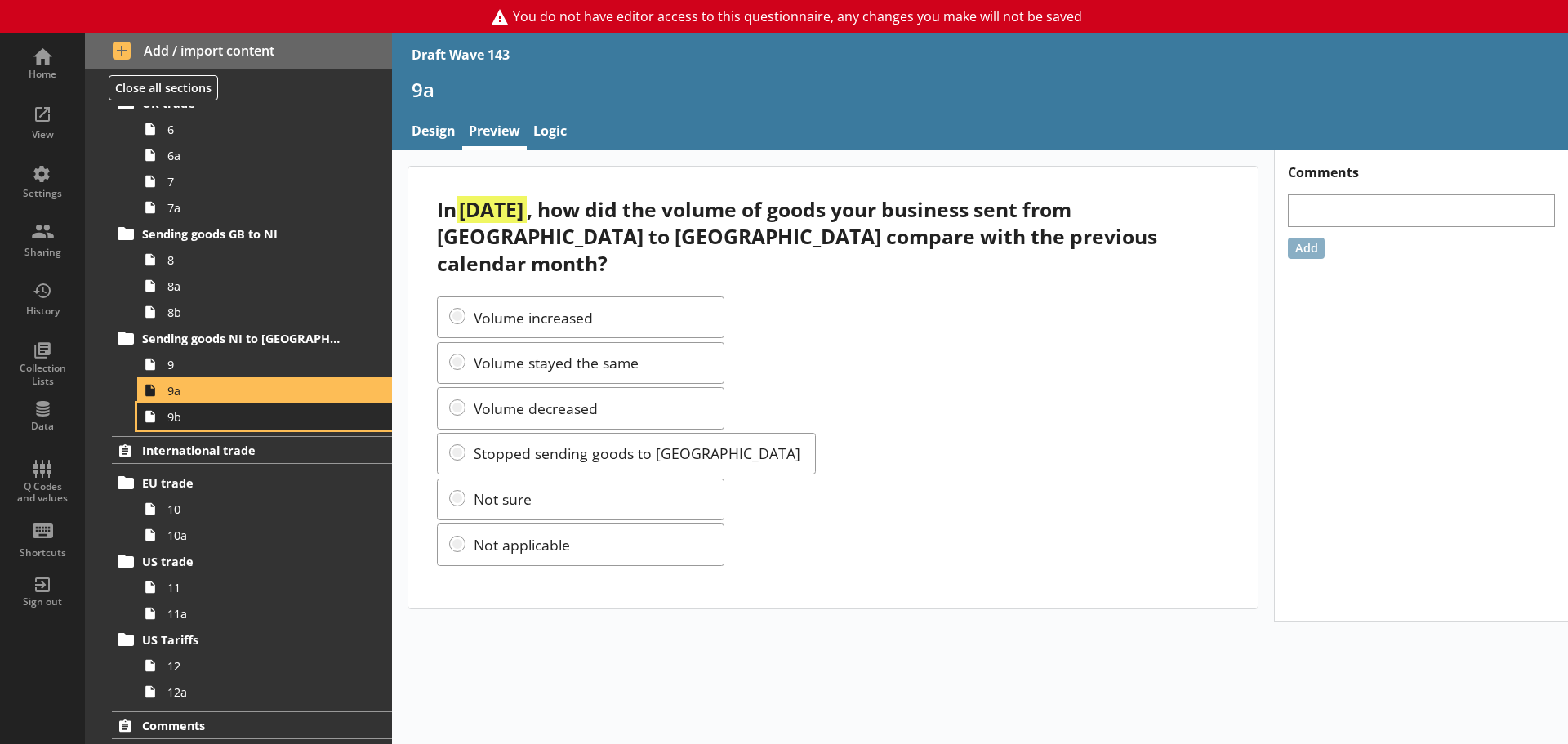
click at [275, 419] on span "9b" at bounding box center [258, 417] width 182 height 15
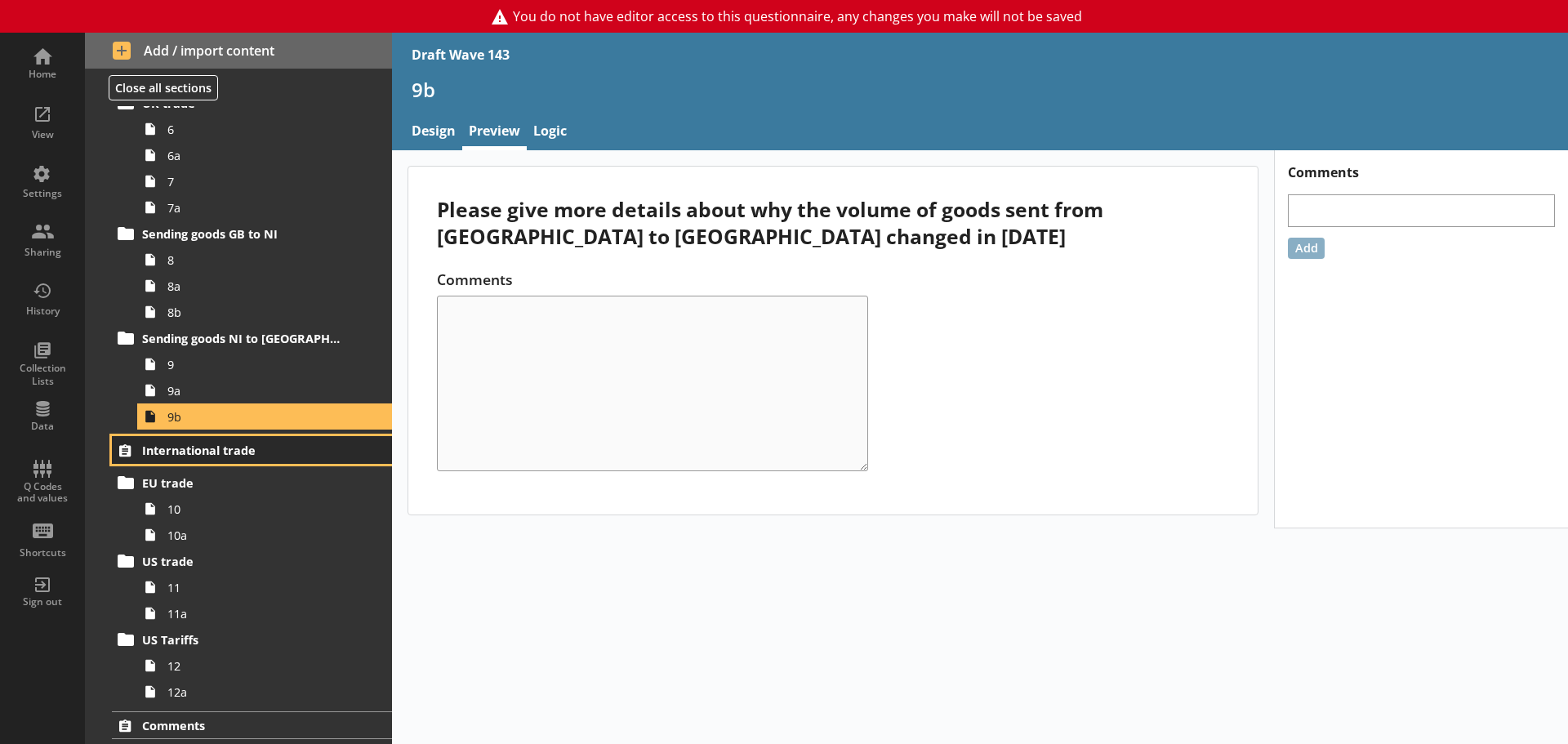
click at [216, 445] on span "International trade" at bounding box center [242, 450] width 201 height 15
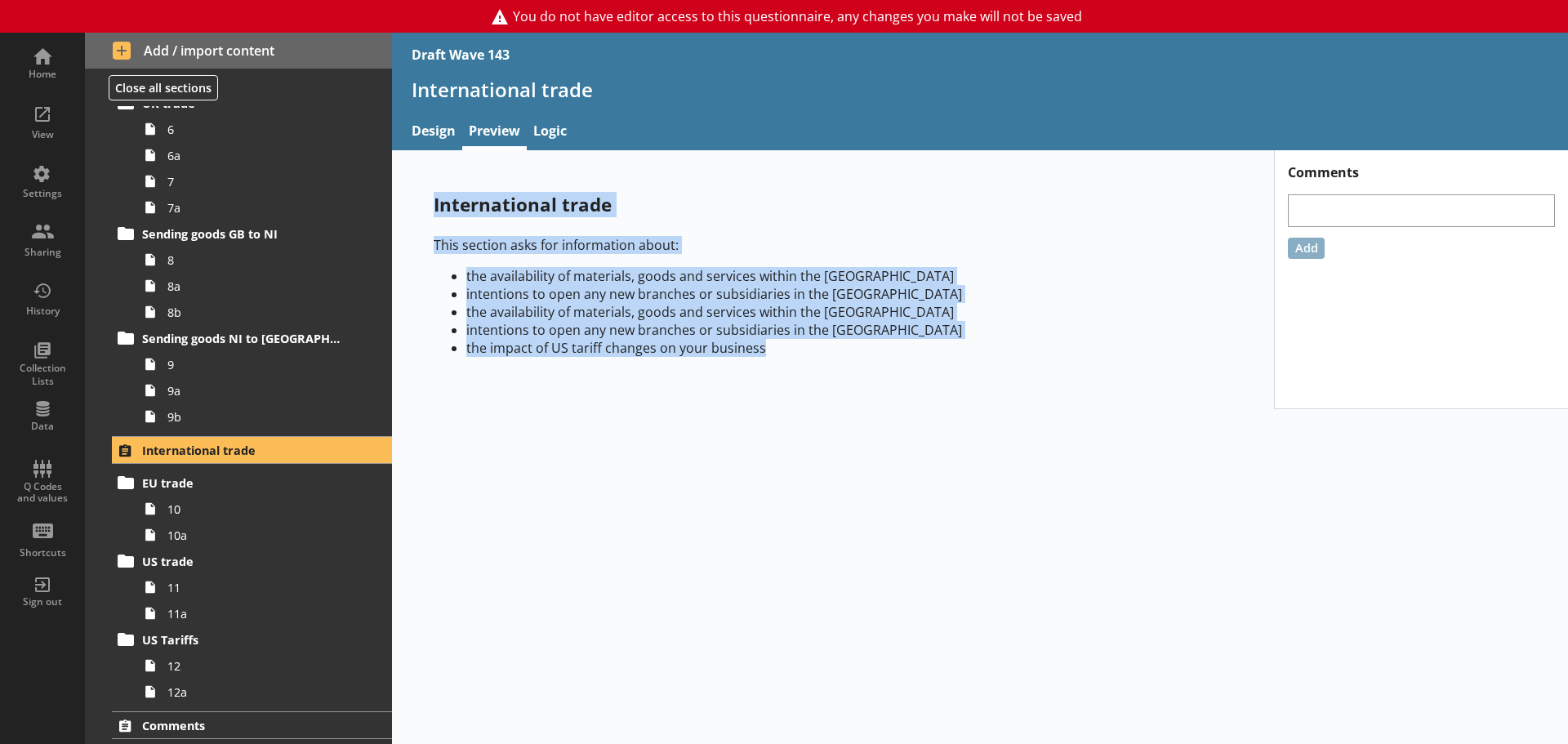
drag, startPoint x: 434, startPoint y: 206, endPoint x: 764, endPoint y: 355, distance: 362.1
click at [764, 355] on div "International trade This section asks for information about: the availability o…" at bounding box center [833, 280] width 851 height 229
click at [681, 250] on p "This section asks for information about:" at bounding box center [833, 245] width 799 height 18
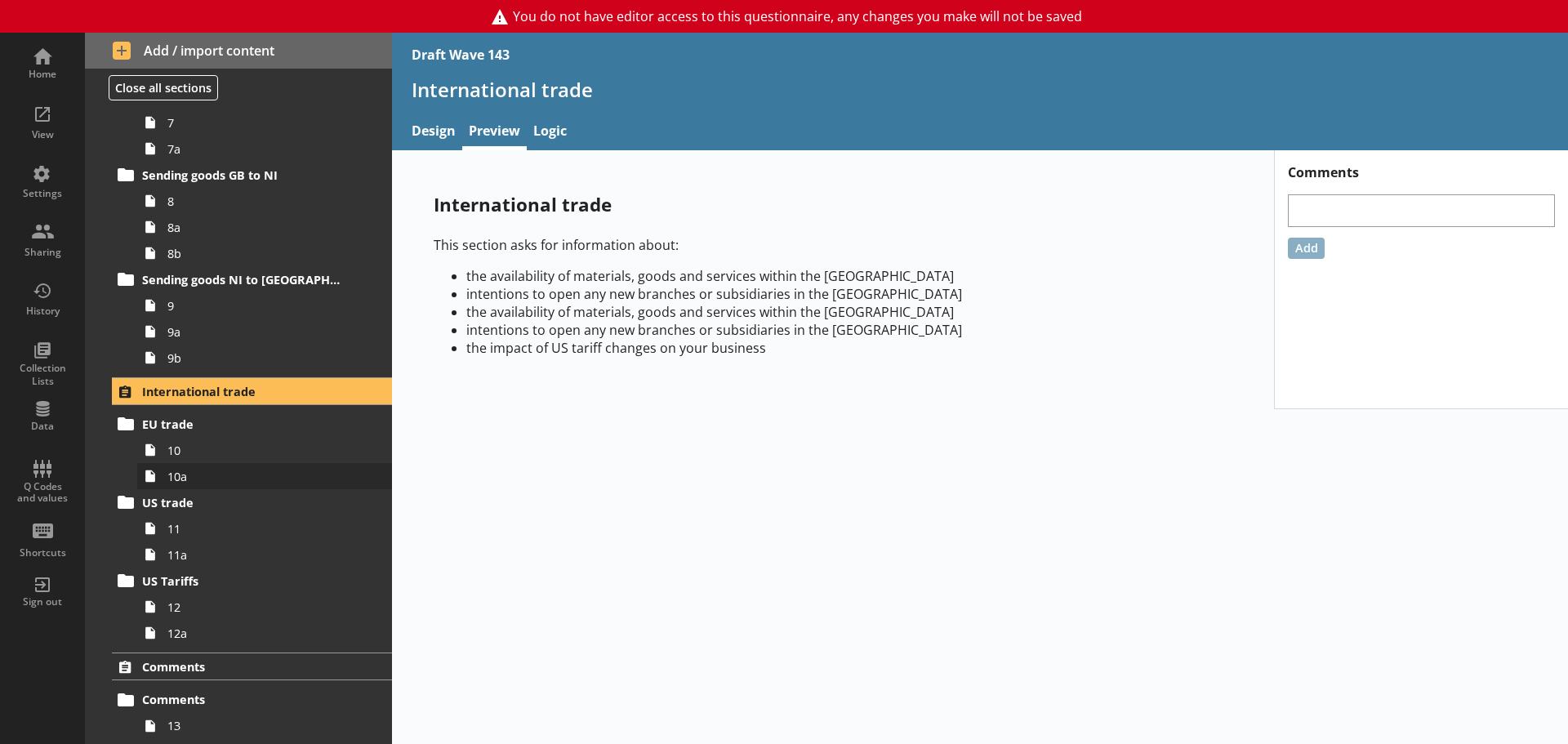
scroll to position [991, 0]
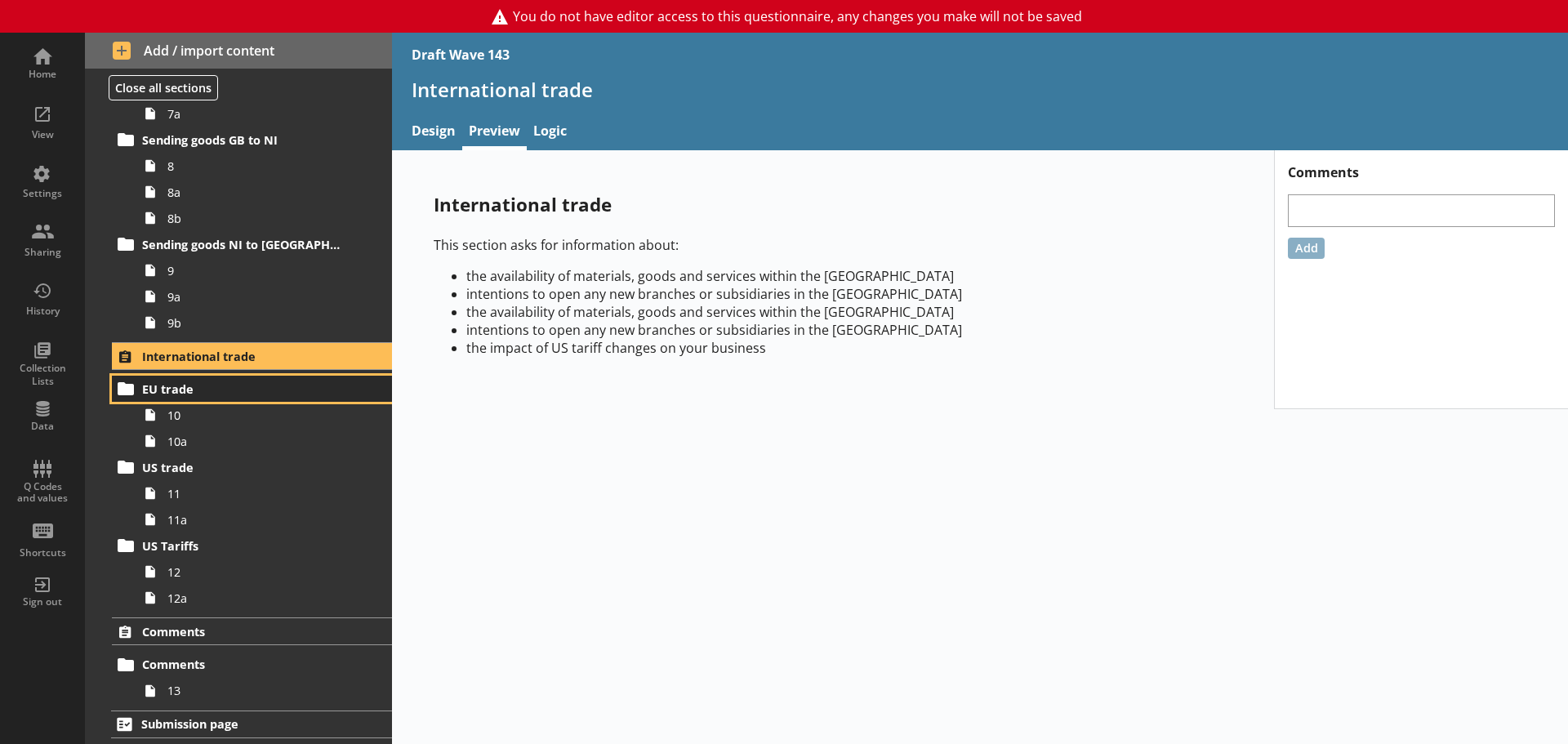
click at [176, 384] on span "EU trade" at bounding box center [242, 389] width 201 height 15
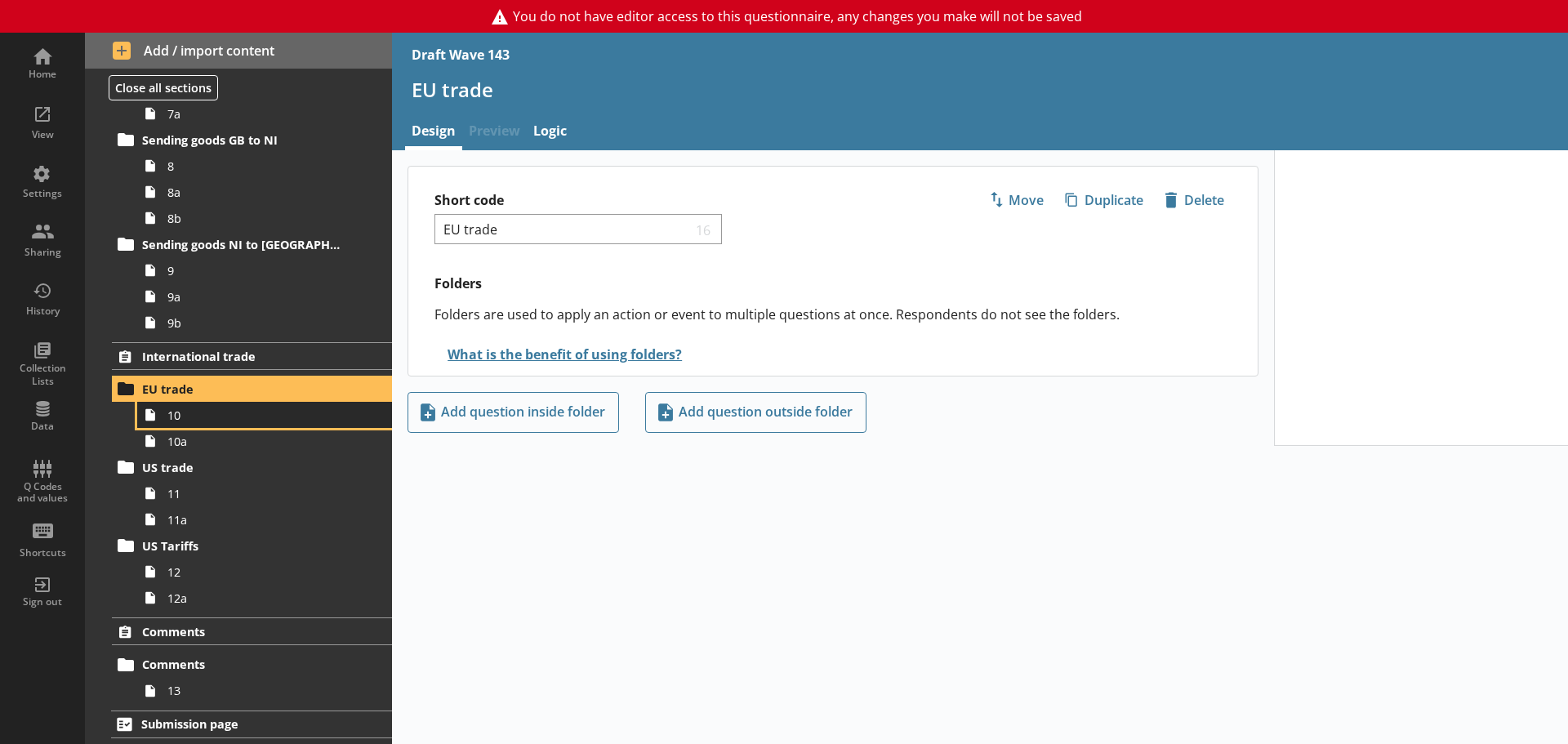
click at [192, 411] on span "10" at bounding box center [258, 415] width 182 height 15
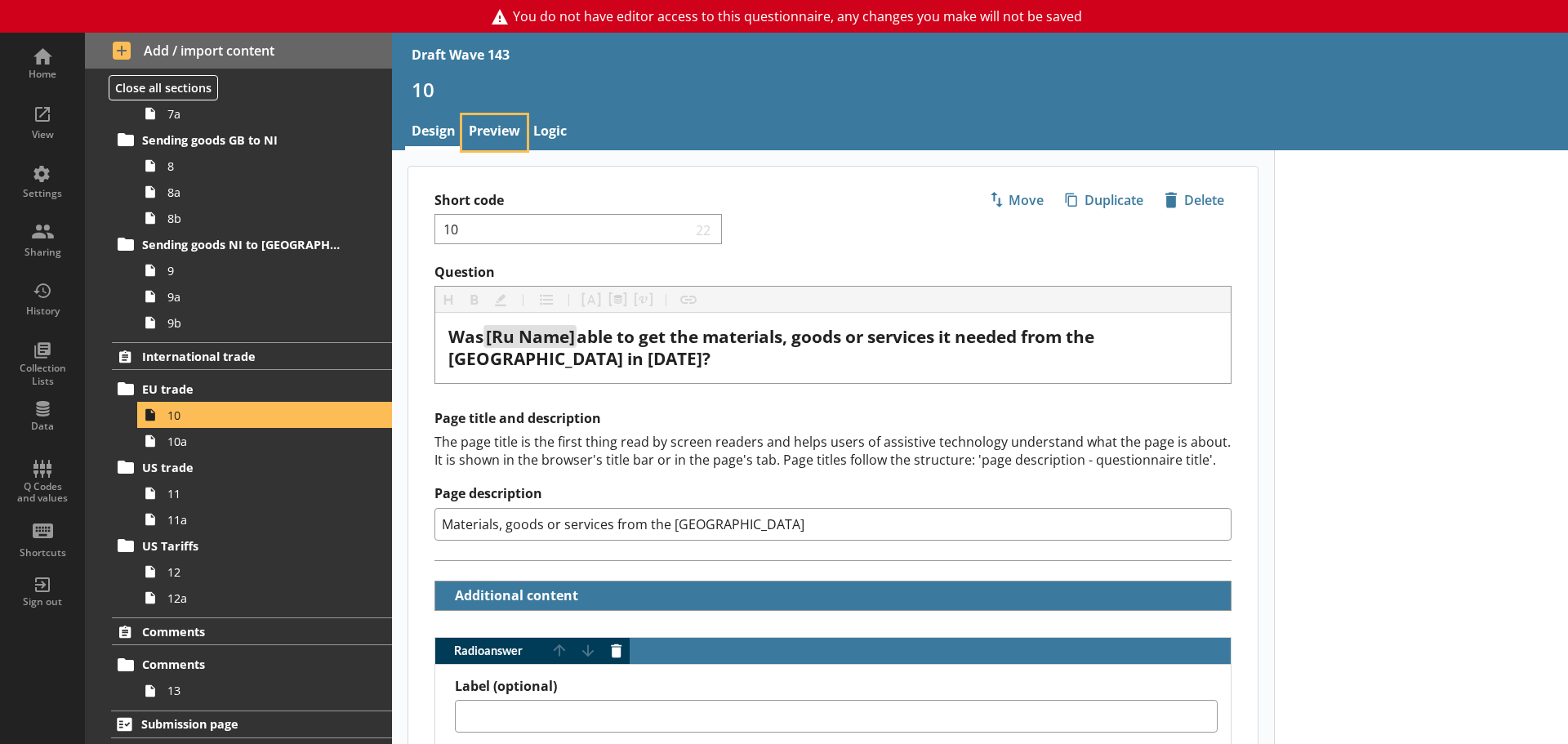
click at [497, 132] on link "Preview" at bounding box center [495, 132] width 65 height 35
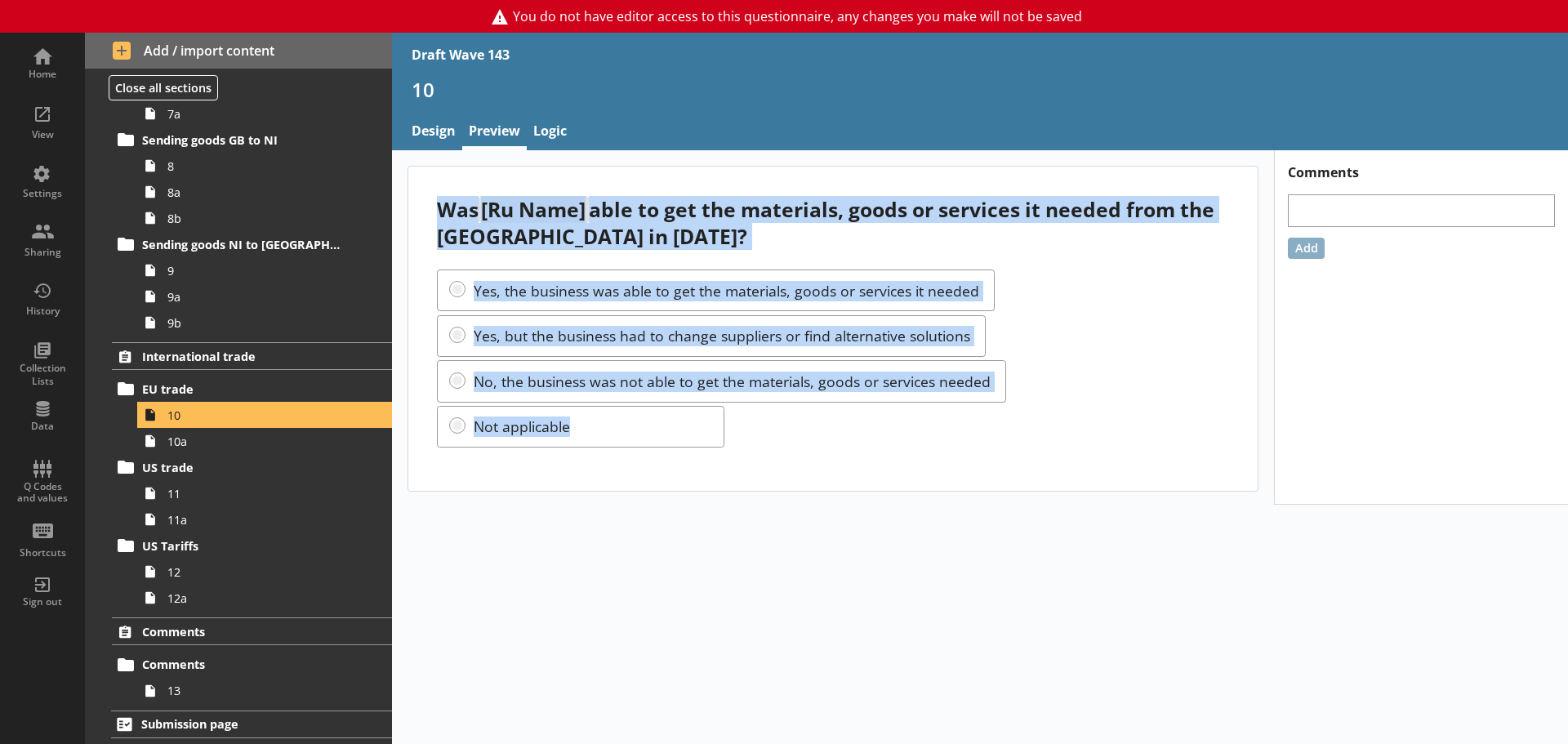
drag, startPoint x: 440, startPoint y: 208, endPoint x: 782, endPoint y: 445, distance: 416.1
click at [782, 445] on div "Was [Ru Name] able to get the materials, goods or services it needed from the […" at bounding box center [833, 328] width 849 height 324
click at [645, 546] on div "Was [Ru Name] able to get the materials, goods or services it needed from the […" at bounding box center [980, 447] width 1176 height 594
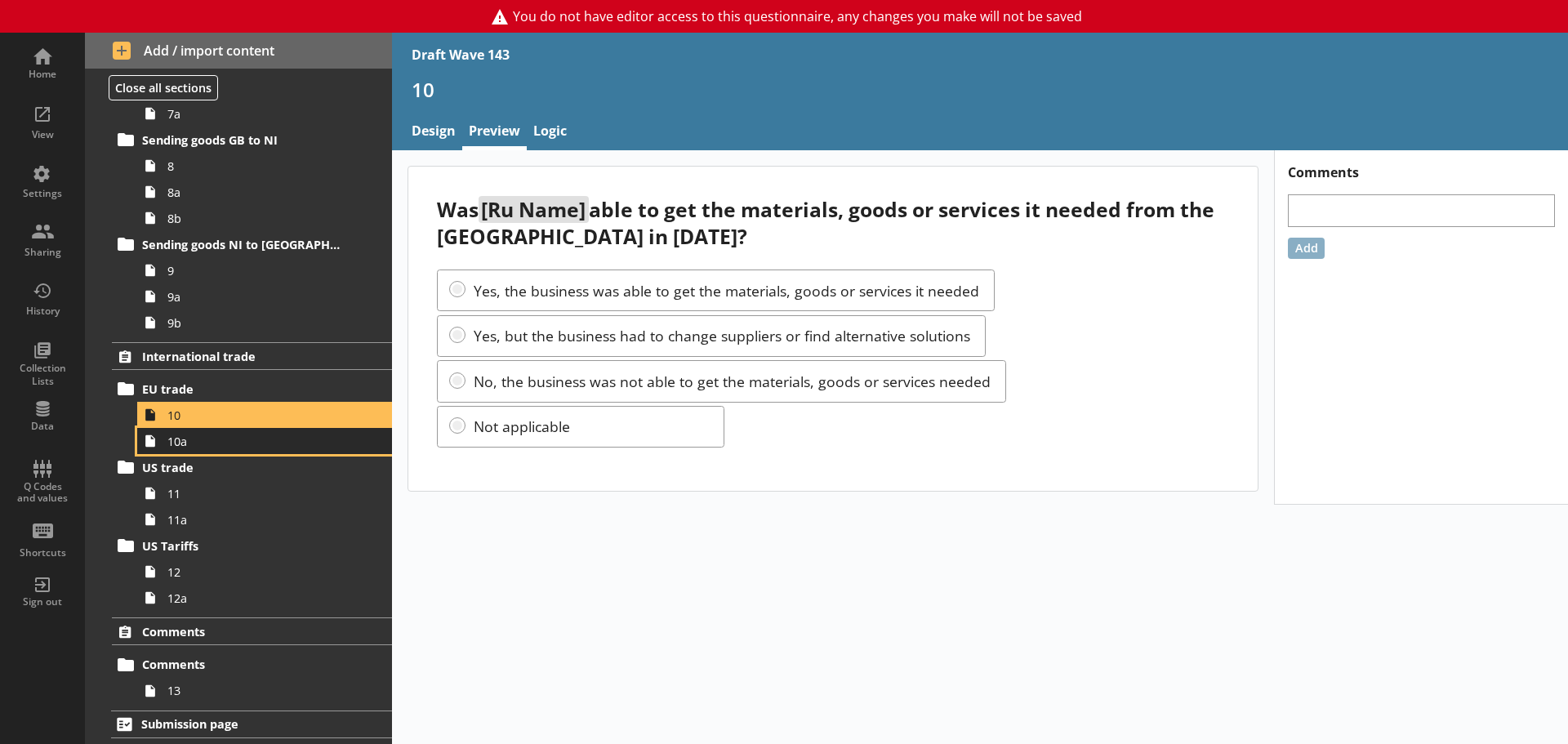
click at [198, 436] on span "10a" at bounding box center [258, 441] width 182 height 15
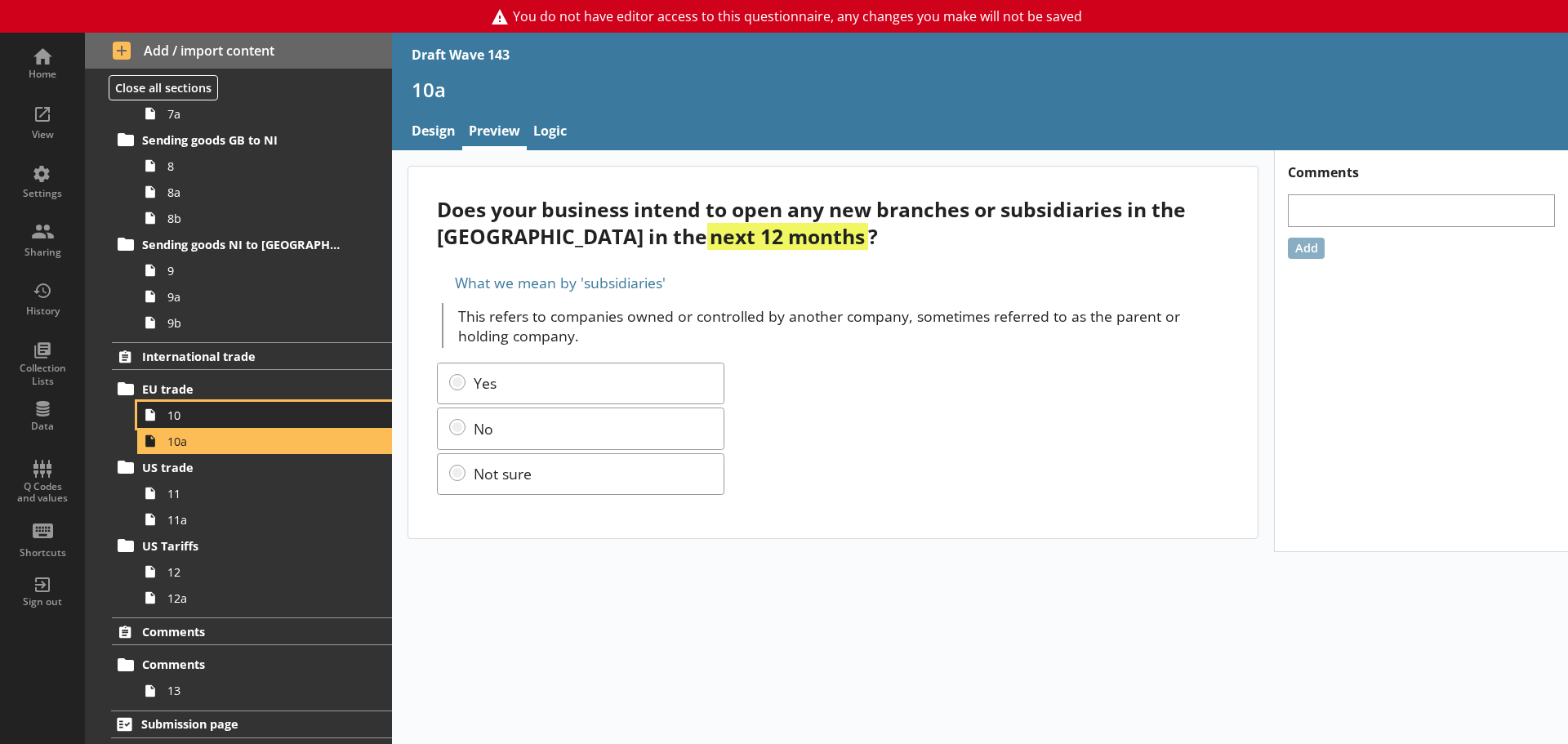
click at [195, 405] on link "10" at bounding box center [265, 414] width 255 height 26
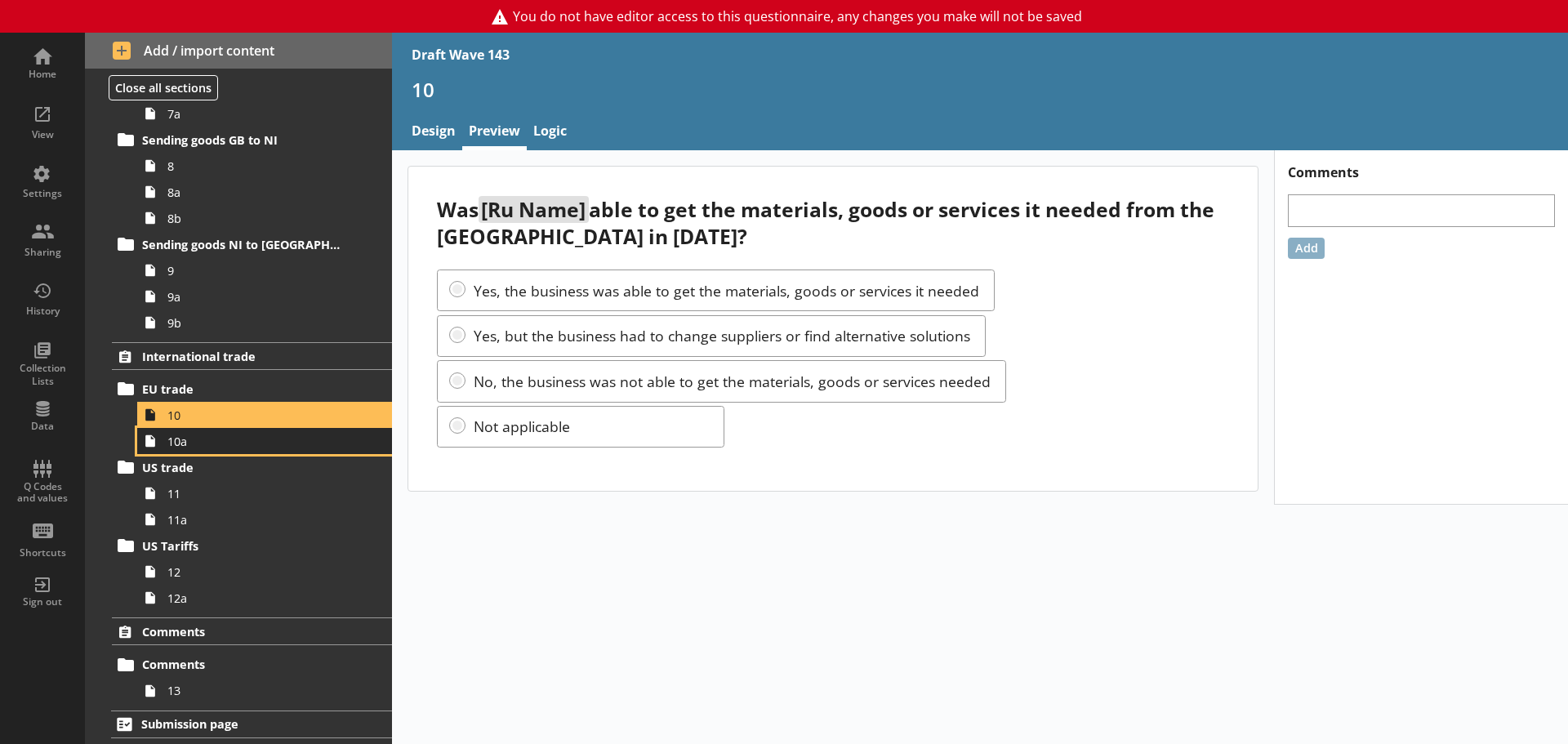
click at [190, 442] on span "10a" at bounding box center [258, 441] width 182 height 15
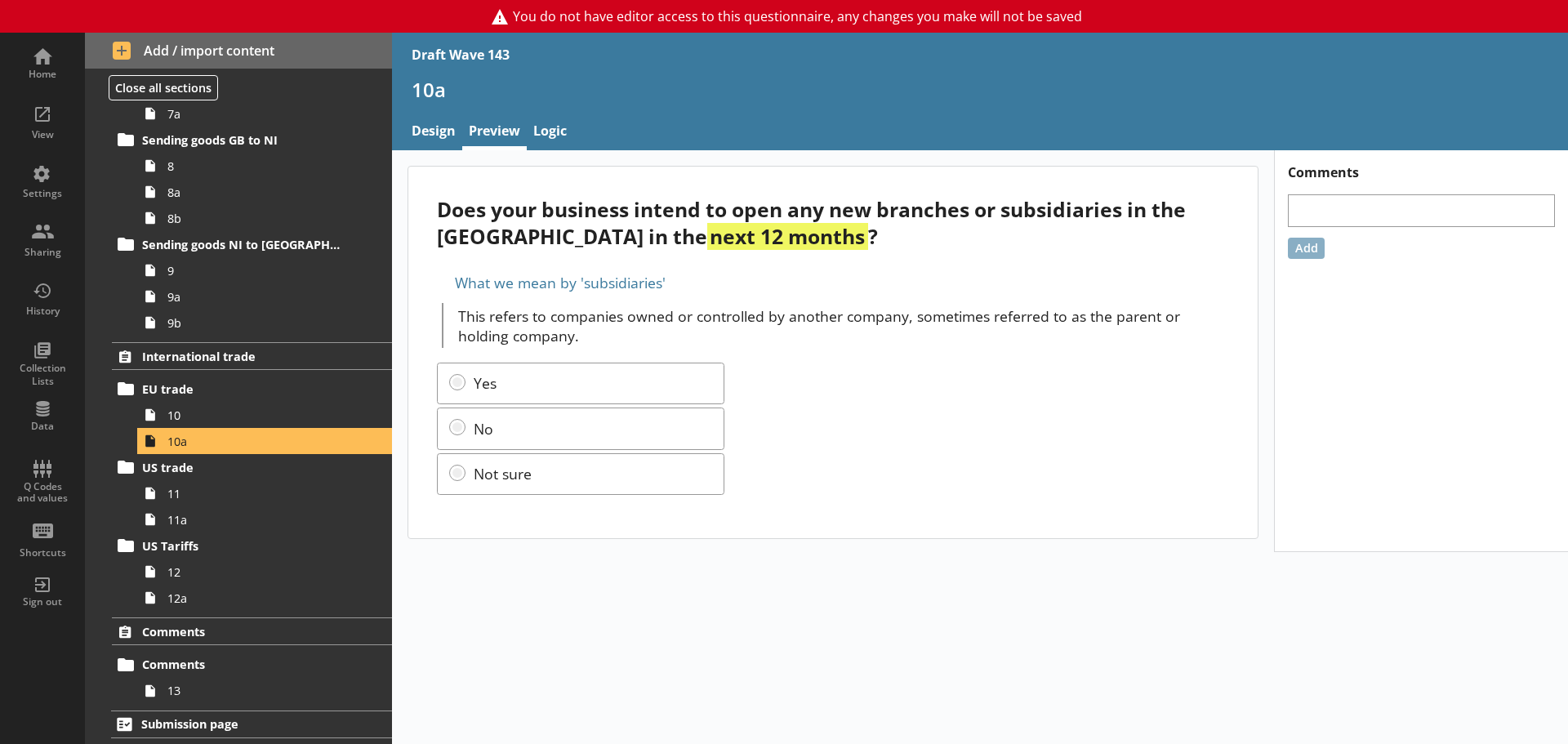
click at [509, 204] on div "Does your business intend to open any new branches or subsidiaries in the [GEOG…" at bounding box center [832, 223] width 791 height 54
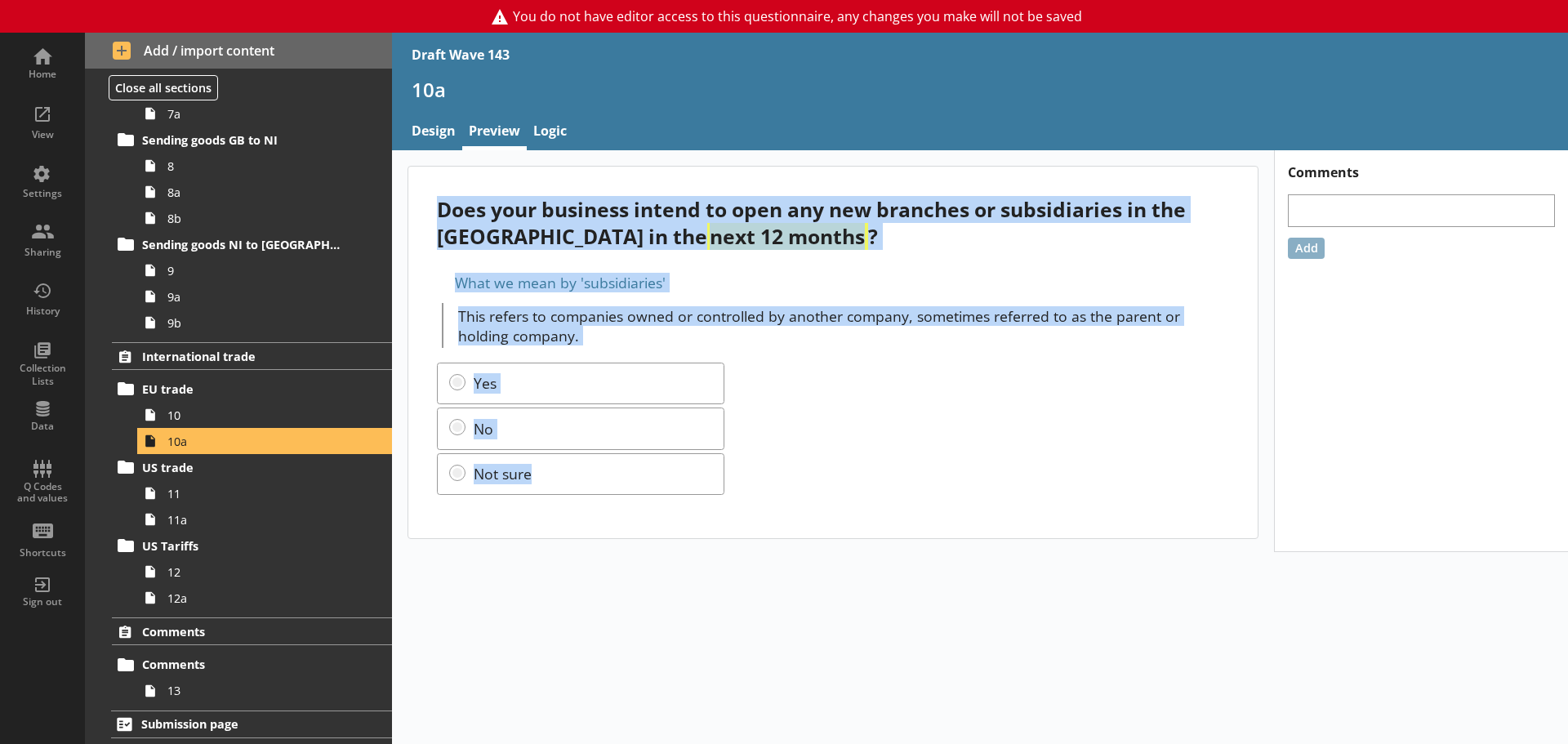
drag, startPoint x: 437, startPoint y: 208, endPoint x: 699, endPoint y: 510, distance: 399.8
click at [699, 510] on div "Does your business intend to open any new branches or subsidiaries in the [GEOG…" at bounding box center [833, 352] width 849 height 371
drag, startPoint x: 689, startPoint y: 305, endPoint x: 678, endPoint y: 300, distance: 12.1
click at [689, 306] on p "This refers to companies owned or controlled by another company, sometimes refe…" at bounding box center [844, 325] width 771 height 39
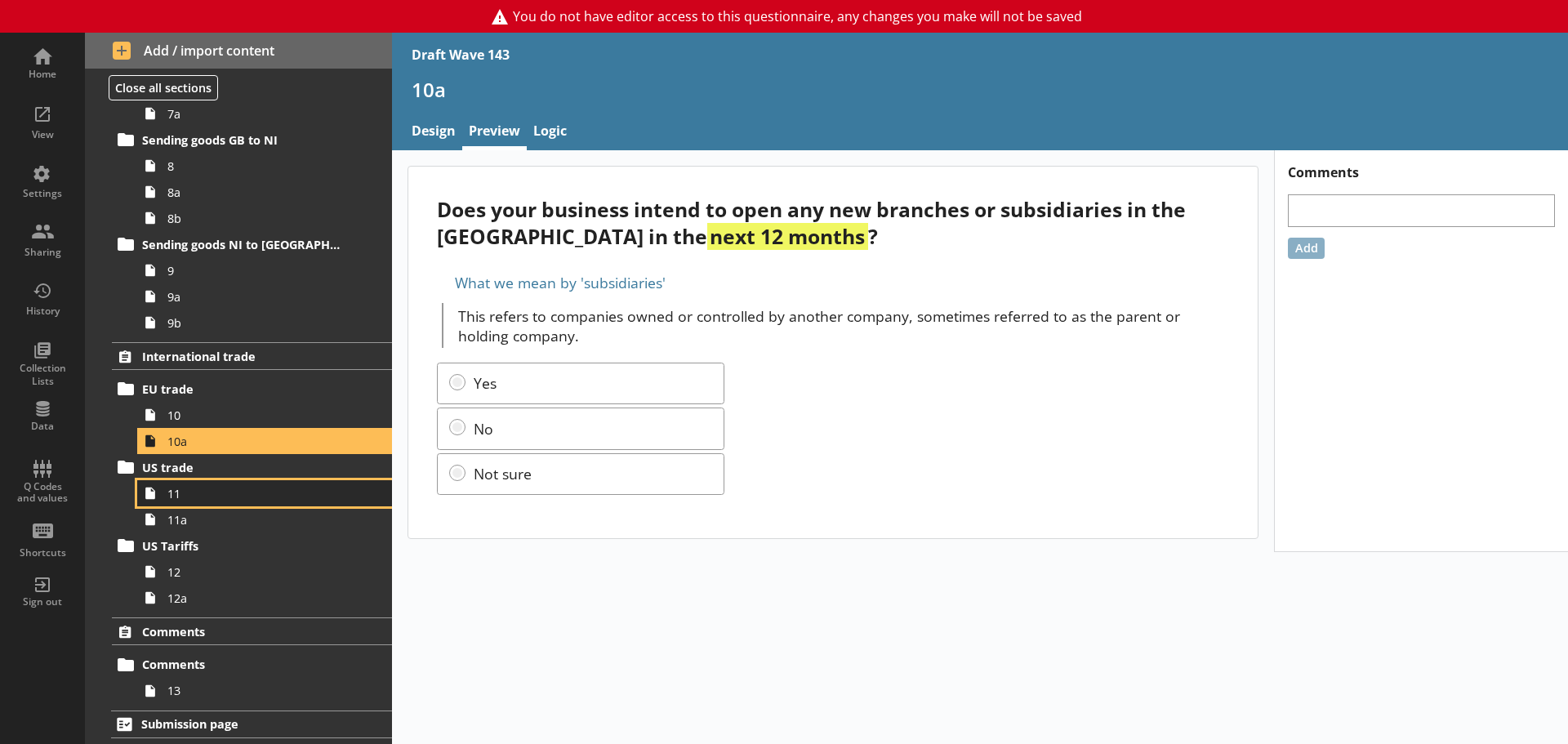
click at [196, 494] on span "11" at bounding box center [258, 493] width 182 height 15
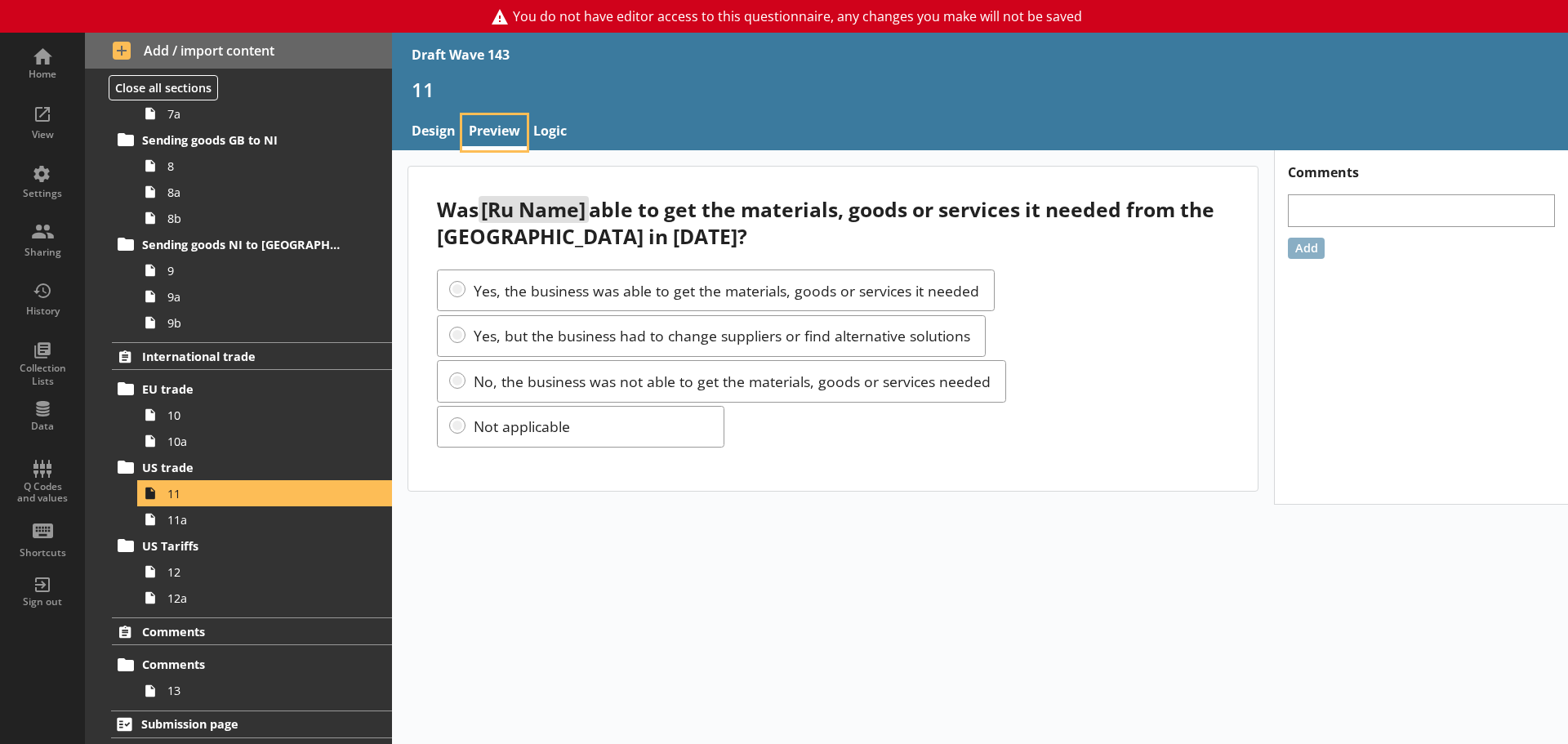
click at [486, 127] on link "Preview" at bounding box center [495, 132] width 65 height 35
click at [451, 174] on div "Was [Ru Name] able to get the materials, goods or services it needed from the […" at bounding box center [833, 328] width 849 height 324
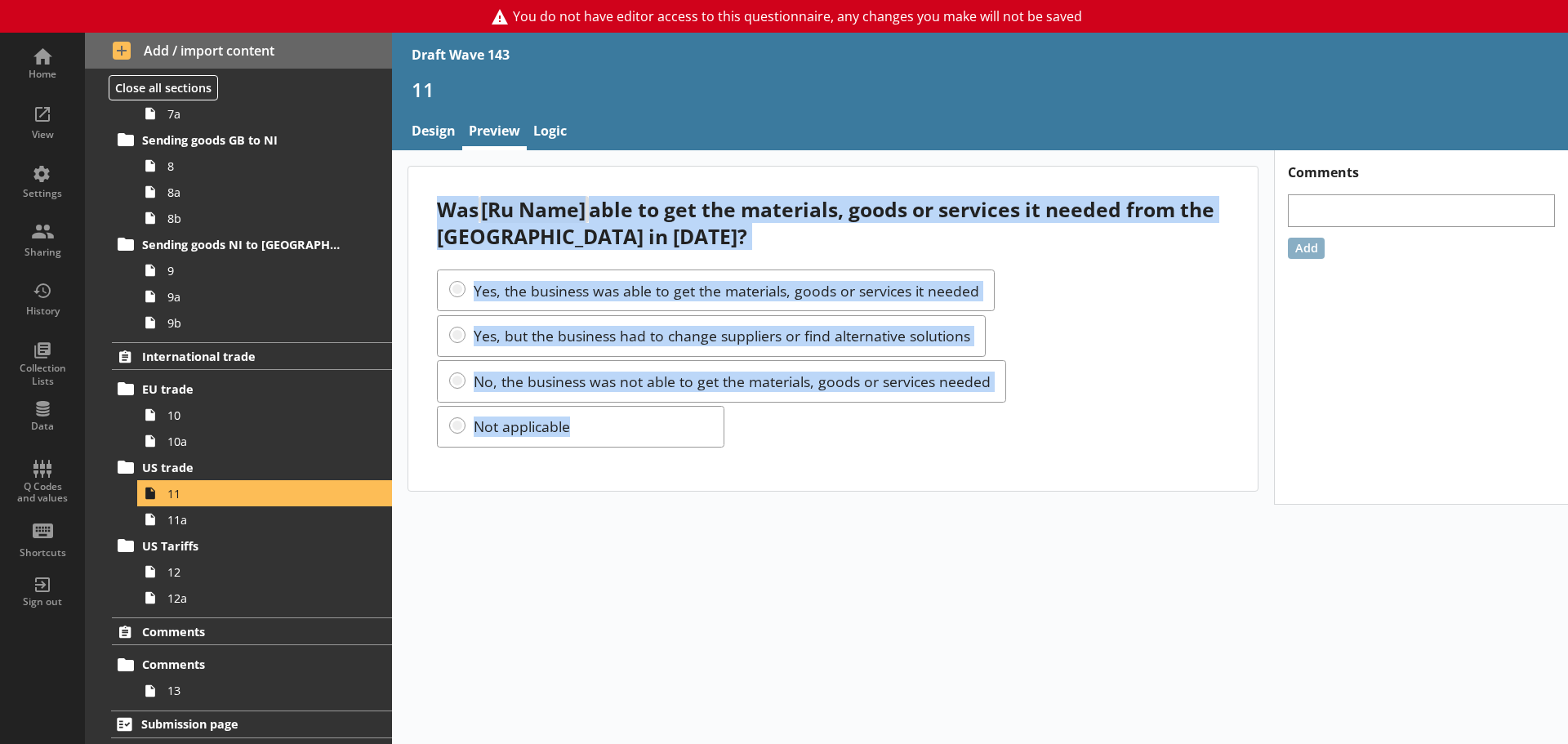
drag, startPoint x: 435, startPoint y: 206, endPoint x: 584, endPoint y: 421, distance: 261.6
click at [584, 421] on div "Was [Ru Name] able to get the materials, goods or services it needed from the […" at bounding box center [833, 328] width 849 height 324
click at [183, 527] on link "11a" at bounding box center [265, 519] width 255 height 26
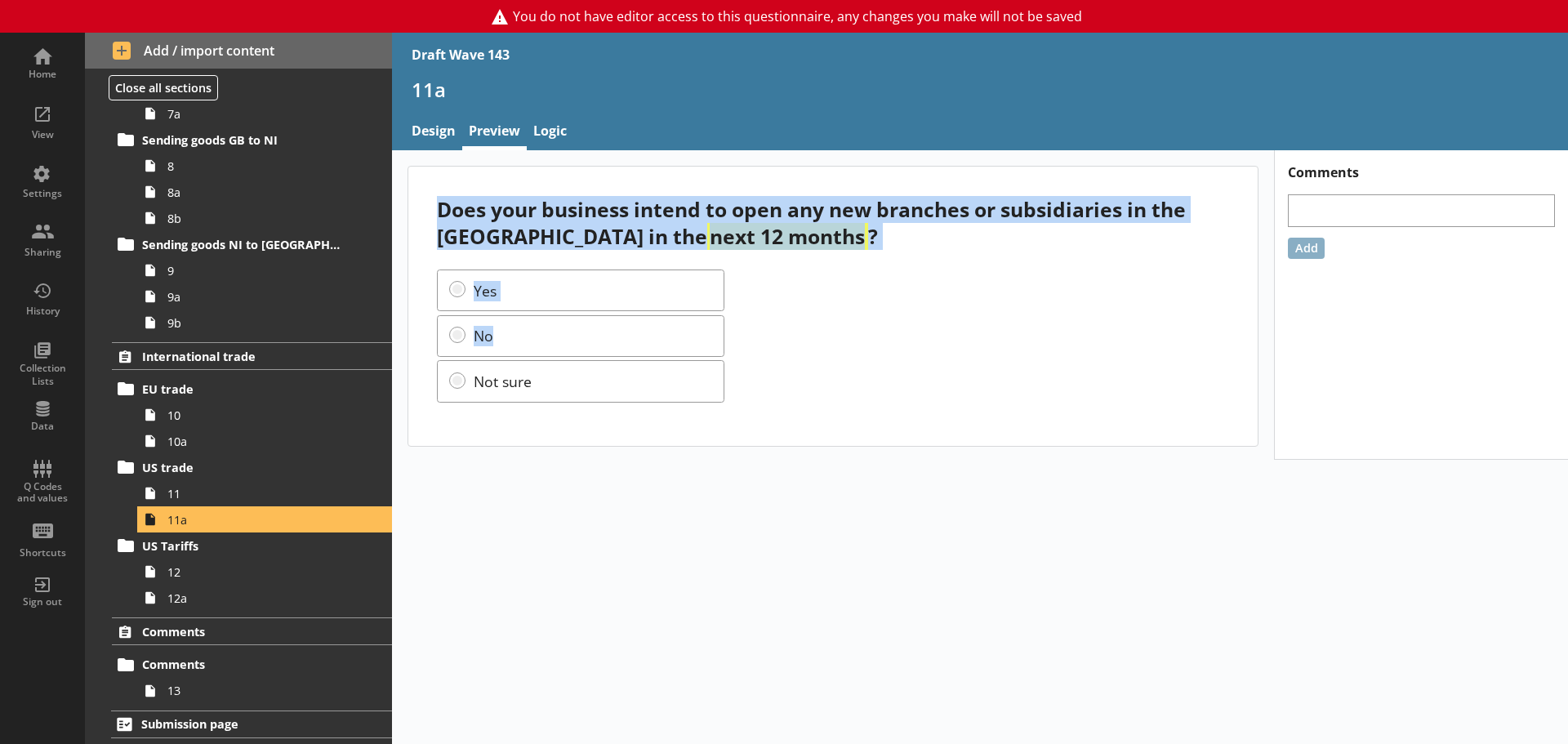
drag, startPoint x: 440, startPoint y: 212, endPoint x: 801, endPoint y: 313, distance: 374.9
click at [801, 313] on div "Does your business intend to open any new branches or subsidiaries in the [GEOG…" at bounding box center [833, 305] width 849 height 279
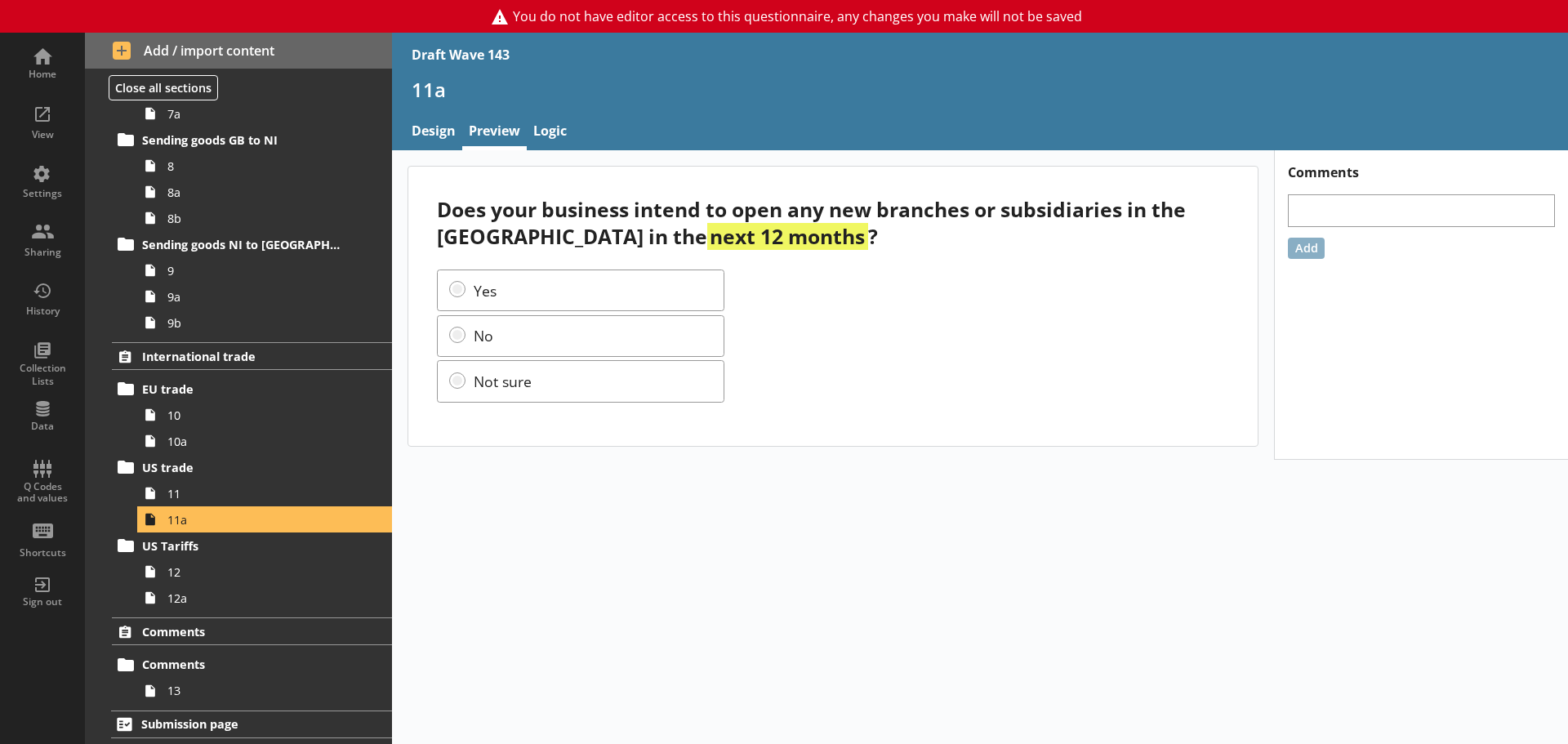
click at [847, 370] on div "Yes No Not sure" at bounding box center [832, 336] width 791 height 133
click at [217, 577] on span "12" at bounding box center [258, 572] width 182 height 15
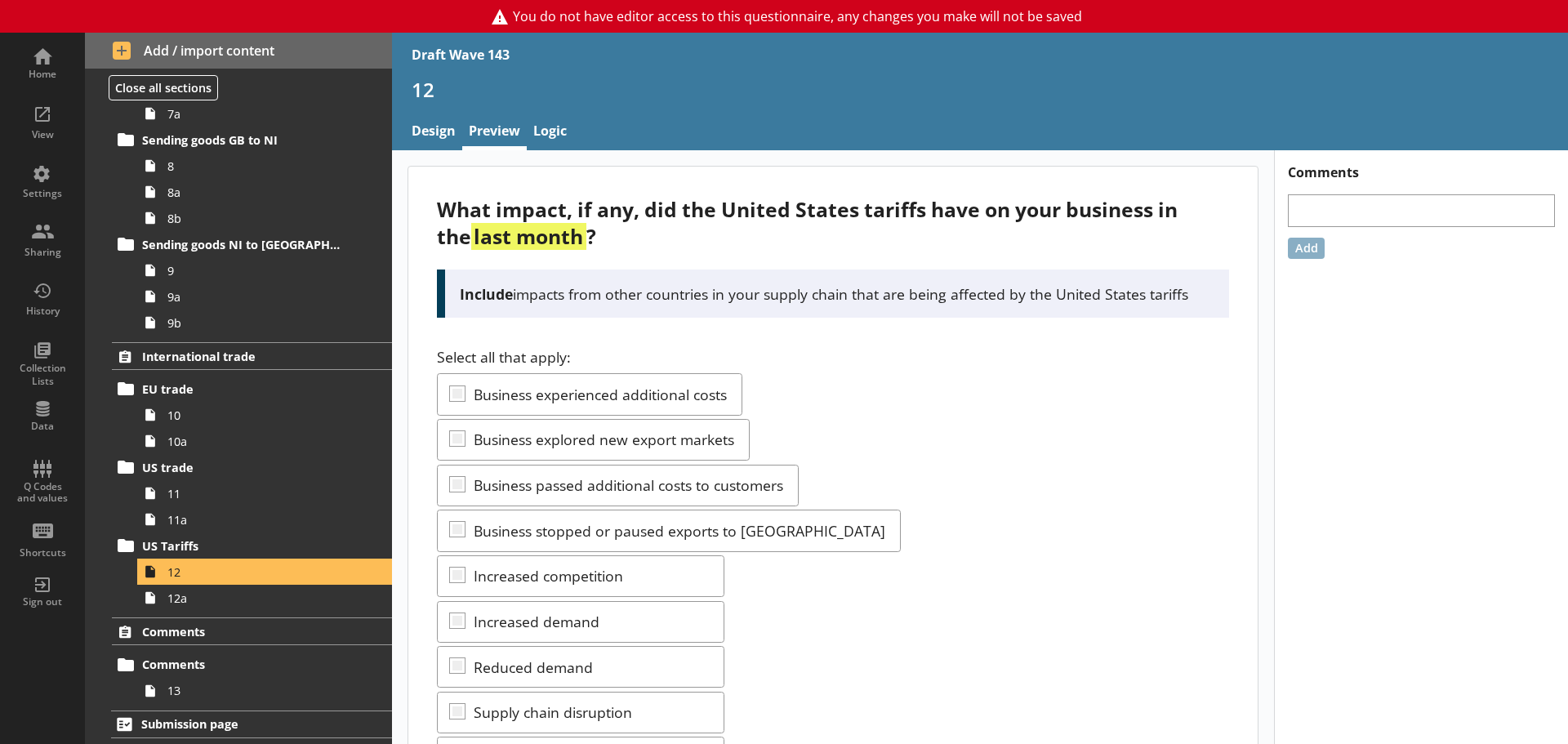
click at [949, 337] on div "What impact, if any, did the United States tariffs have on your business in the…" at bounding box center [833, 591] width 849 height 850
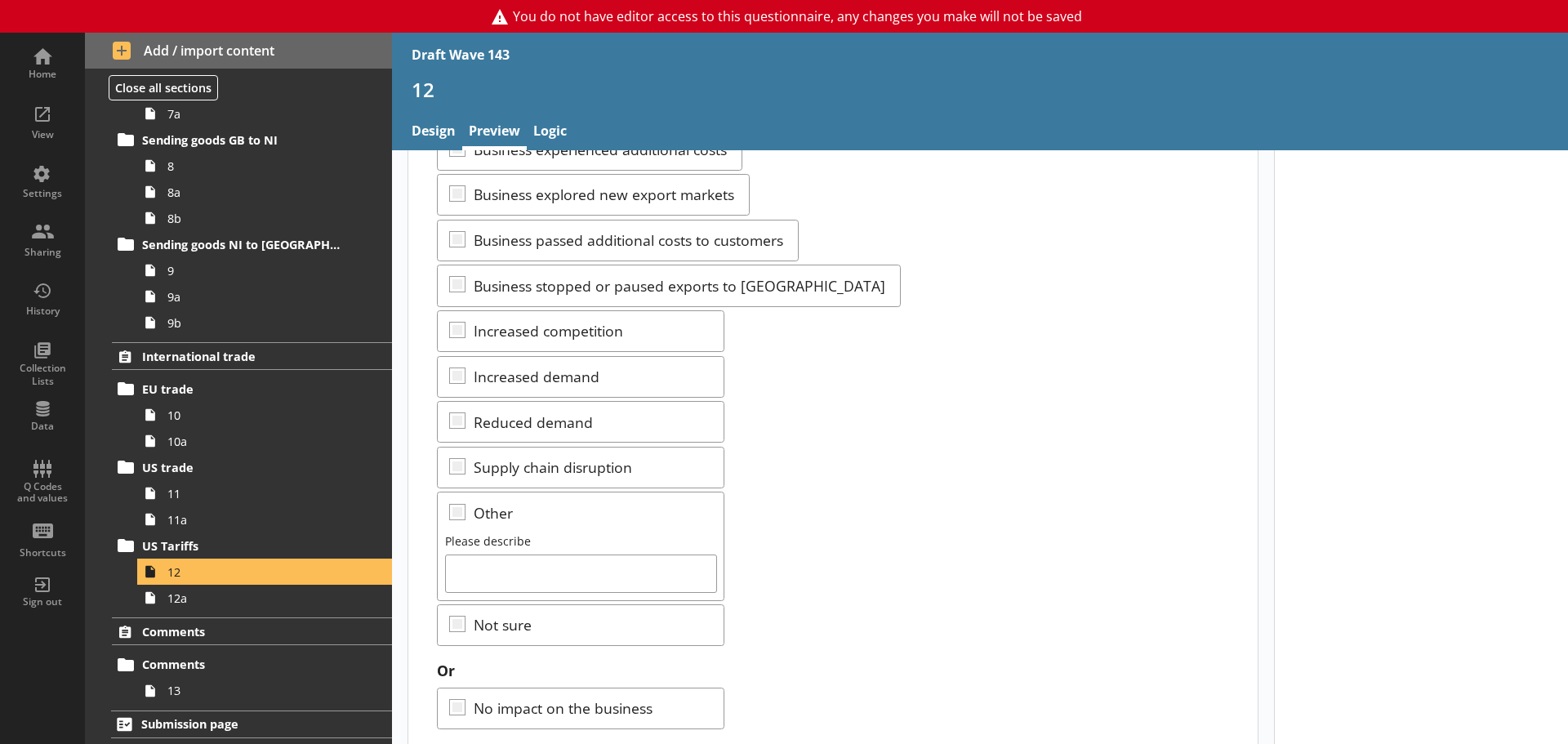
scroll to position [287, 0]
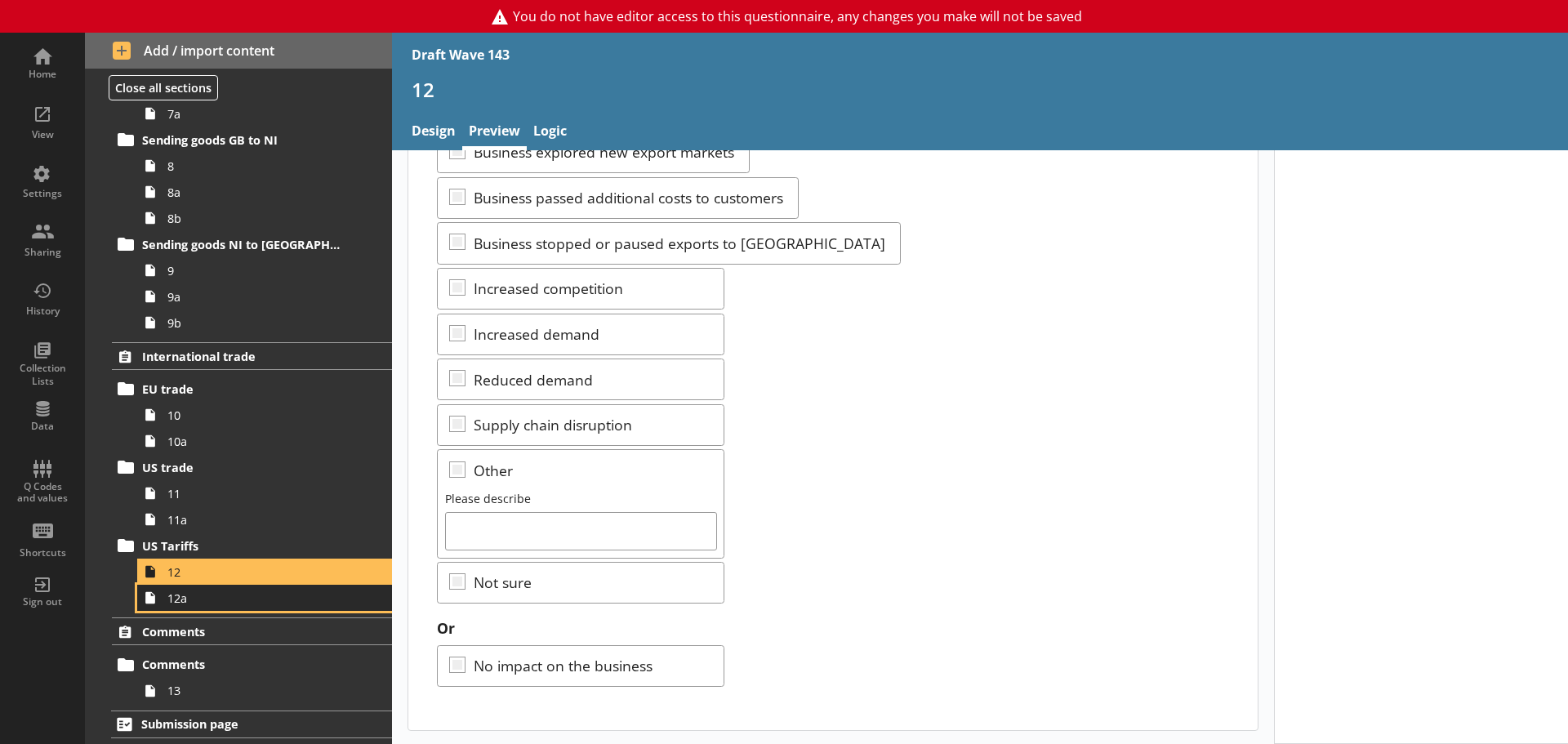
click at [186, 602] on span "12a" at bounding box center [258, 597] width 182 height 15
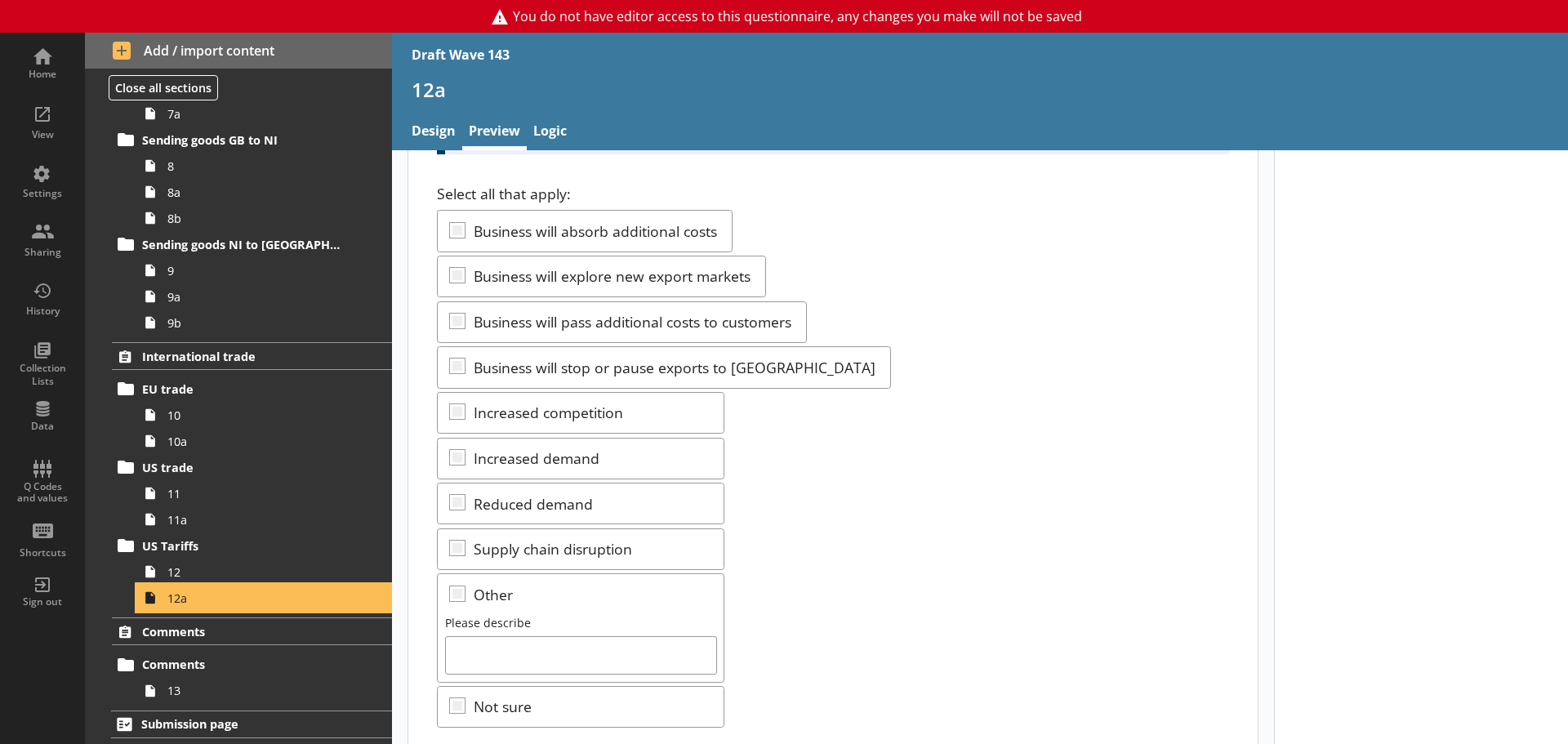
scroll to position [245, 0]
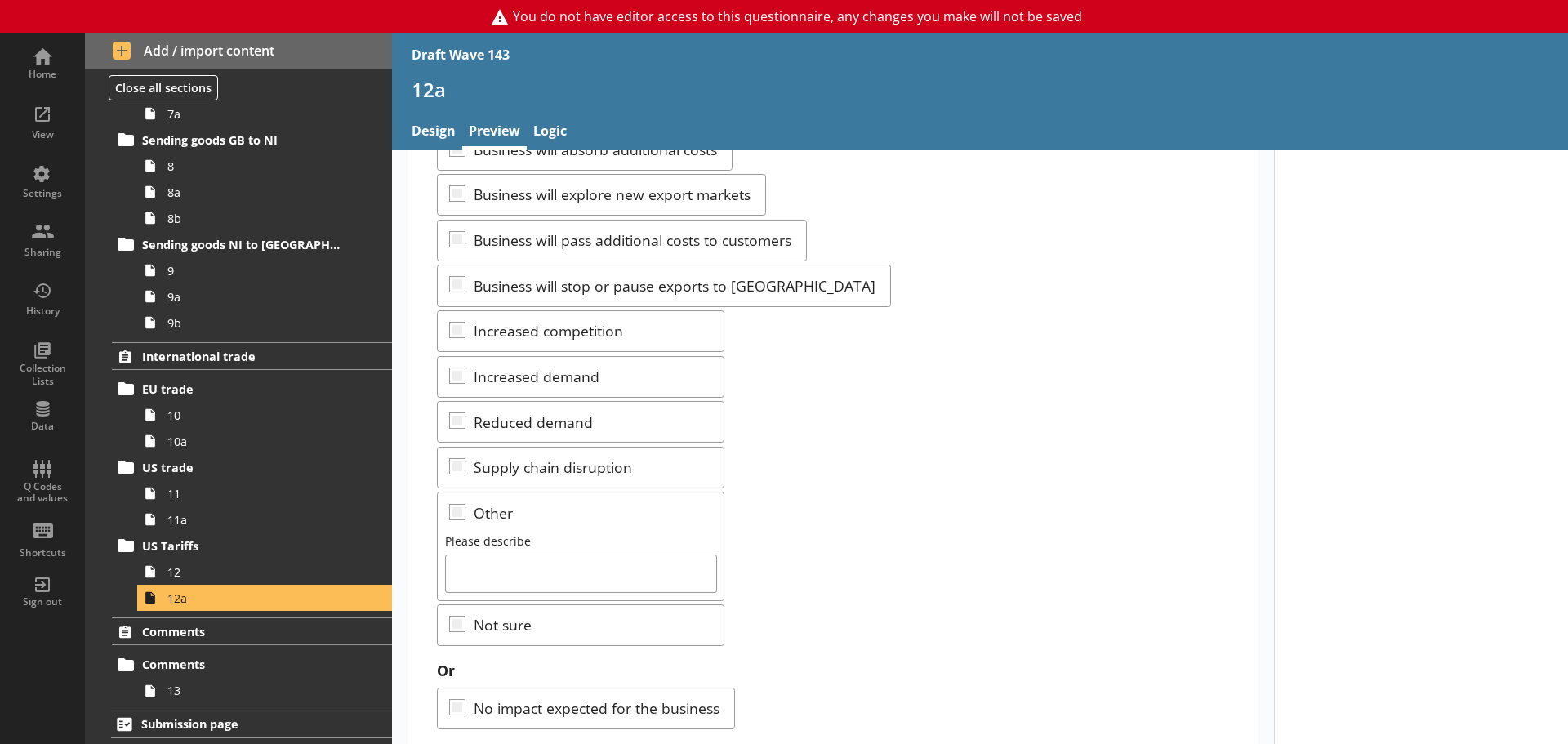
click at [847, 453] on div "Select all that apply: Business will absorb additional costs Business will expl…" at bounding box center [832, 374] width 791 height 544
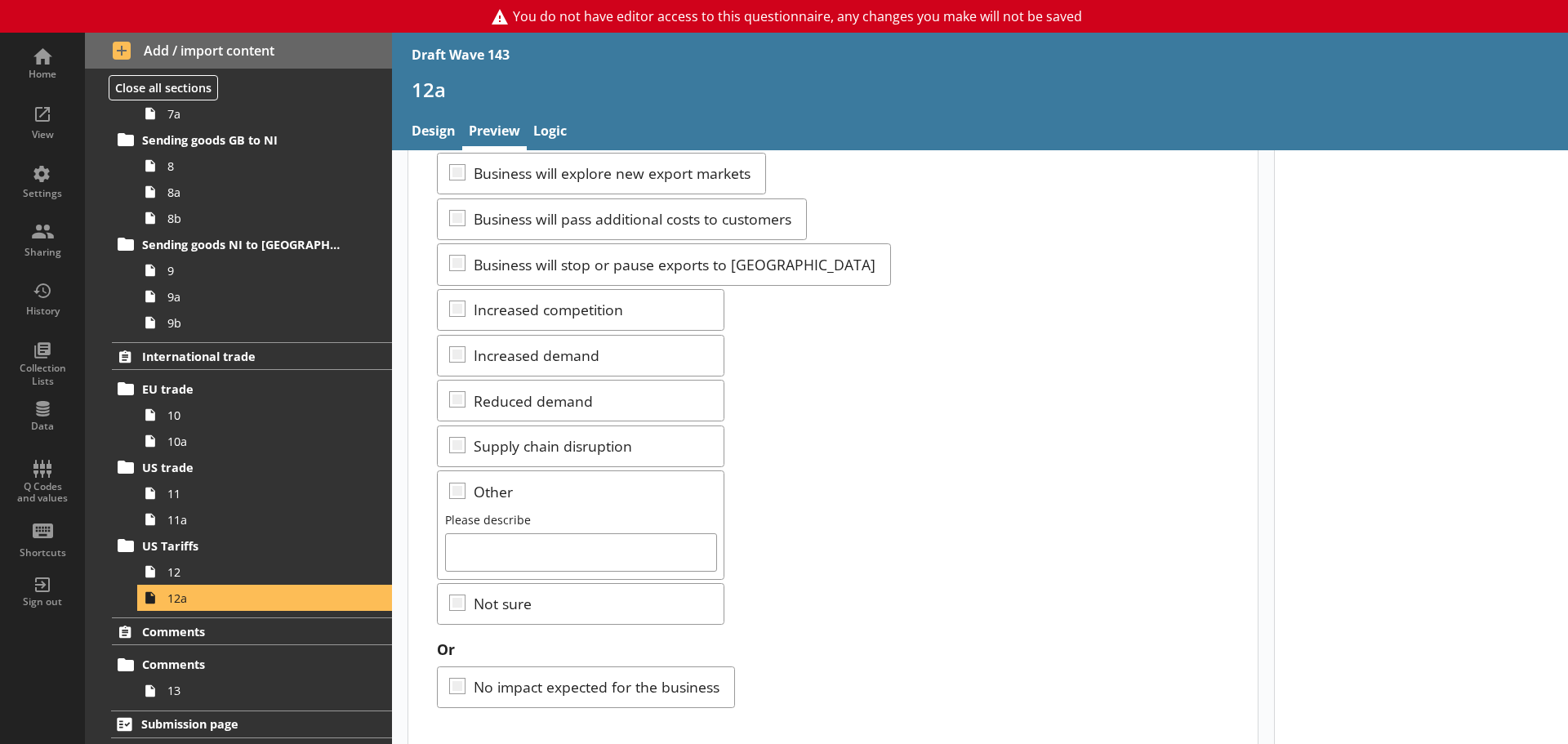
scroll to position [255, 0]
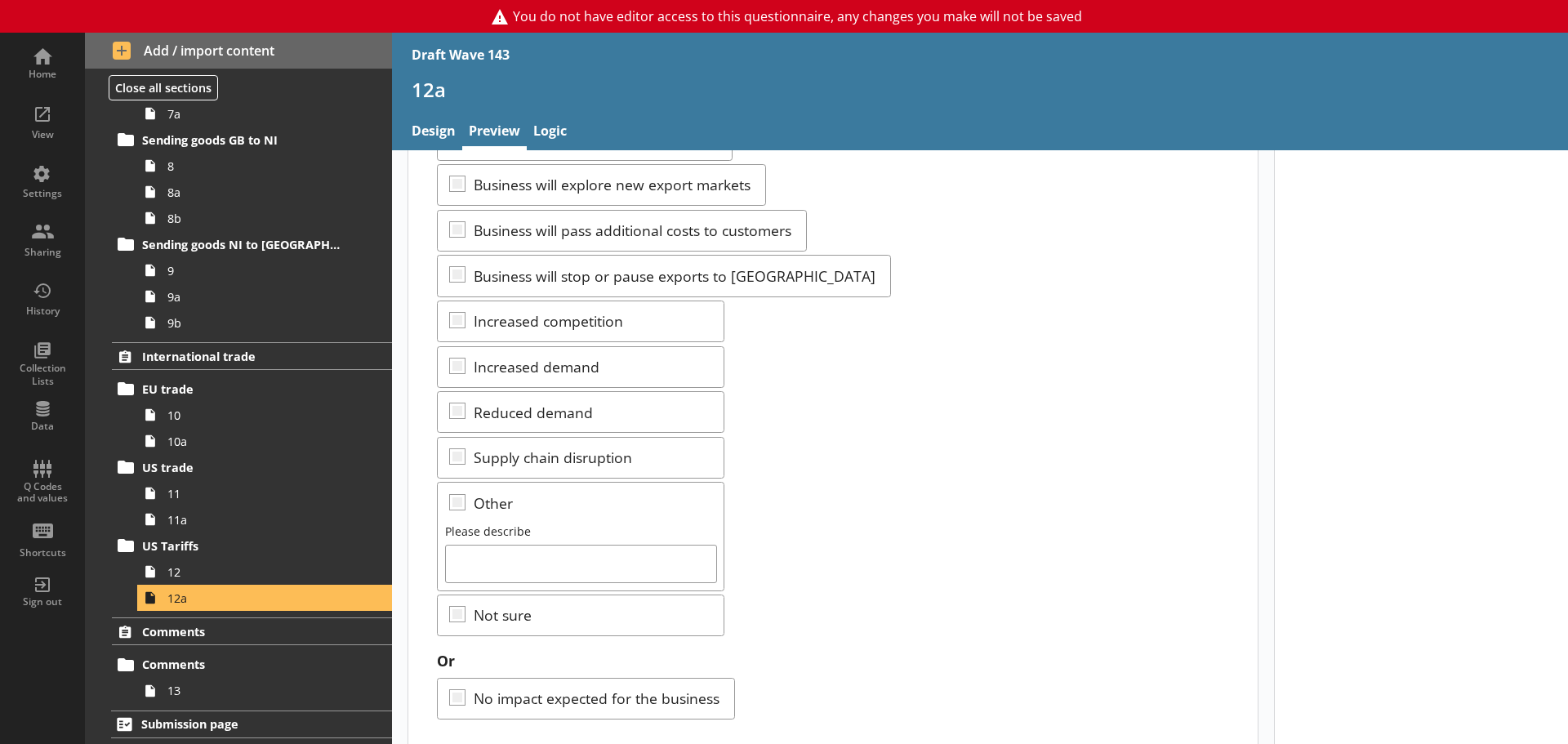
click at [913, 389] on div "Select all that apply: Business will absorb additional costs Business will expl…" at bounding box center [832, 364] width 791 height 544
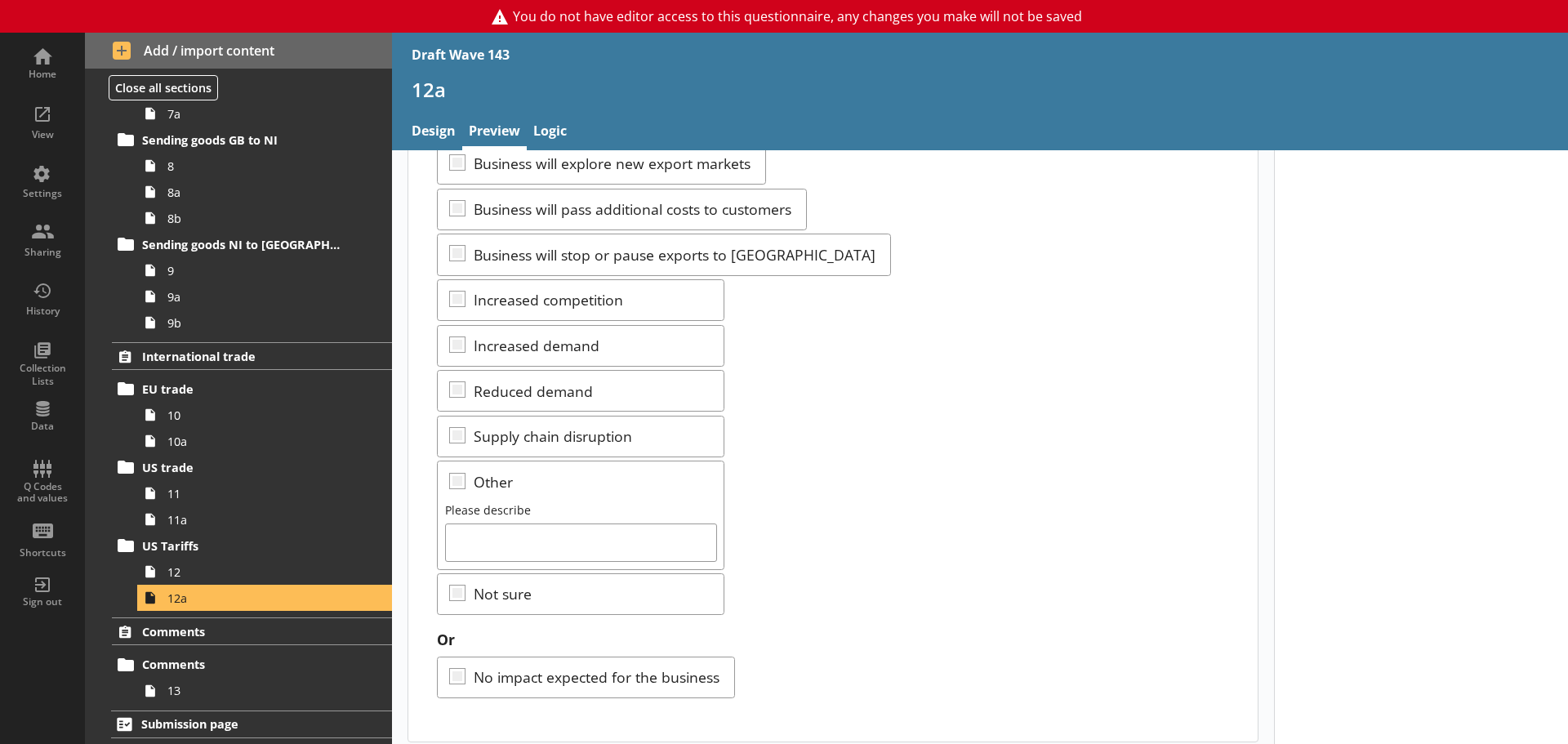
scroll to position [287, 0]
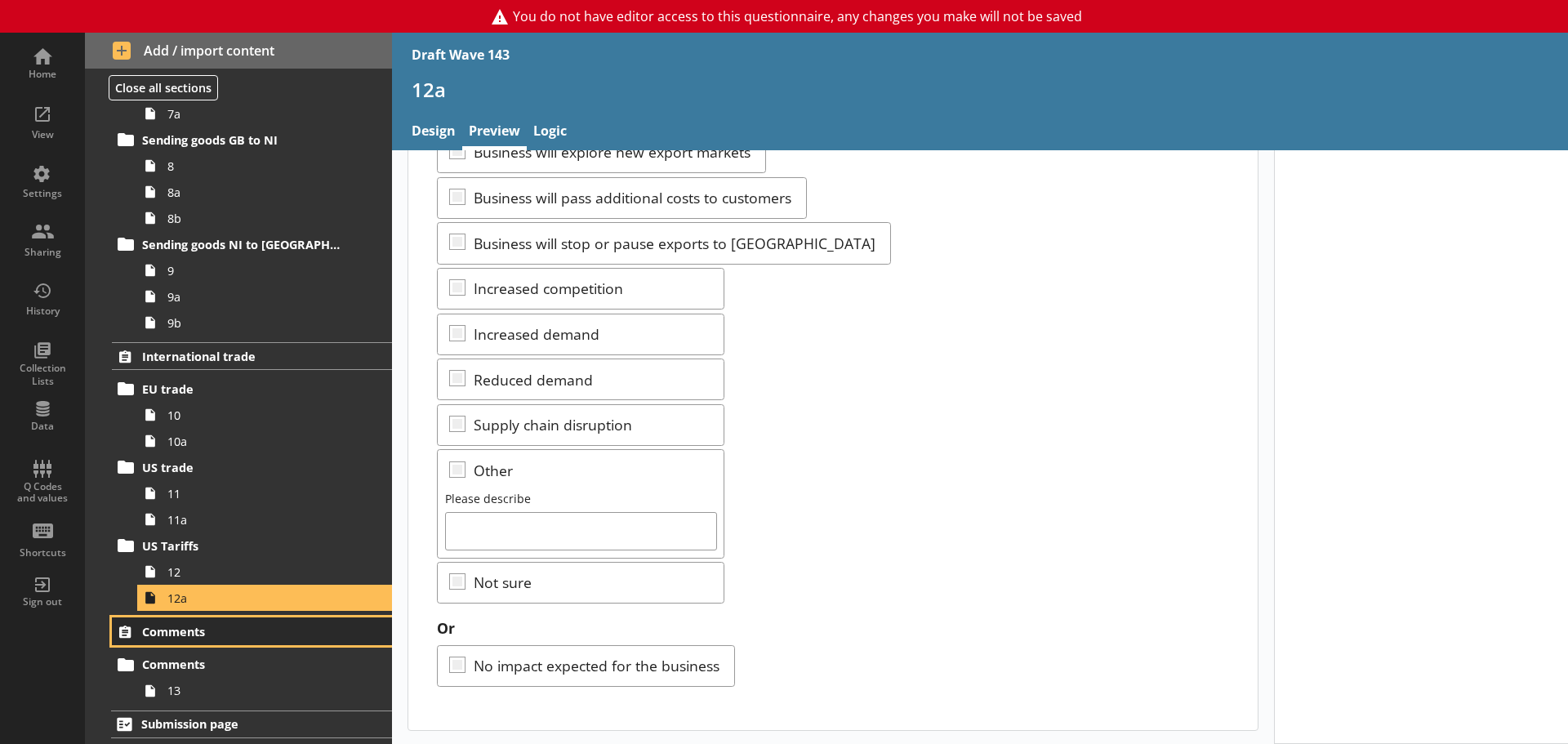
click at [197, 635] on span "Comments" at bounding box center [242, 631] width 201 height 15
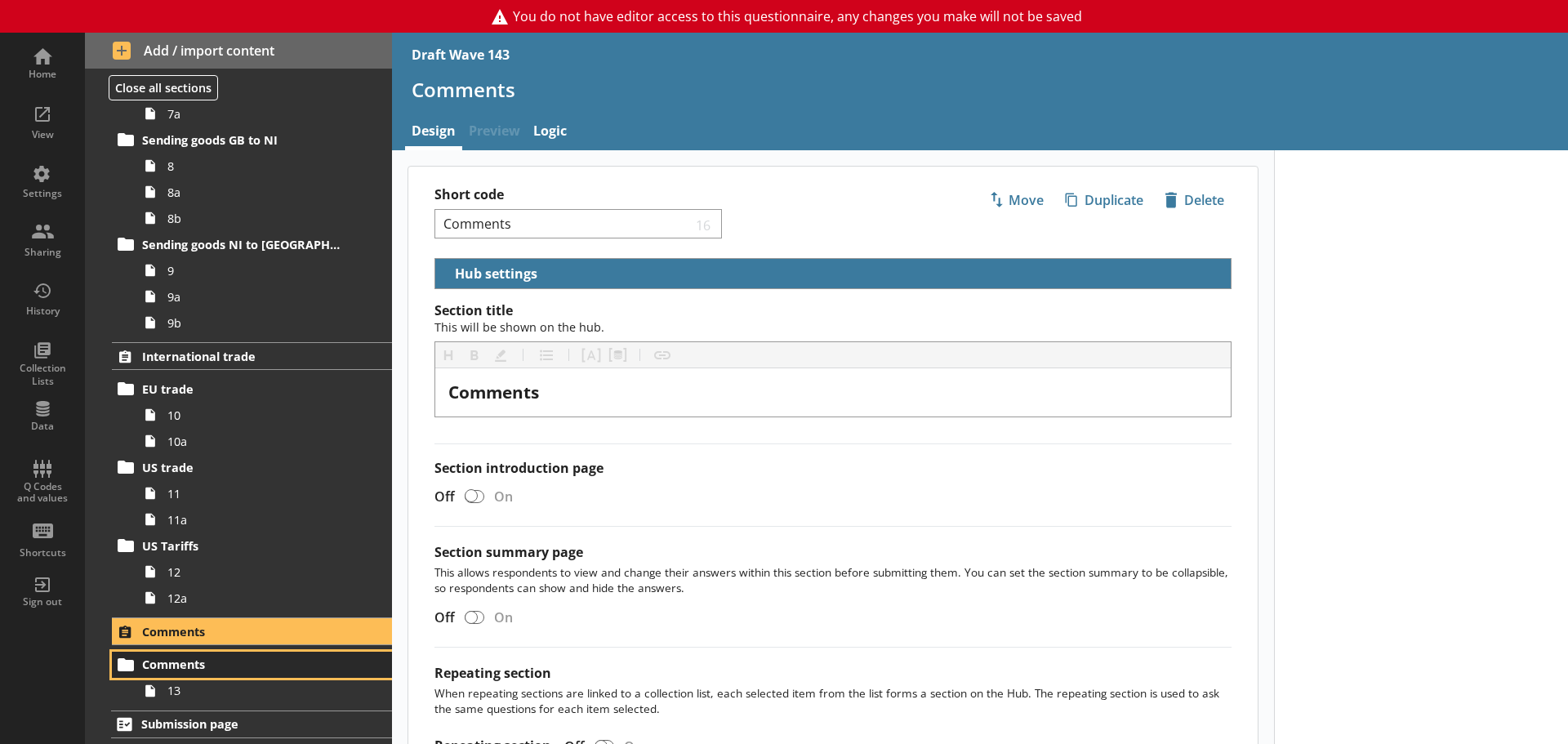
click at [170, 645] on span "Comments" at bounding box center [242, 664] width 201 height 15
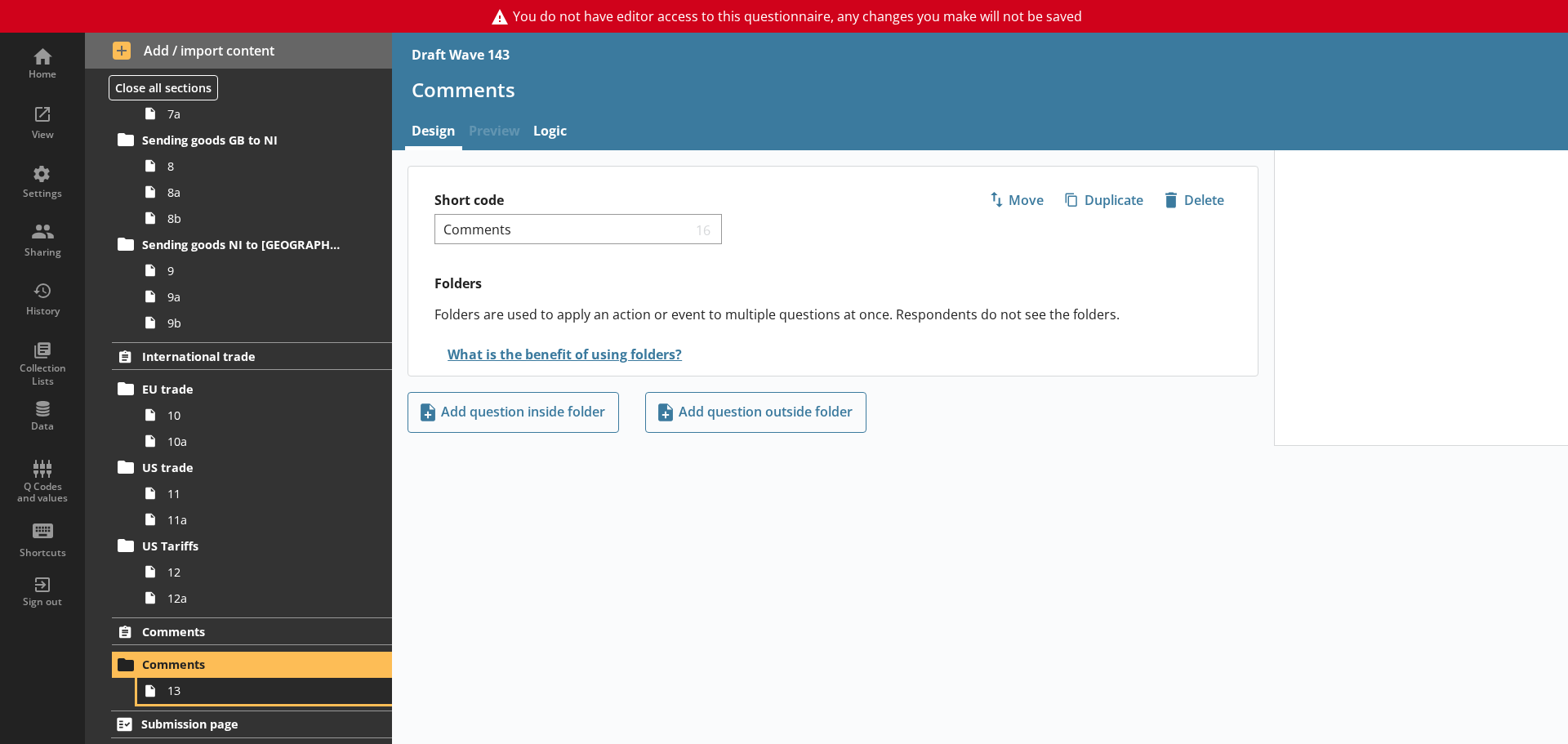
click at [162, 645] on icon at bounding box center [149, 690] width 26 height 26
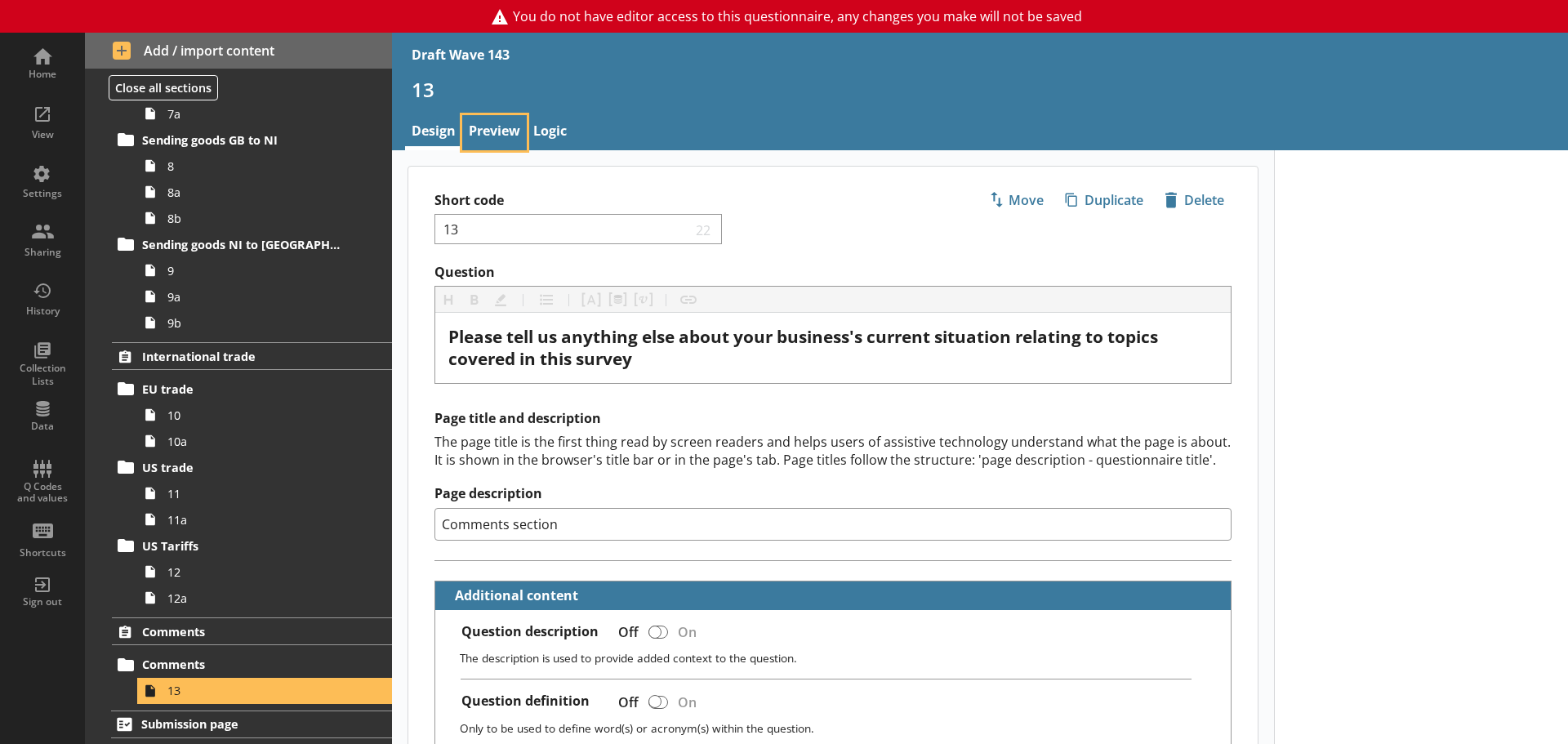
click at [500, 121] on link "Preview" at bounding box center [495, 132] width 65 height 35
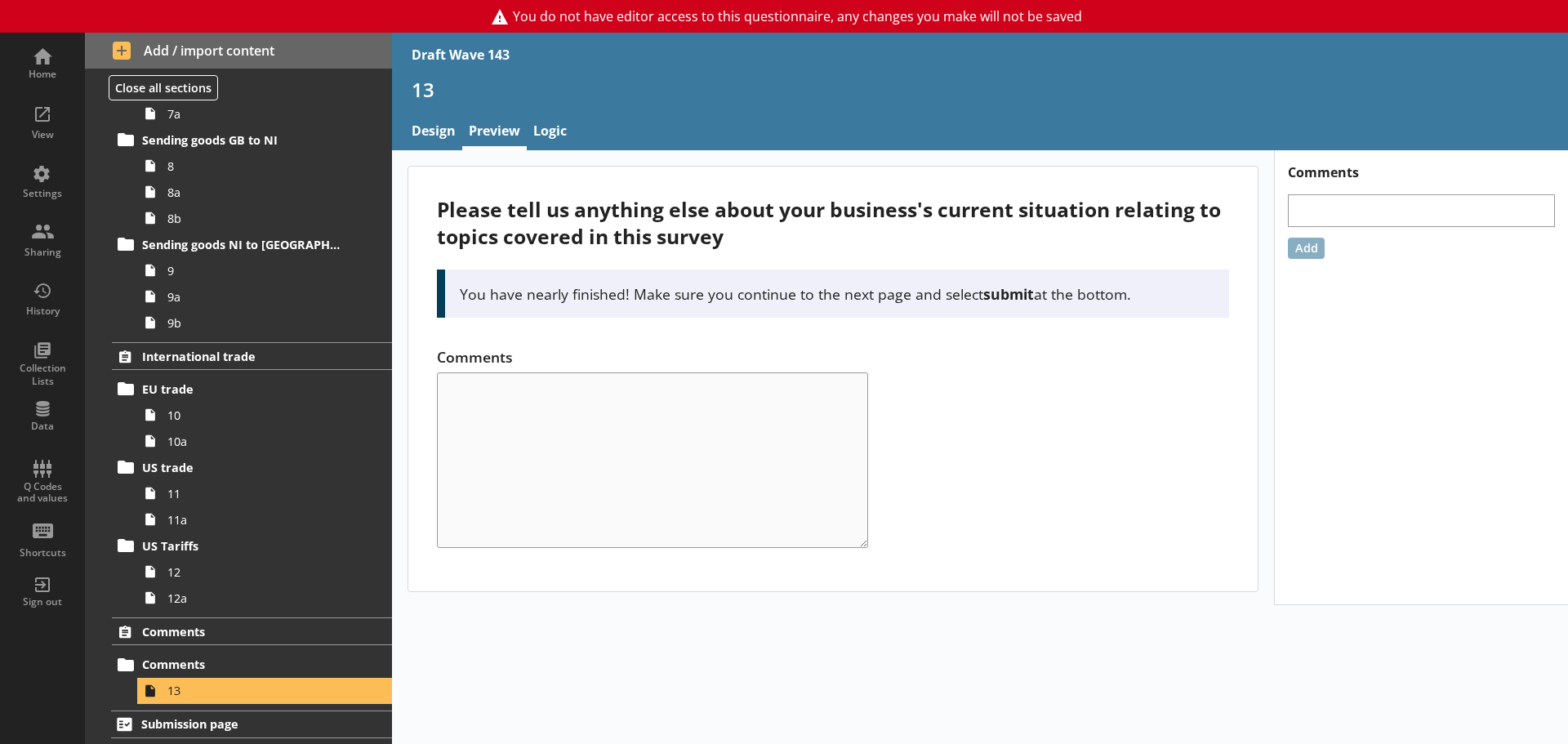
click at [511, 216] on div "Please tell us anything else about your business's current situation relating t…" at bounding box center [832, 223] width 791 height 54
drag, startPoint x: 249, startPoint y: 724, endPoint x: 264, endPoint y: 721, distance: 15.3
click at [249, 645] on span "Submission page" at bounding box center [242, 723] width 202 height 15
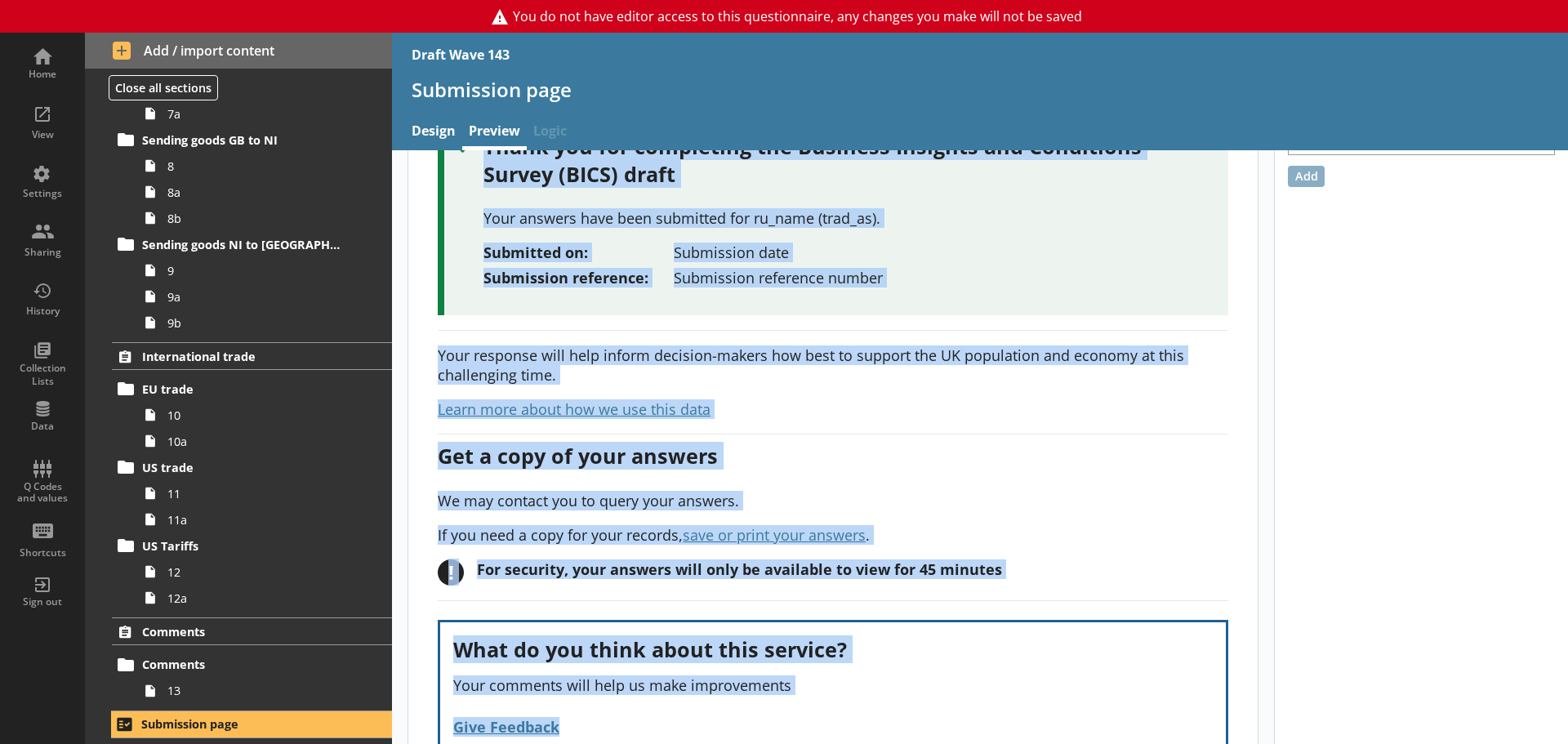
scroll to position [155, 0]
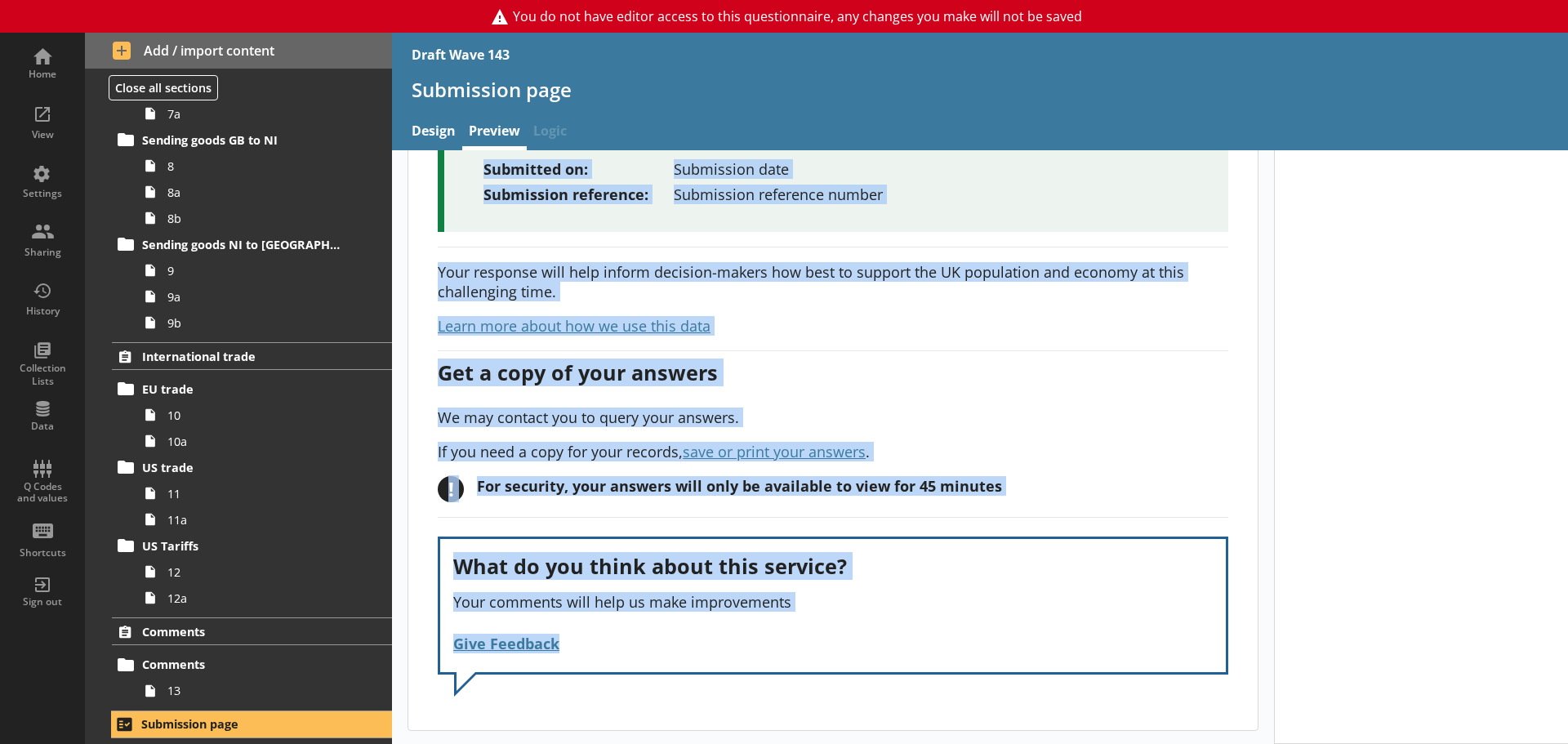
drag, startPoint x: 486, startPoint y: 217, endPoint x: 887, endPoint y: 772, distance: 684.7
click at [887, 645] on html "You do not have editor access to this questionnaire, any changes you make will …" at bounding box center [784, 372] width 1568 height 744
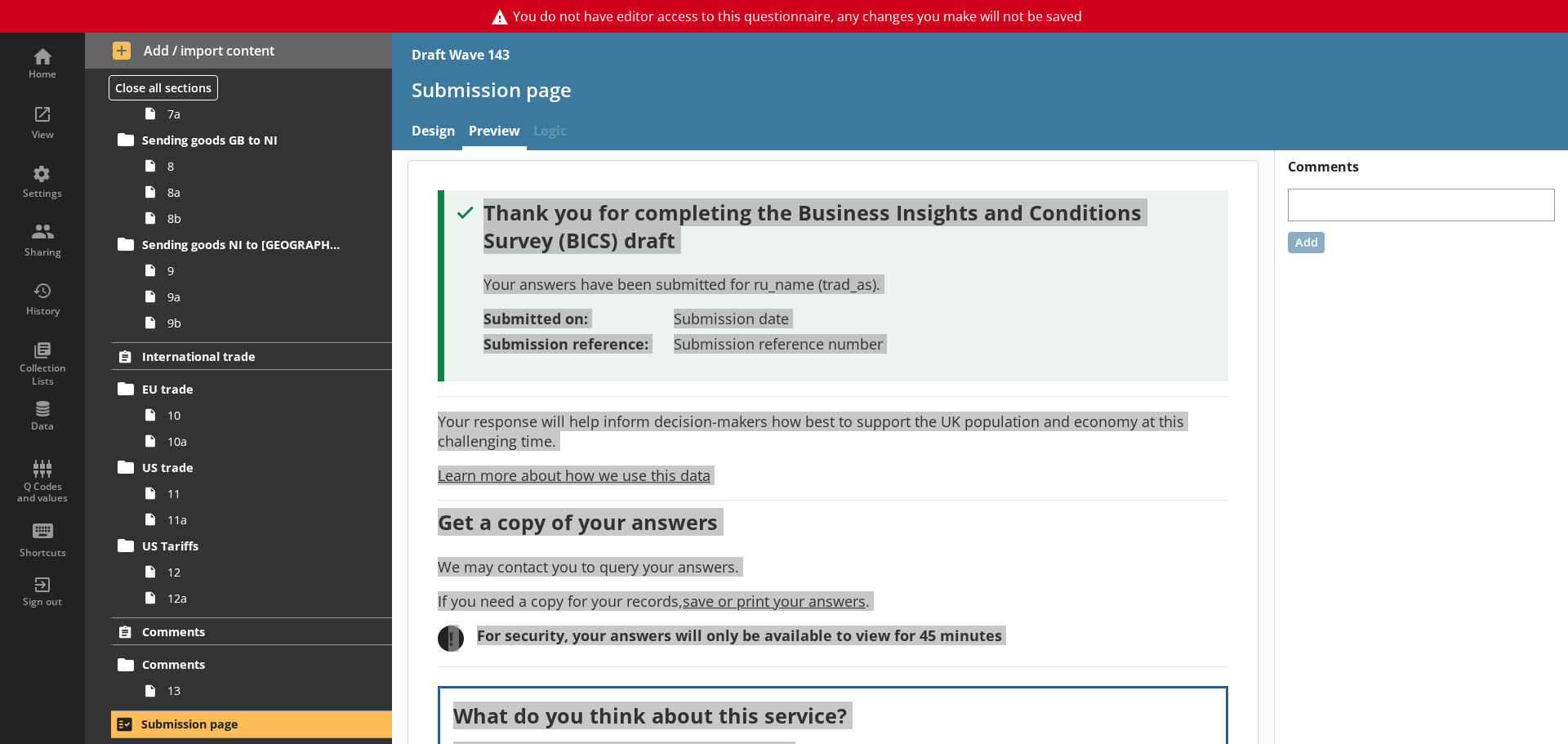
scroll to position [0, 0]
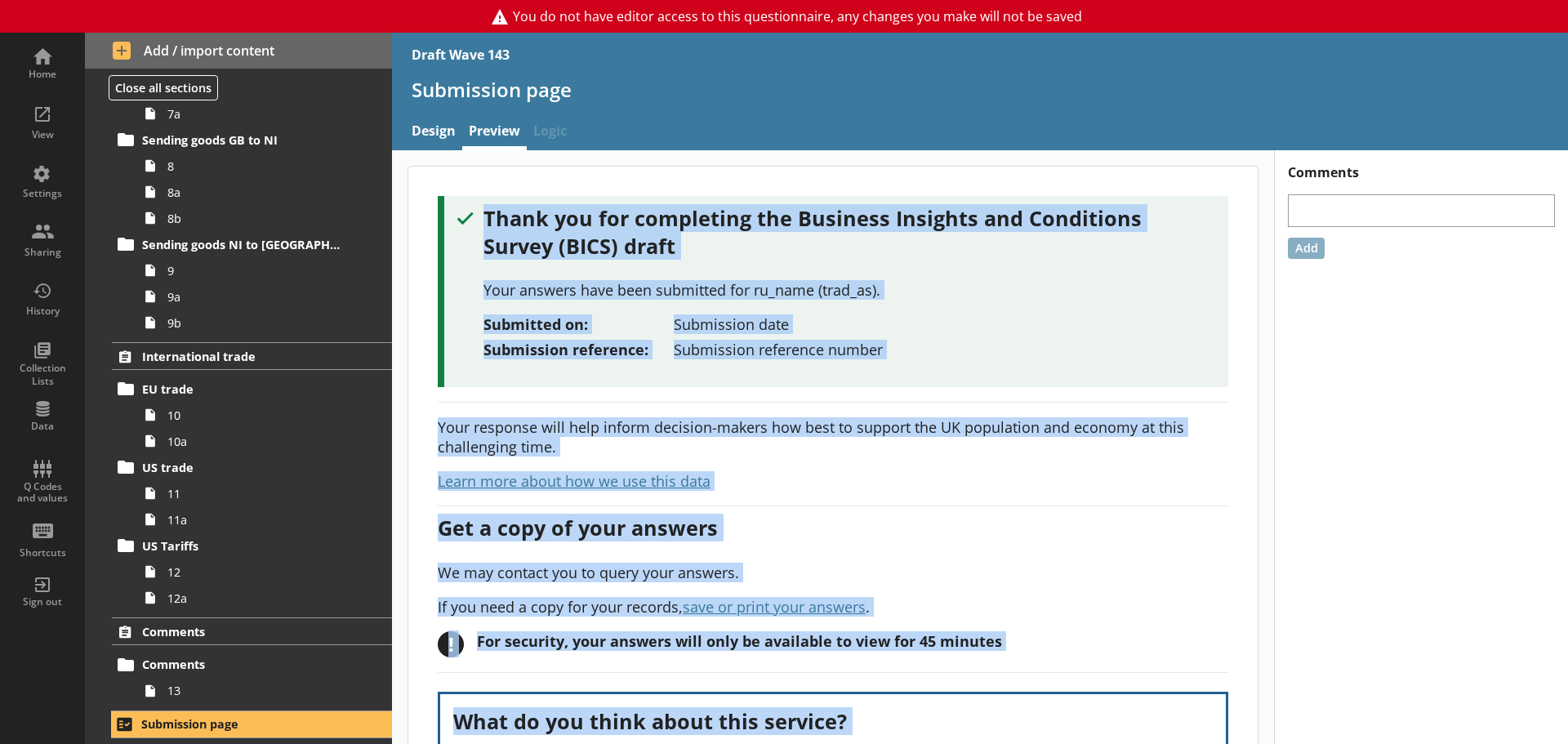
drag, startPoint x: 972, startPoint y: 313, endPoint x: 942, endPoint y: 382, distance: 75.2
click at [972, 313] on div "Thank you for completing the Business Insights and Conditions Survey (BICS) dra…" at bounding box center [836, 281] width 758 height 155
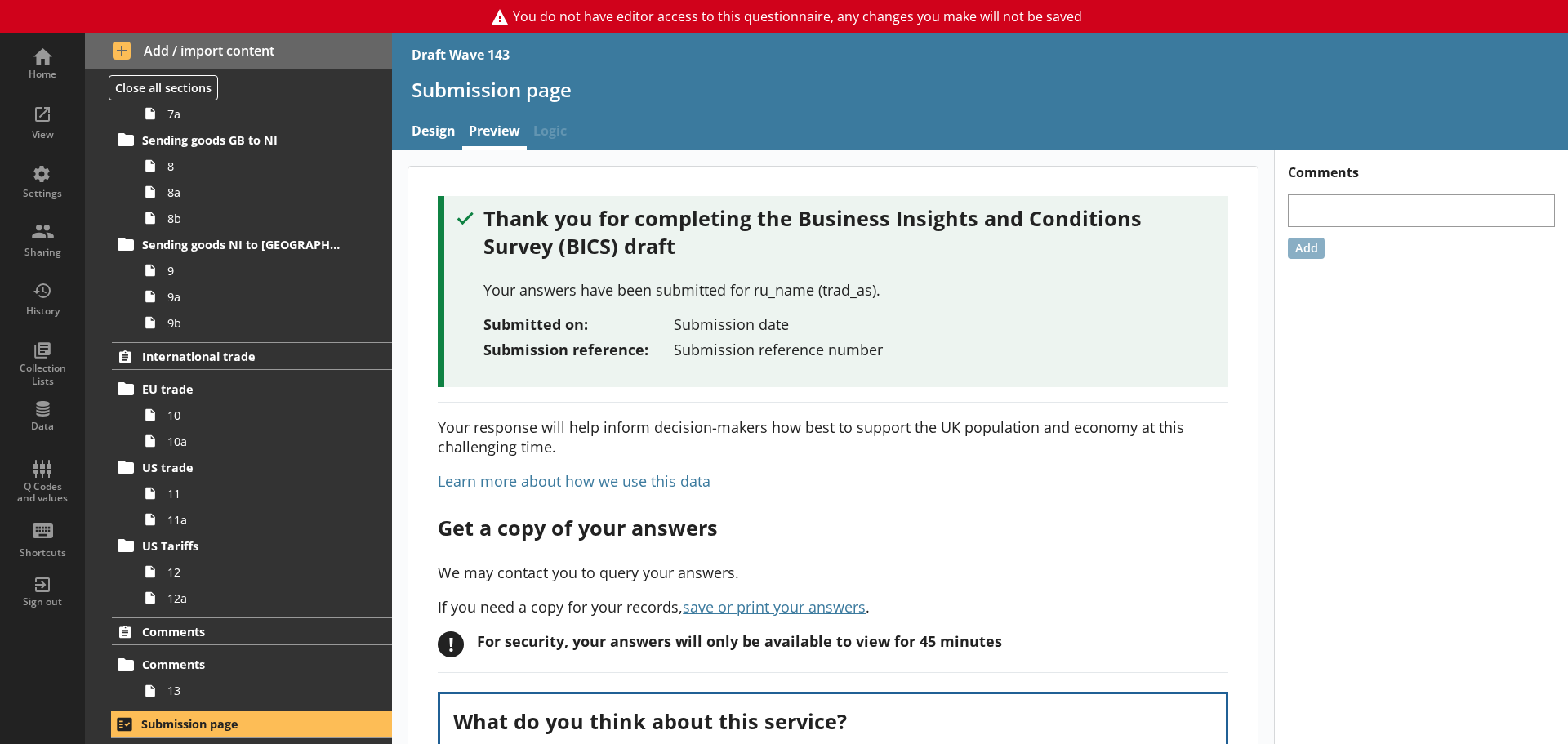
click at [566, 481] on link "Learn more about how we use this data" at bounding box center [574, 480] width 273 height 20
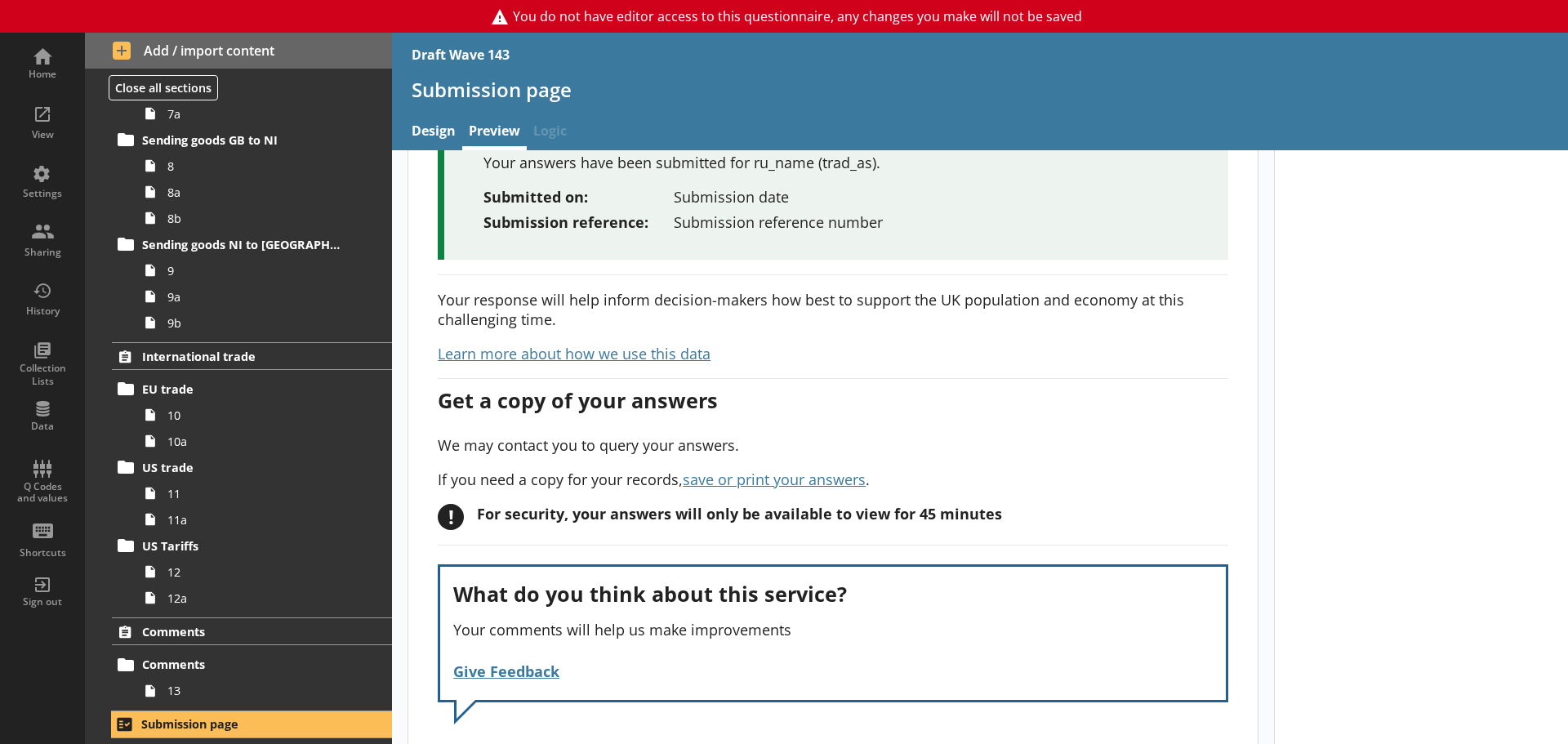
scroll to position [155, 0]
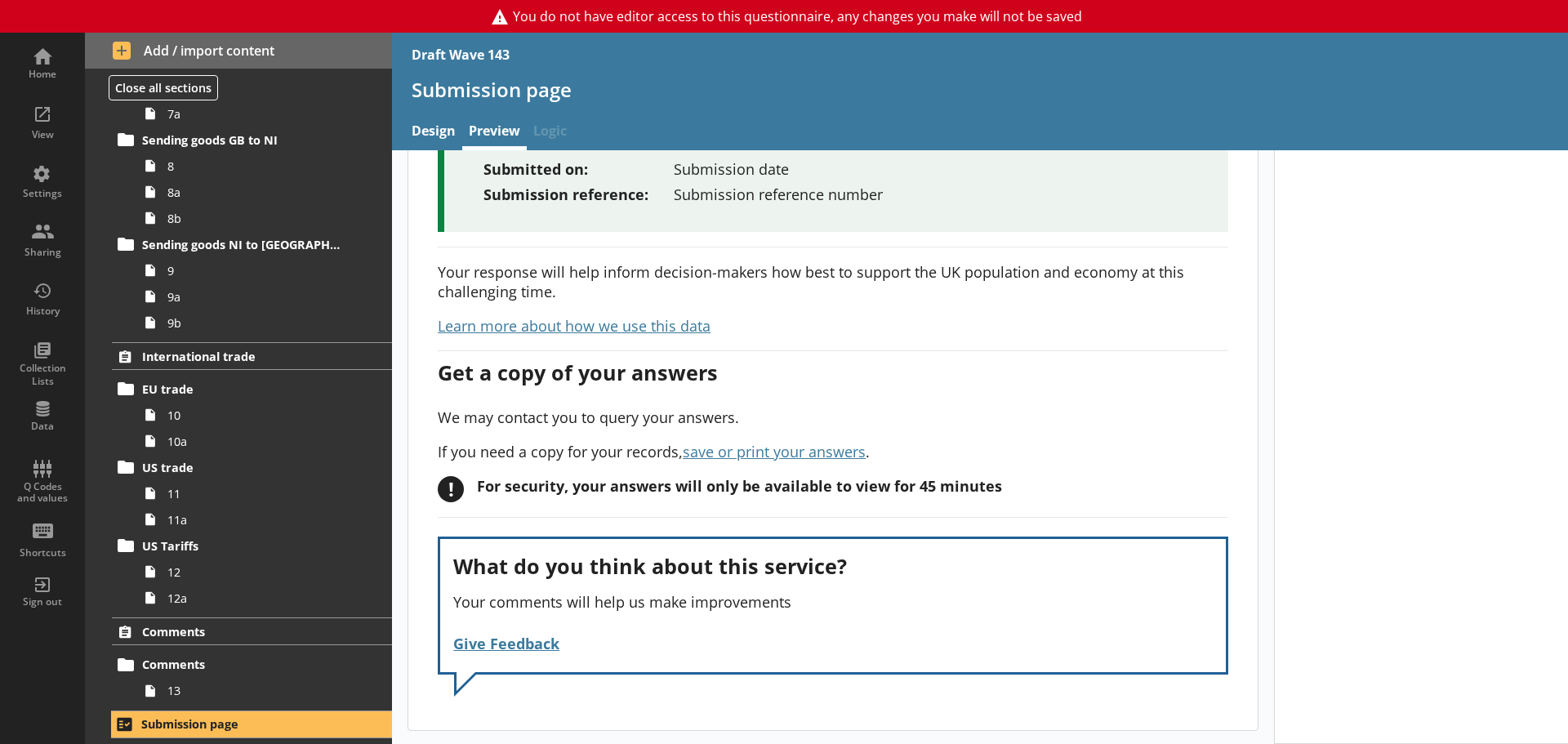
click at [497, 640] on span "Give Feedback" at bounding box center [506, 643] width 107 height 20
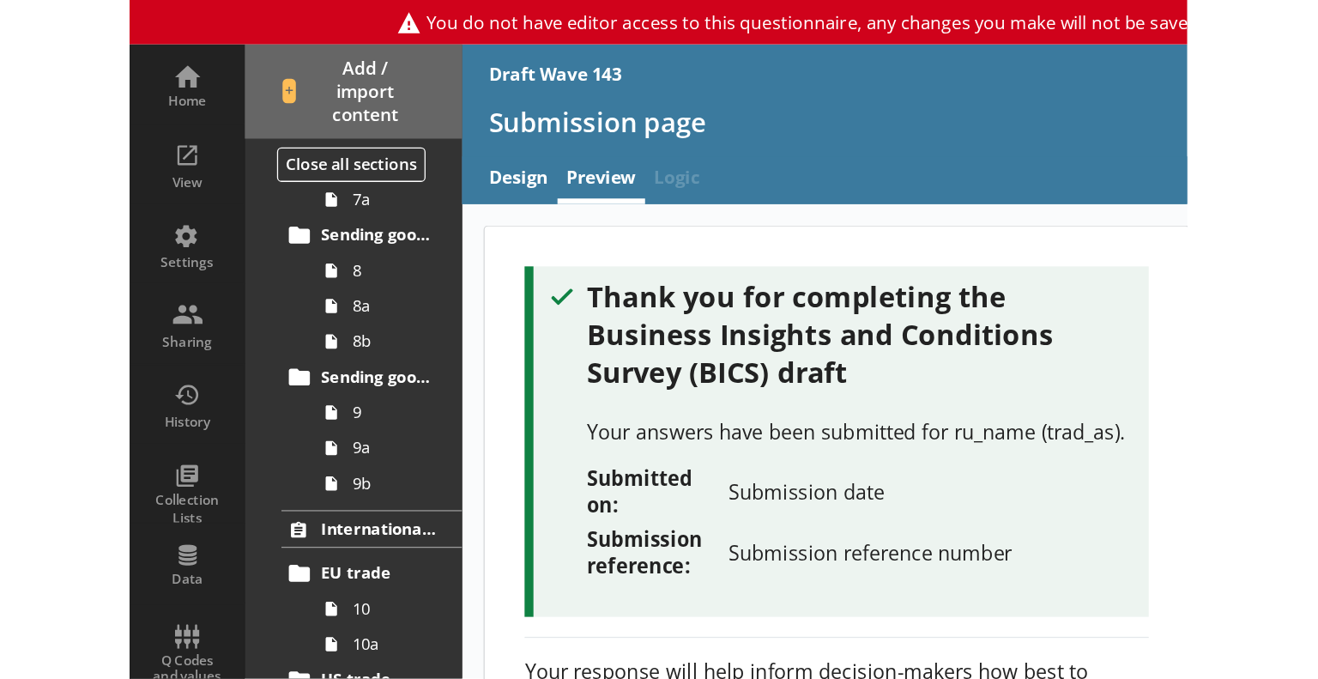
scroll to position [1040, 0]
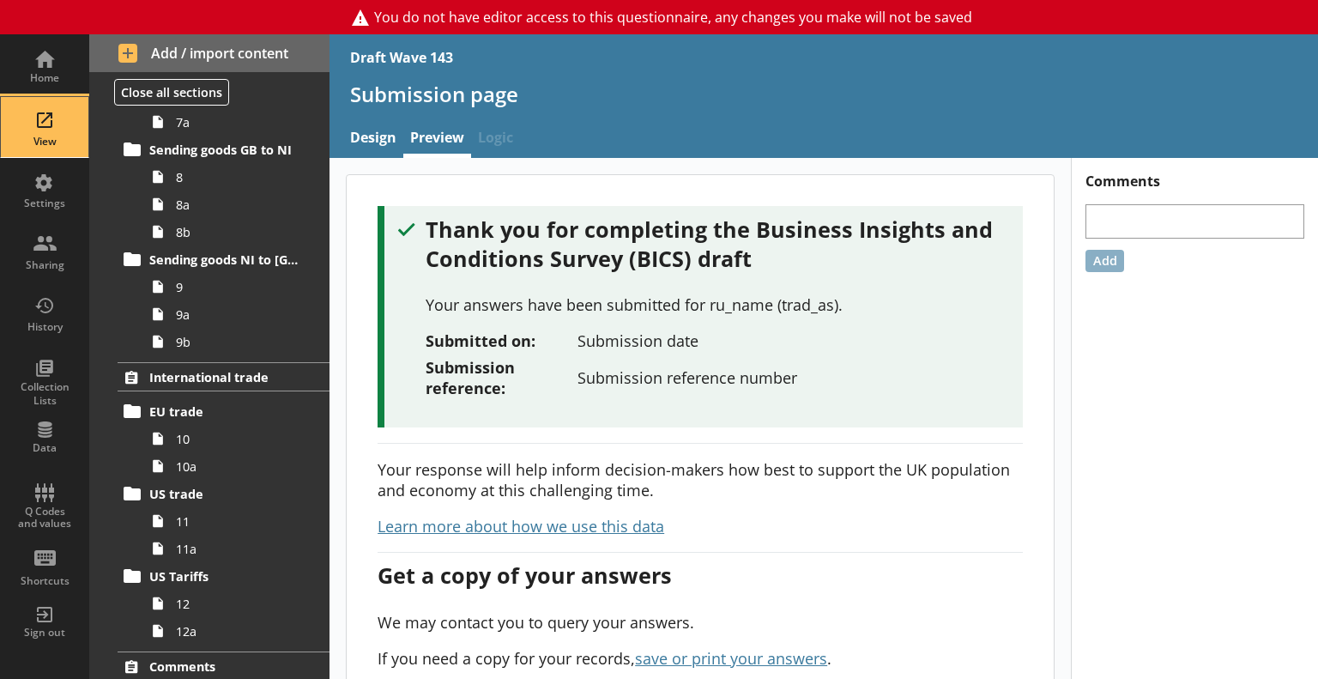
click at [45, 123] on div "View" at bounding box center [45, 127] width 60 height 60
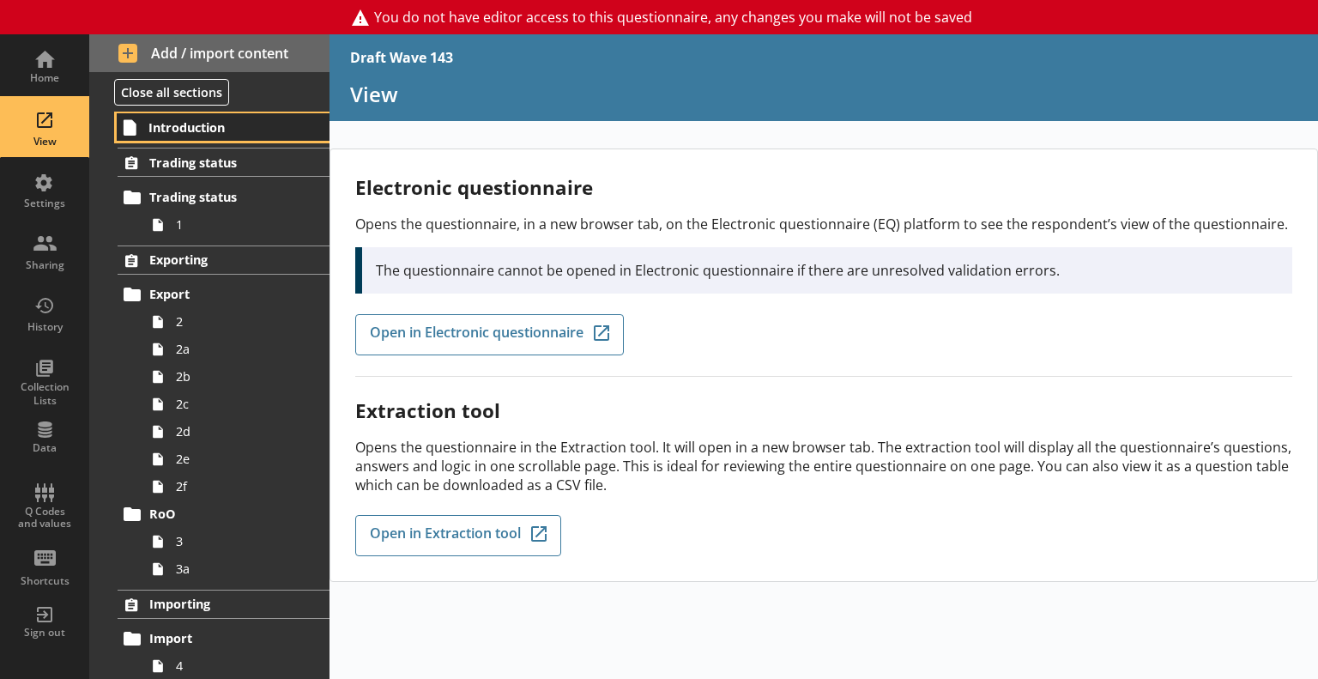
click at [194, 126] on span "Introduction" at bounding box center [223, 127] width 150 height 16
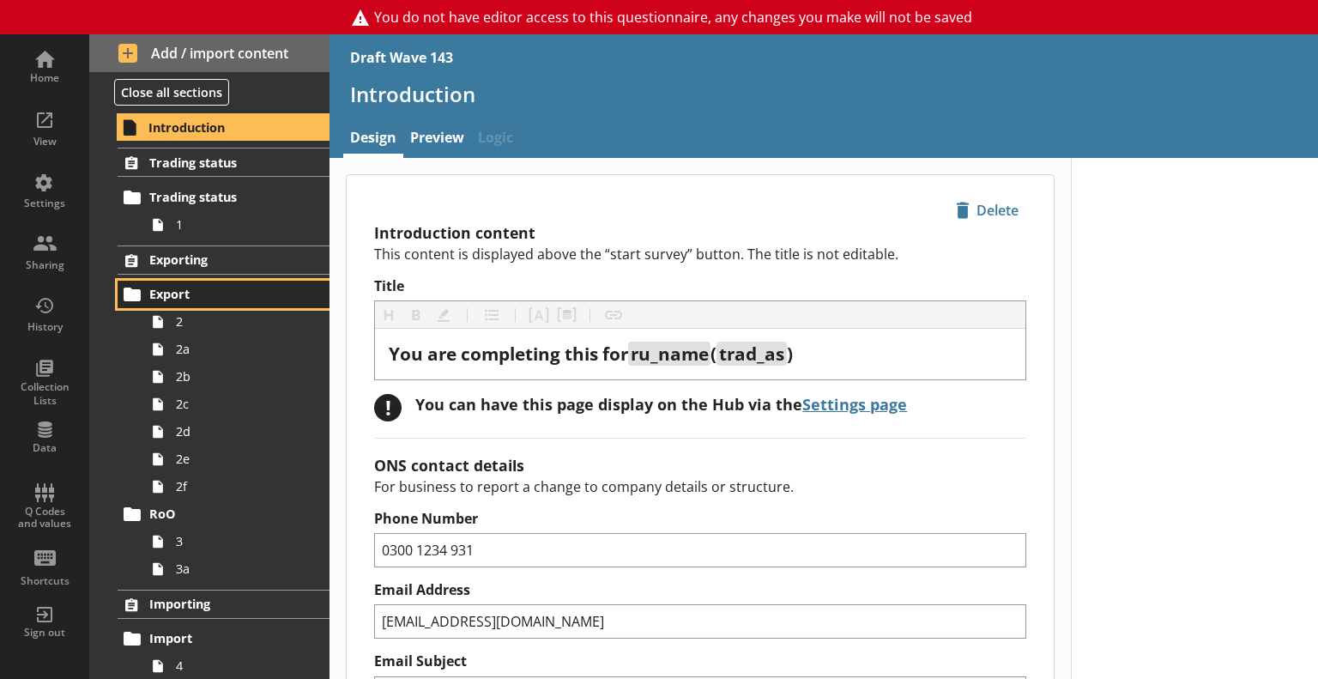
click at [190, 281] on link "Export" at bounding box center [224, 294] width 212 height 27
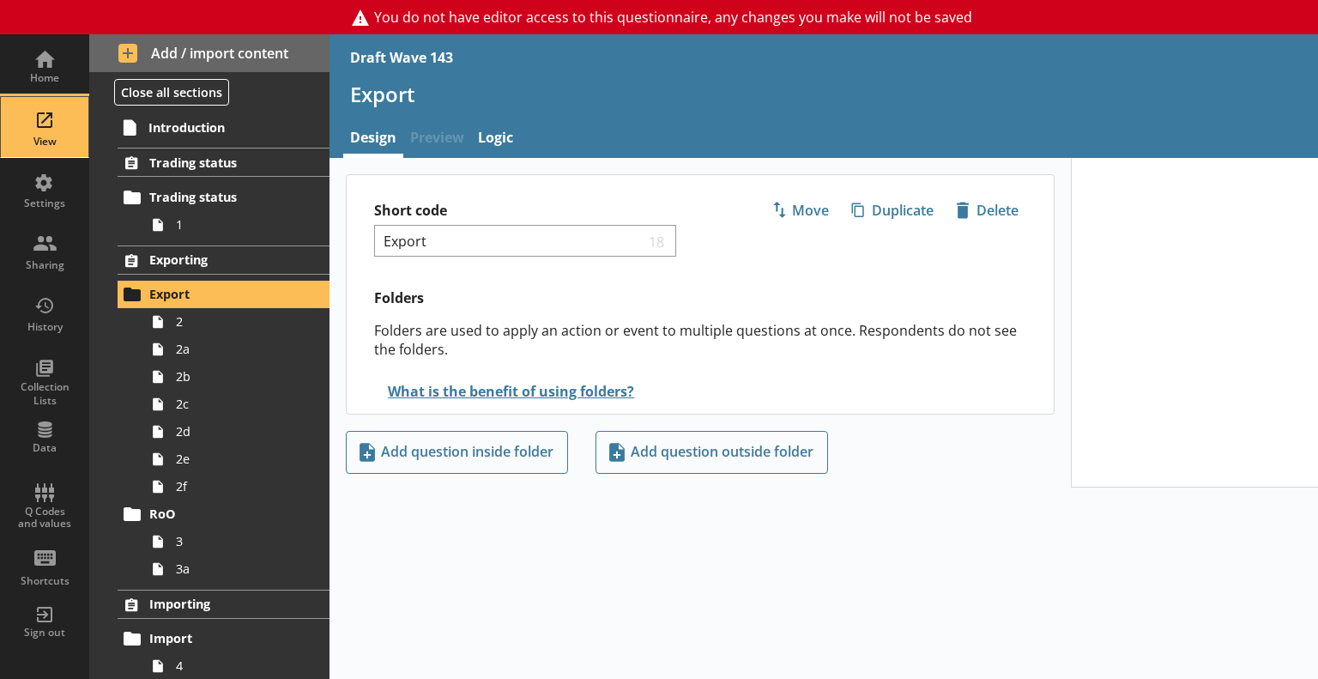
click at [64, 131] on div "View" at bounding box center [45, 127] width 60 height 60
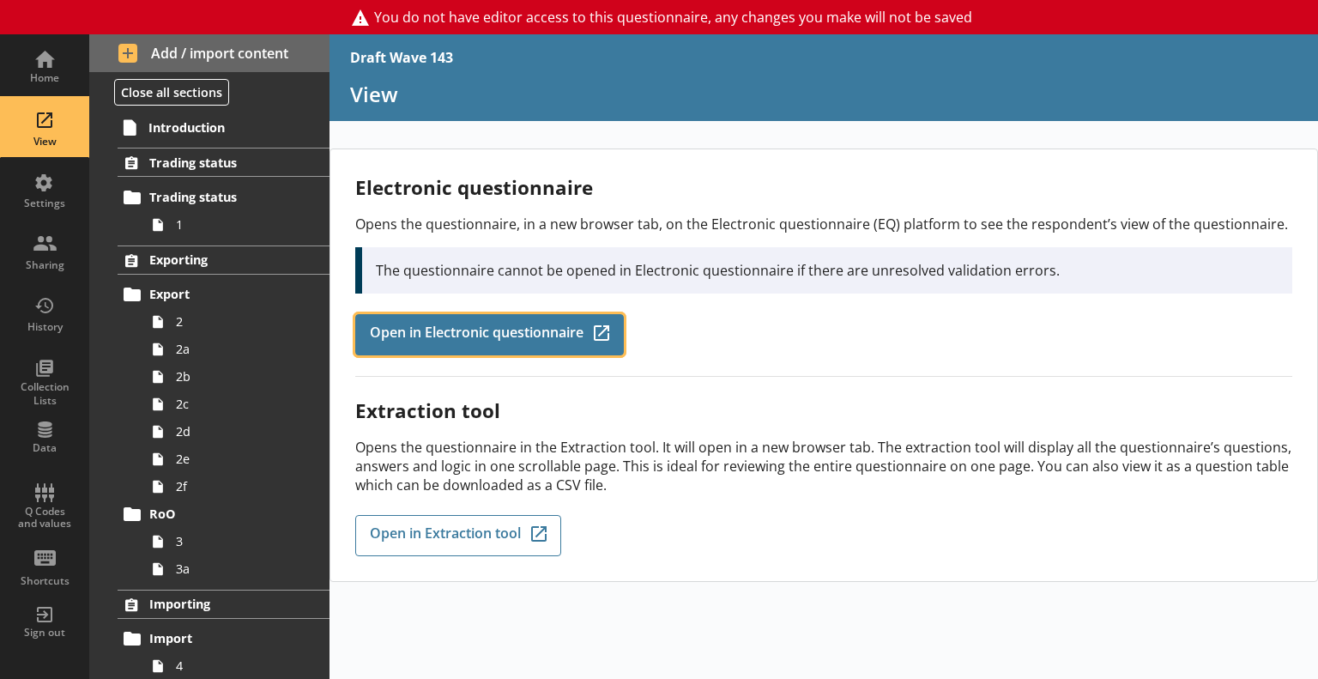
click at [459, 329] on span "Open in Electronic questionnaire" at bounding box center [477, 334] width 214 height 19
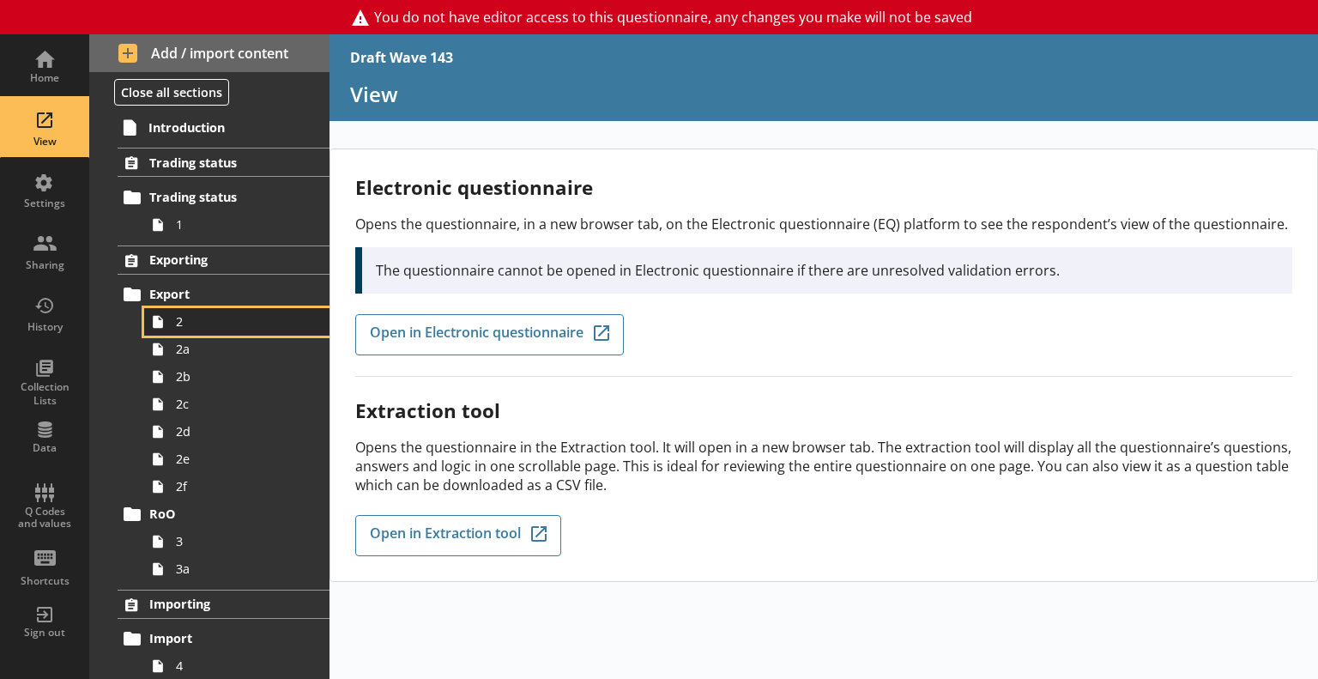
click at [208, 328] on span "2" at bounding box center [241, 321] width 130 height 16
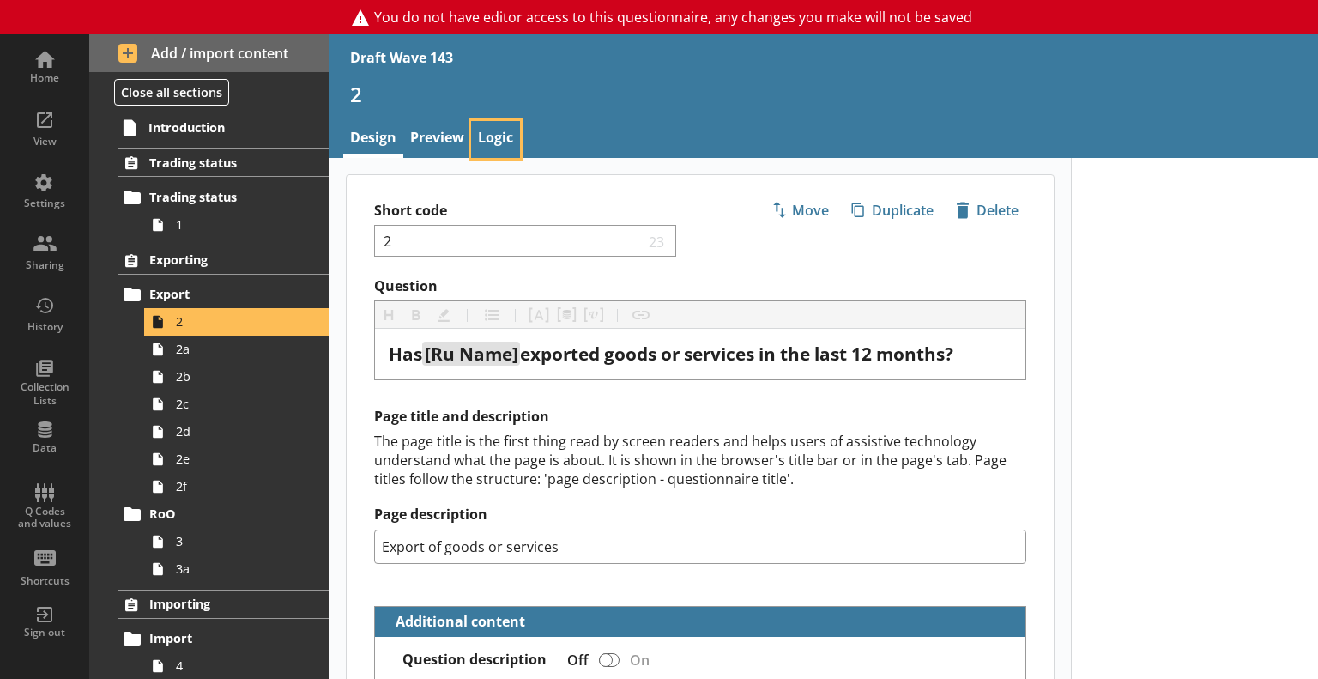
click at [504, 143] on link "Logic" at bounding box center [495, 139] width 49 height 37
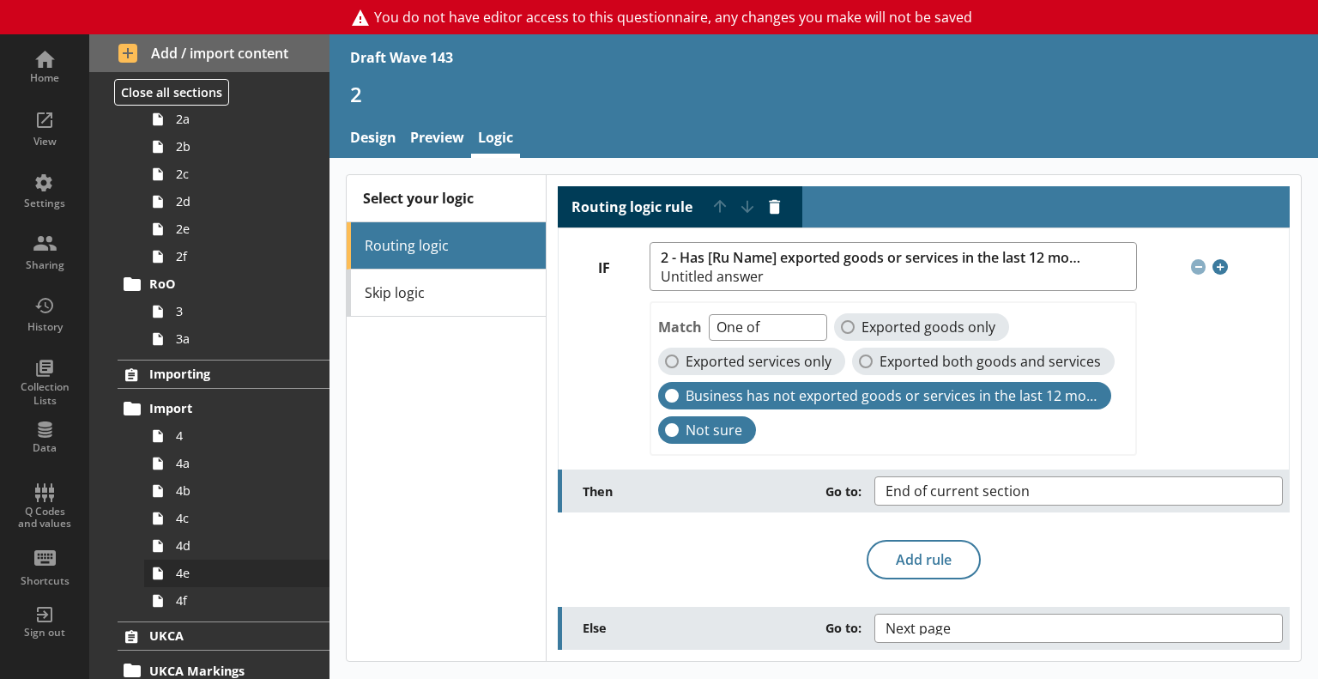
scroll to position [257, 0]
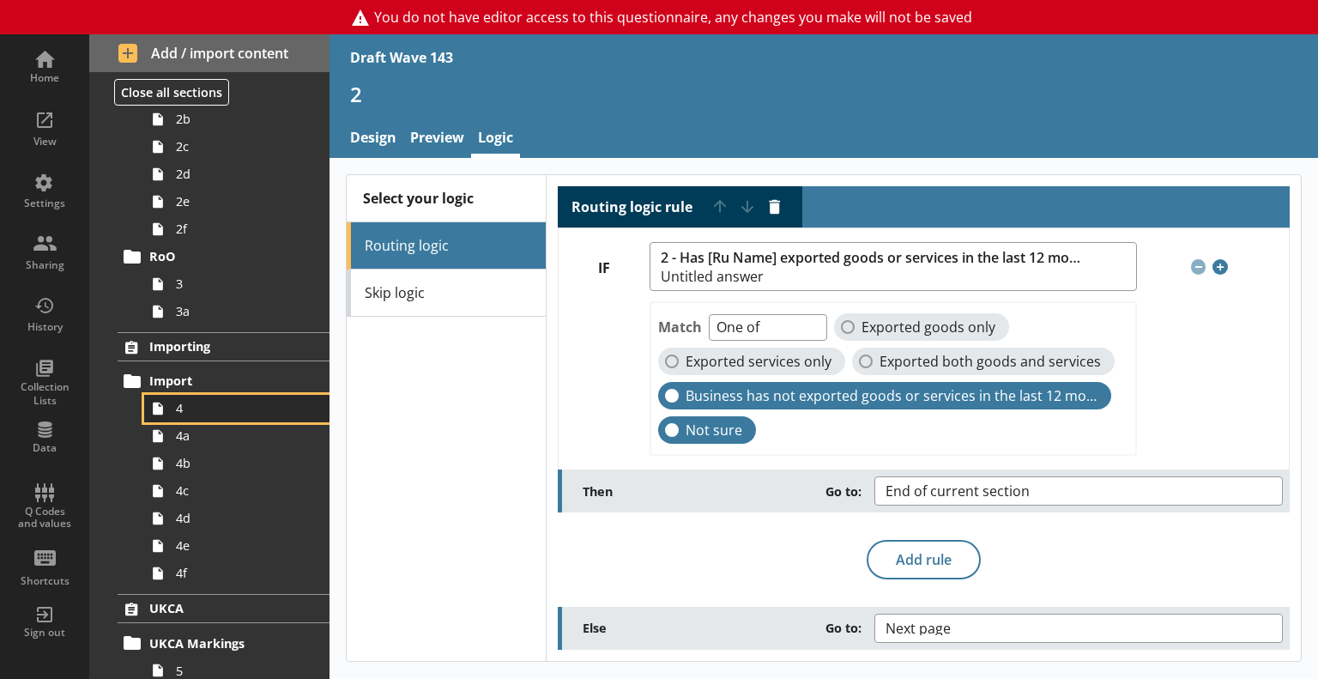
click at [186, 406] on span "4" at bounding box center [241, 408] width 130 height 16
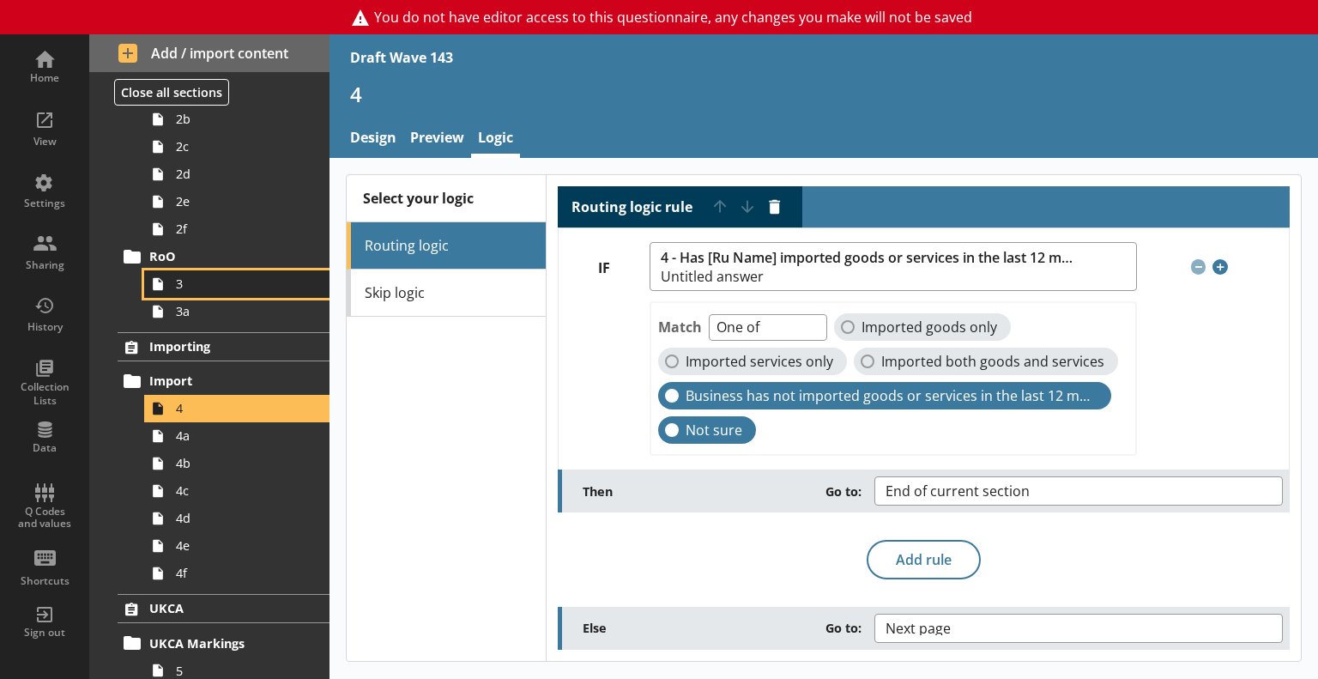
click at [208, 272] on link "3" at bounding box center [236, 283] width 185 height 27
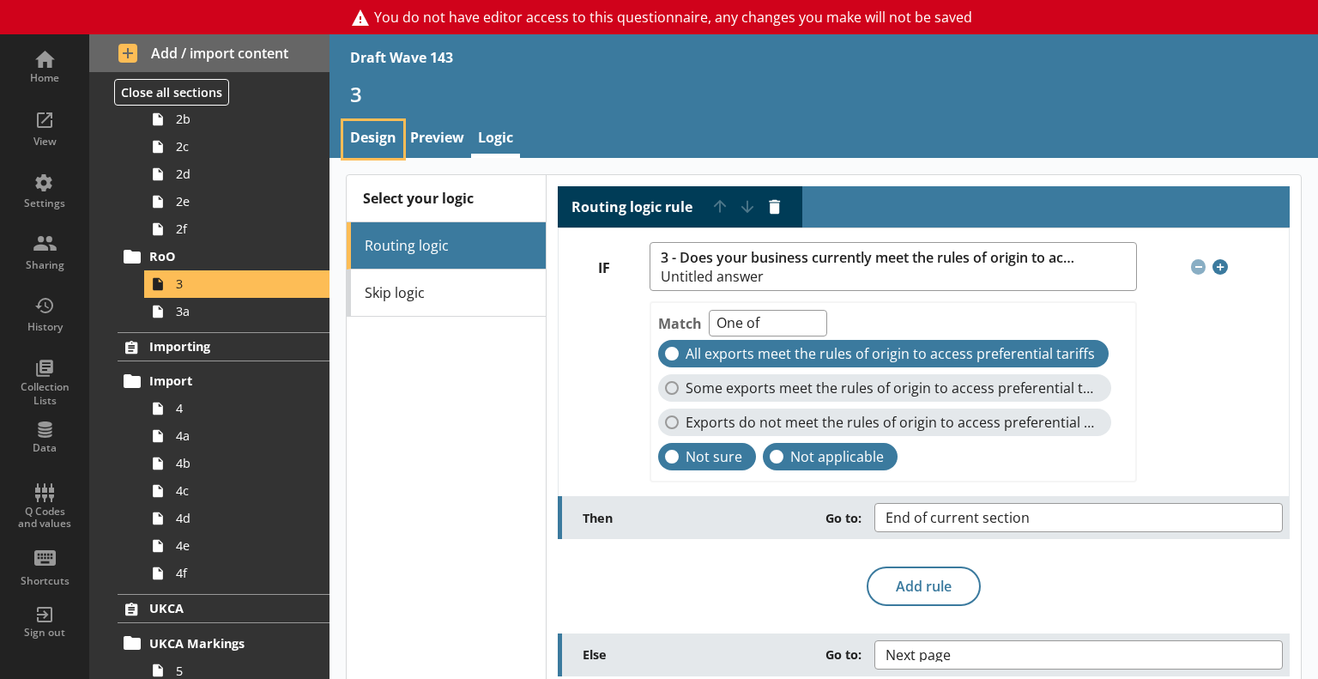
click at [367, 137] on link "Design" at bounding box center [373, 139] width 60 height 37
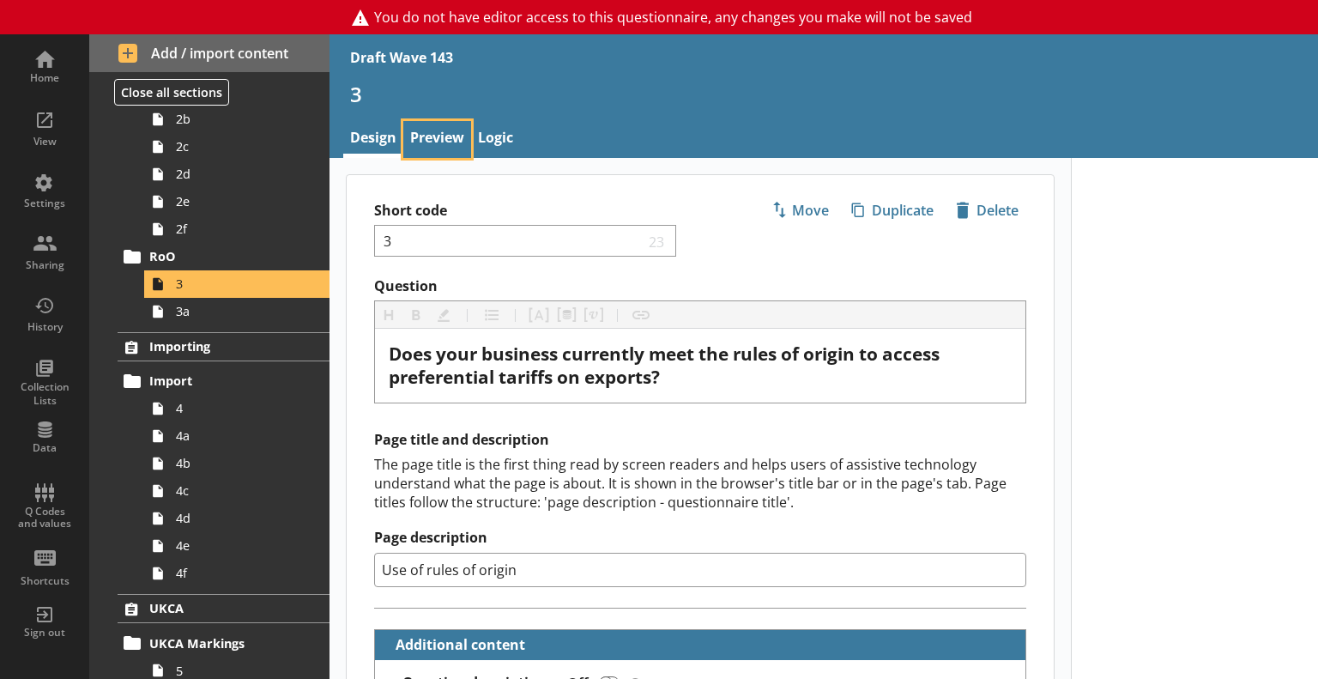
click at [432, 131] on link "Preview" at bounding box center [437, 139] width 68 height 37
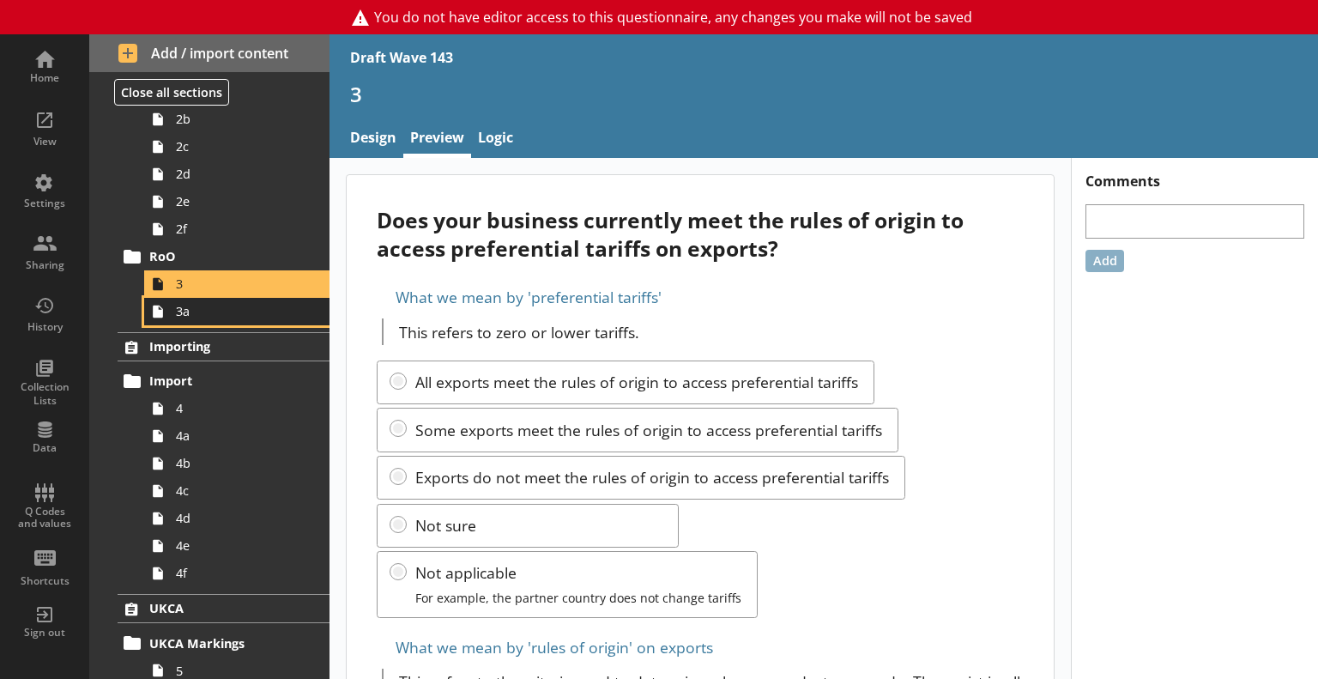
click at [182, 308] on span "3a" at bounding box center [241, 311] width 130 height 16
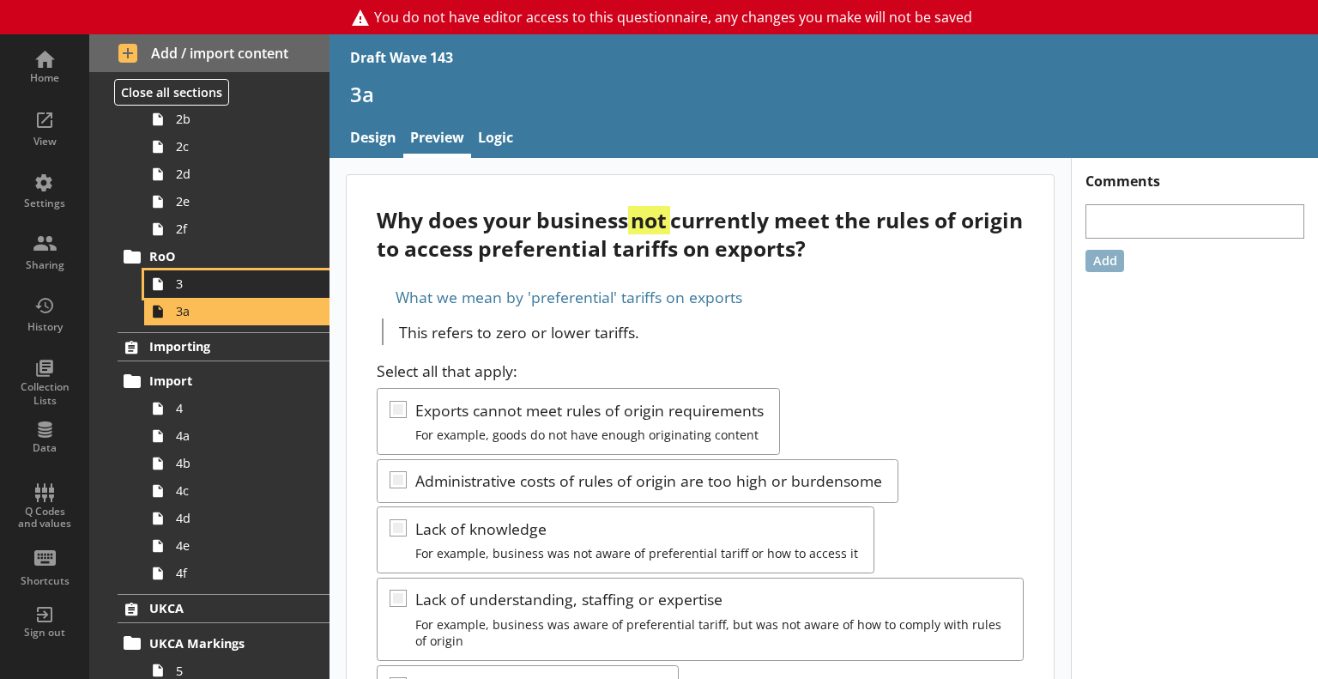
click at [190, 287] on span "3" at bounding box center [241, 283] width 130 height 16
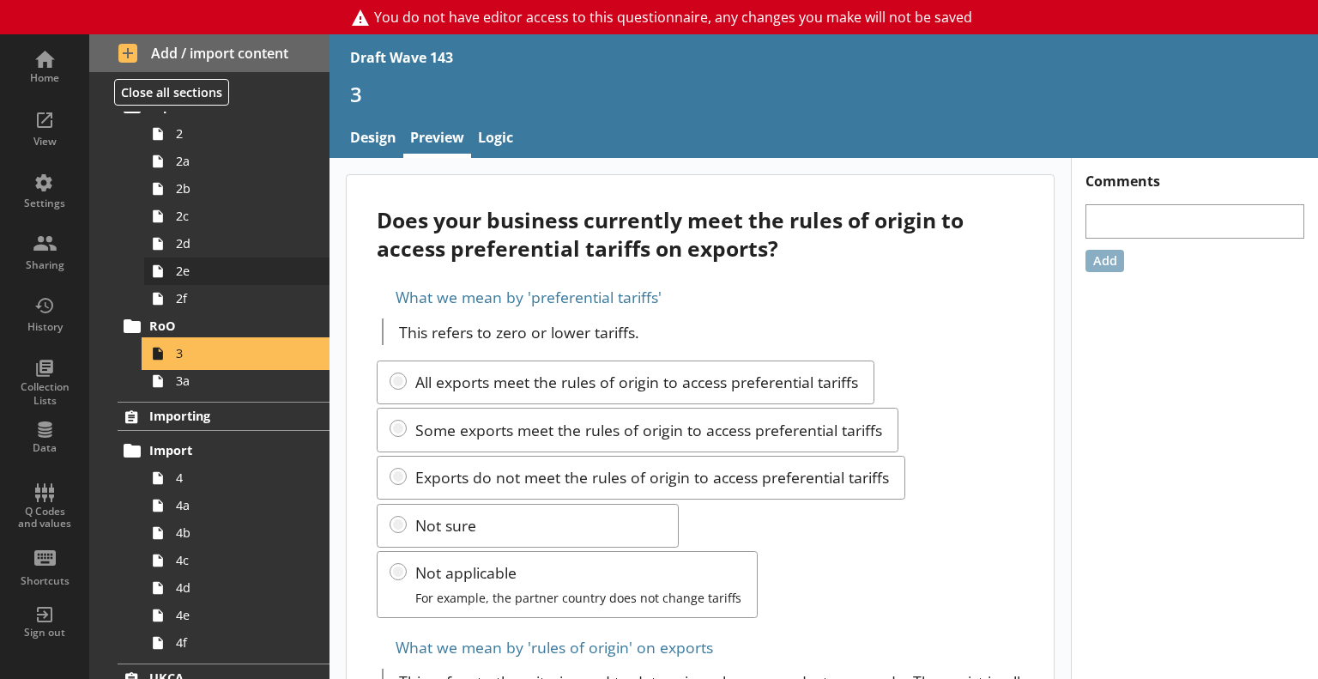
scroll to position [86, 0]
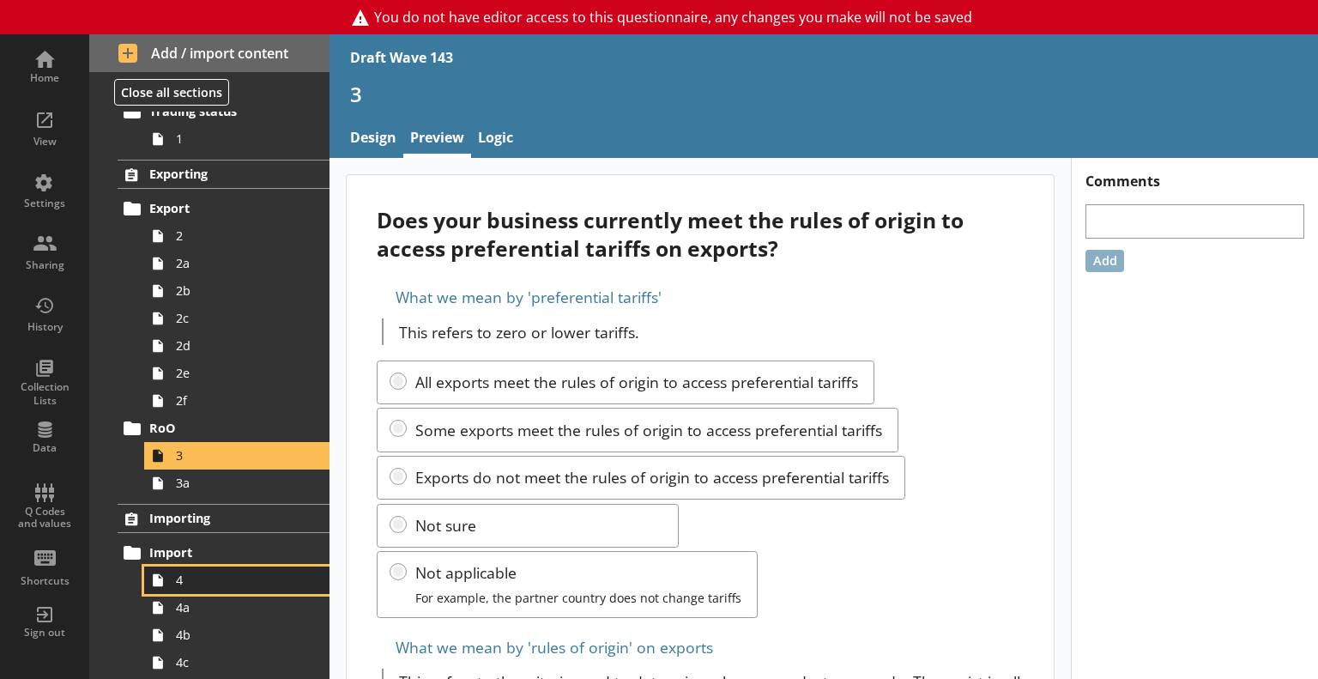
click at [180, 566] on link "4" at bounding box center [236, 579] width 185 height 27
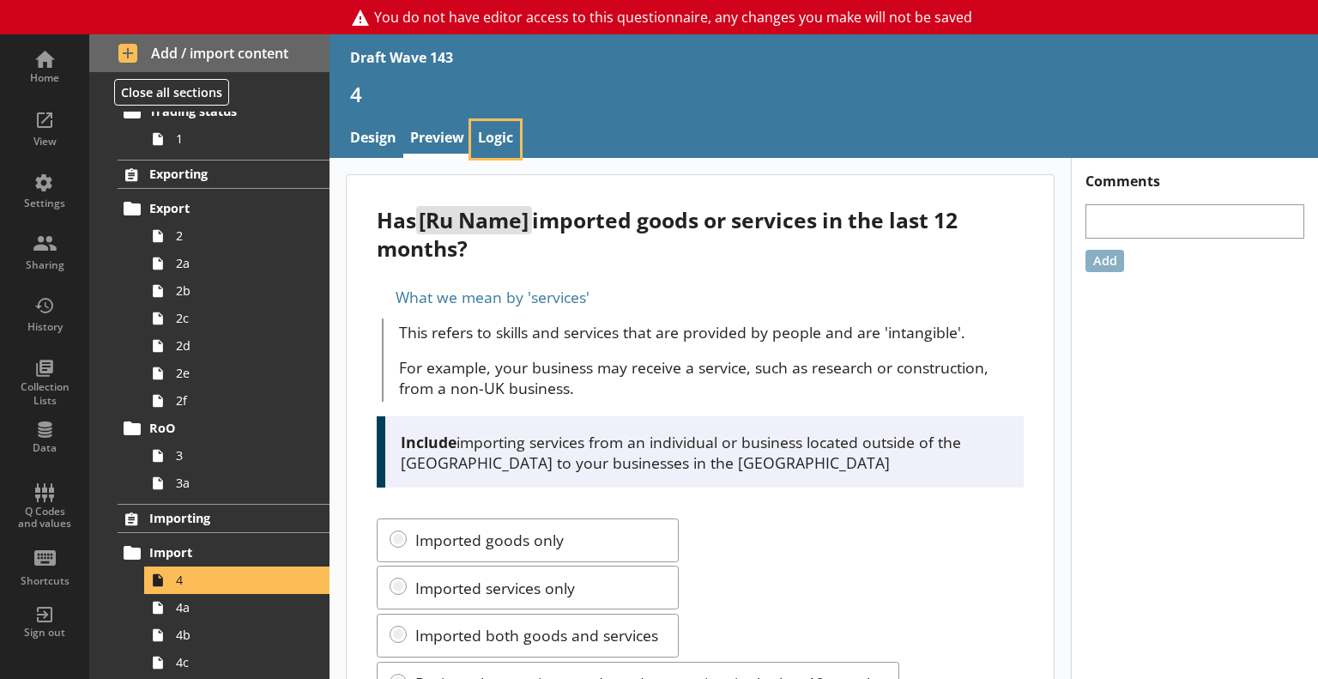
click at [498, 145] on link "Logic" at bounding box center [495, 139] width 49 height 37
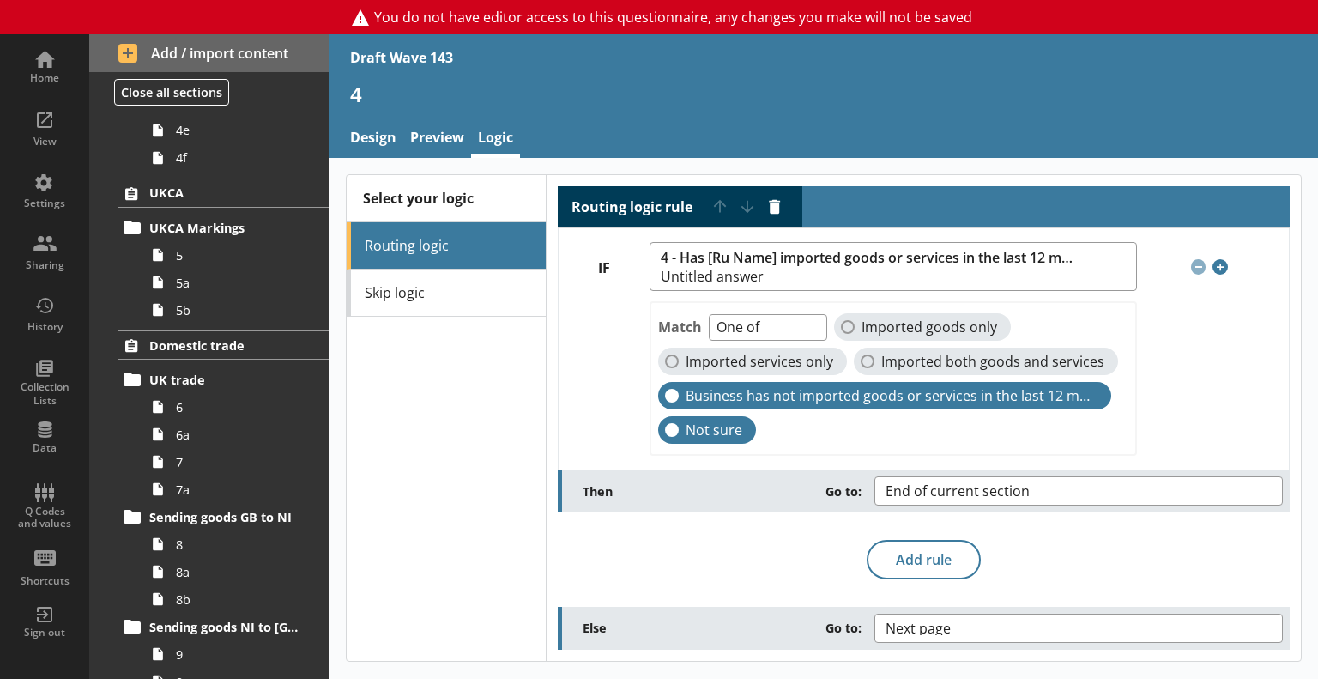
scroll to position [686, 0]
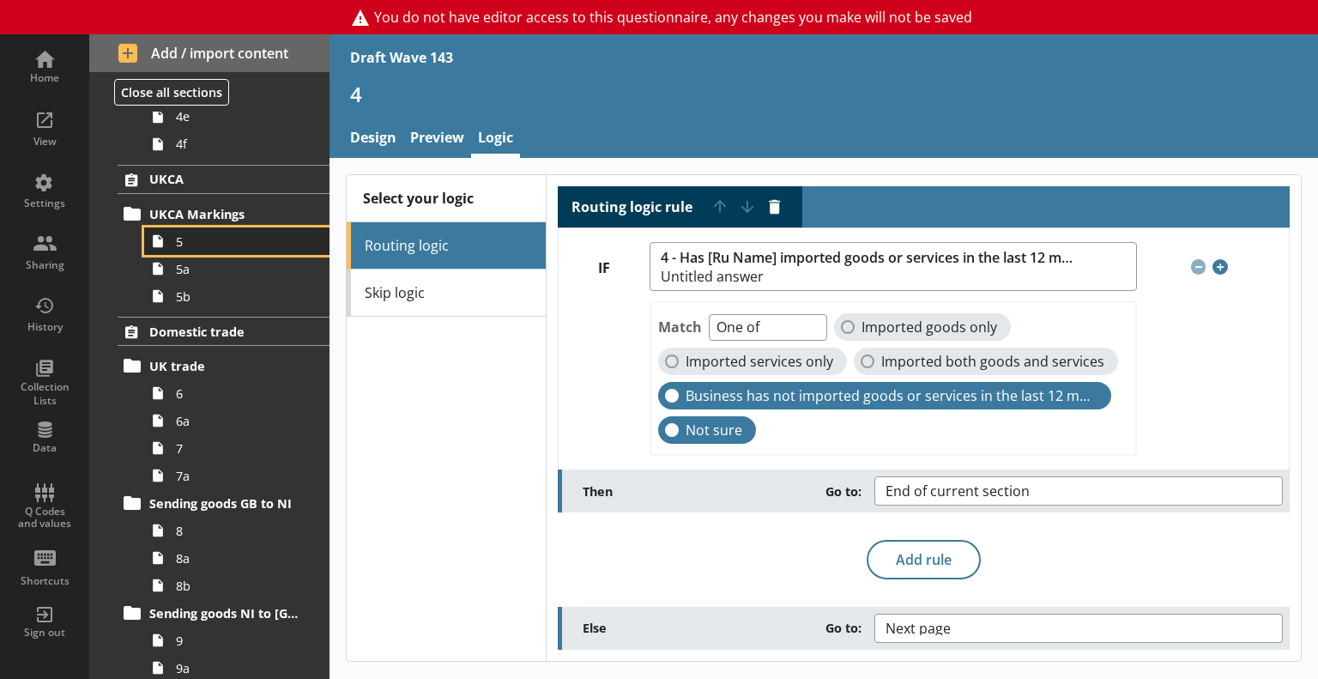
click at [172, 244] on link "5" at bounding box center [236, 240] width 185 height 27
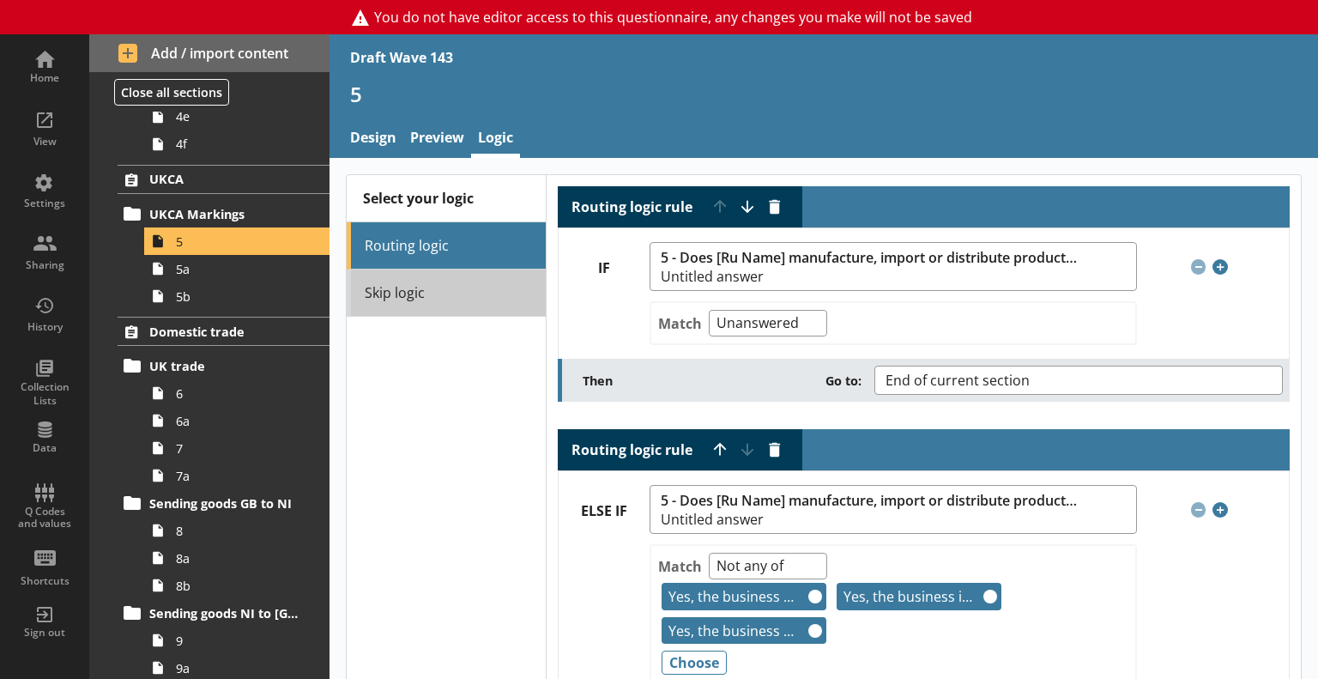
click at [443, 283] on link "Skip logic" at bounding box center [446, 292] width 199 height 47
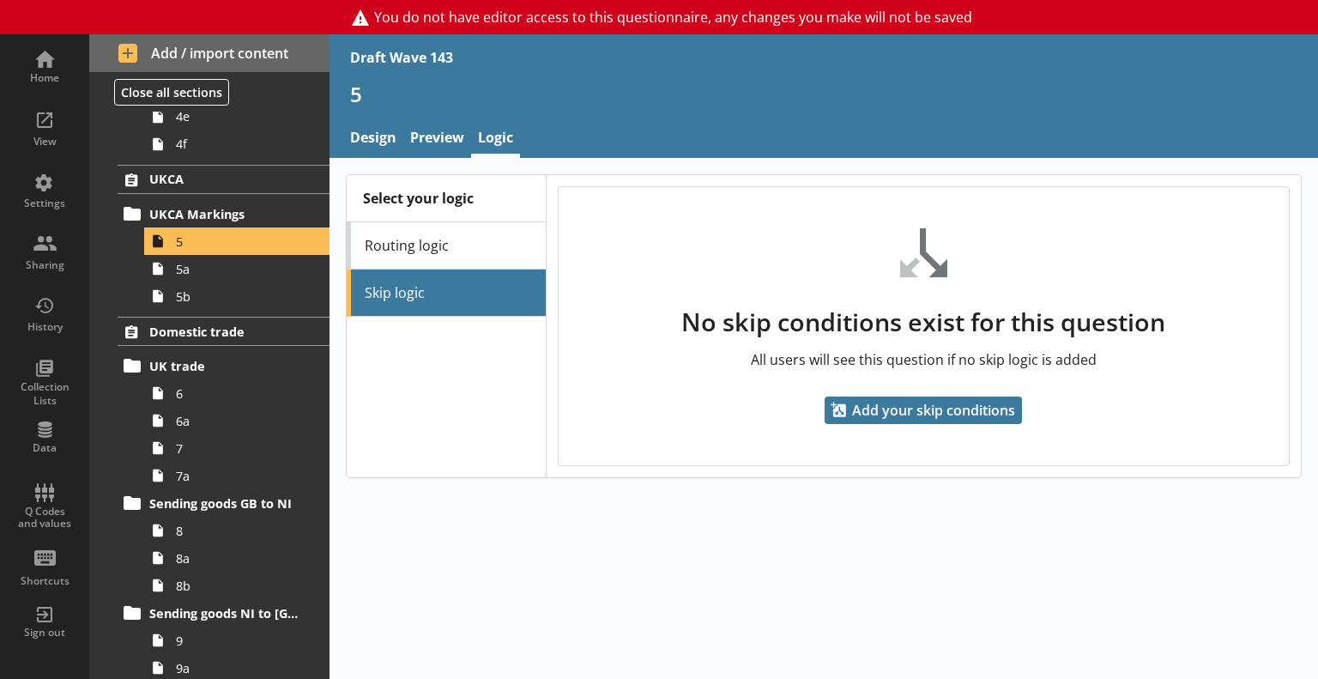
click at [440, 243] on link "Routing logic" at bounding box center [446, 245] width 199 height 47
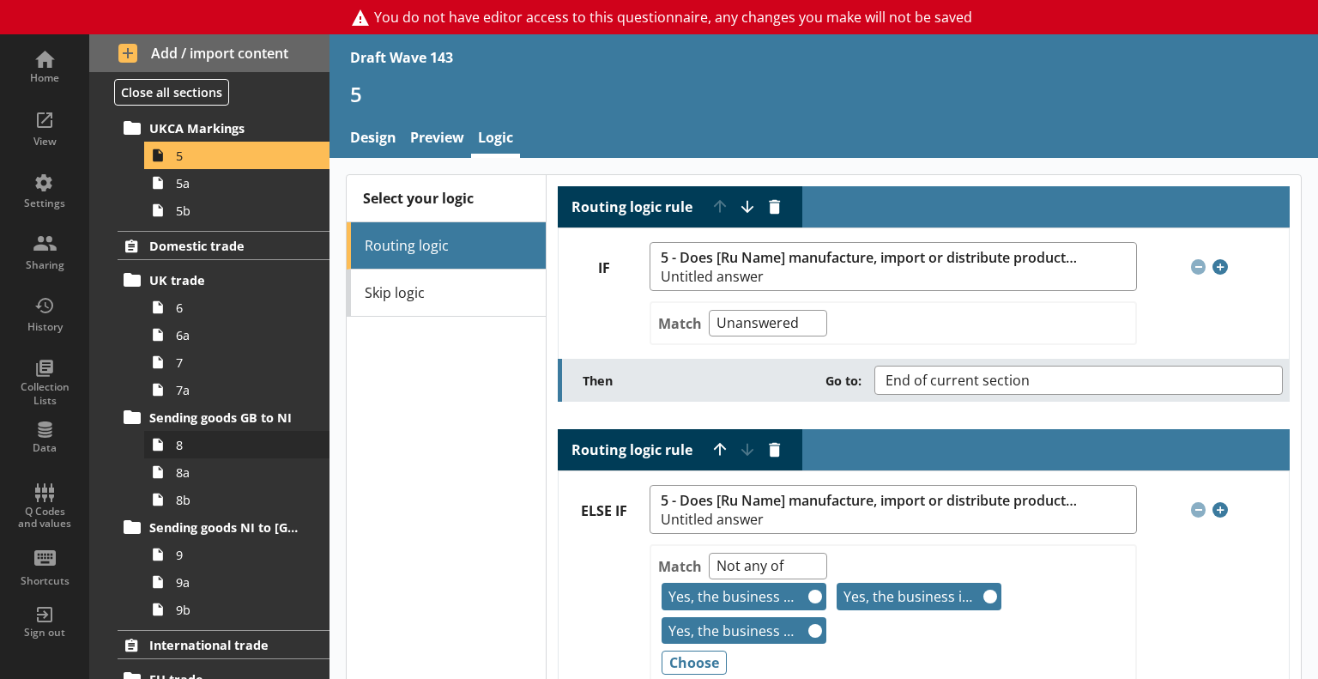
scroll to position [858, 0]
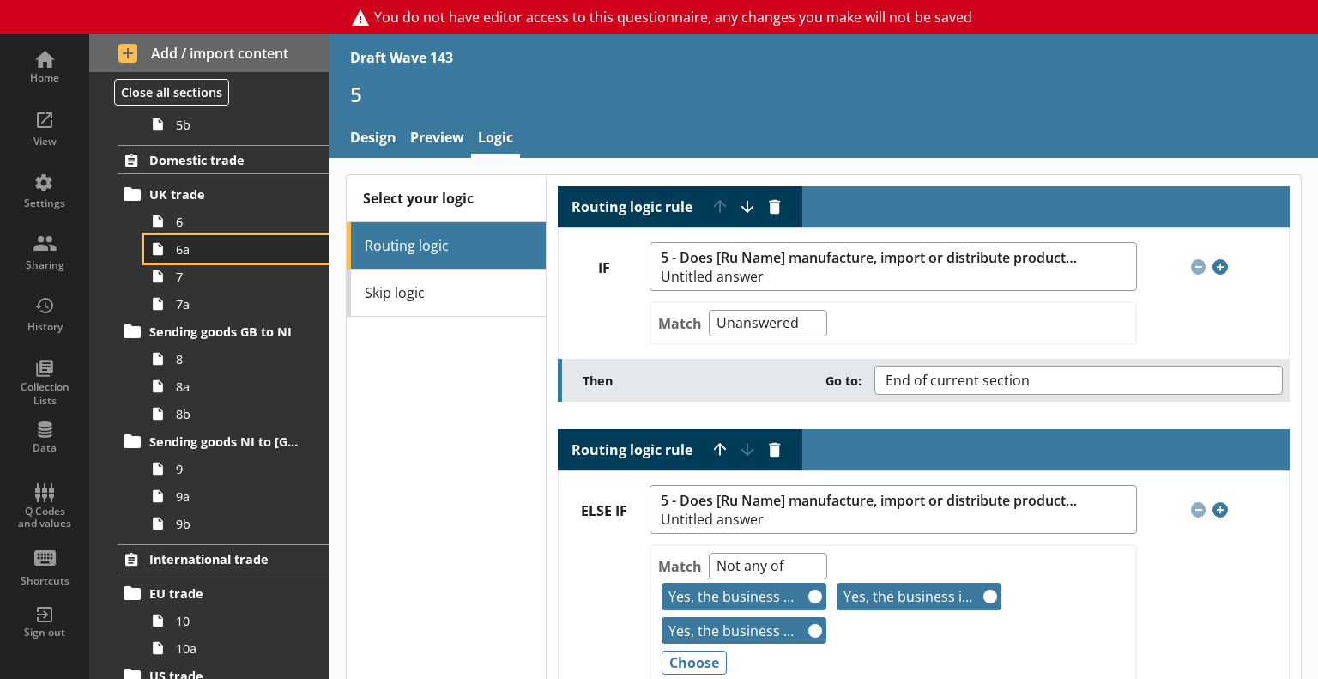
click at [200, 241] on span "6a" at bounding box center [241, 249] width 130 height 16
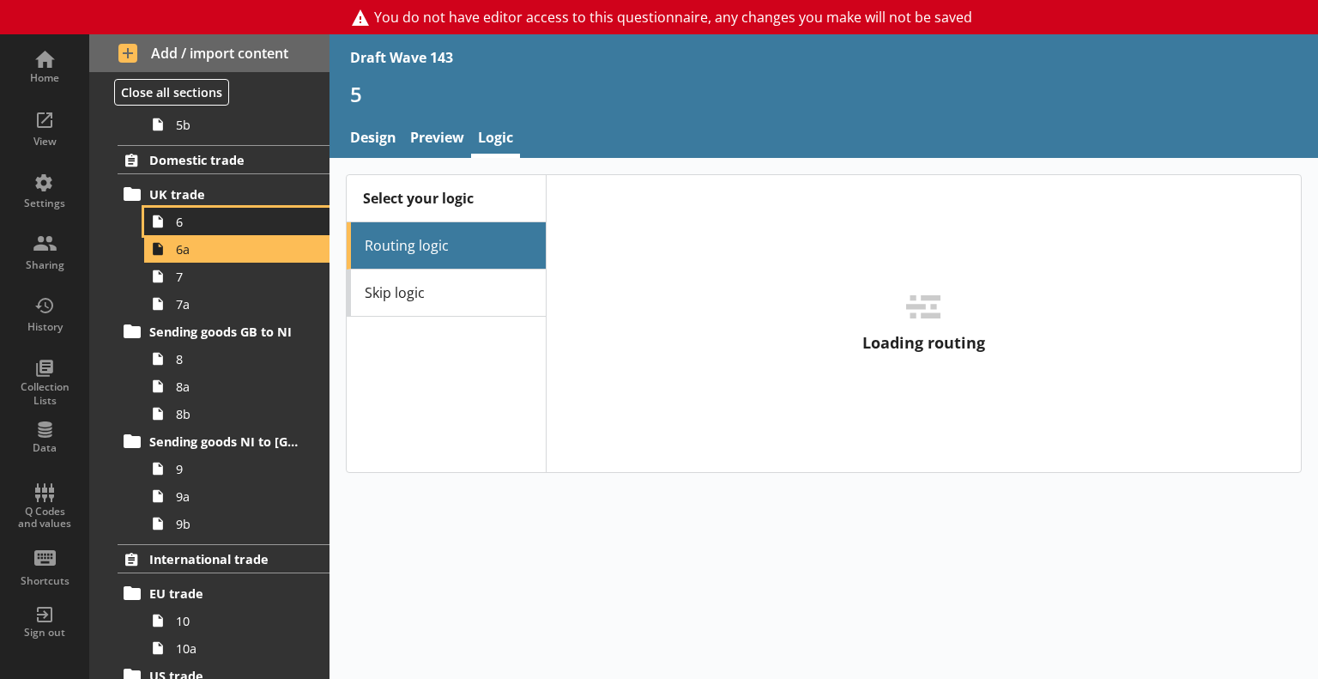
click at [194, 215] on span "6" at bounding box center [241, 222] width 130 height 16
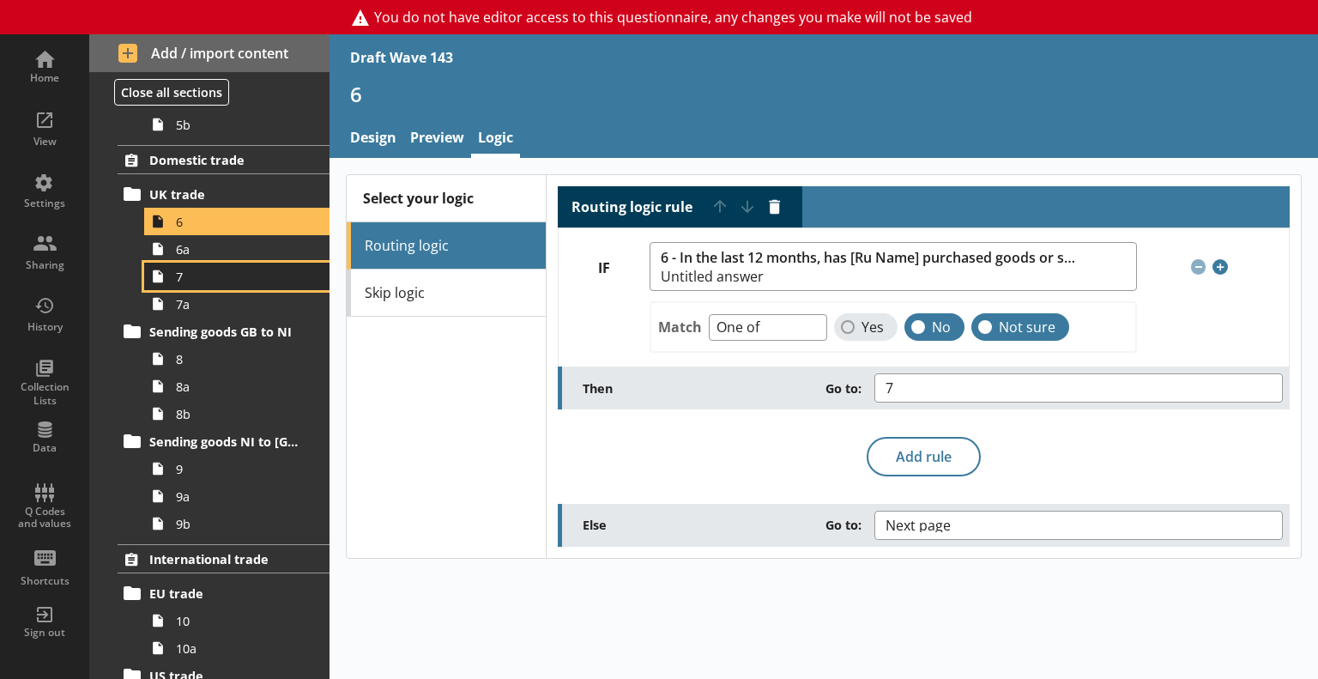
click at [201, 282] on span "7" at bounding box center [241, 277] width 130 height 16
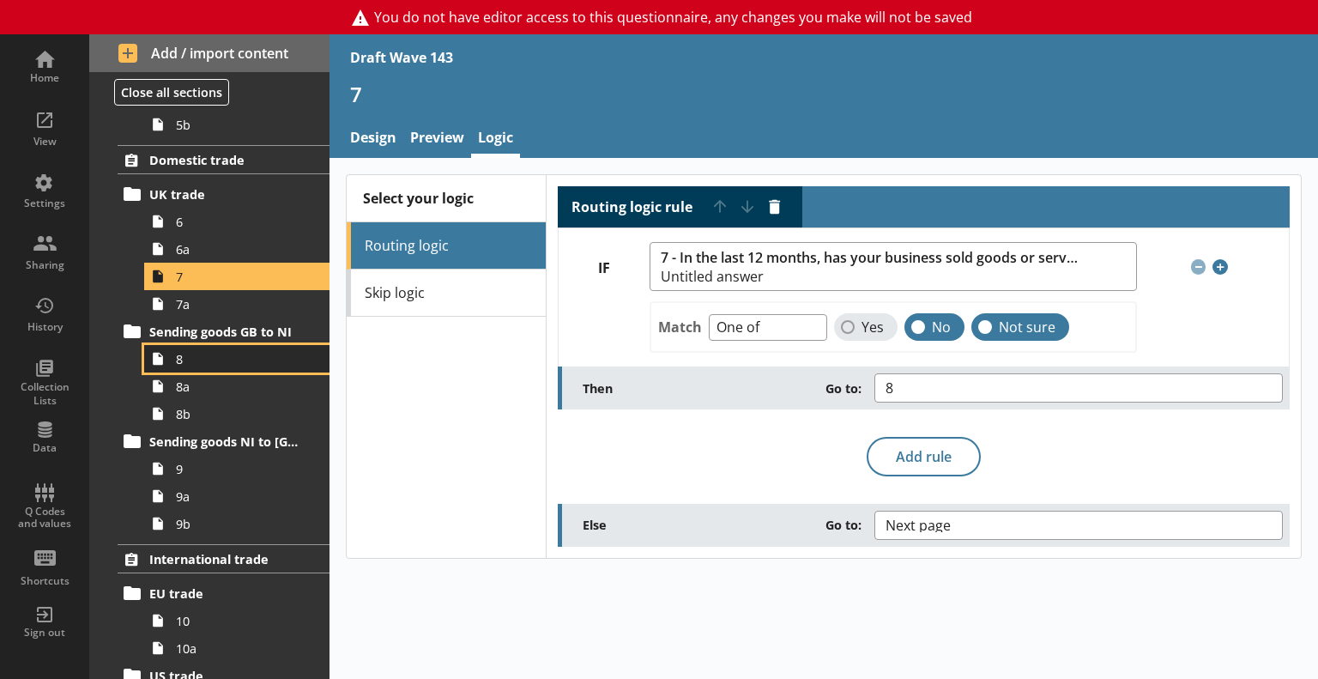
click at [204, 345] on link "8" at bounding box center [236, 358] width 185 height 27
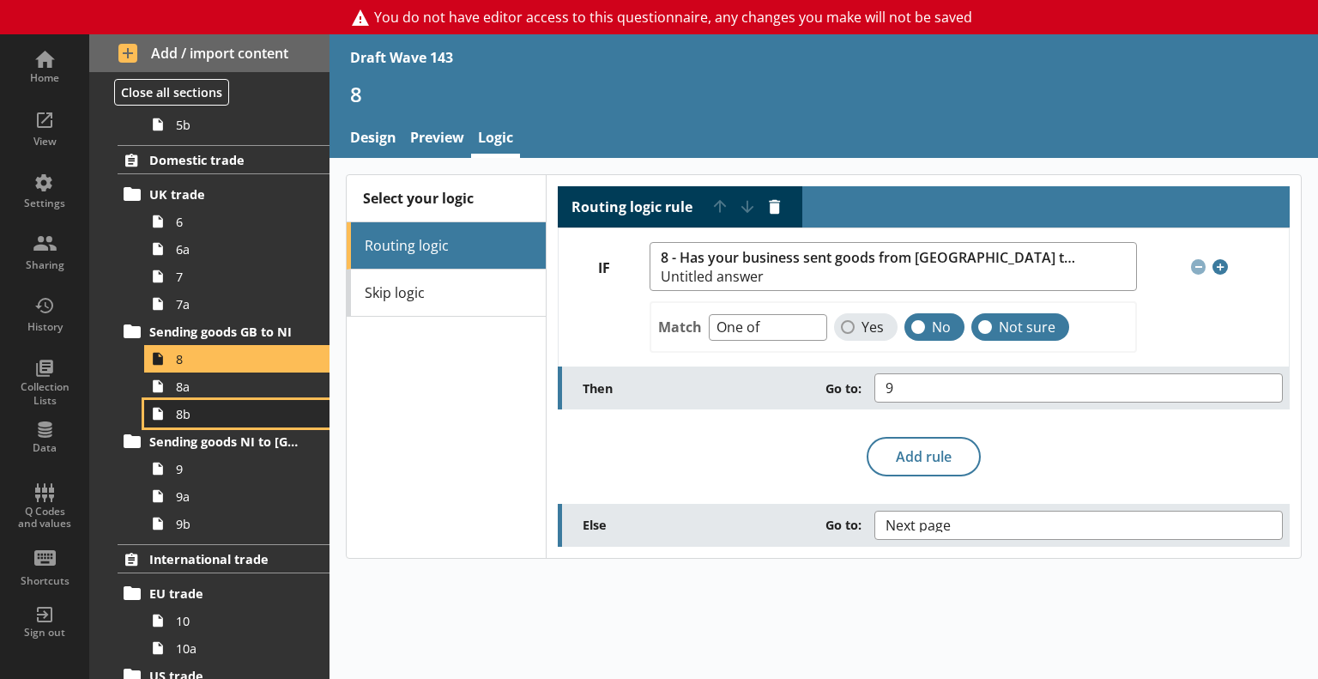
click at [247, 400] on link "8b" at bounding box center [236, 413] width 185 height 27
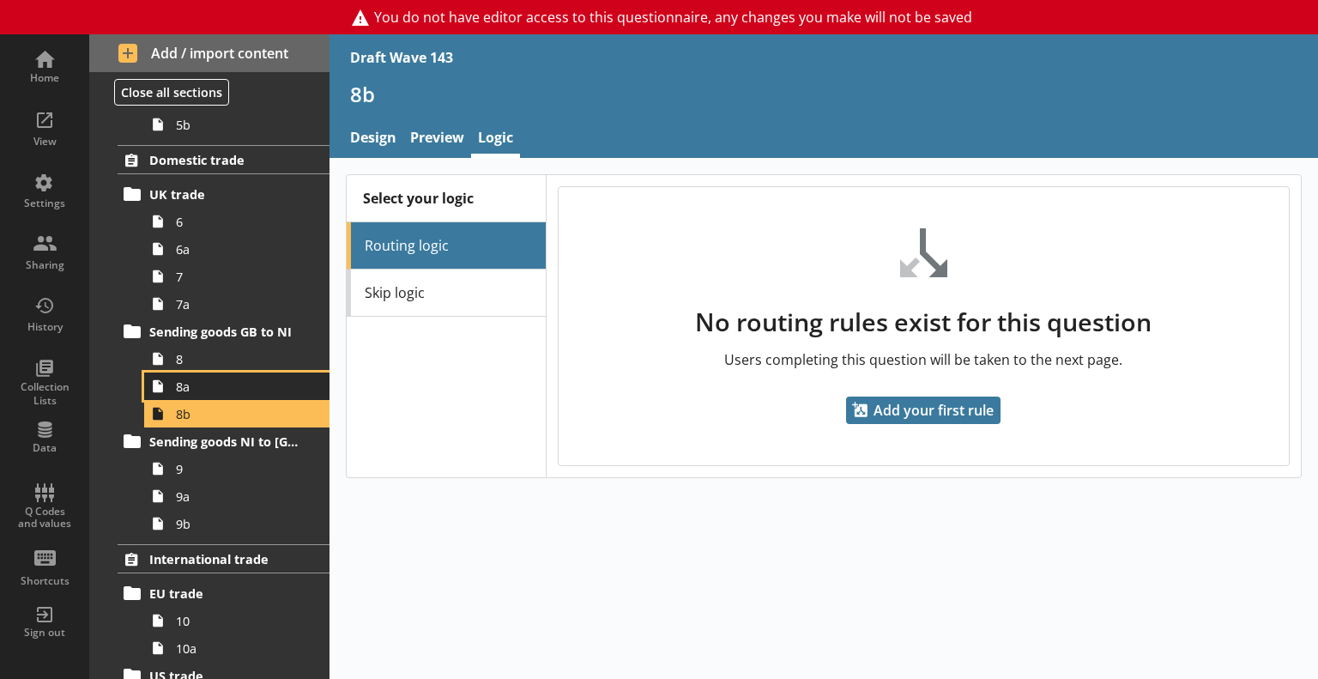
click at [240, 386] on span "8a" at bounding box center [241, 386] width 130 height 16
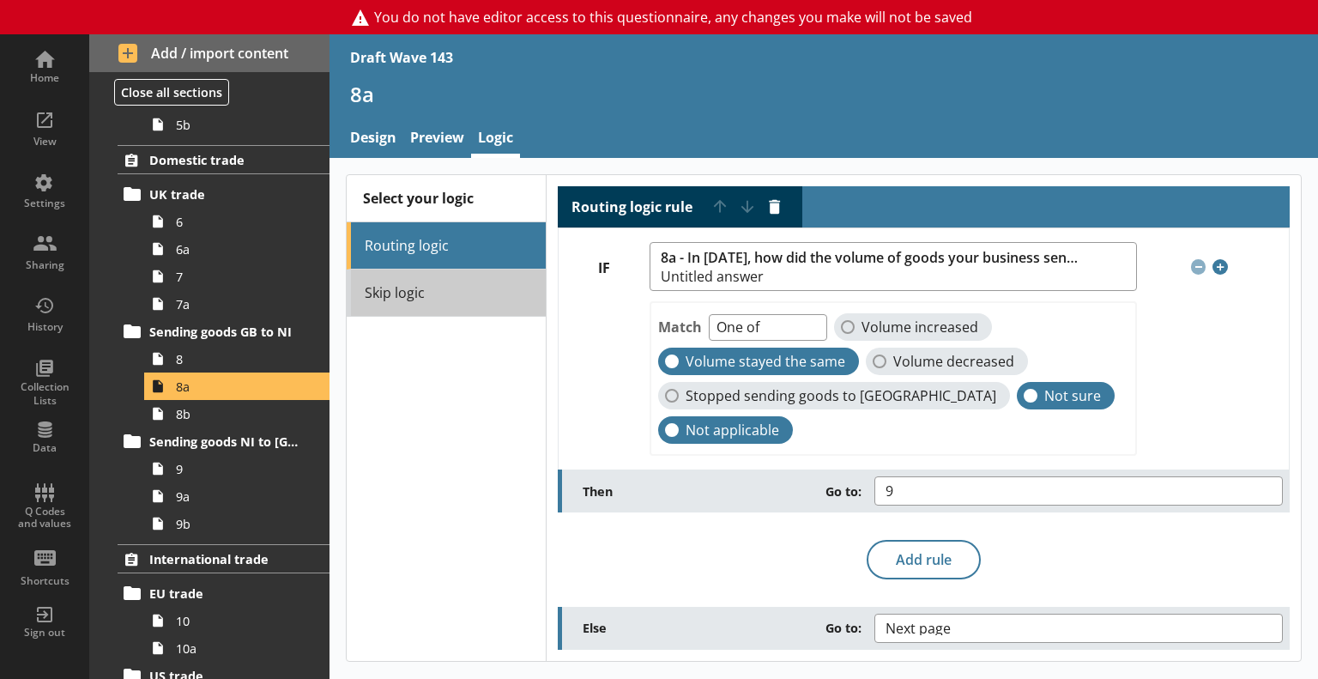
click at [389, 279] on link "Skip logic" at bounding box center [446, 292] width 199 height 47
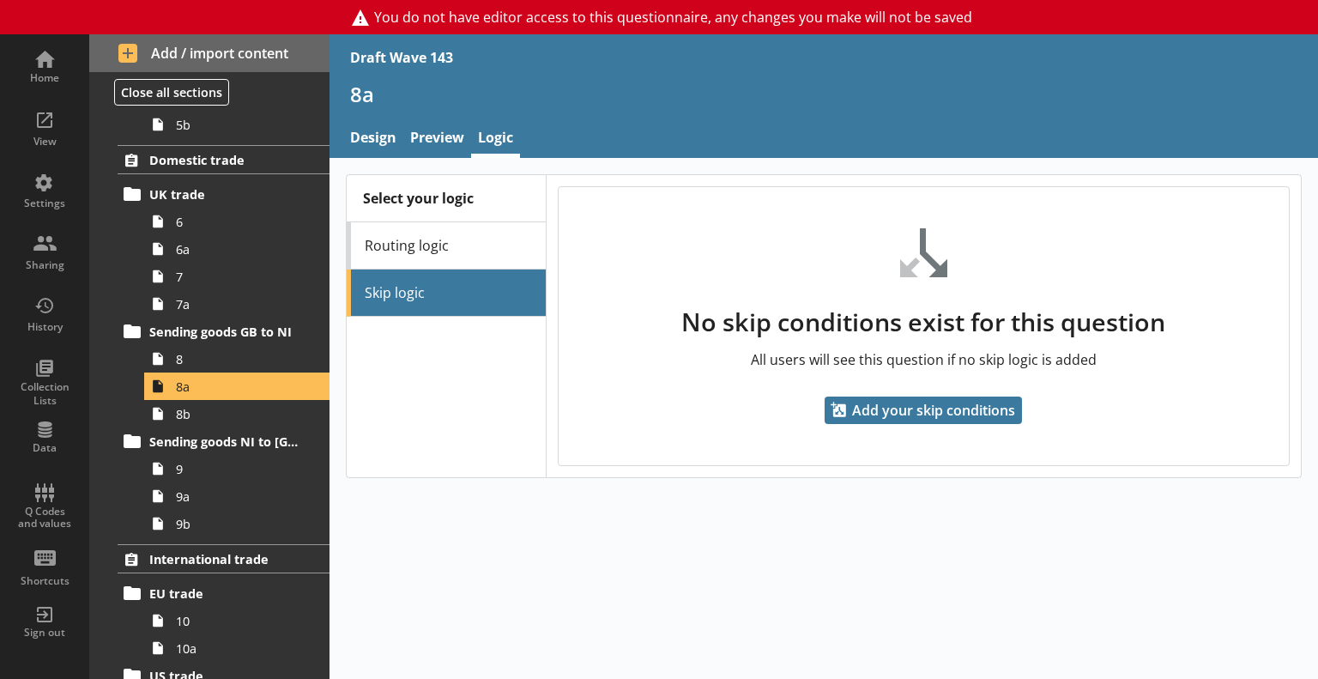
click at [432, 251] on link "Routing logic" at bounding box center [446, 245] width 199 height 47
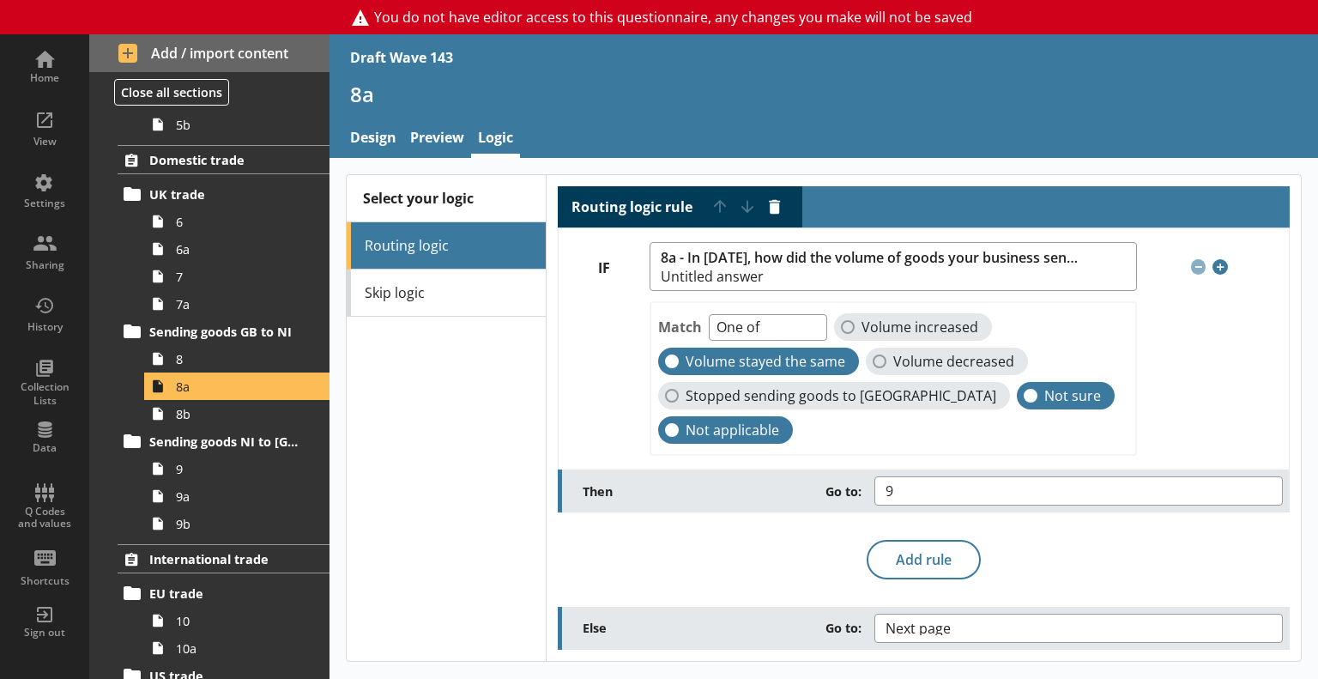
click at [446, 437] on div "Select your logic Routing logic Skip logic" at bounding box center [446, 417] width 199 height 485
click at [215, 478] on link "9" at bounding box center [236, 468] width 185 height 27
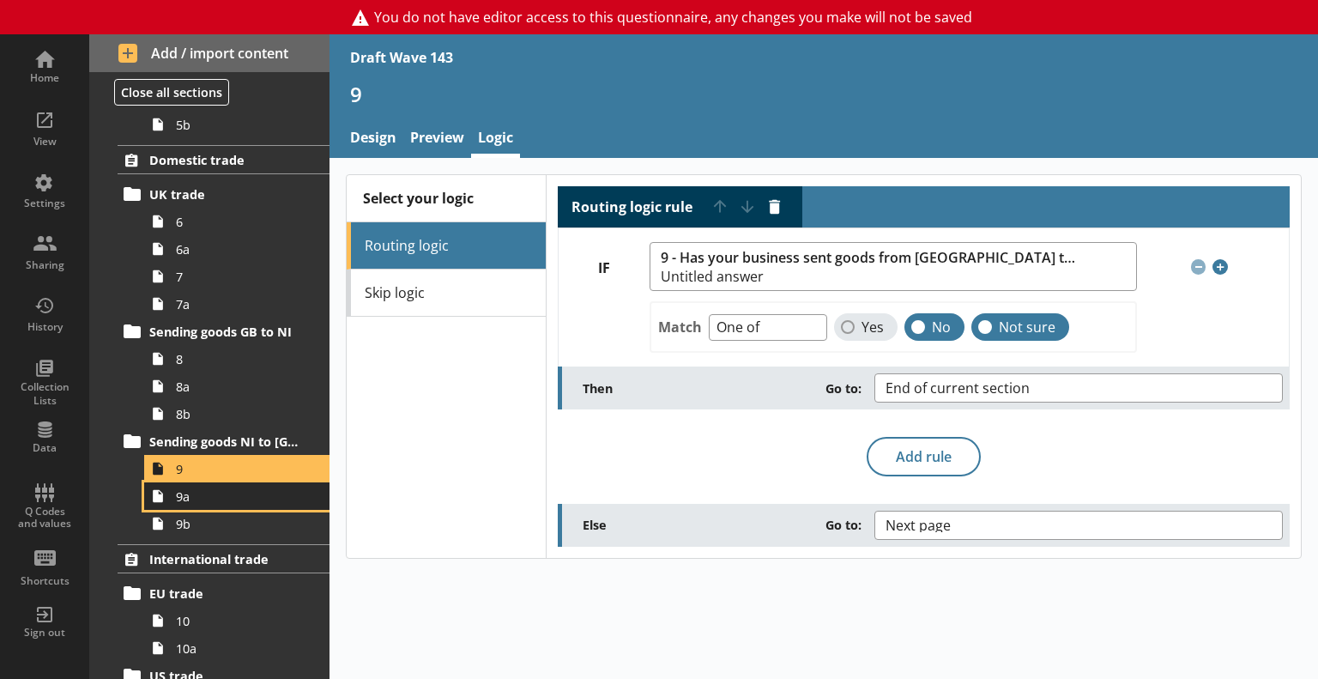
click at [212, 497] on span "9a" at bounding box center [241, 496] width 130 height 16
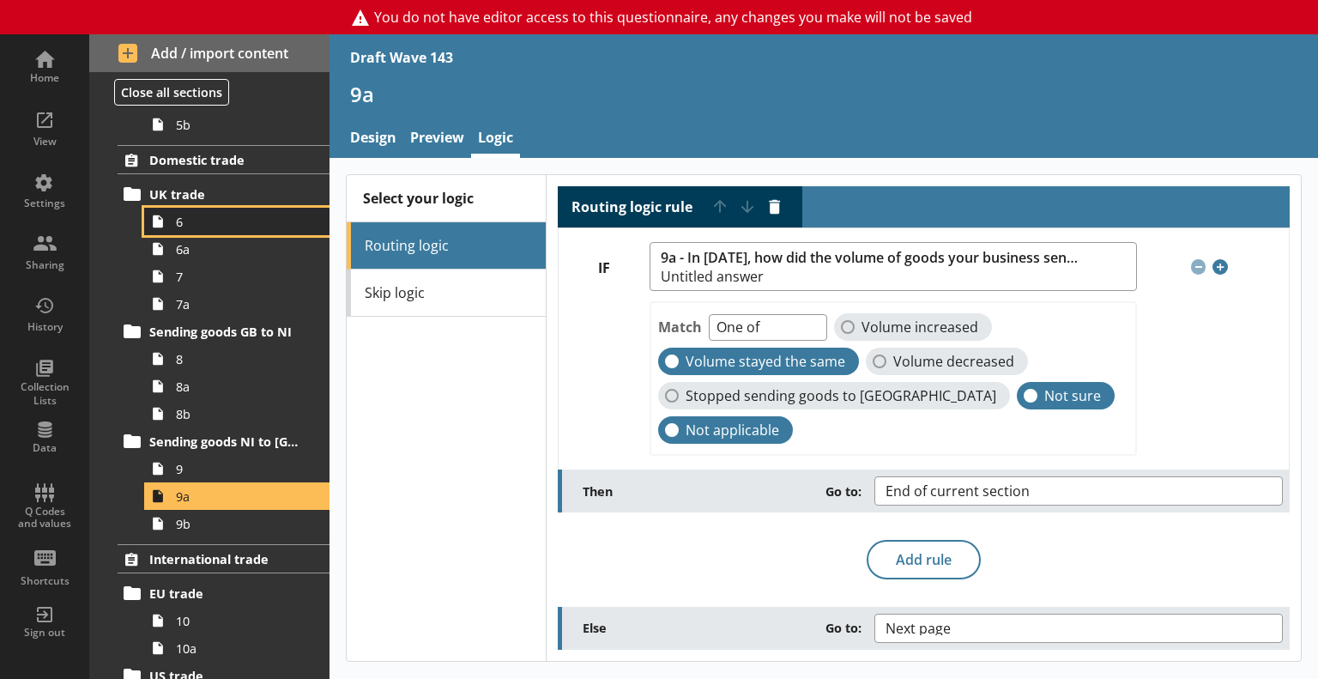
click at [205, 220] on span "6" at bounding box center [241, 222] width 130 height 16
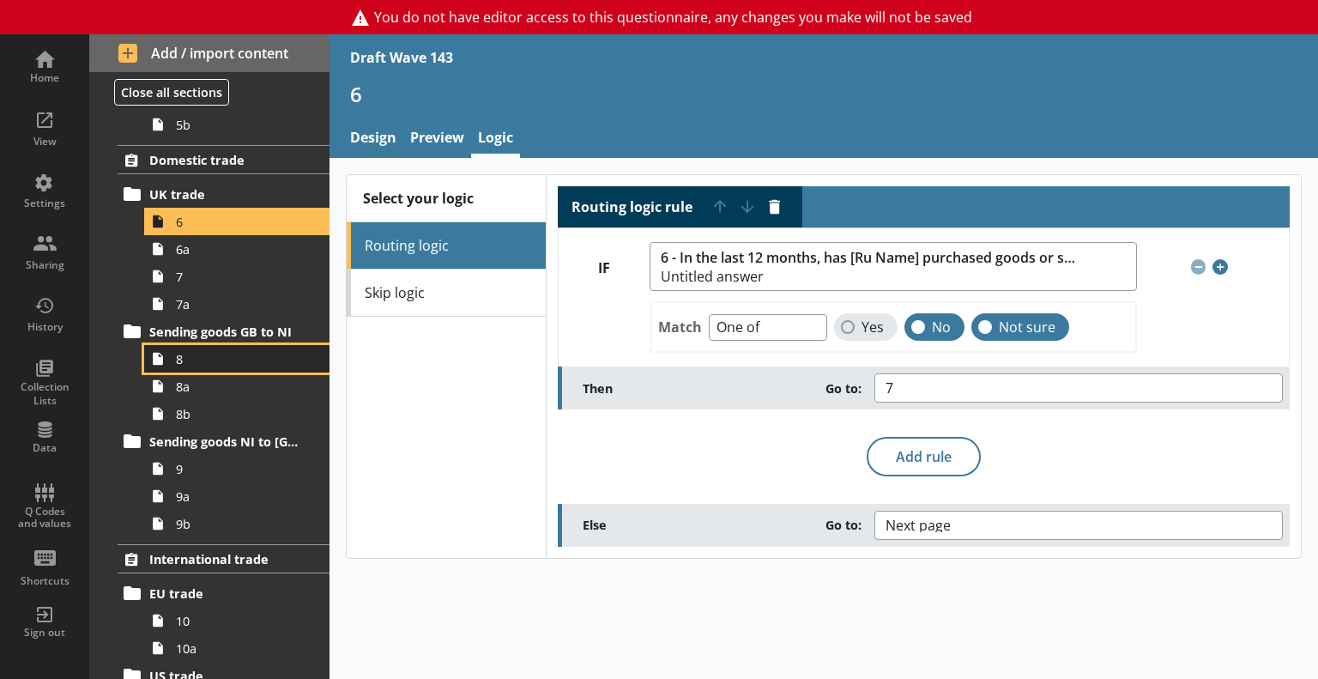
click at [205, 360] on span "8" at bounding box center [241, 359] width 130 height 16
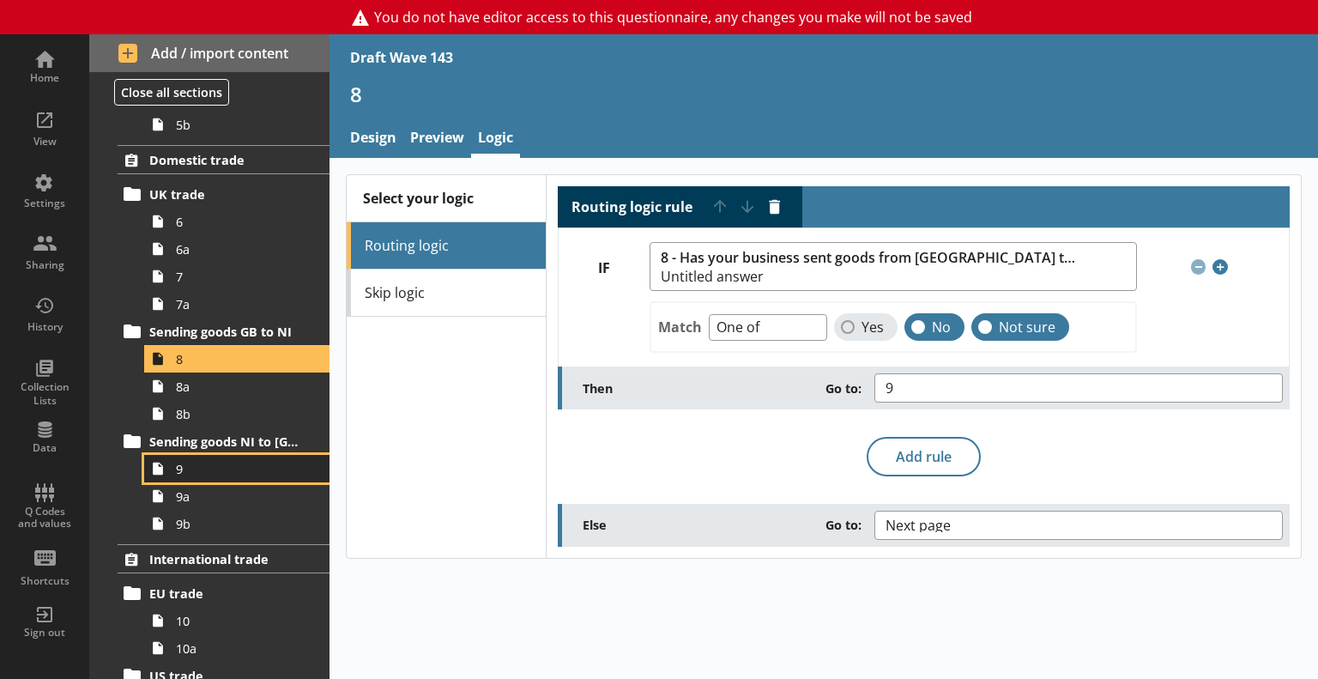
click at [199, 469] on span "9" at bounding box center [241, 469] width 130 height 16
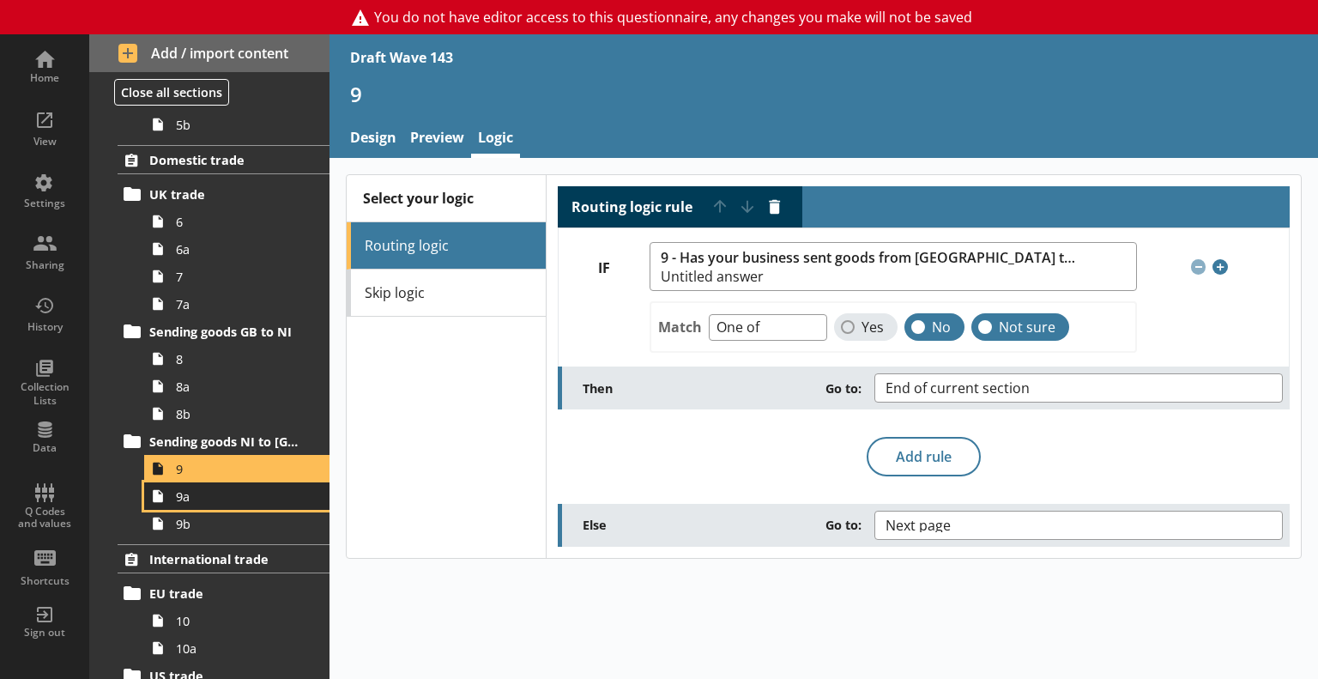
click at [217, 500] on span "9a" at bounding box center [241, 496] width 130 height 16
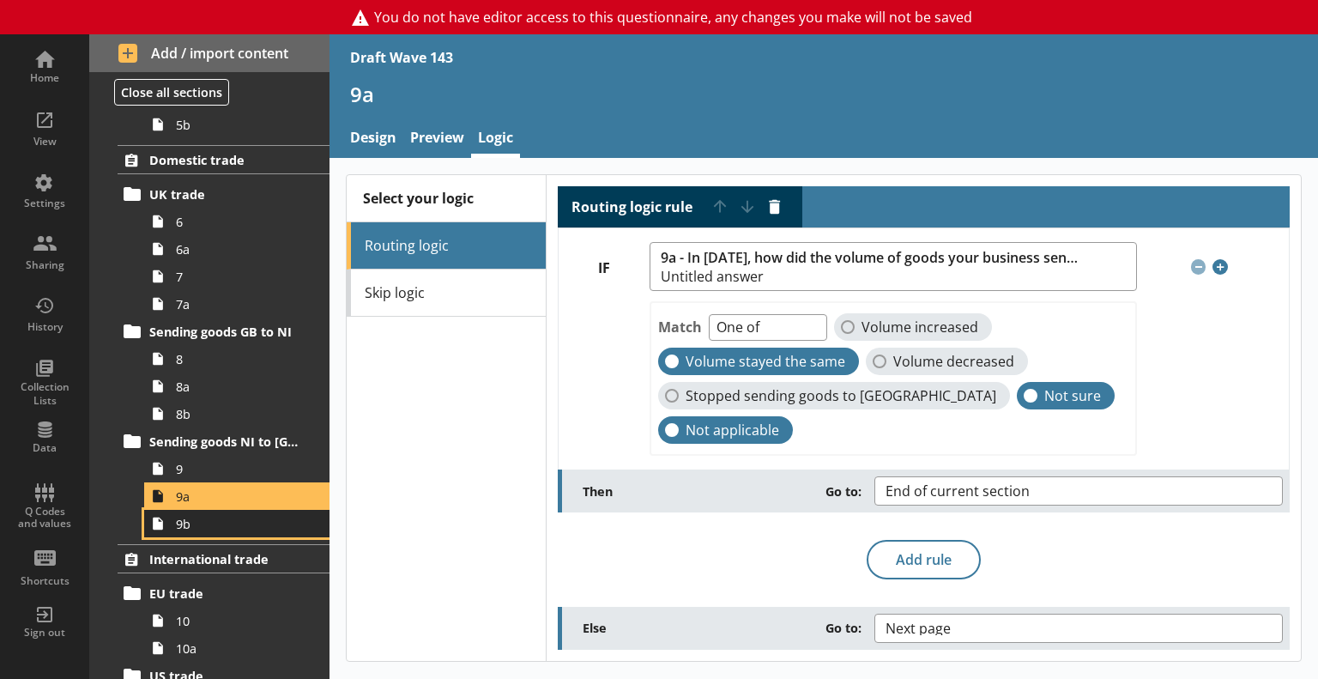
click at [199, 534] on link "9b" at bounding box center [236, 523] width 185 height 27
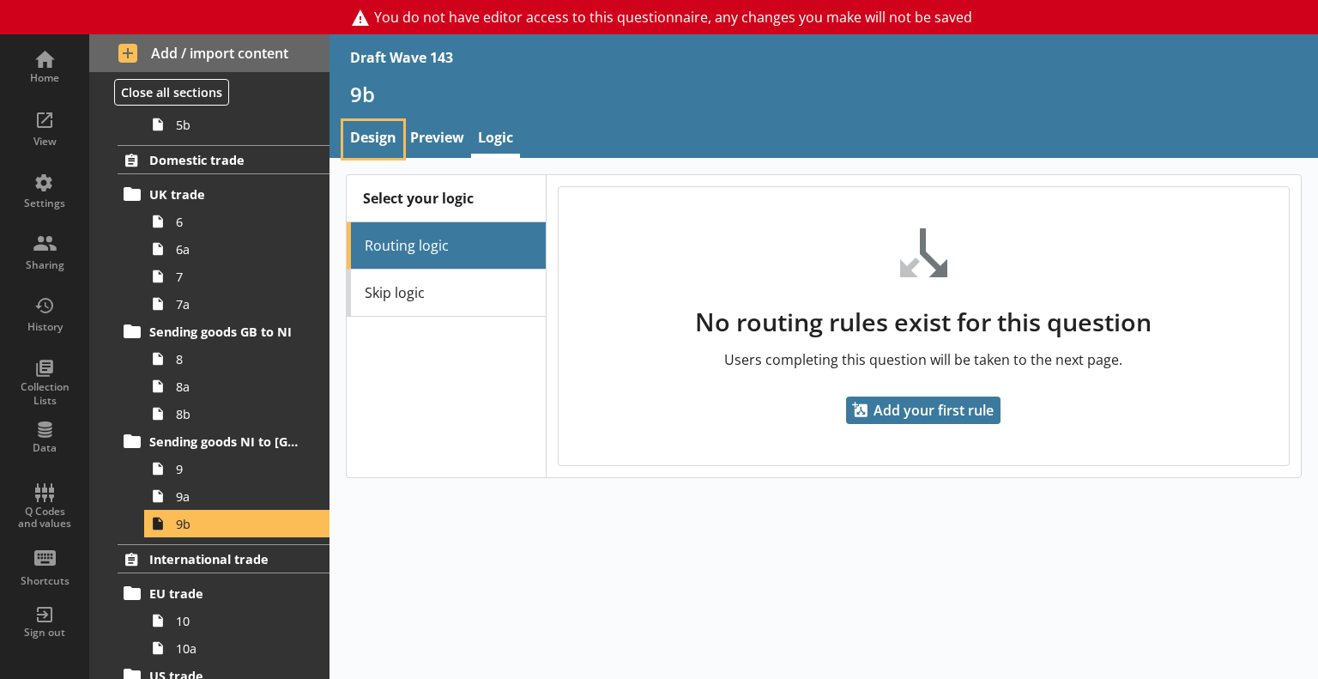
click at [389, 131] on link "Design" at bounding box center [373, 139] width 60 height 37
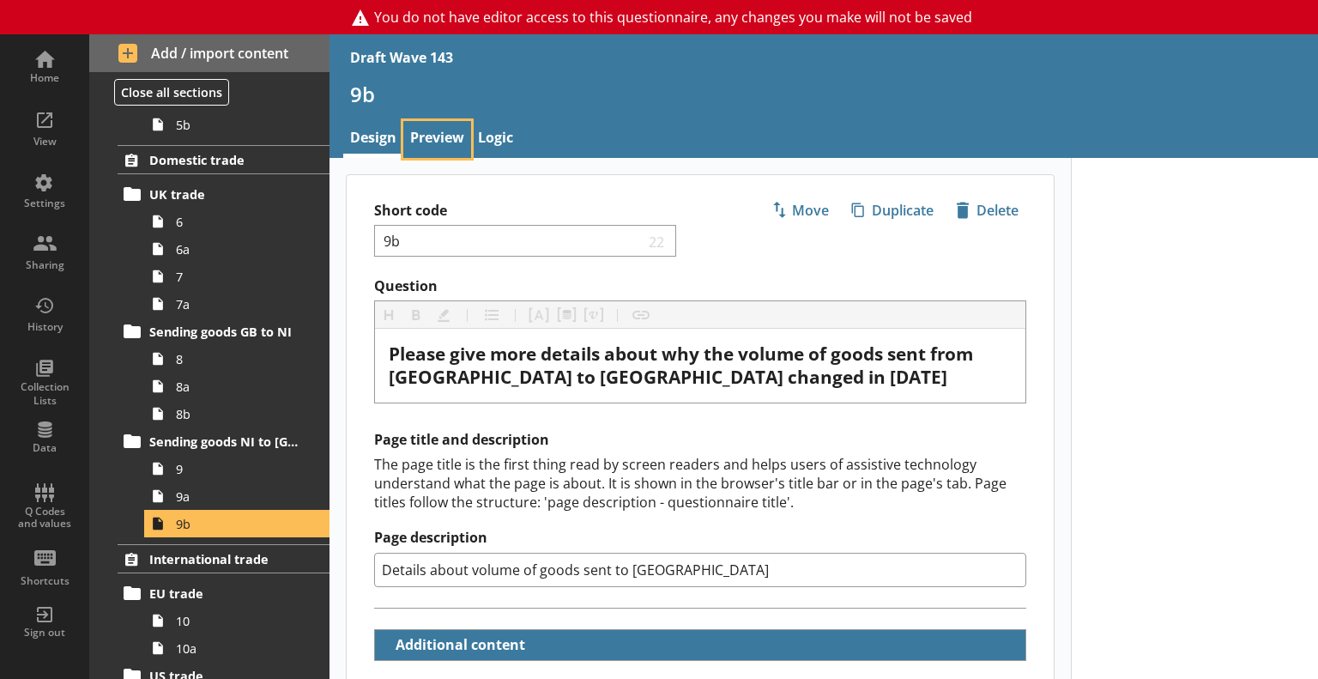
click at [442, 135] on link "Preview" at bounding box center [437, 139] width 68 height 37
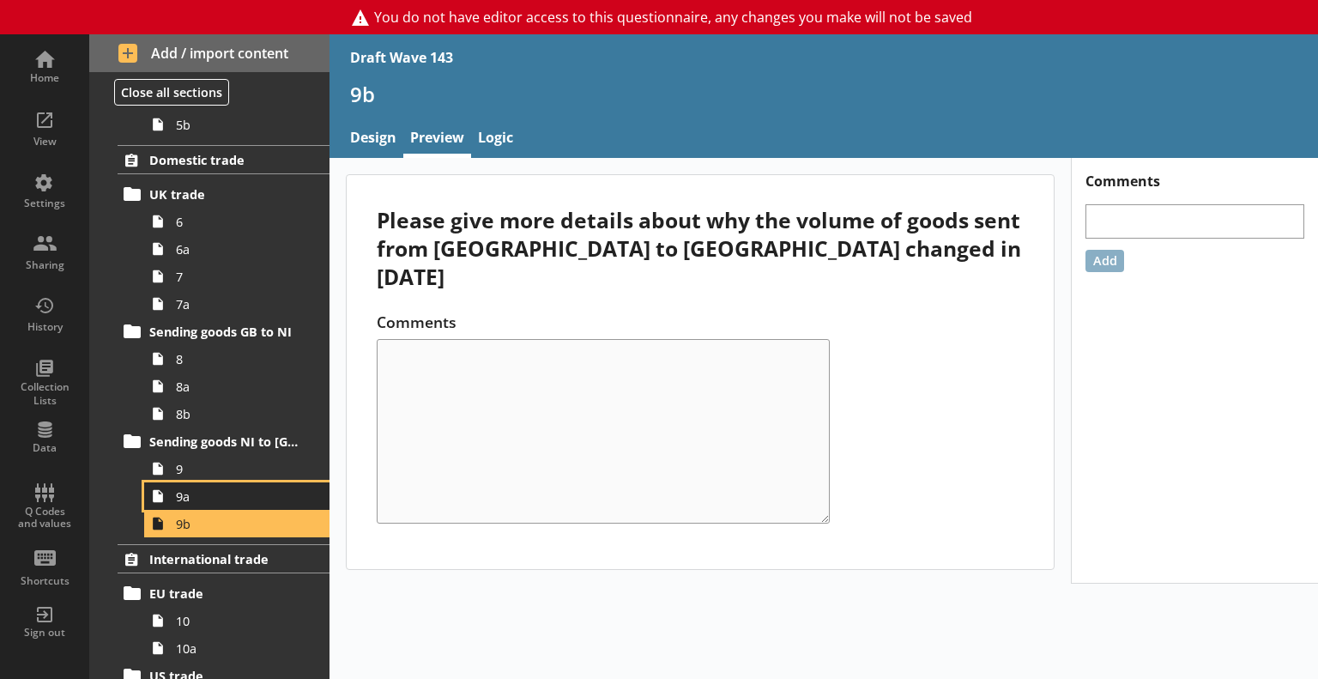
click at [206, 497] on span "9a" at bounding box center [241, 496] width 130 height 16
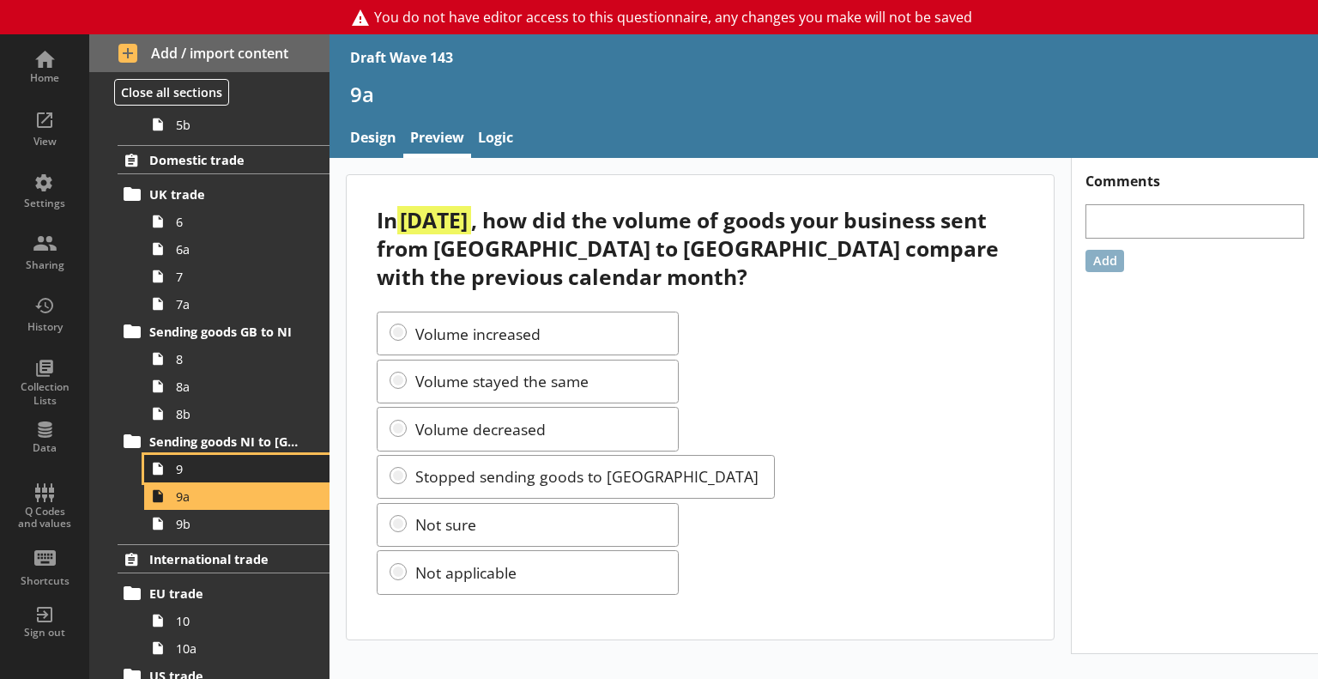
click at [220, 469] on span "9" at bounding box center [241, 469] width 130 height 16
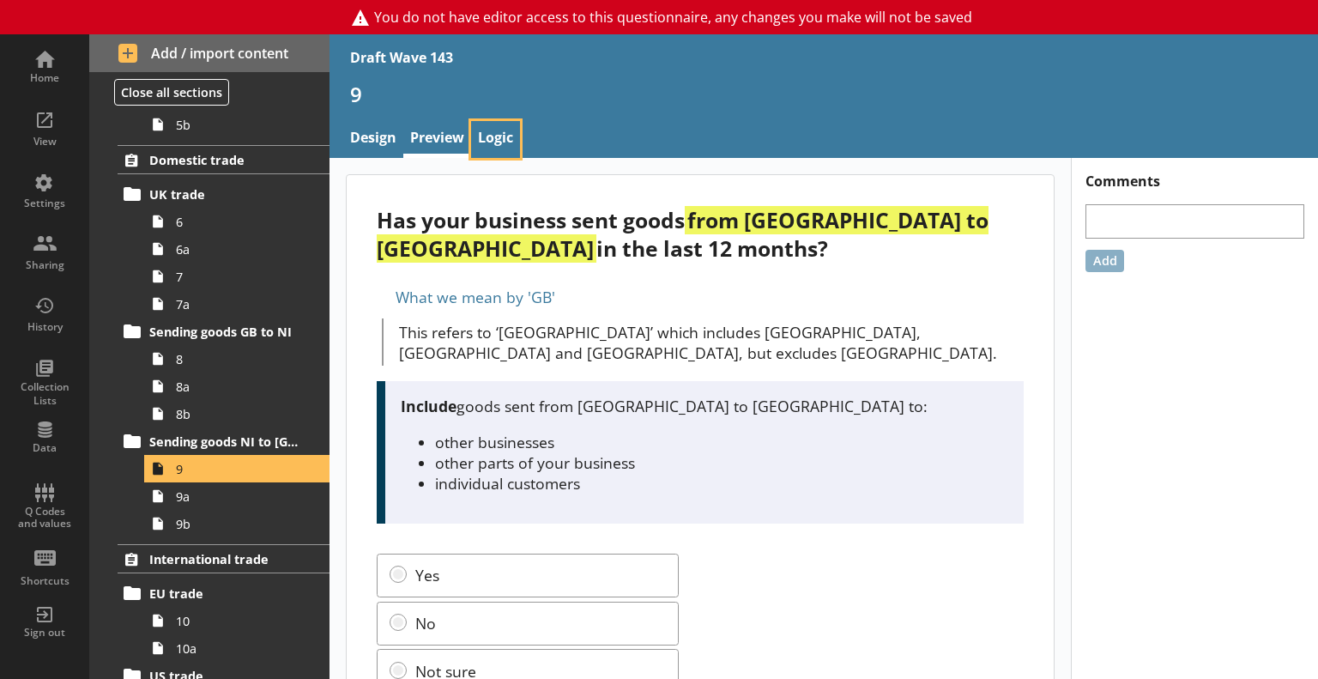
click at [495, 133] on link "Logic" at bounding box center [495, 139] width 49 height 37
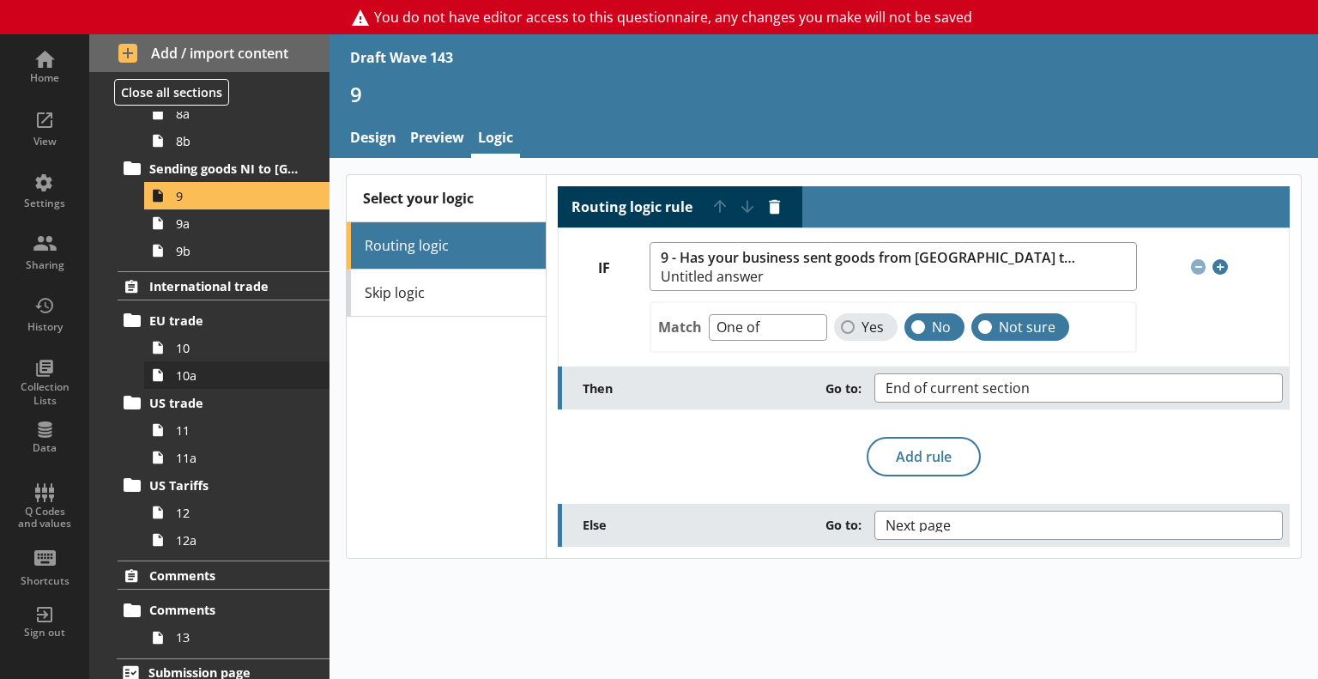
scroll to position [1143, 0]
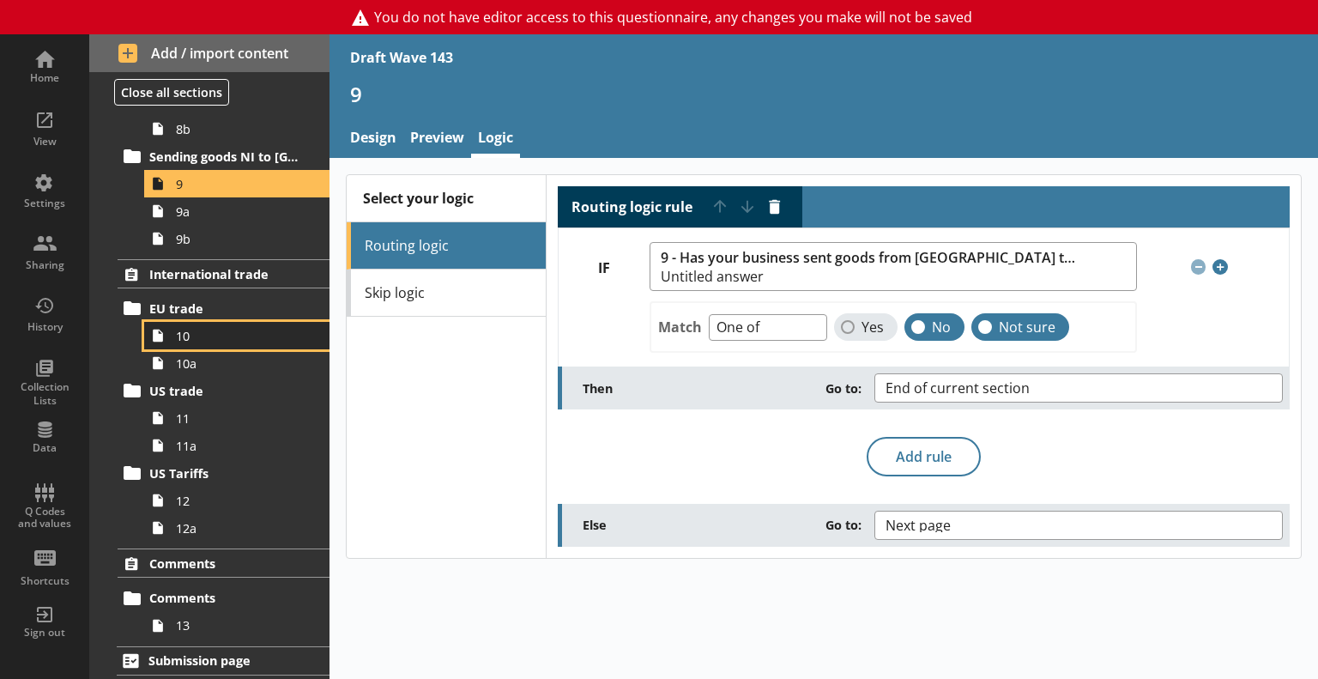
click at [190, 336] on span "10" at bounding box center [241, 336] width 130 height 16
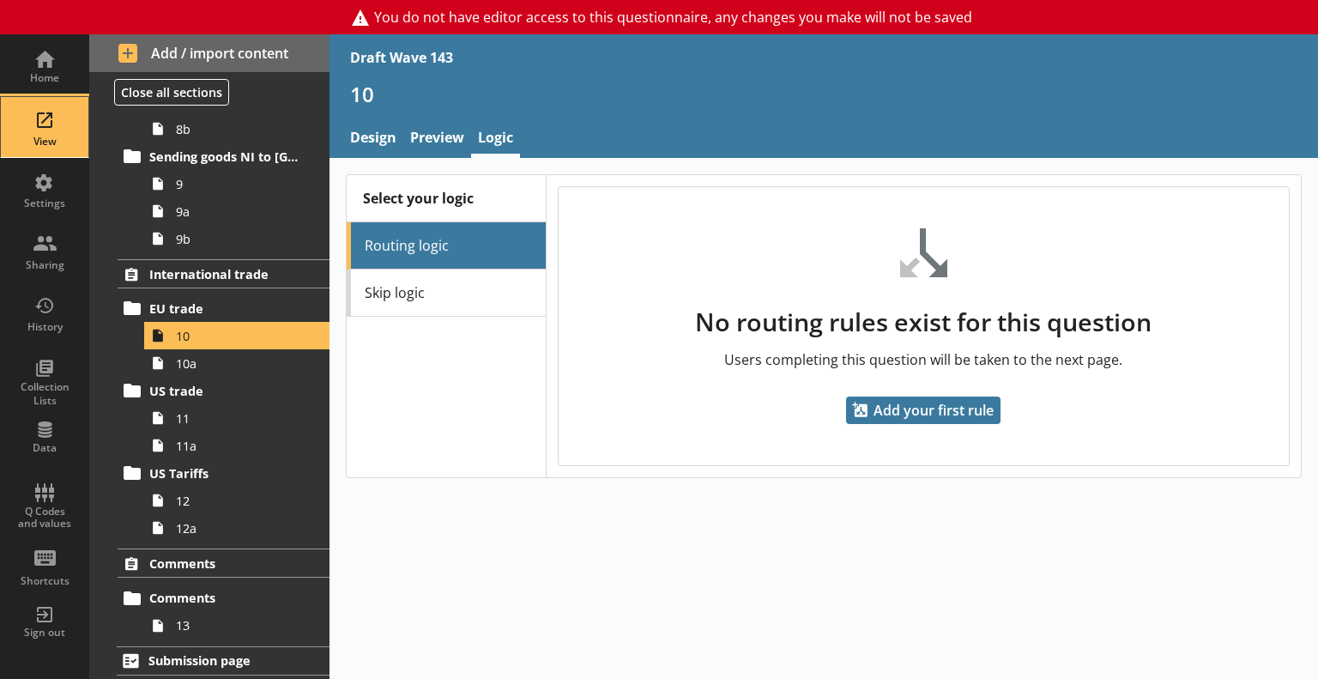
click at [21, 125] on div "View" at bounding box center [45, 127] width 60 height 60
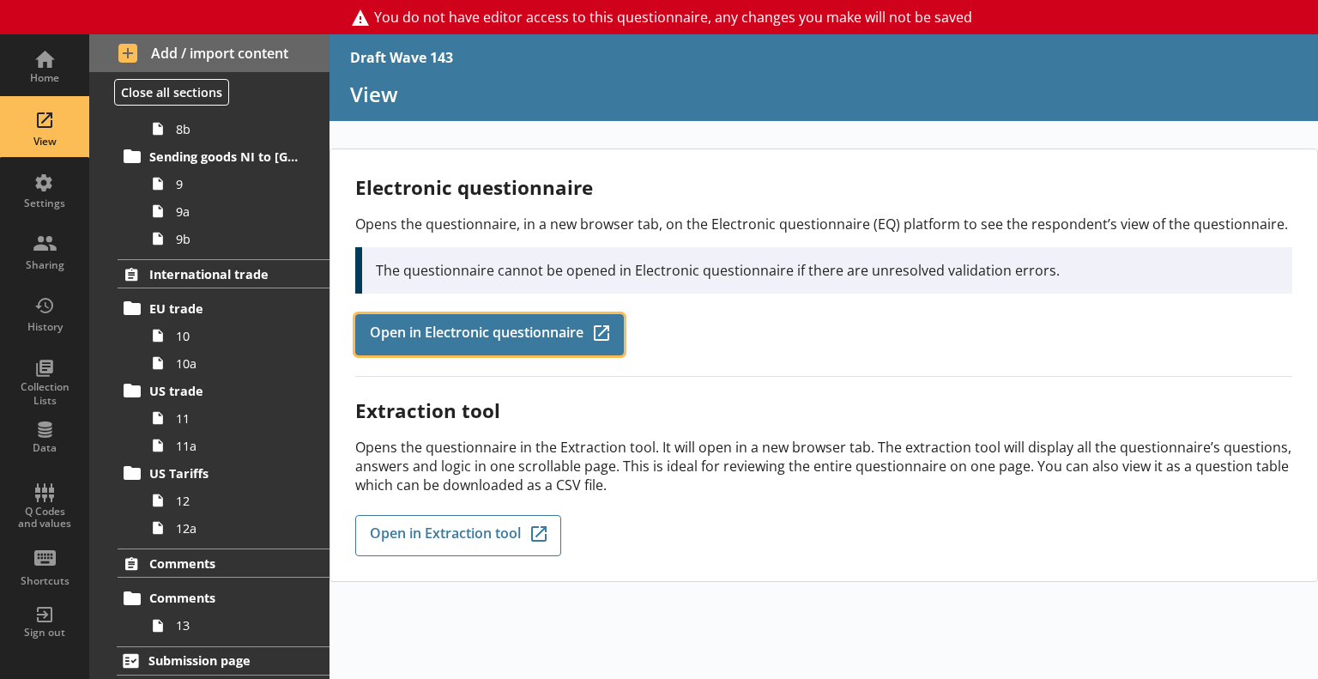
click at [432, 331] on span "Open in Electronic questionnaire" at bounding box center [477, 334] width 214 height 19
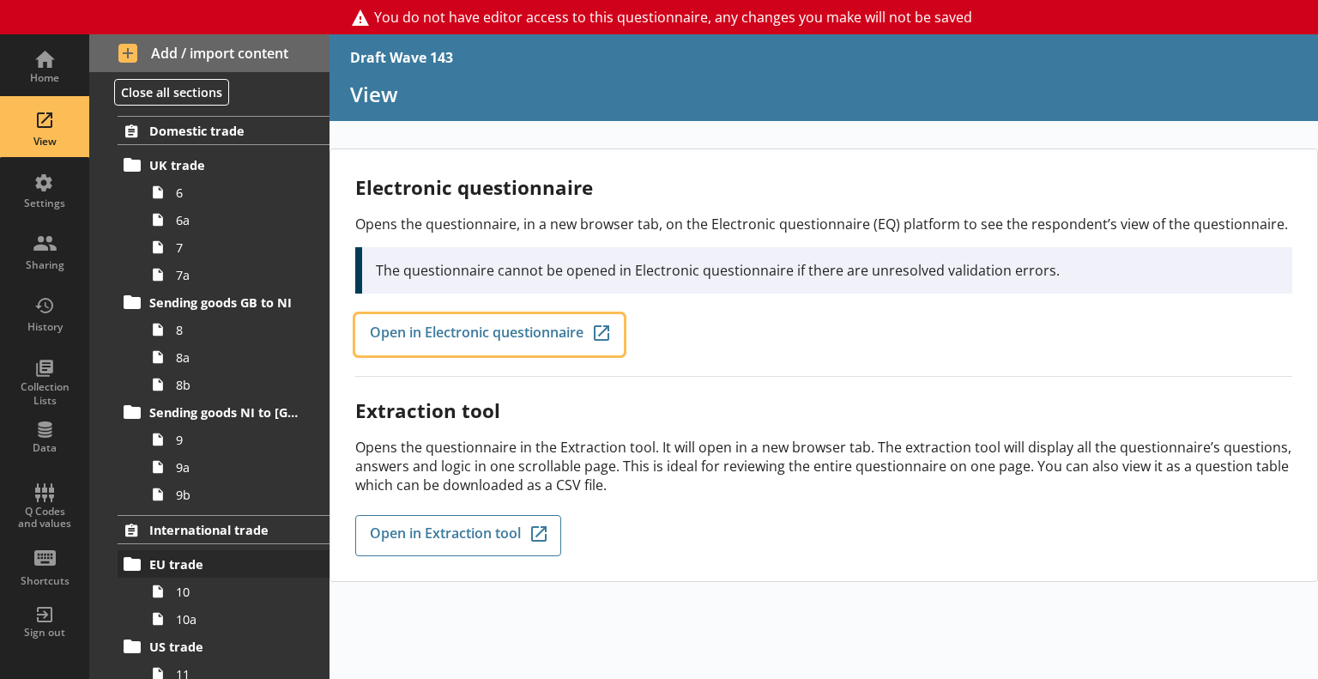
scroll to position [885, 0]
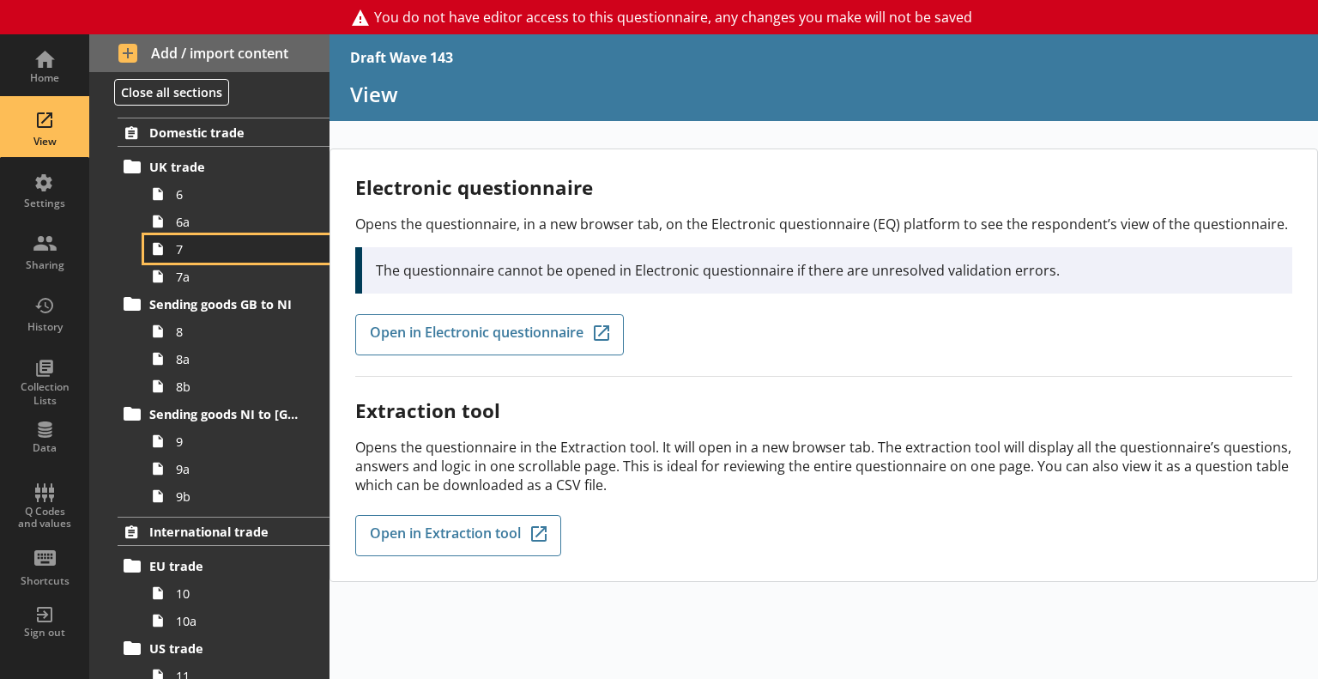
click at [178, 253] on span "7" at bounding box center [241, 249] width 130 height 16
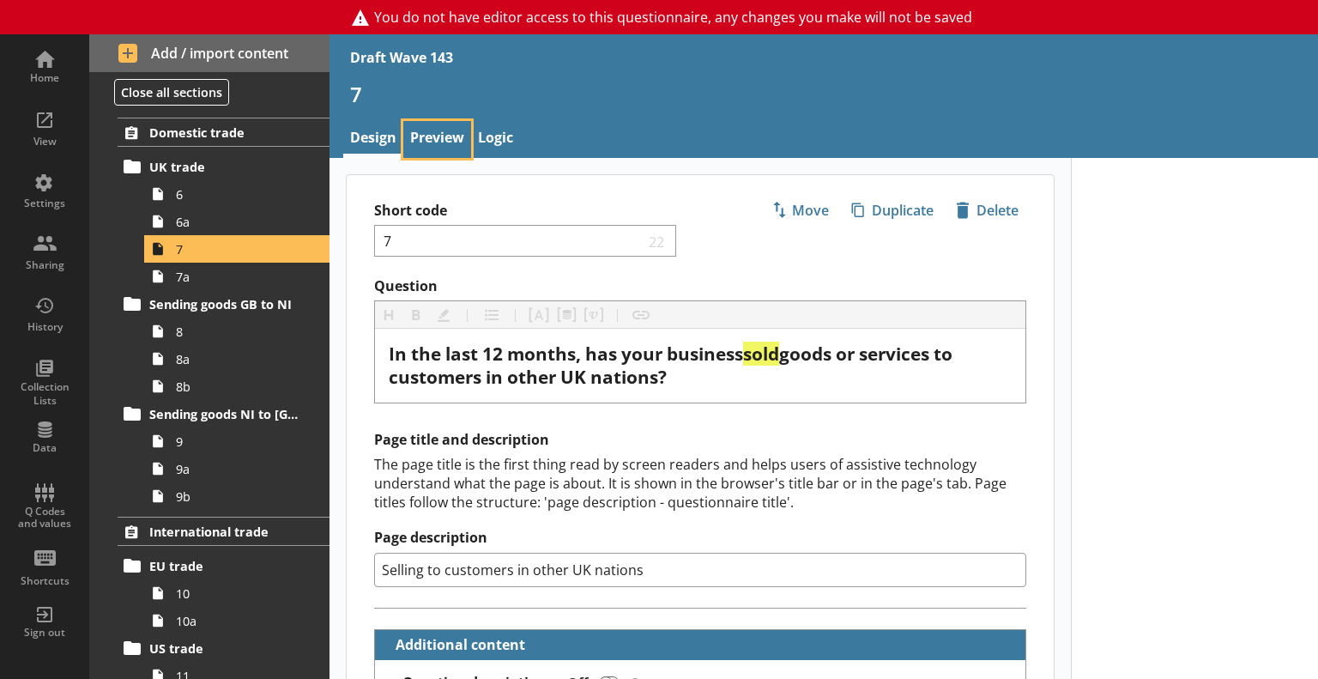
click at [418, 124] on link "Preview" at bounding box center [437, 139] width 68 height 37
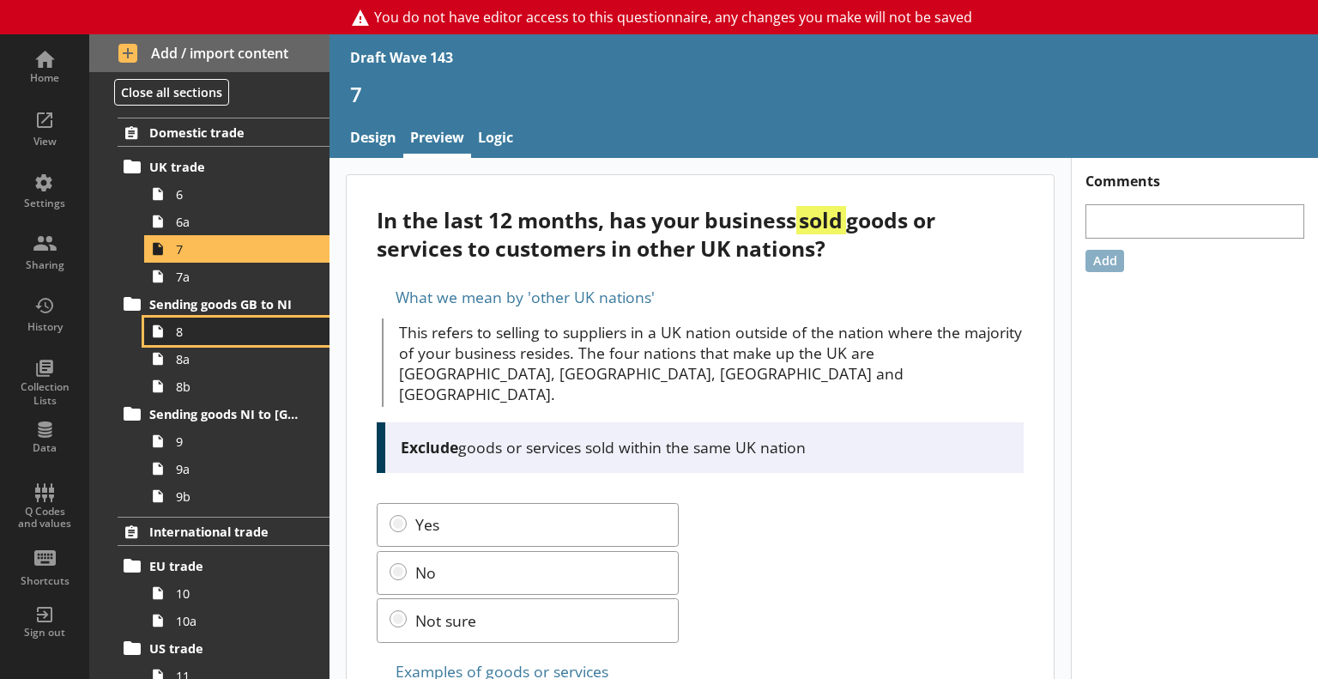
click at [187, 329] on span "8" at bounding box center [241, 331] width 130 height 16
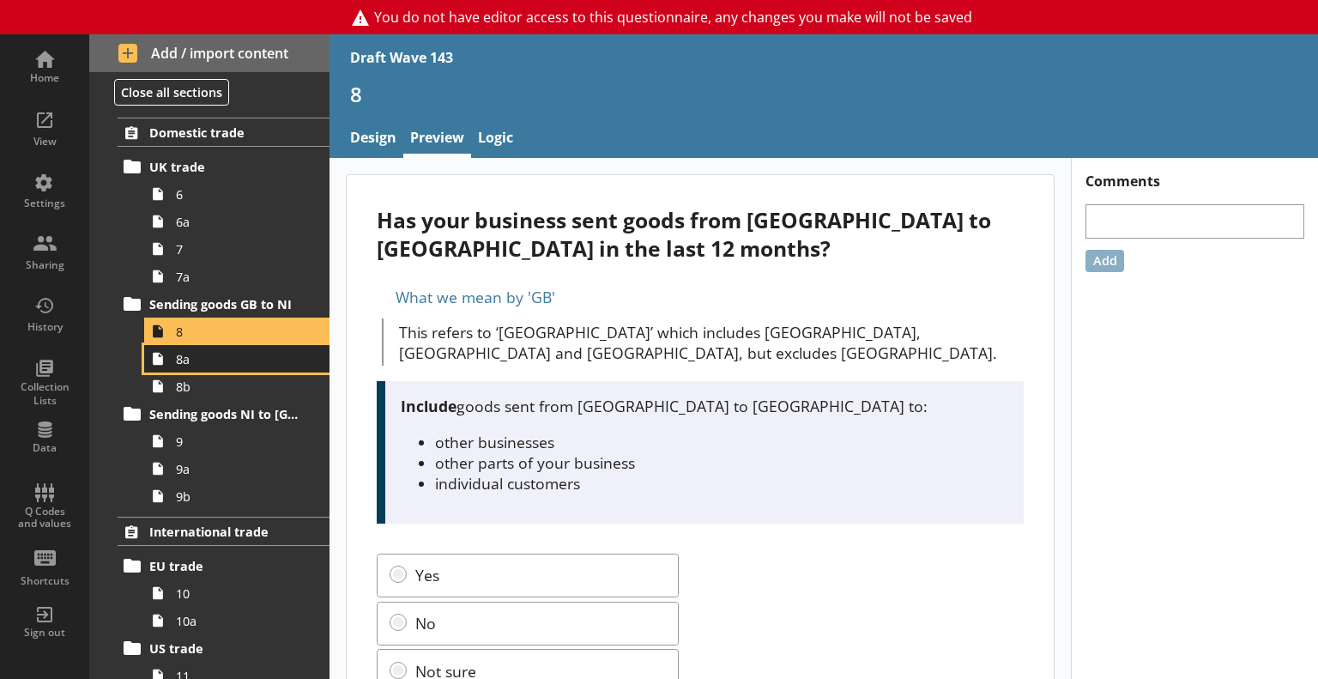
click at [205, 362] on span "8a" at bounding box center [241, 359] width 130 height 16
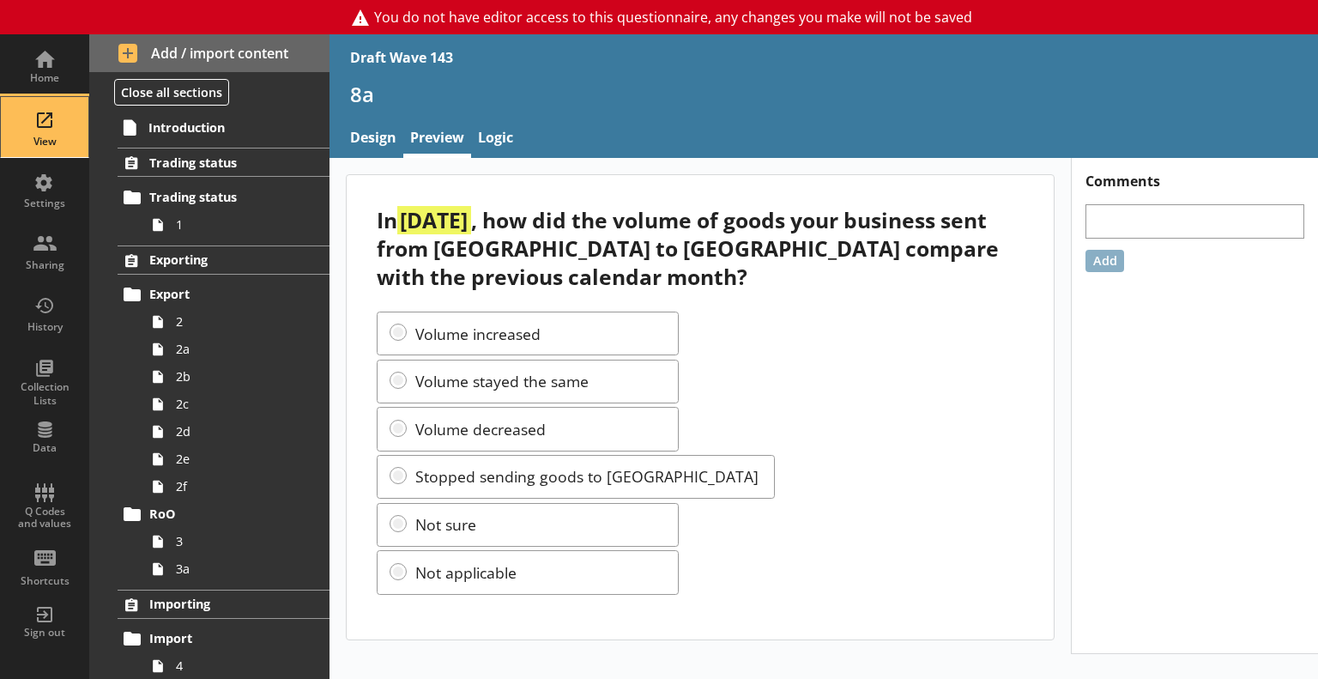
click at [40, 125] on div "View" at bounding box center [45, 127] width 60 height 60
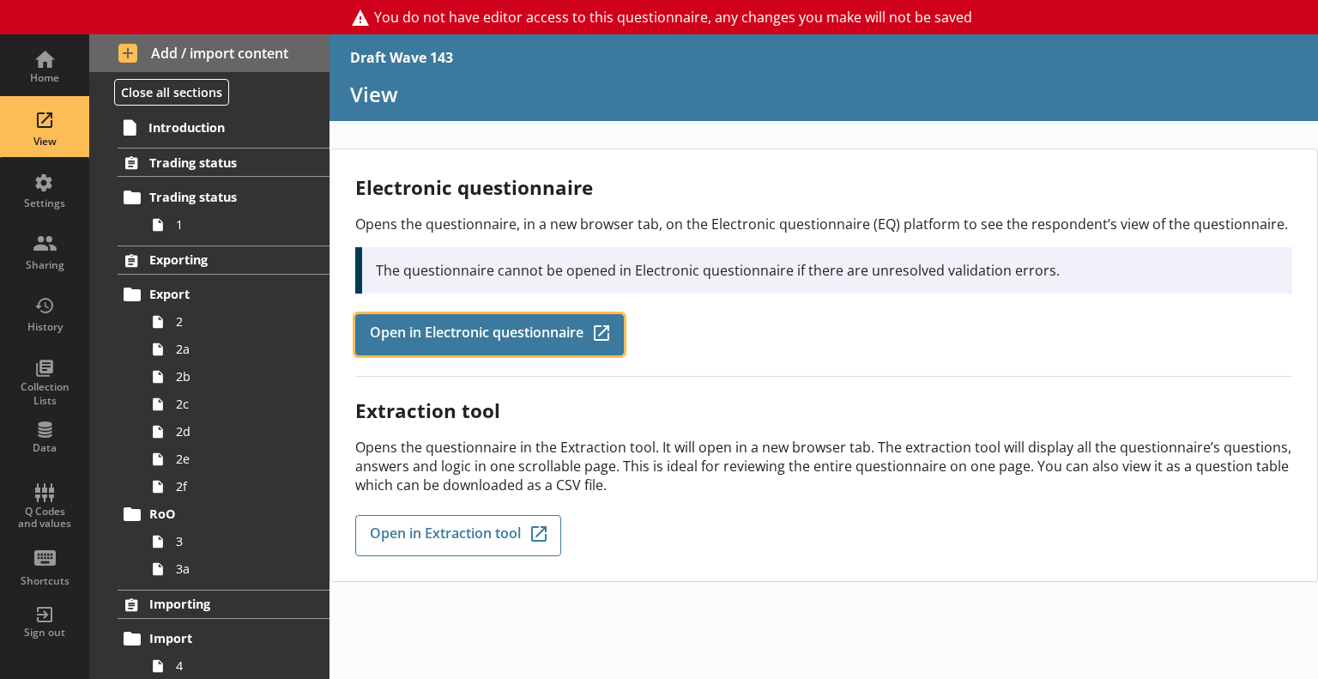
click at [492, 333] on span "Open in Electronic questionnaire" at bounding box center [477, 334] width 214 height 19
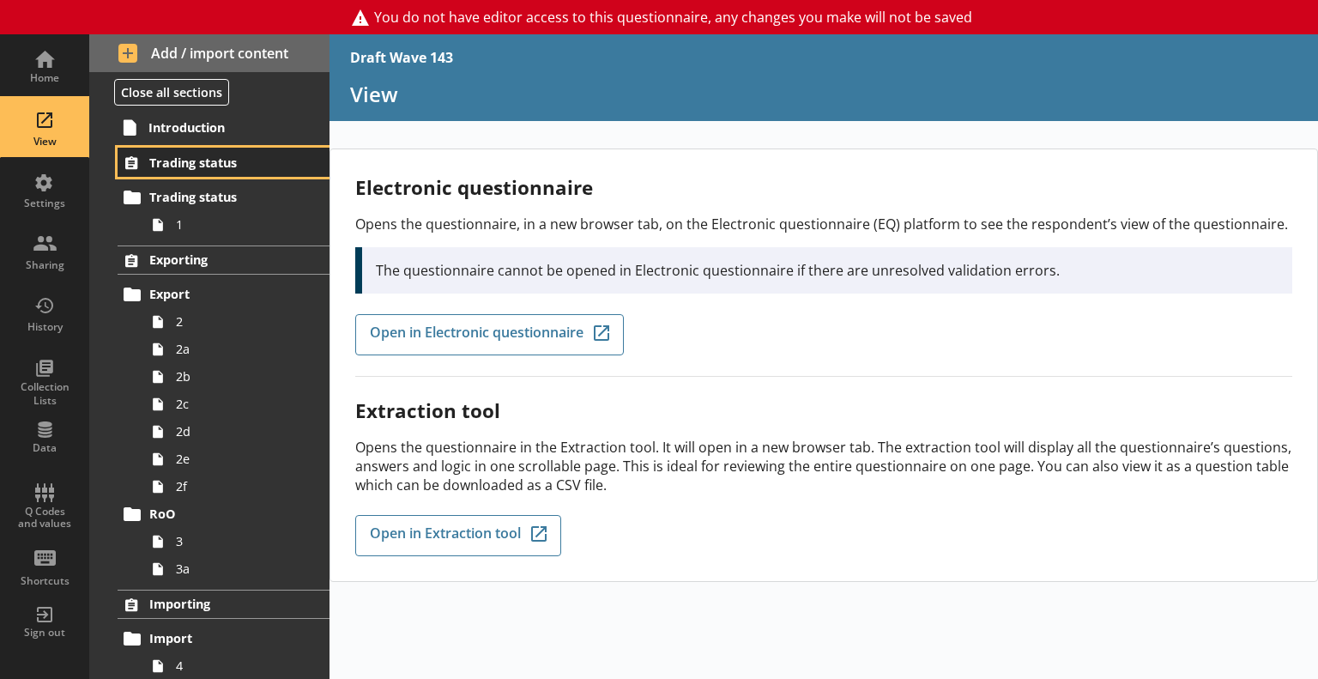
click at [196, 152] on link "Trading status" at bounding box center [224, 162] width 212 height 29
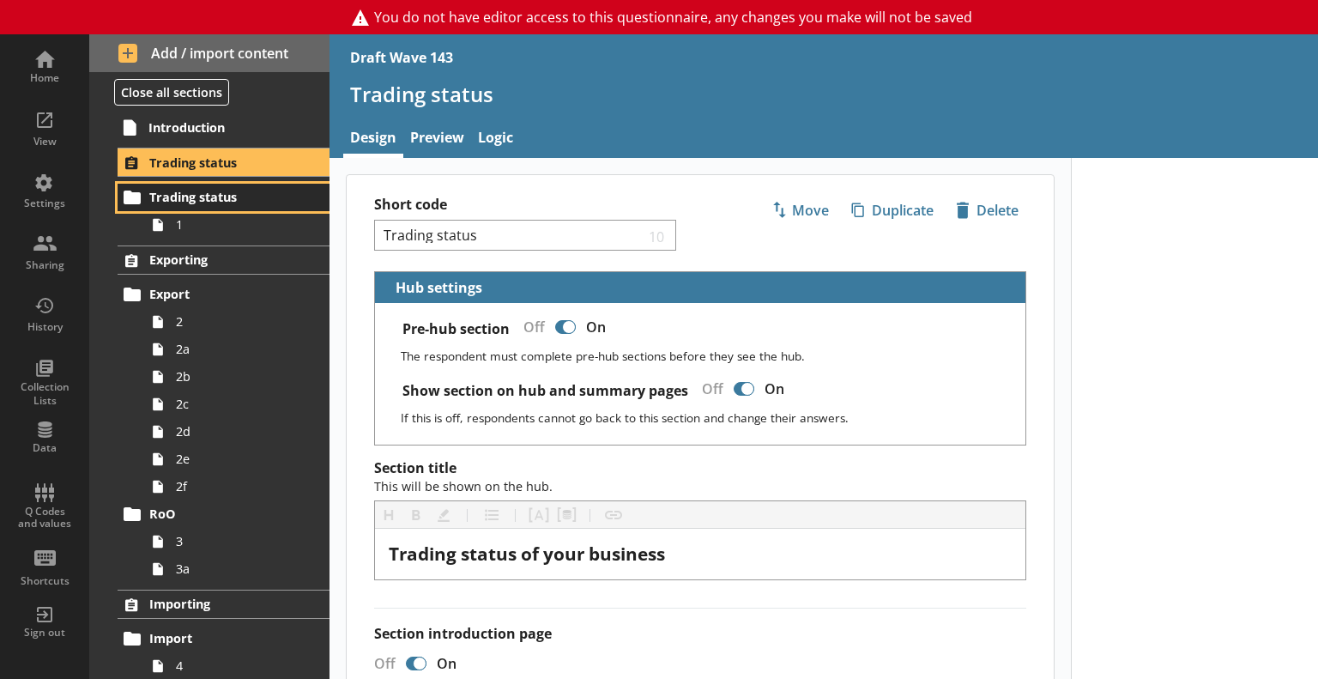
click at [197, 190] on span "Trading status" at bounding box center [223, 197] width 149 height 16
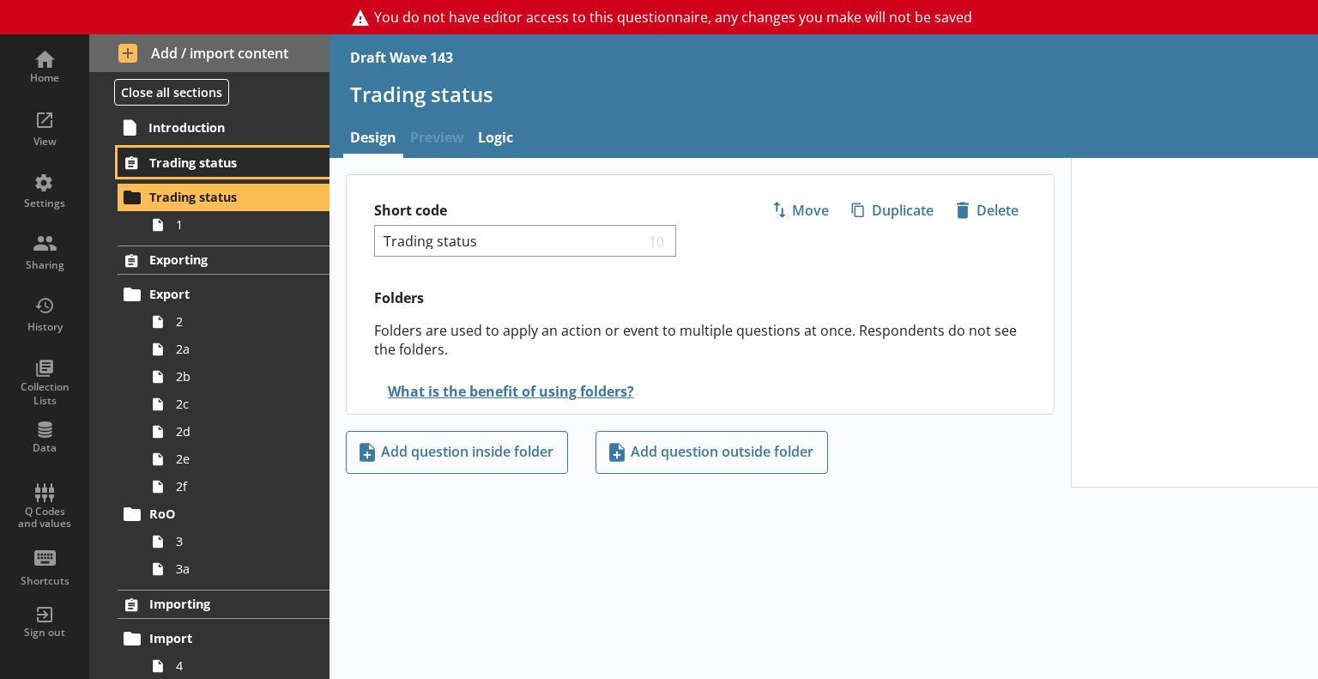
click at [202, 154] on span "Trading status" at bounding box center [223, 162] width 149 height 16
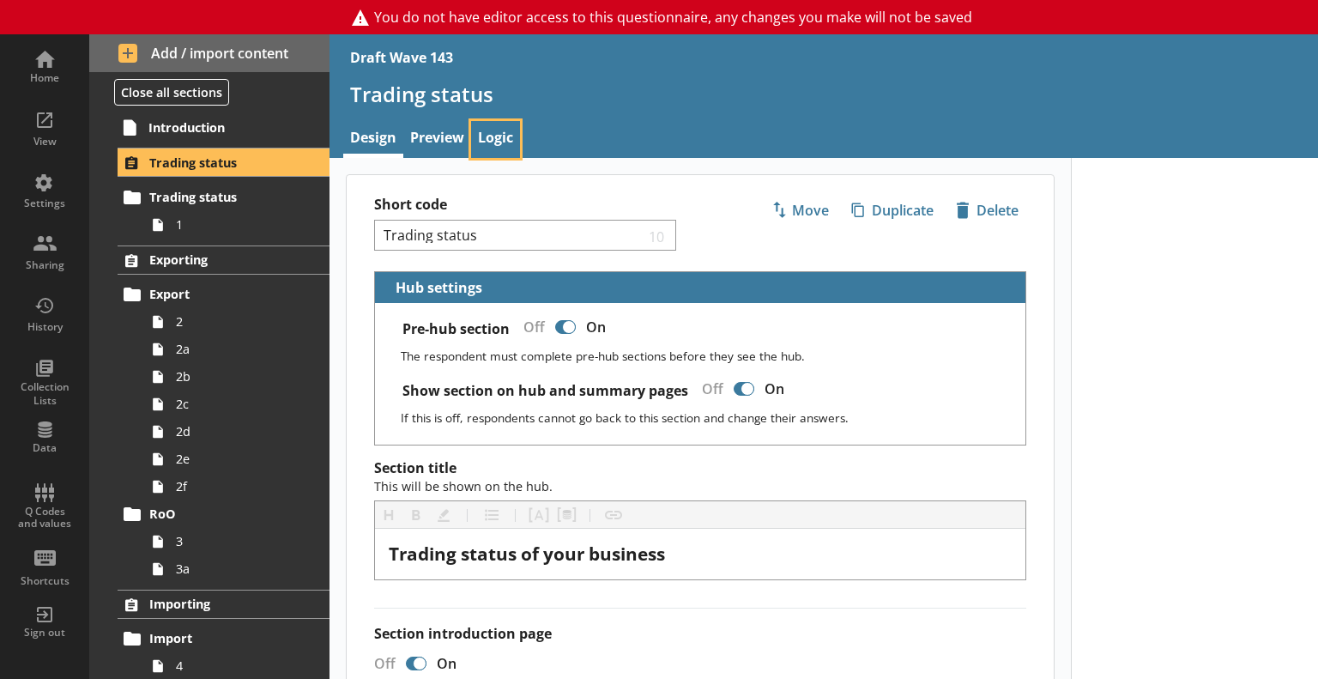
click at [491, 130] on link "Logic" at bounding box center [495, 139] width 49 height 37
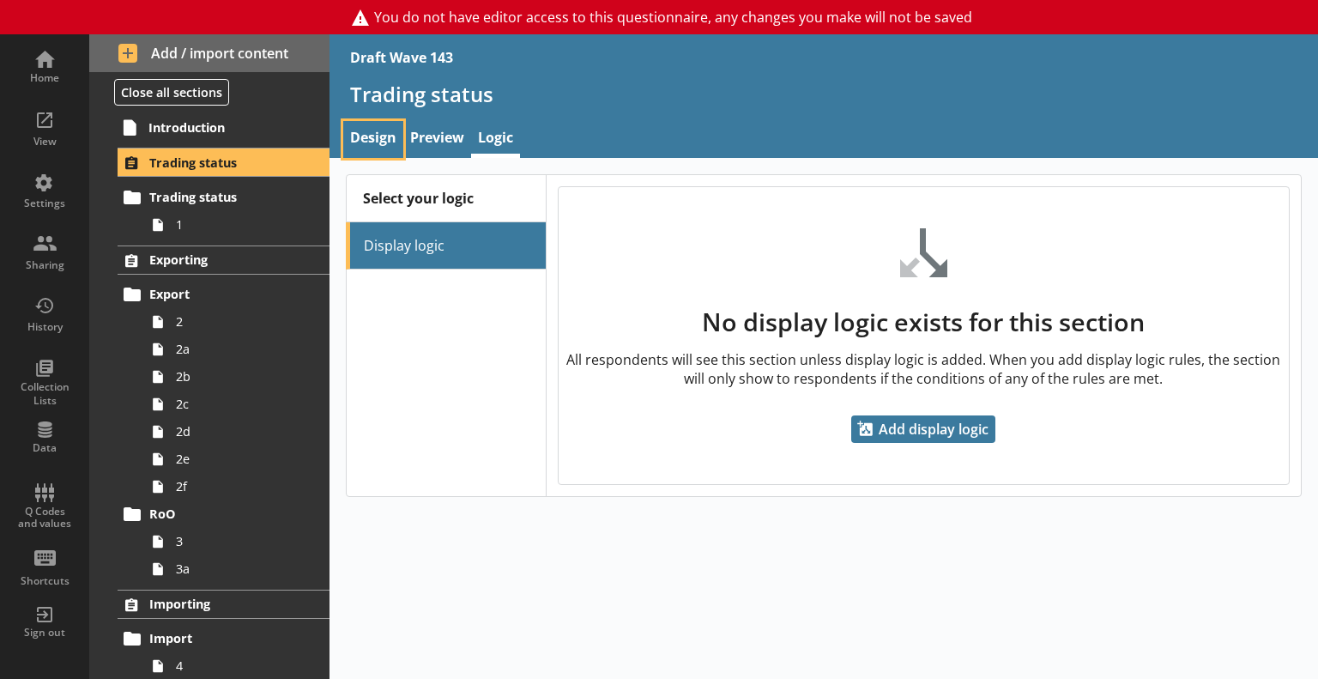
click at [351, 139] on link "Design" at bounding box center [373, 139] width 60 height 37
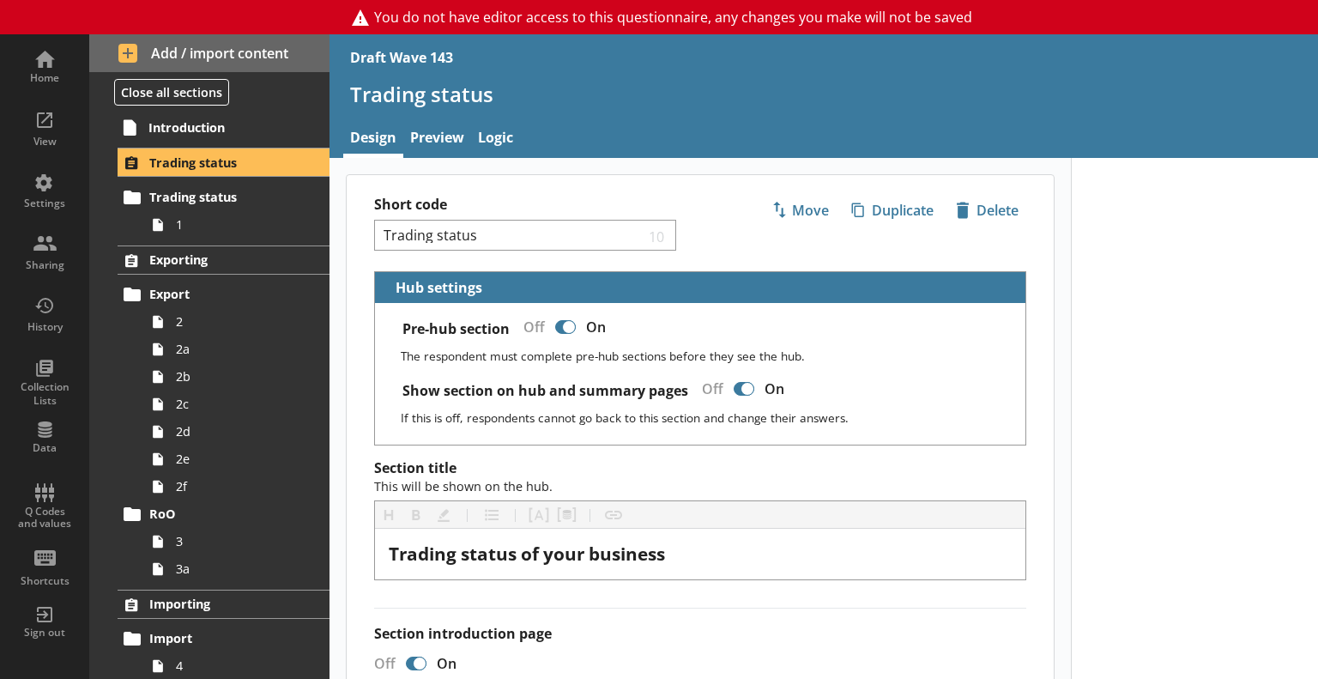
click at [447, 130] on link "Preview" at bounding box center [437, 139] width 68 height 37
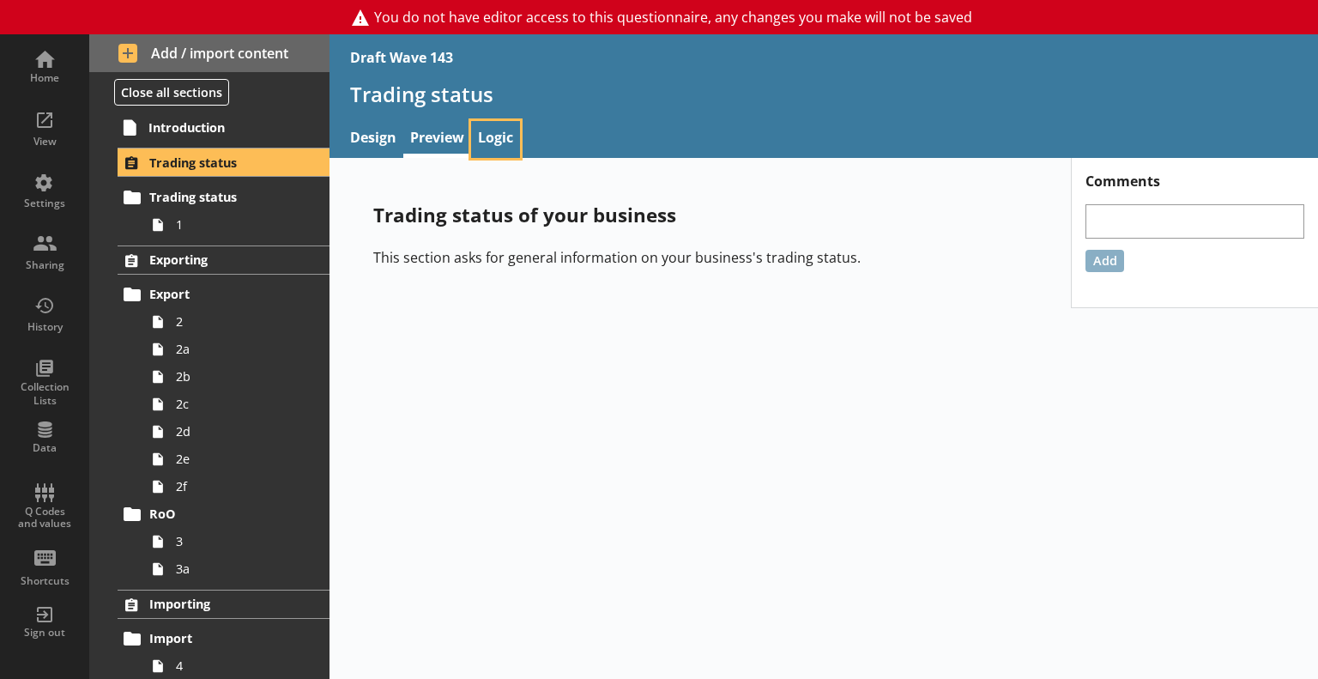
click at [502, 126] on link "Logic" at bounding box center [495, 139] width 49 height 37
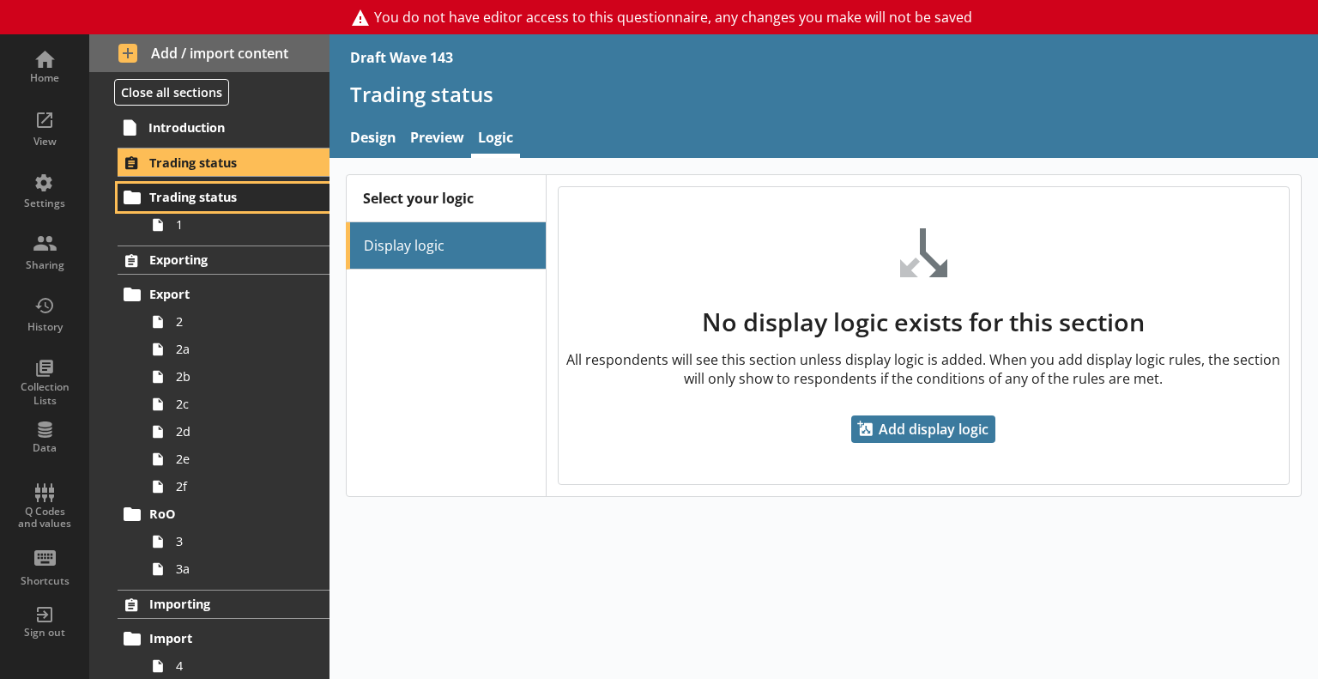
click at [175, 195] on span "Trading status" at bounding box center [223, 197] width 149 height 16
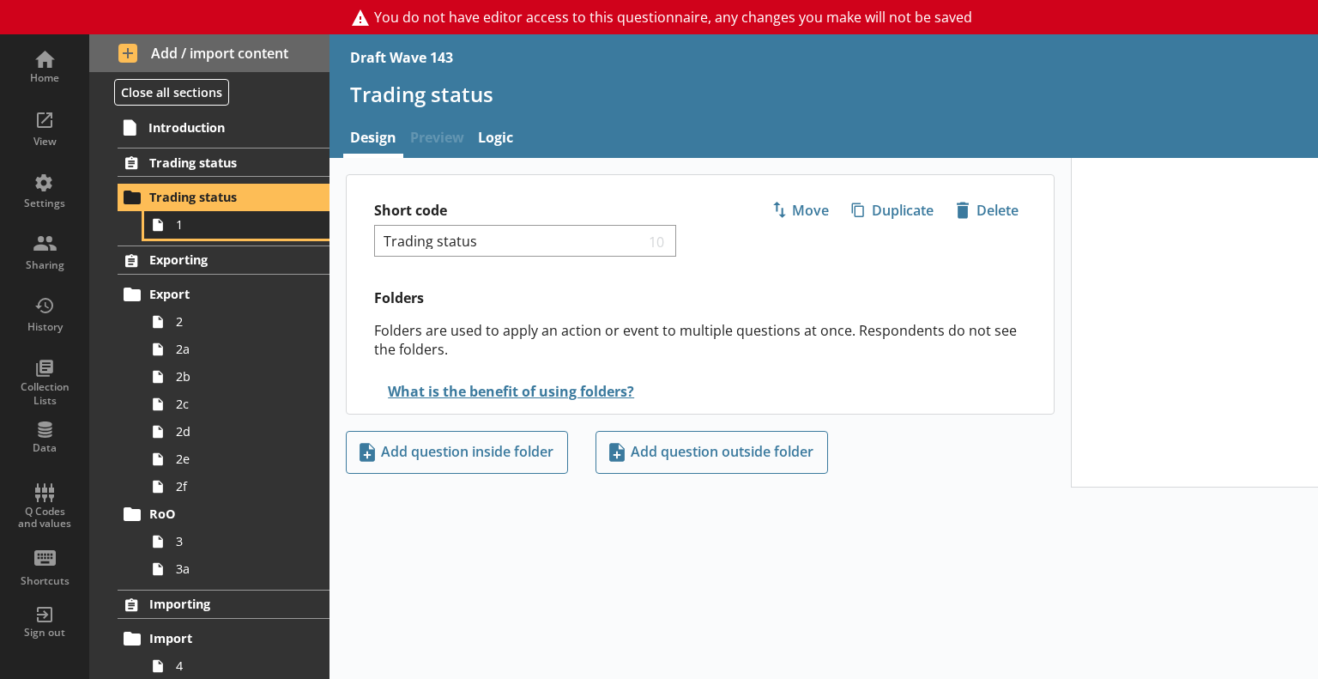
click at [186, 224] on span "1" at bounding box center [241, 224] width 130 height 16
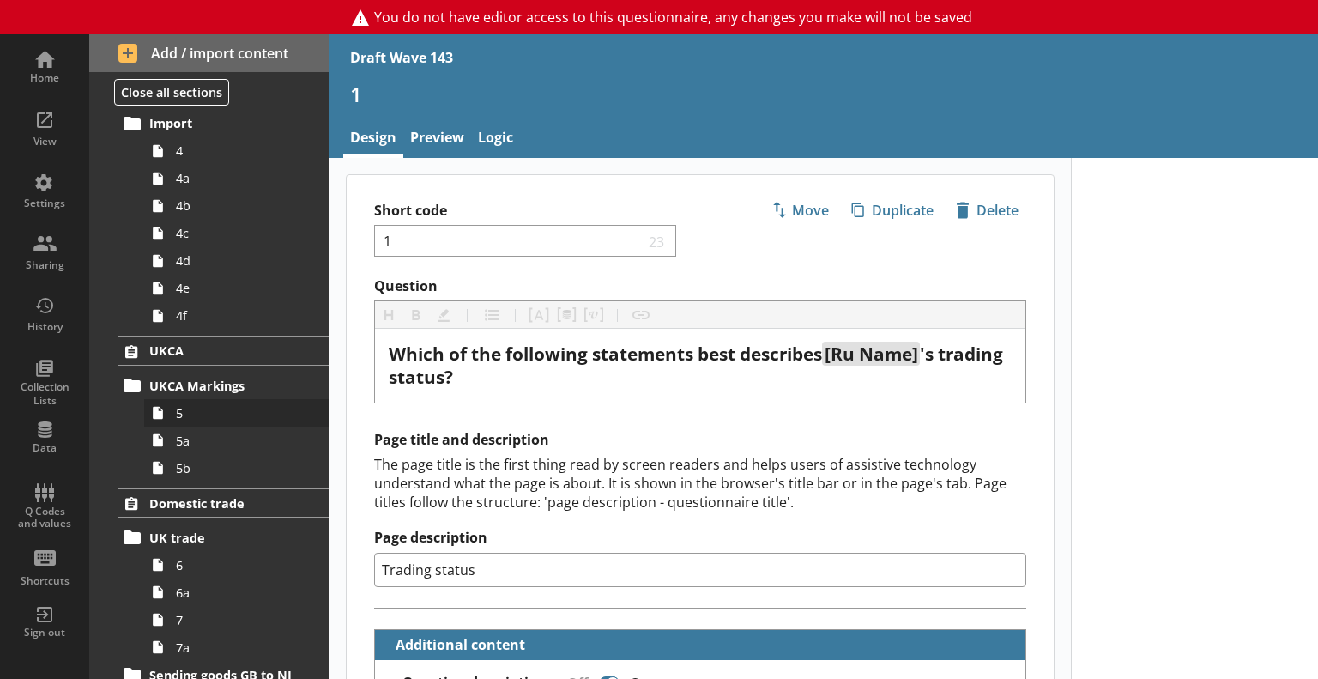
scroll to position [772, 0]
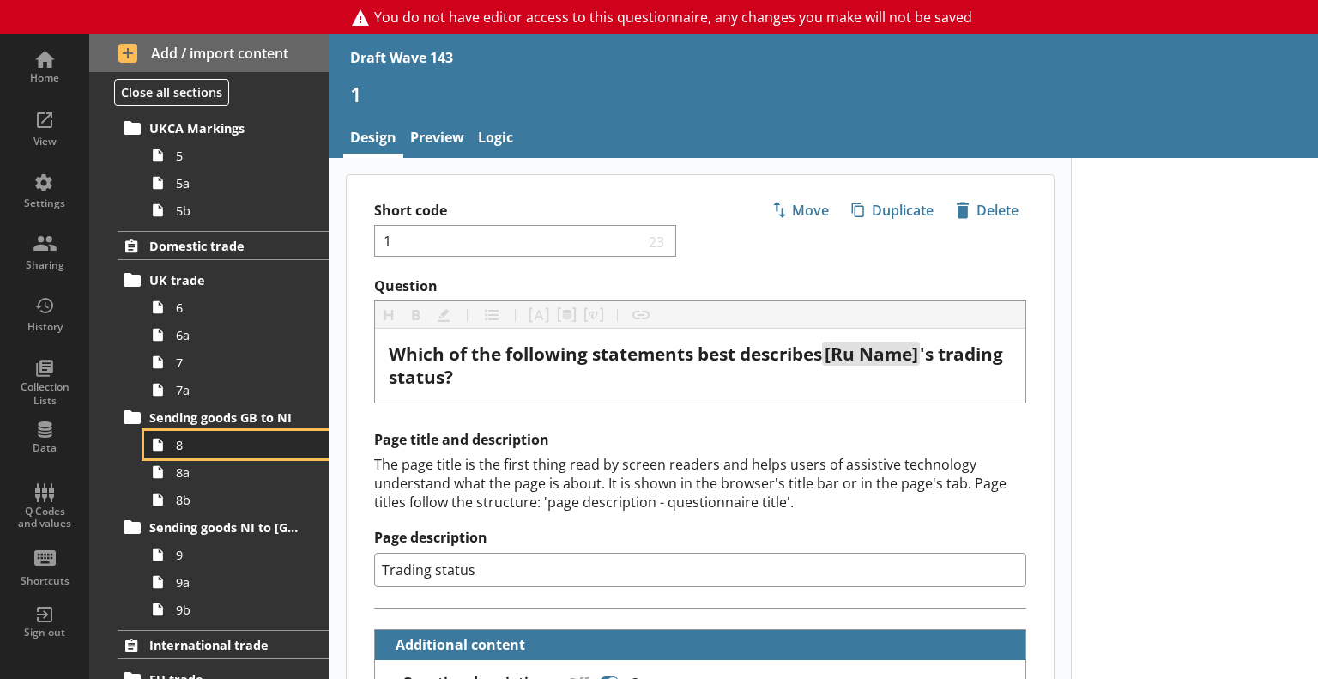
click at [203, 443] on span "8" at bounding box center [241, 445] width 130 height 16
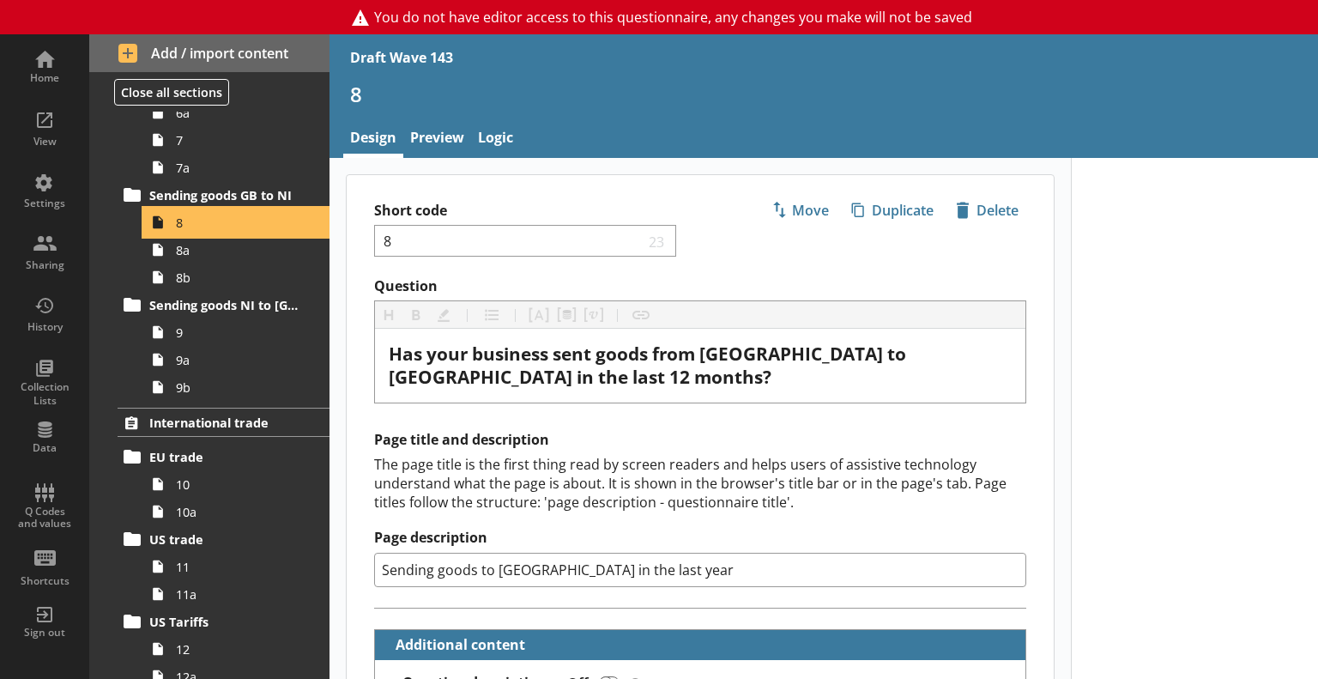
scroll to position [1029, 0]
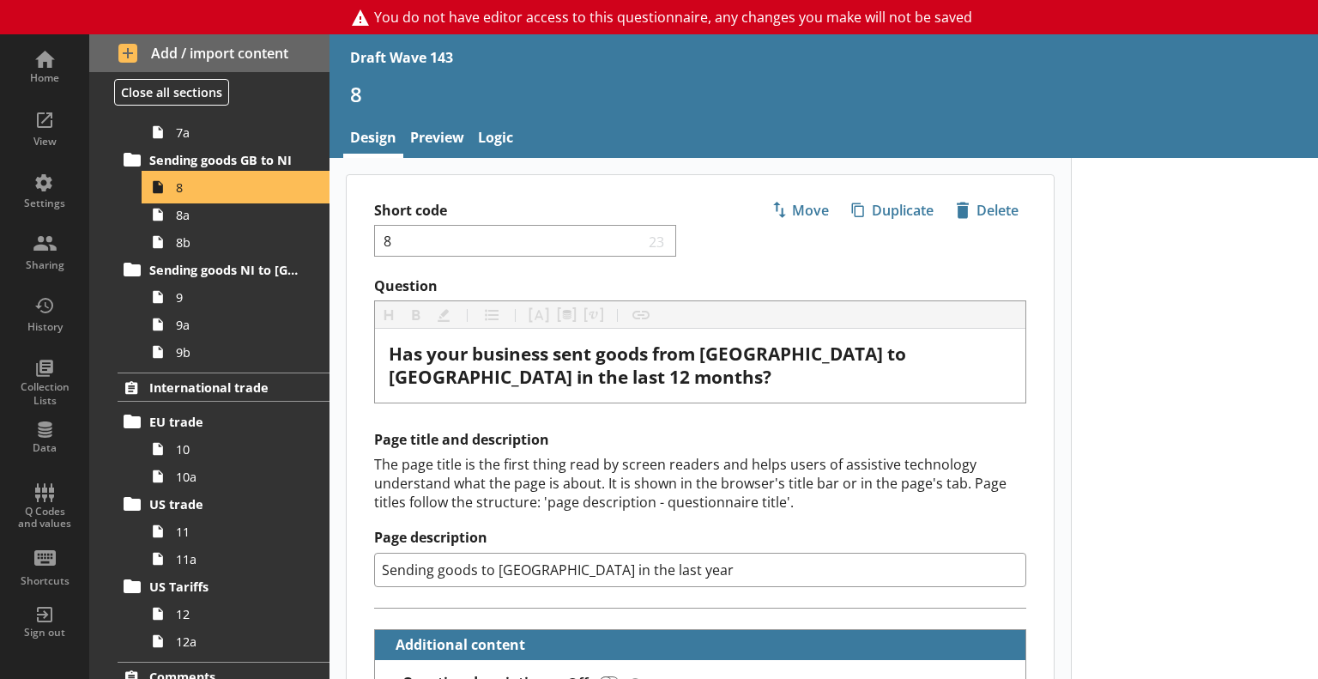
type textarea "x"
click at [432, 143] on link "Preview" at bounding box center [437, 139] width 68 height 37
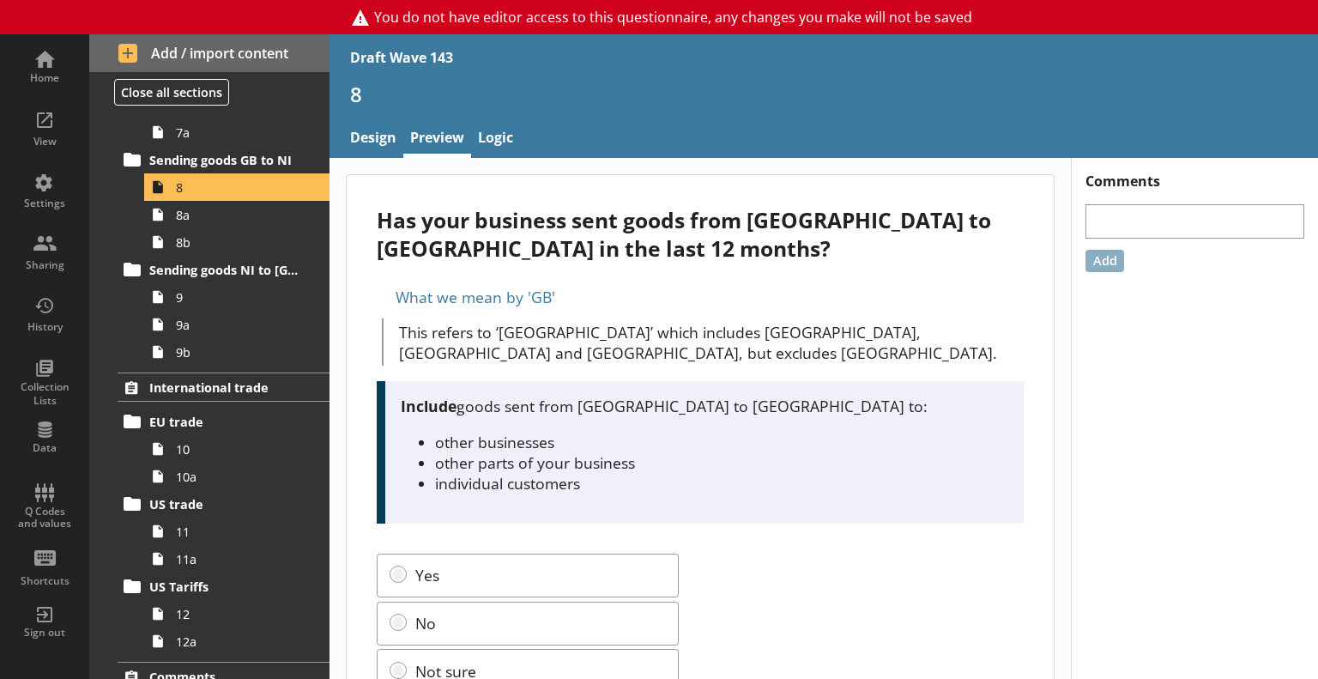
click at [671, 308] on div "What we mean by 'GB'" at bounding box center [700, 296] width 646 height 27
click at [185, 209] on span "8a" at bounding box center [241, 215] width 130 height 16
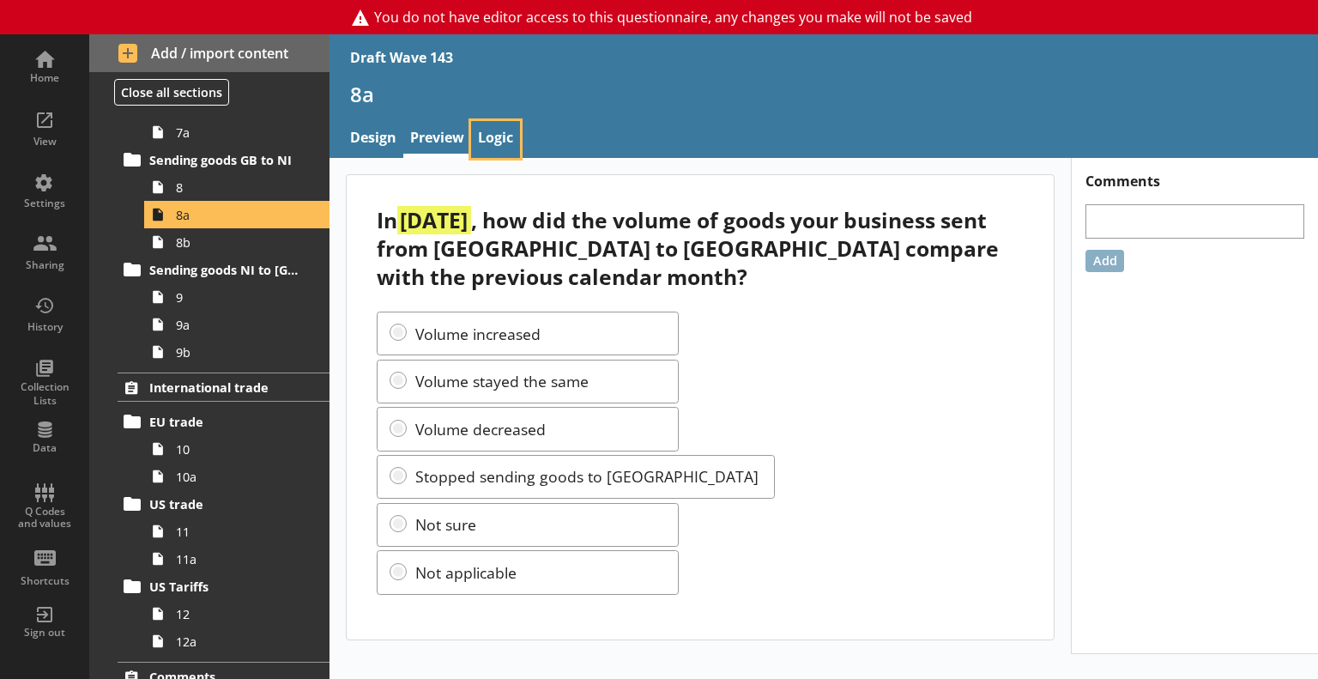
click at [493, 141] on link "Logic" at bounding box center [495, 139] width 49 height 37
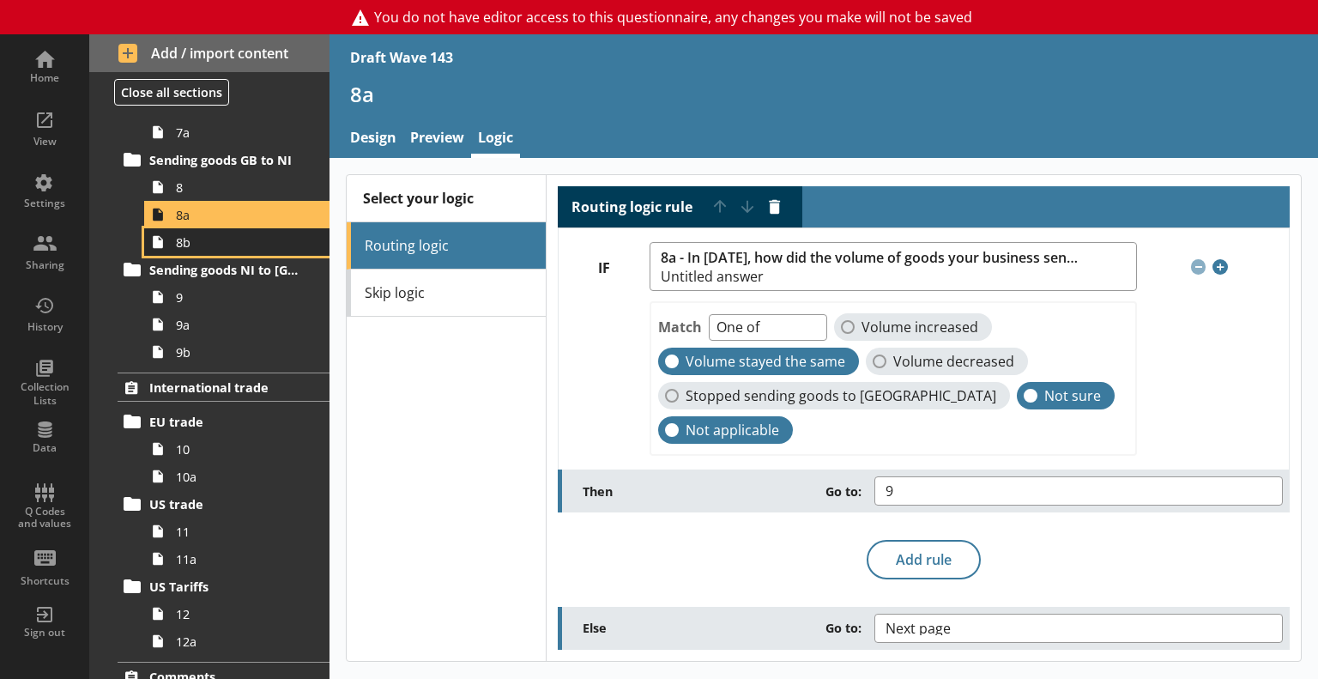
click at [202, 250] on link "8b" at bounding box center [236, 241] width 185 height 27
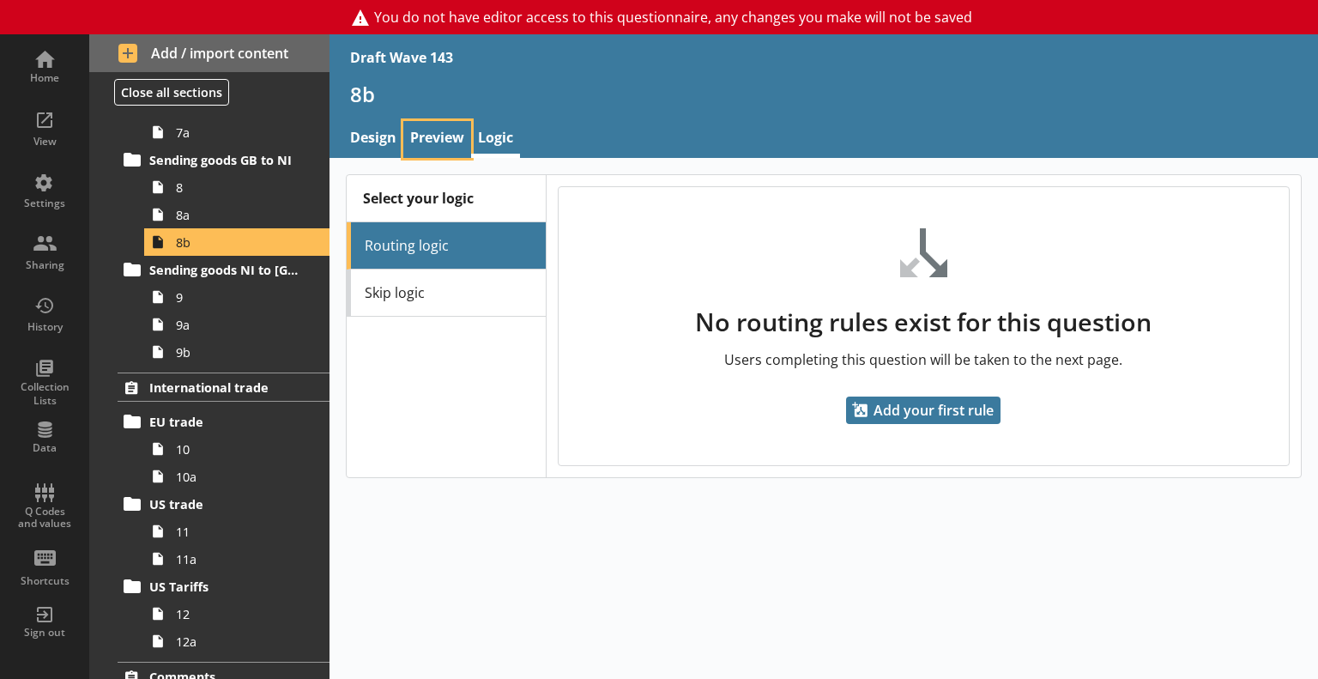
click at [412, 136] on link "Preview" at bounding box center [437, 139] width 68 height 37
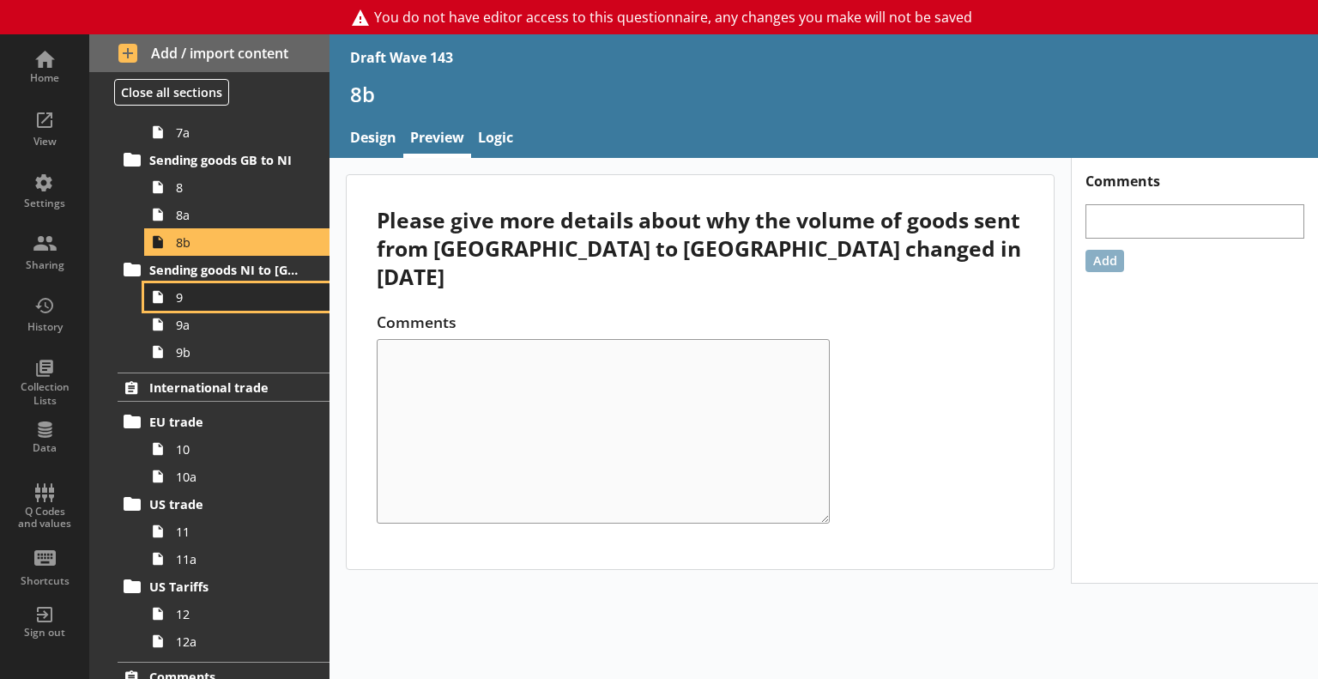
click at [204, 298] on span "9" at bounding box center [241, 297] width 130 height 16
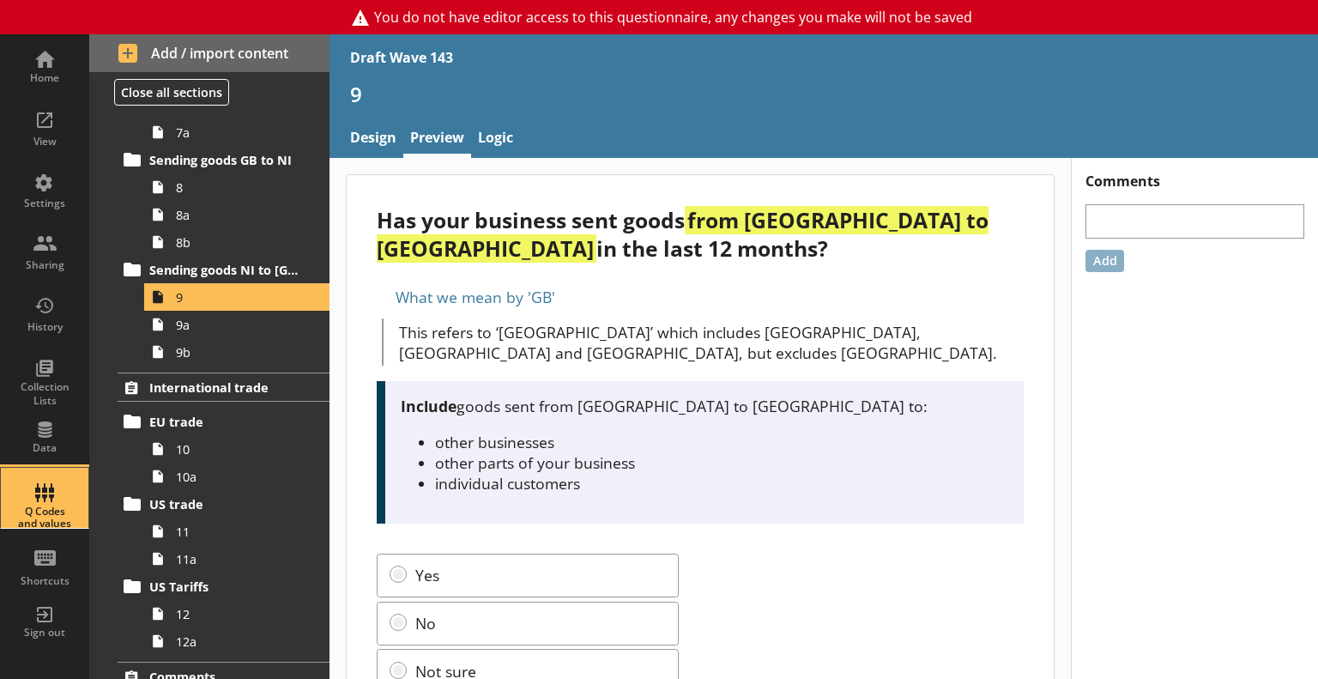
click at [63, 514] on div "Q Codes and values" at bounding box center [45, 517] width 60 height 25
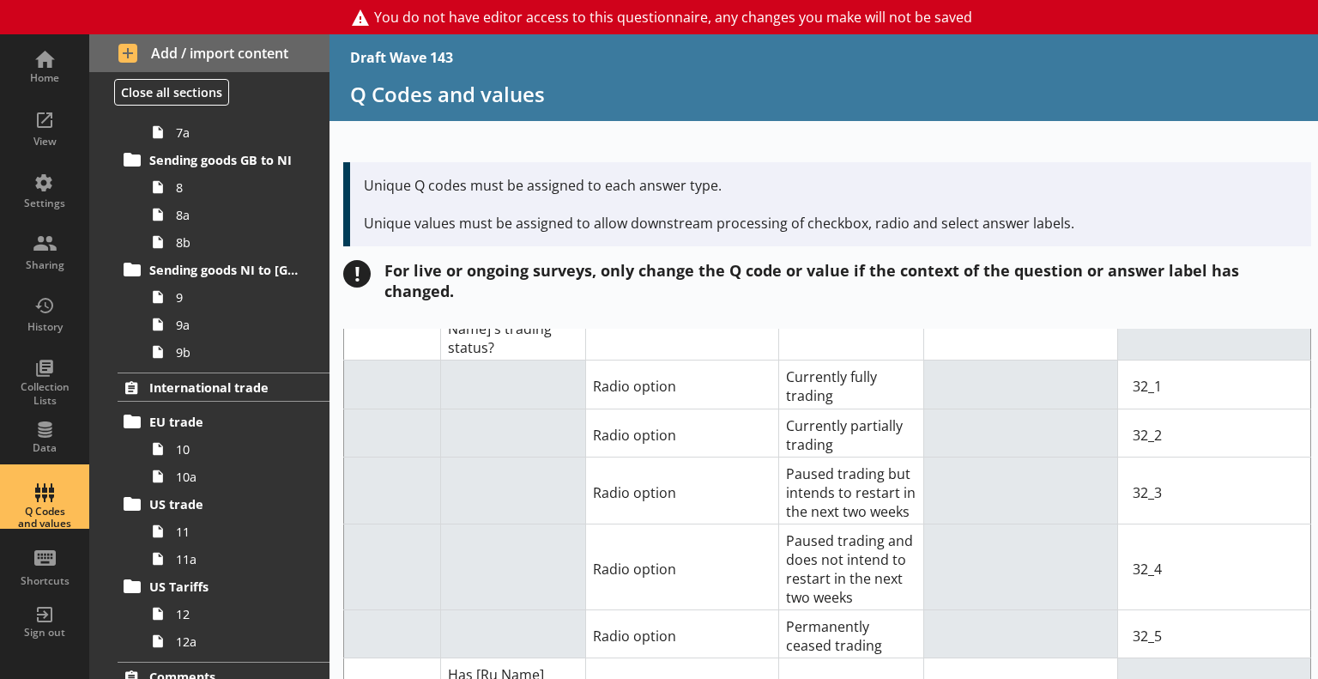
scroll to position [172, 0]
